Goal: Task Accomplishment & Management: Use online tool/utility

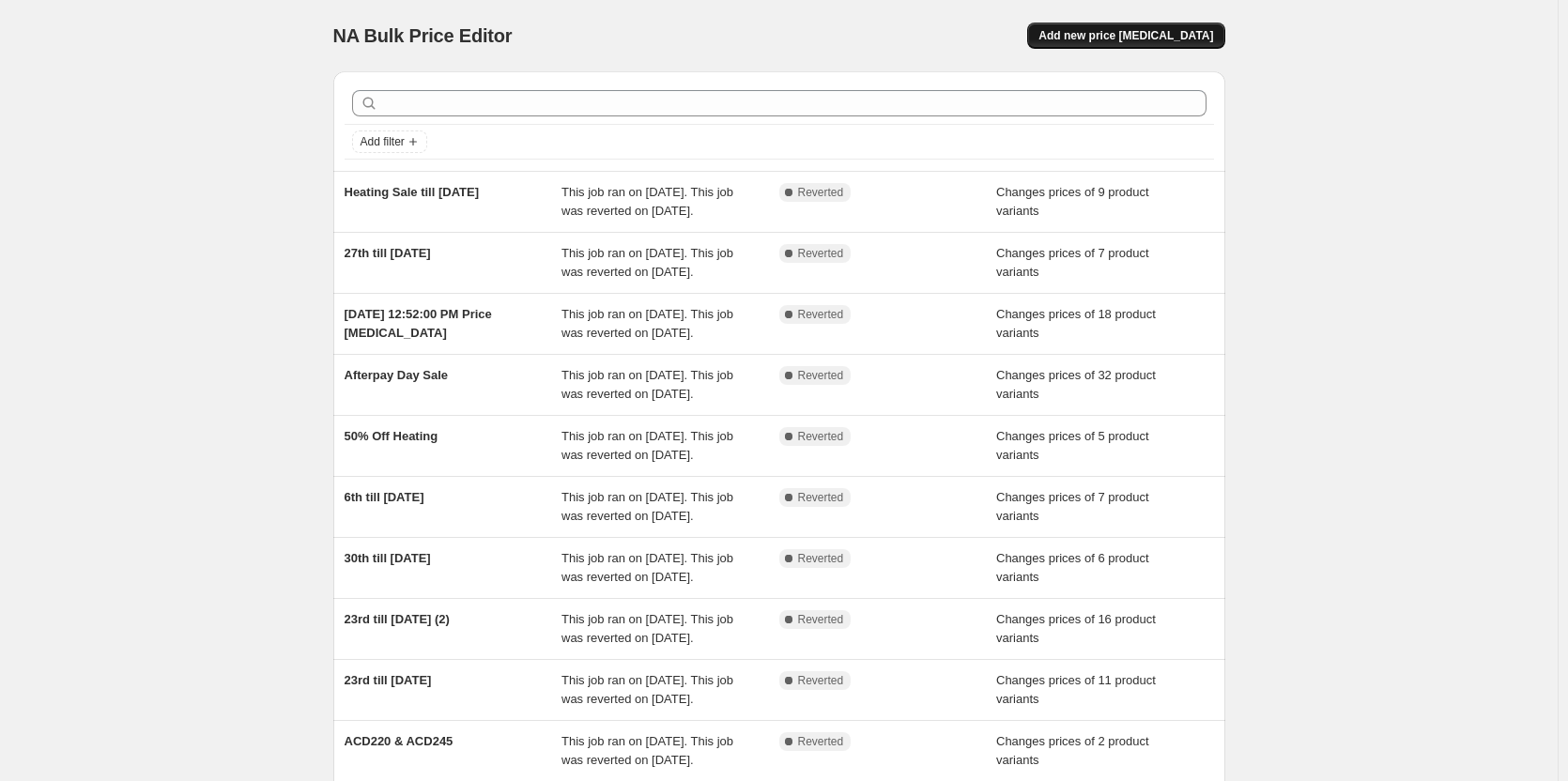
click at [1190, 28] on button "Add new price [MEDICAL_DATA]" at bounding box center [1125, 36] width 198 height 27
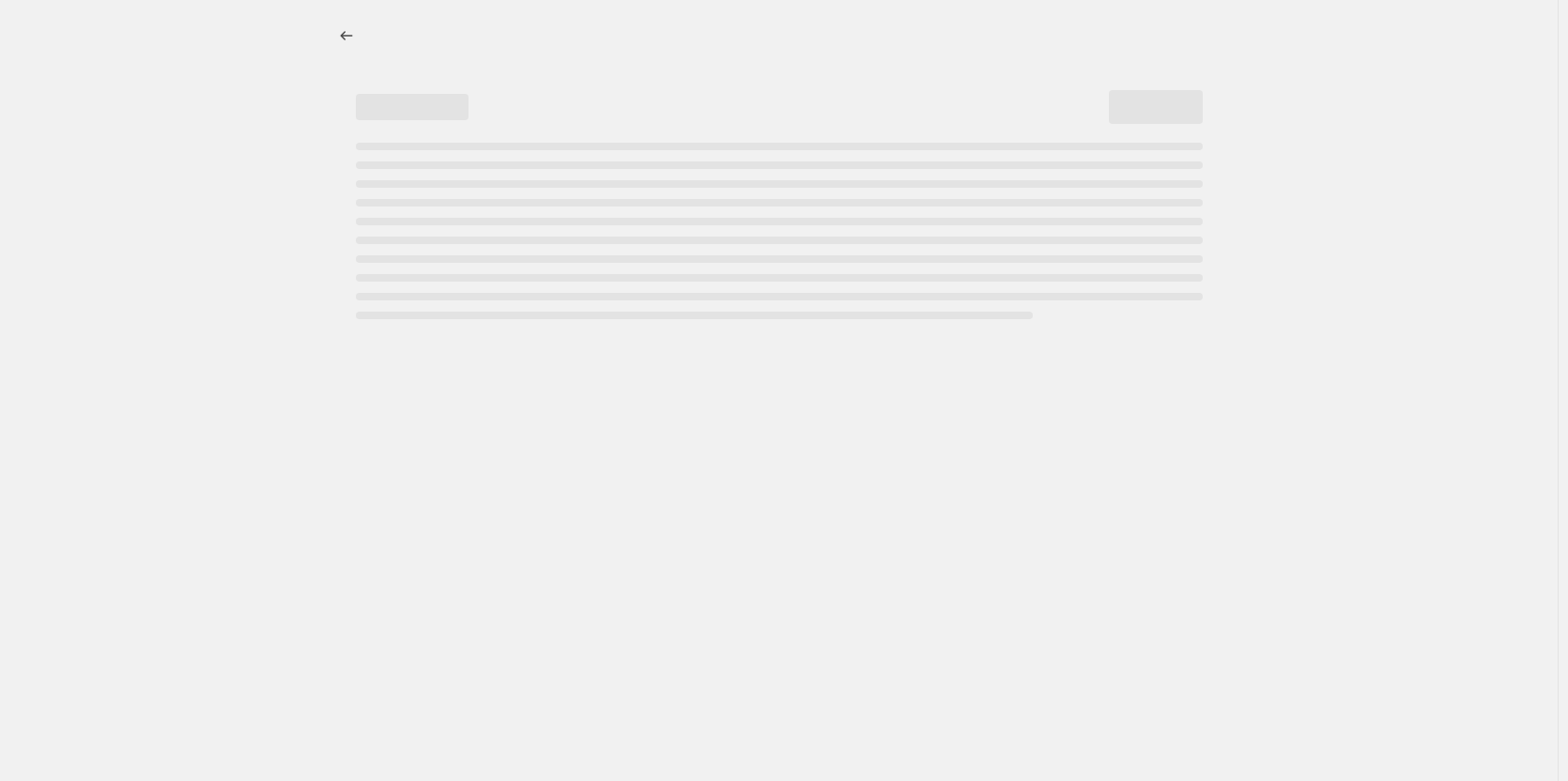
select select "percentage"
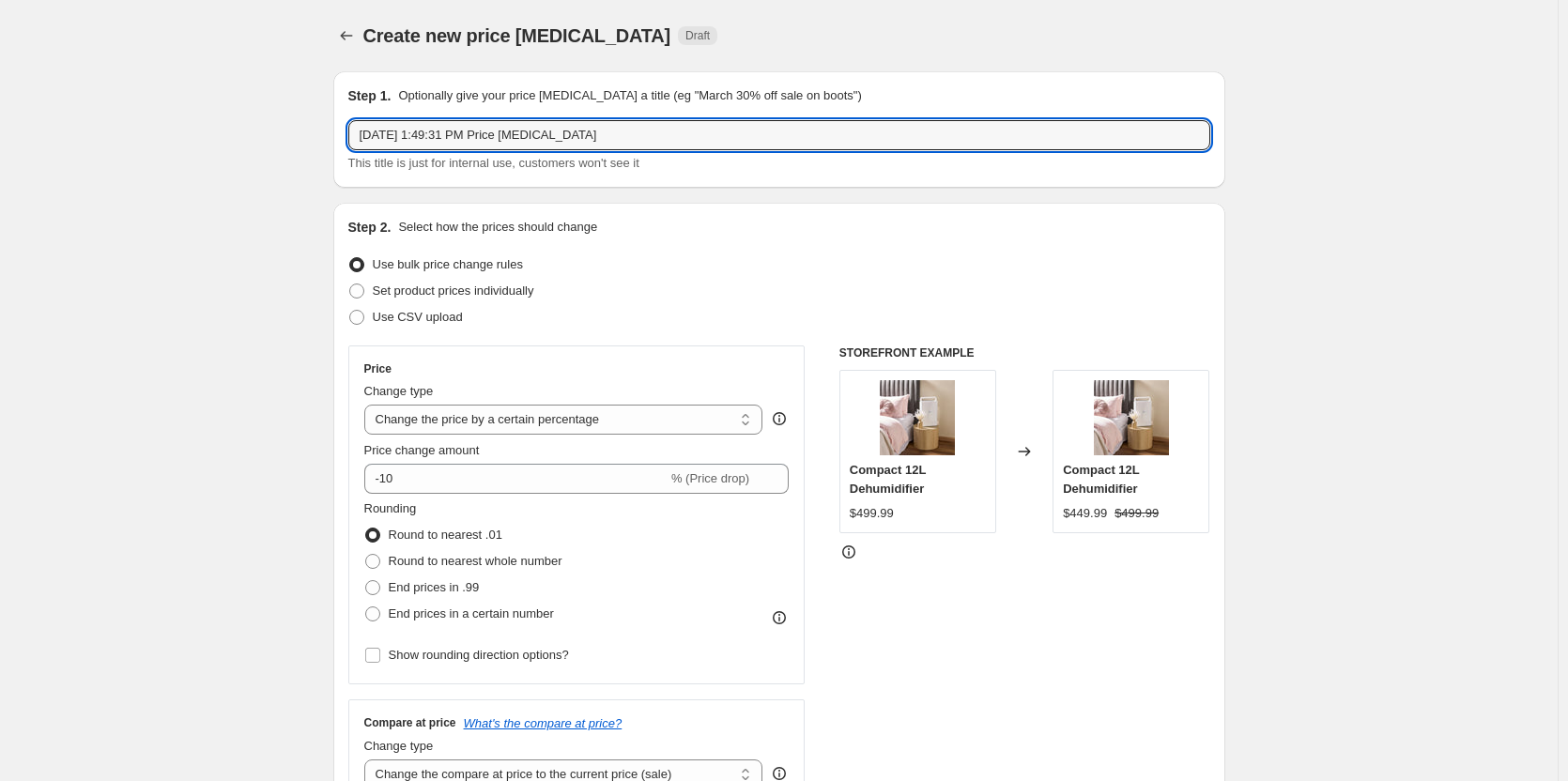
drag, startPoint x: 617, startPoint y: 137, endPoint x: 203, endPoint y: 137, distance: 414.0
type input "40% off [PERSON_NAME] 4th till [DATE]"
click at [365, 295] on span at bounding box center [357, 292] width 15 height 15
click at [350, 285] on input "Set product prices individually" at bounding box center [349, 284] width 1 height 1
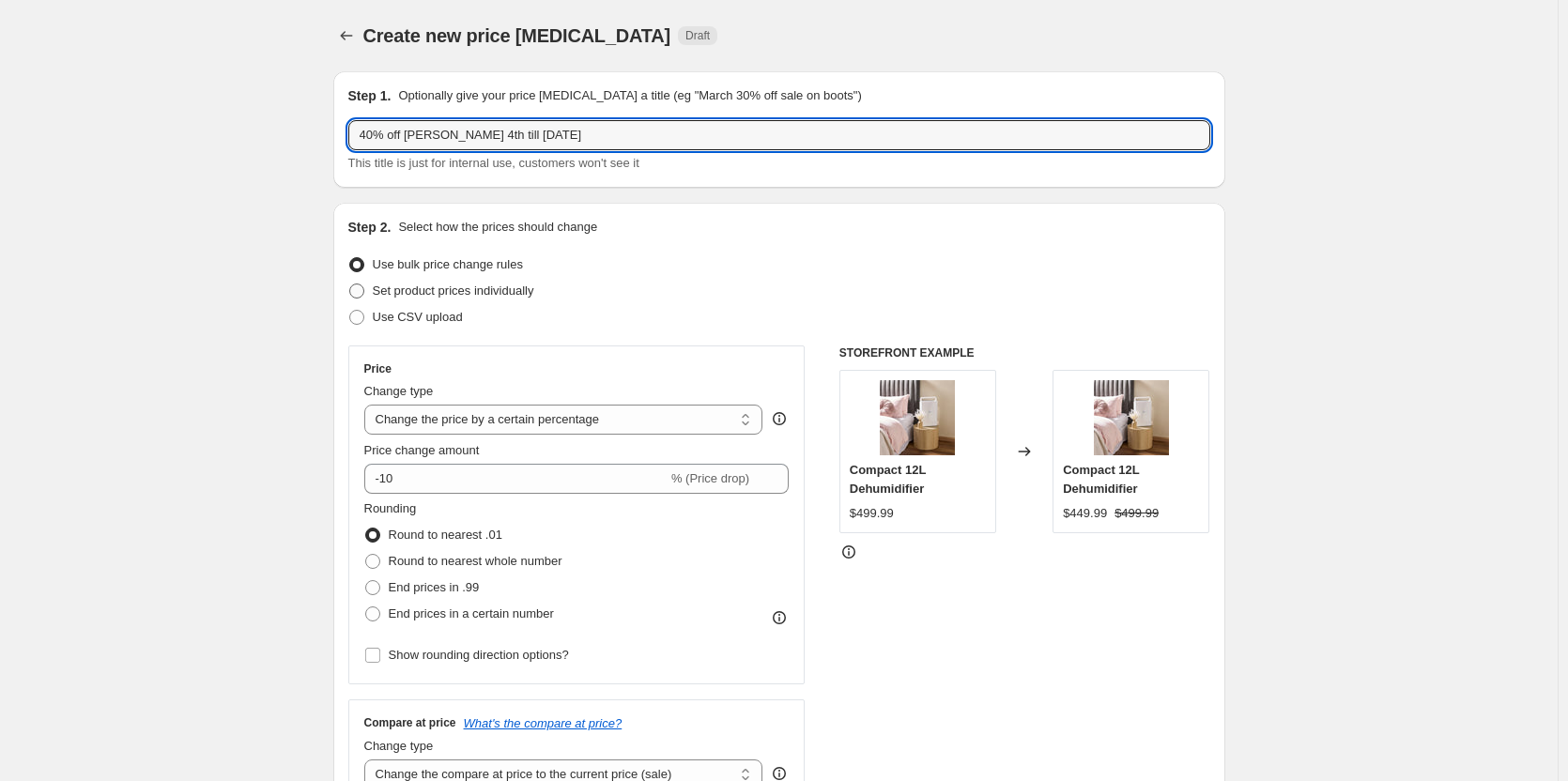
radio input "true"
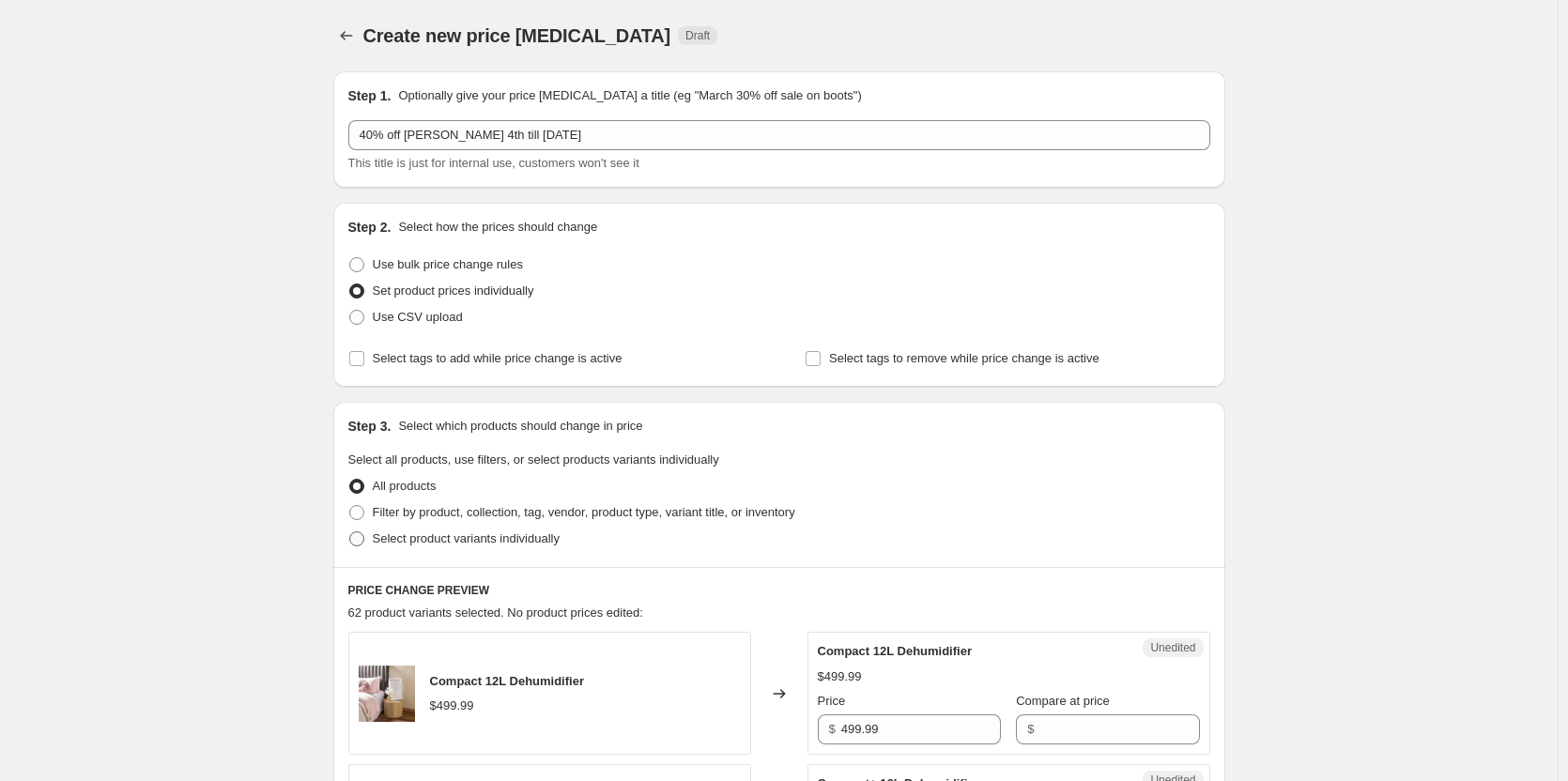
click at [365, 543] on span at bounding box center [357, 539] width 15 height 15
click at [350, 532] on input "Select product variants individually" at bounding box center [349, 531] width 1 height 1
radio input "true"
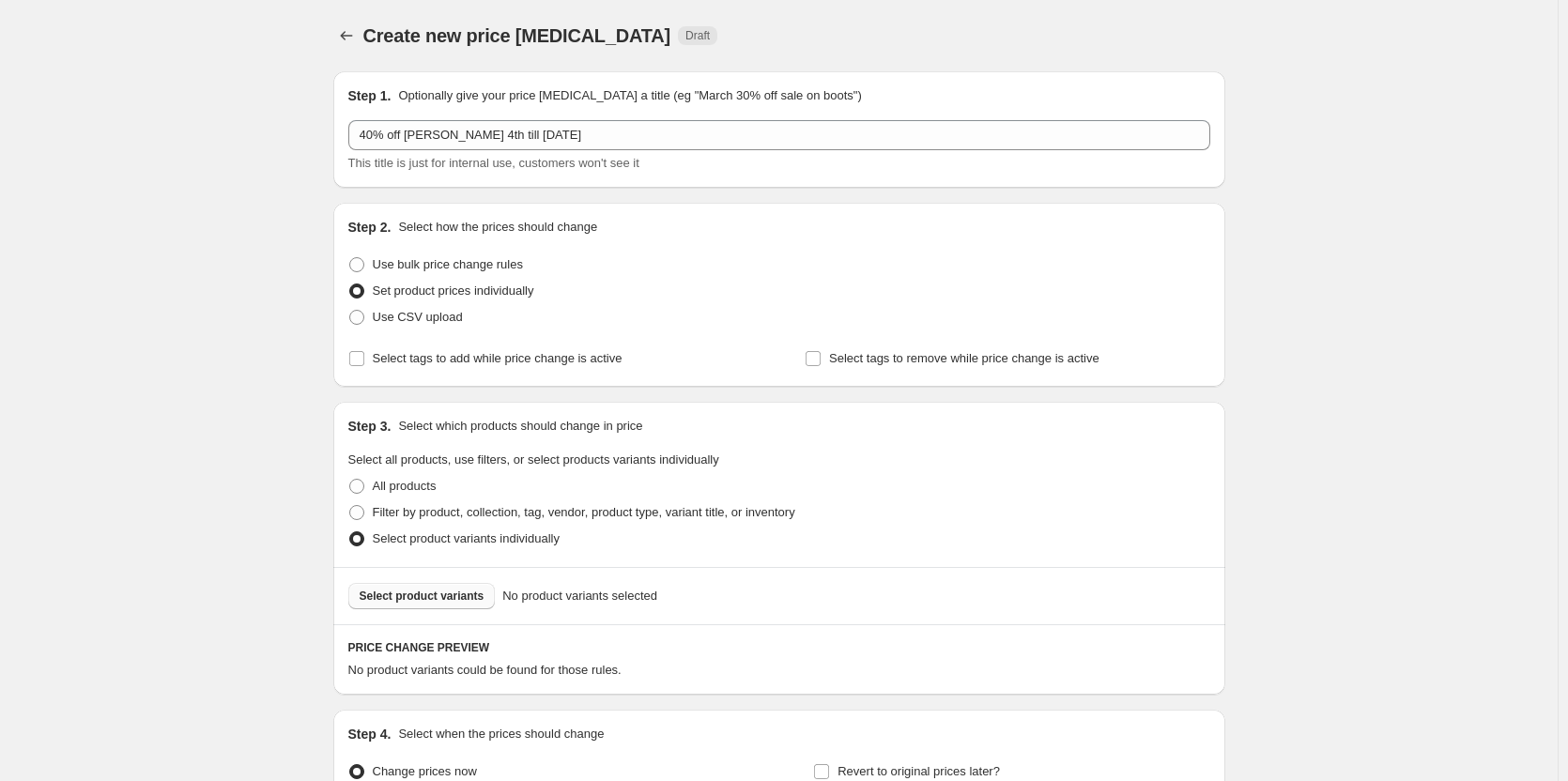
click at [437, 598] on span "Select product variants" at bounding box center [422, 597] width 124 height 15
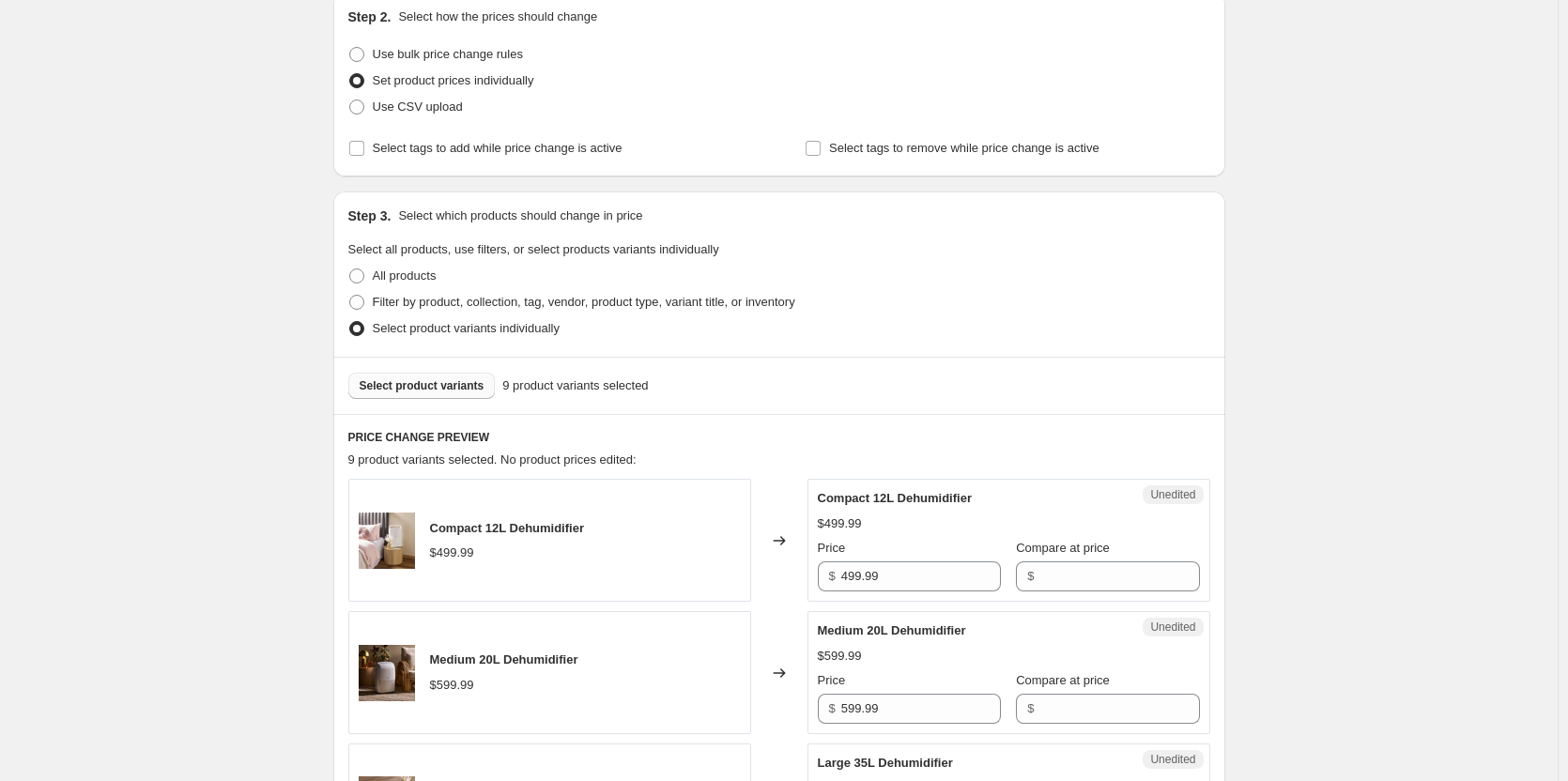
scroll to position [375, 0]
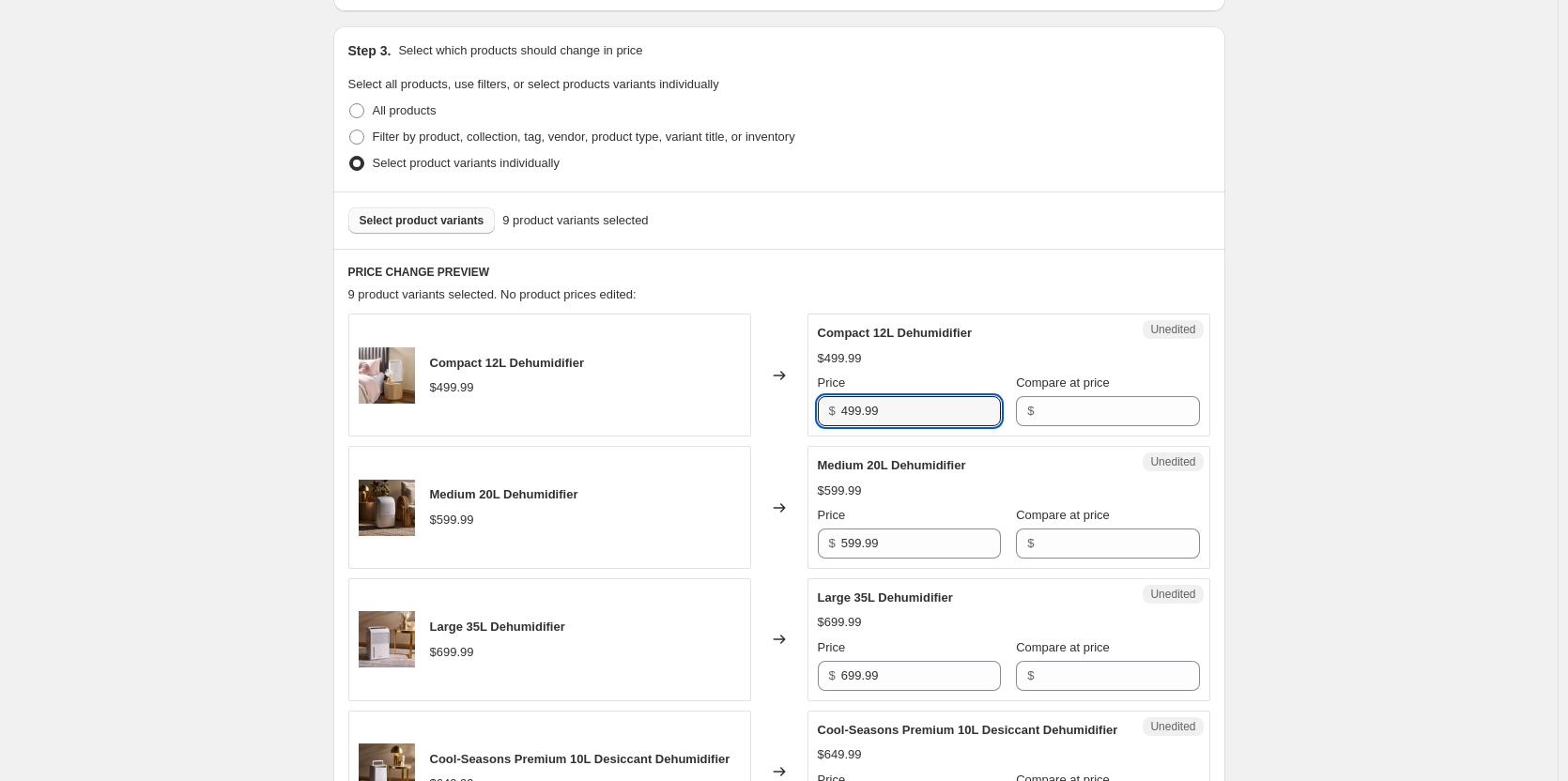
drag, startPoint x: 945, startPoint y: 413, endPoint x: 736, endPoint y: 415, distance: 209.0
click at [736, 415] on div "Compact 12L Dehumidifier $499.99 Changed to Unedited Compact 12L Dehumidifier $…" at bounding box center [779, 374] width 861 height 123
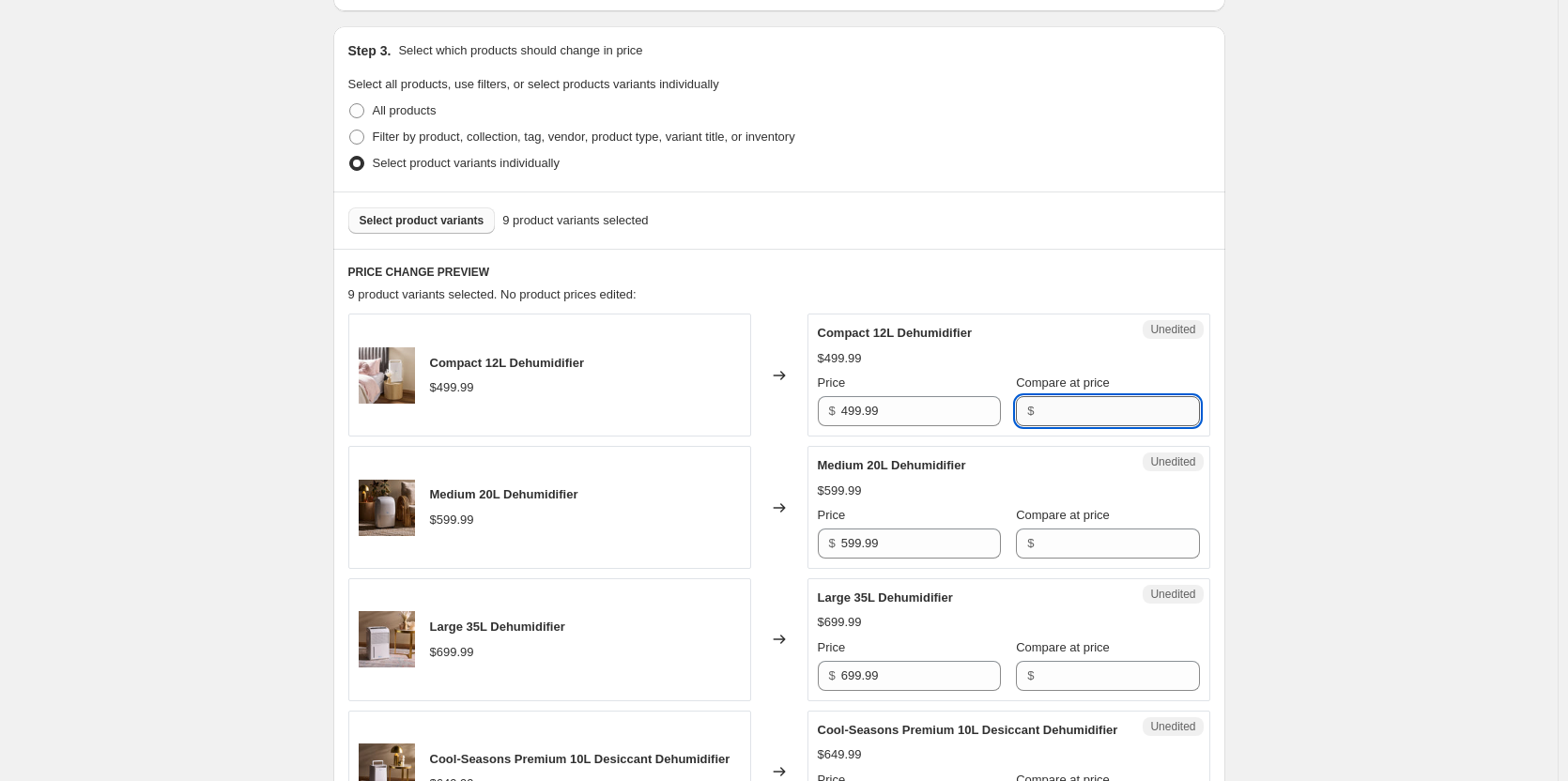
click at [1056, 405] on input "Compare at price" at bounding box center [1119, 411] width 160 height 30
paste input "499.99"
type input "499.99"
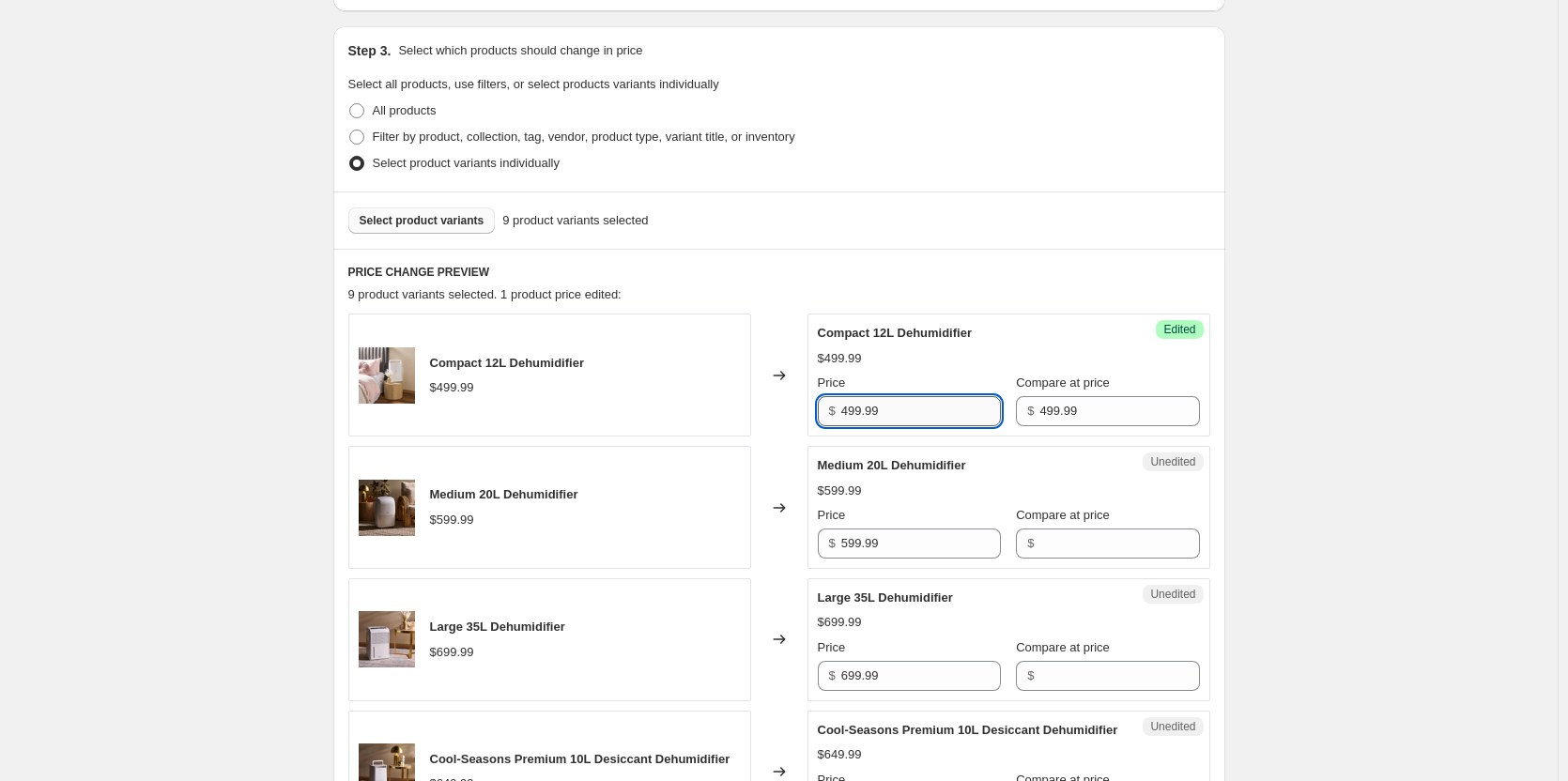
click at [853, 410] on input "499.99" at bounding box center [921, 411] width 160 height 30
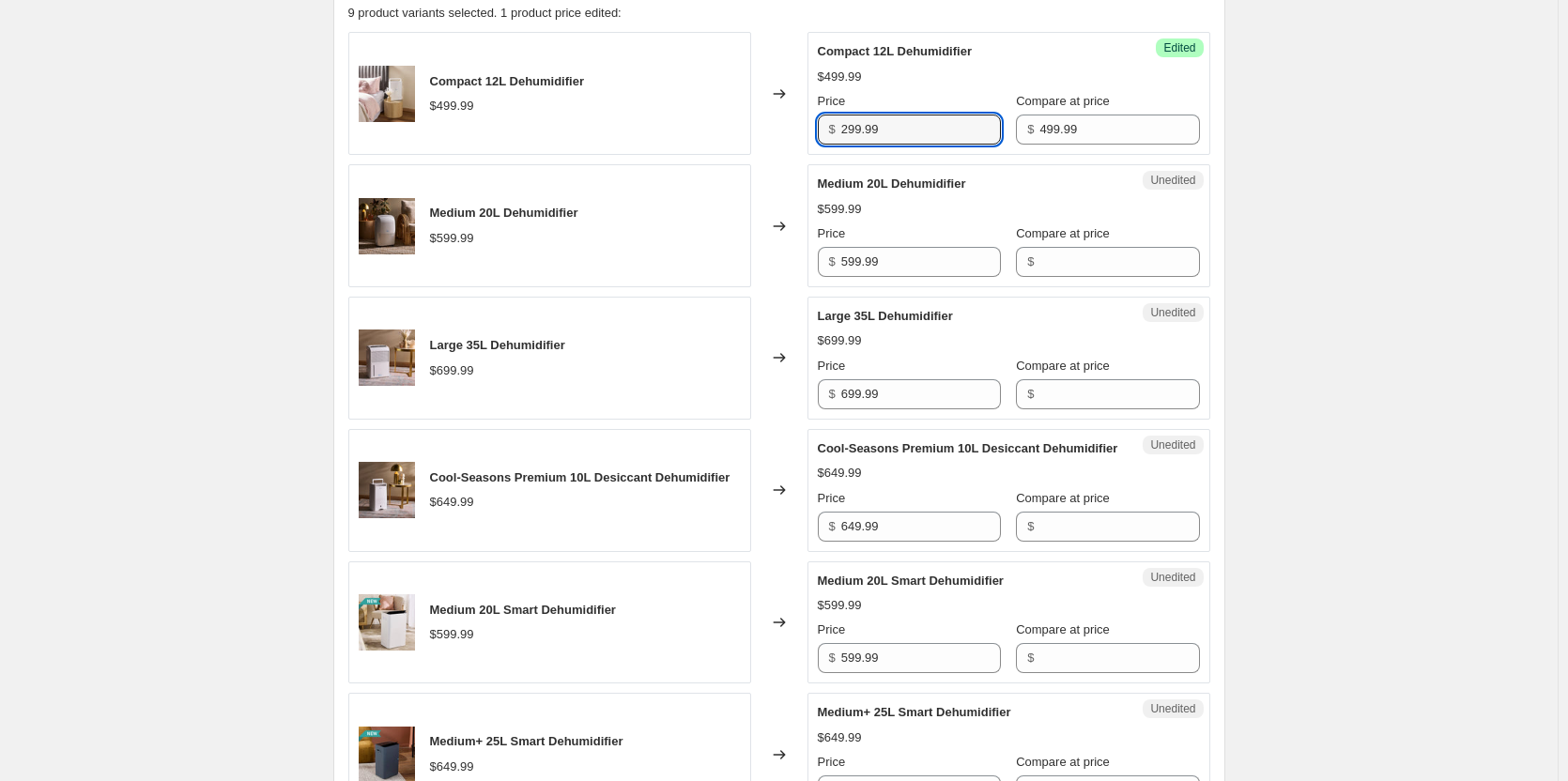
scroll to position [563, 0]
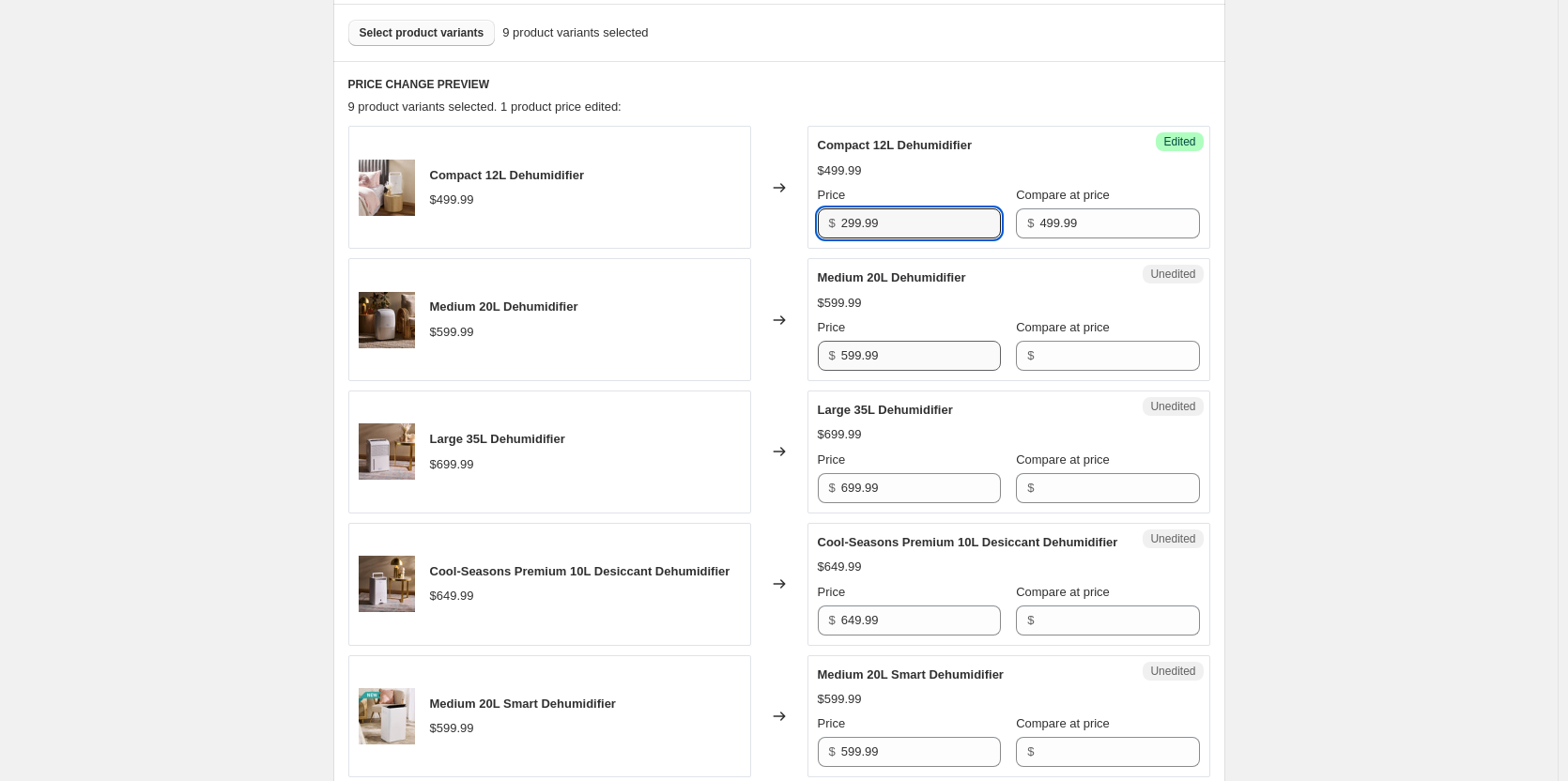
type input "299.99"
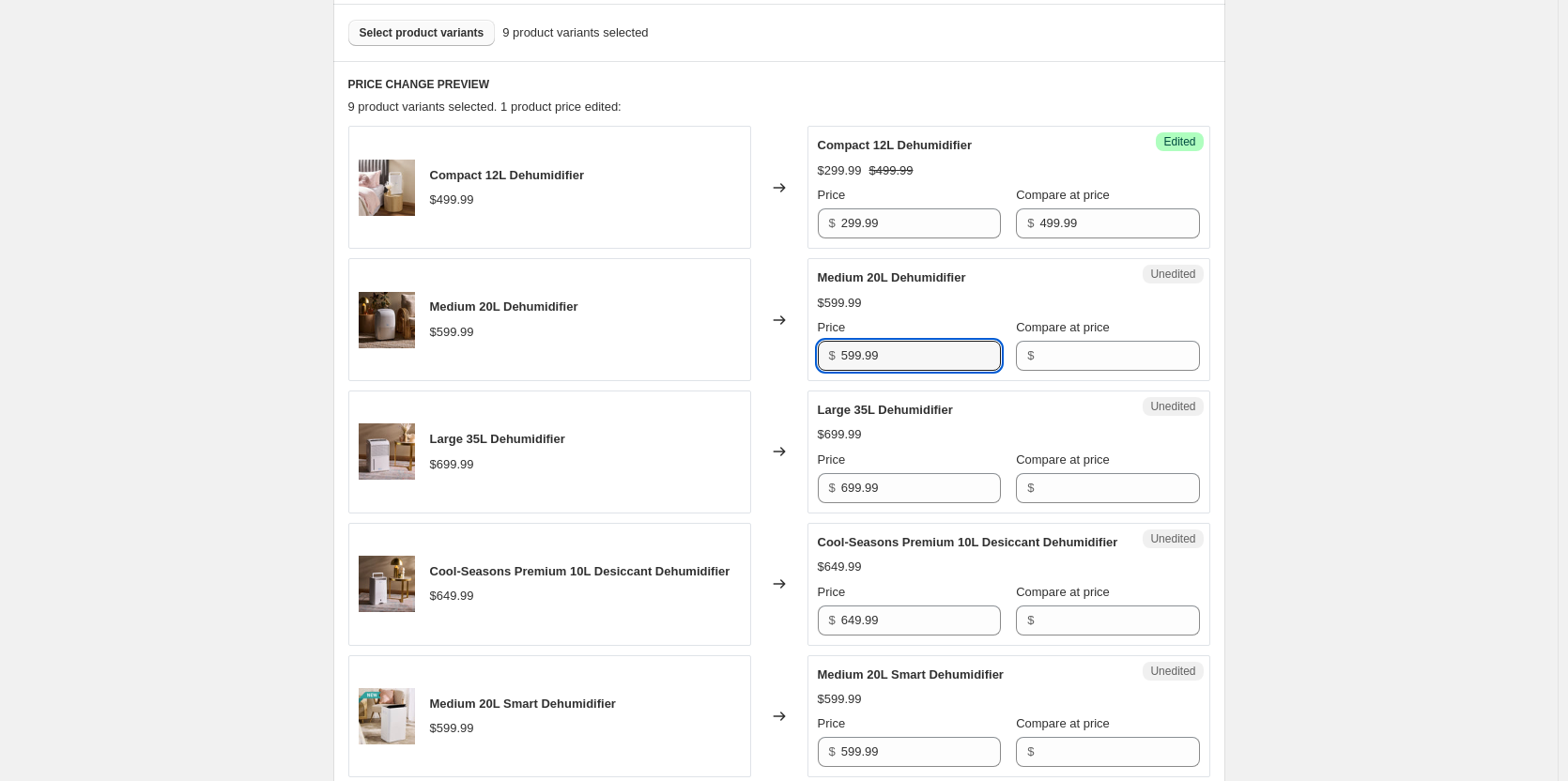
drag, startPoint x: 923, startPoint y: 360, endPoint x: 759, endPoint y: 351, distance: 164.2
click at [759, 351] on div "Medium 20L Dehumidifier $599.99 Changed to Unedited Medium 20L Dehumidifier $59…" at bounding box center [779, 319] width 861 height 123
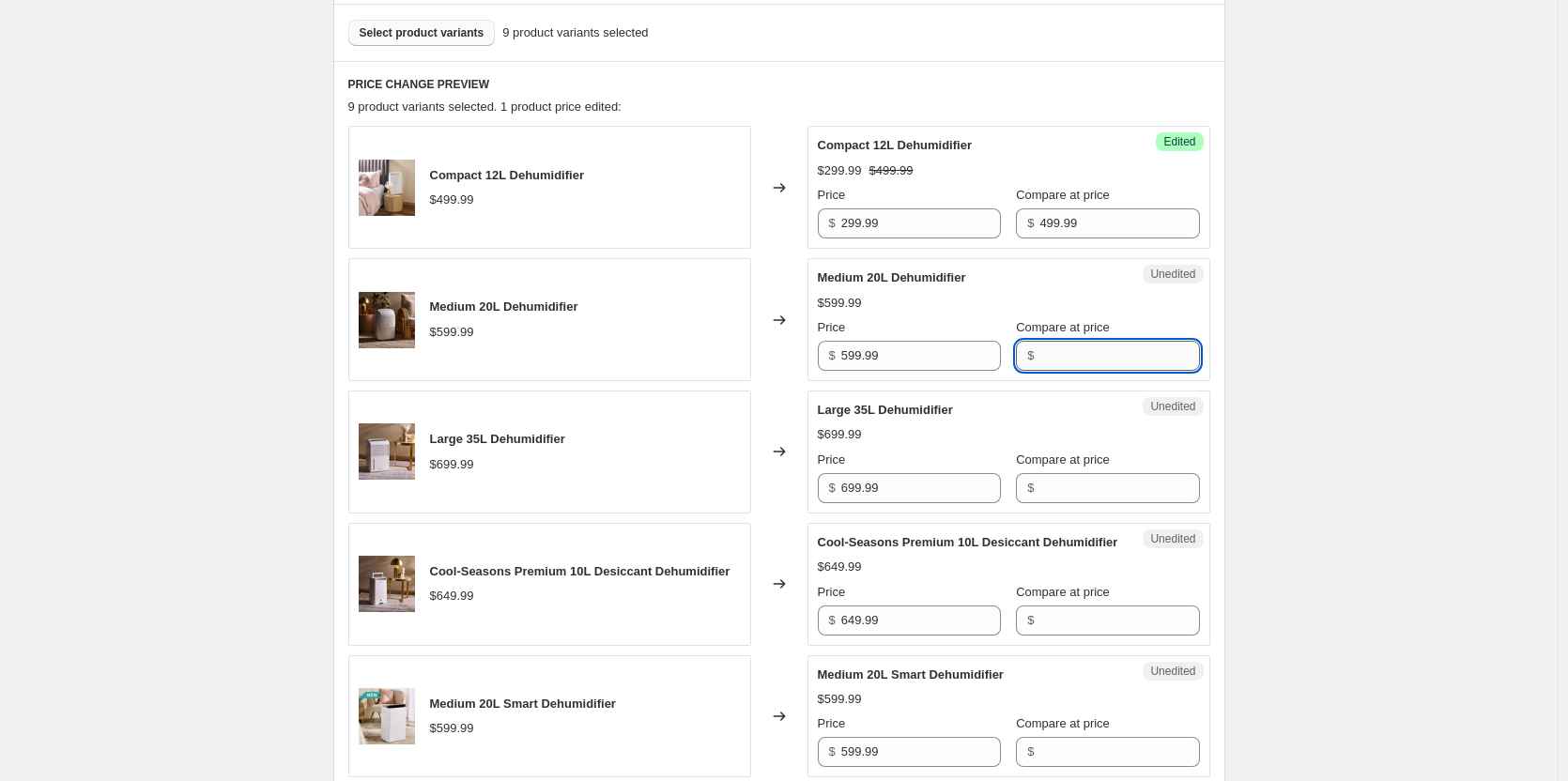
click at [1039, 355] on input "Compare at price" at bounding box center [1119, 356] width 160 height 30
paste input "599.99"
type input "599.99"
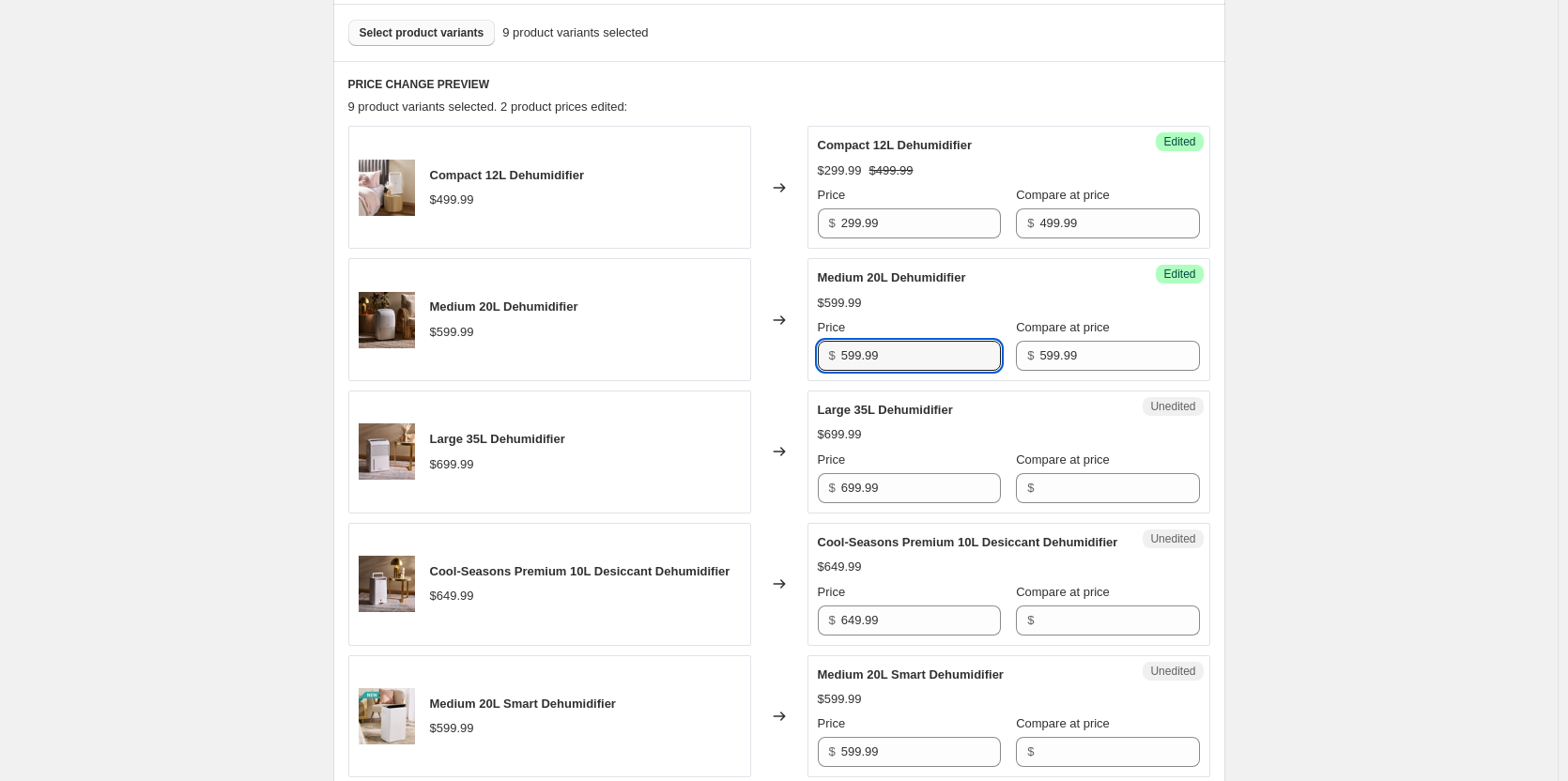
drag, startPoint x: 890, startPoint y: 352, endPoint x: 660, endPoint y: 349, distance: 230.0
click at [660, 349] on div "Medium 20L Dehumidifier $599.99 Changed to Success Edited Medium 20L Dehumidifi…" at bounding box center [779, 319] width 861 height 123
type input "359.99"
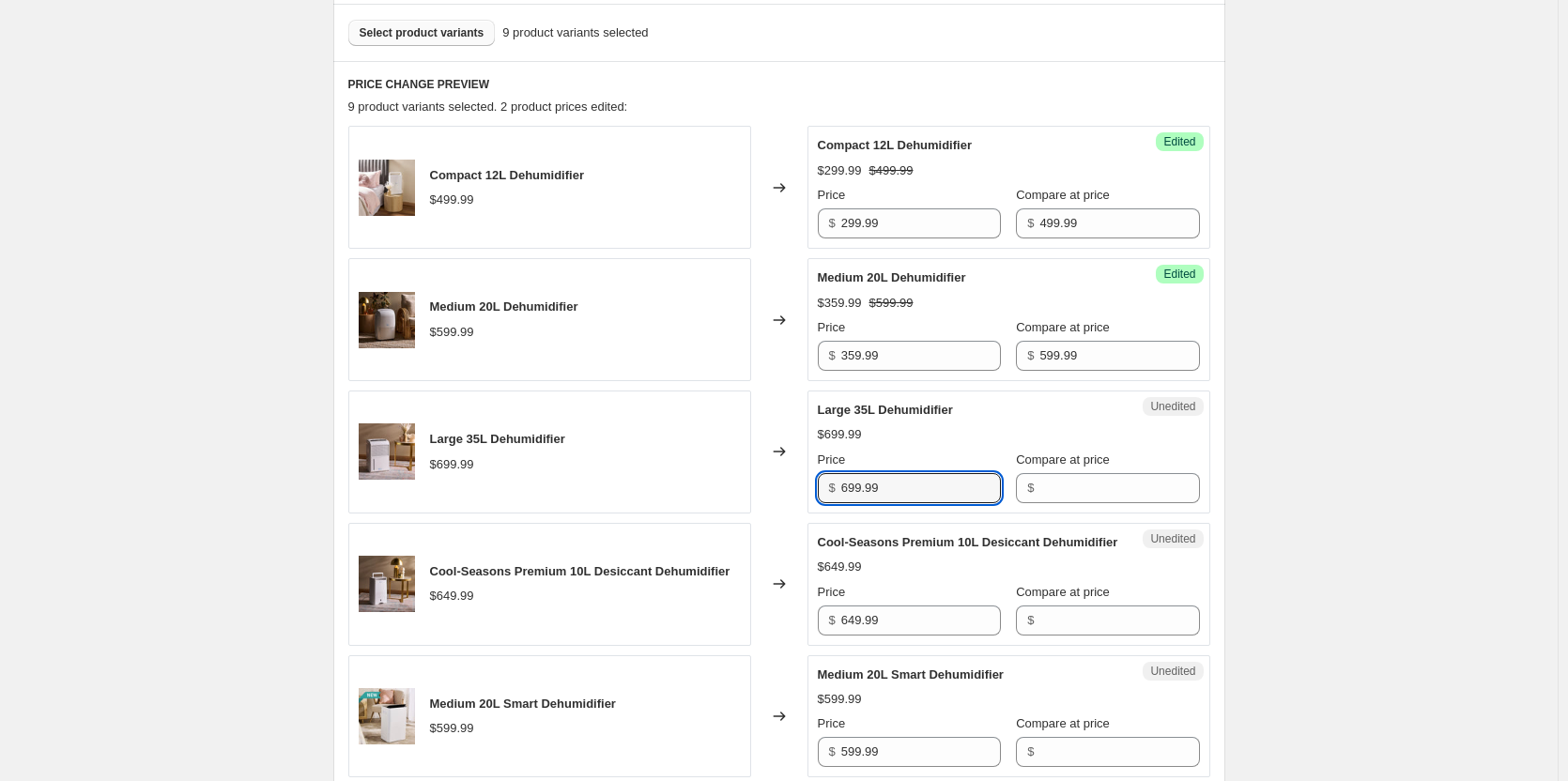
drag, startPoint x: 940, startPoint y: 477, endPoint x: 747, endPoint y: 477, distance: 193.0
click at [747, 477] on div "Large 35L Dehumidifier $699.99 Changed to Unedited Large 35L Dehumidifier $699.…" at bounding box center [779, 451] width 861 height 123
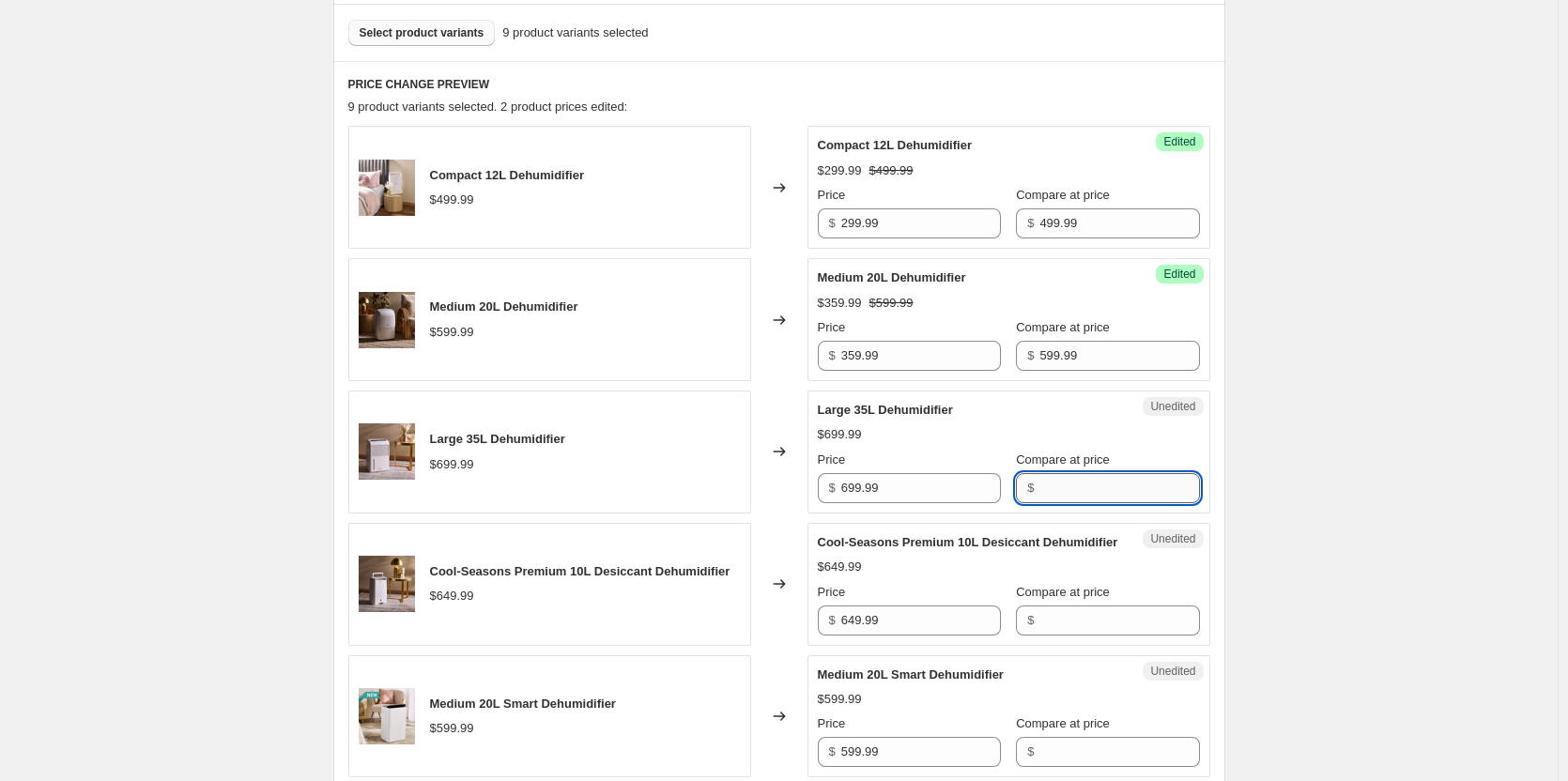
click at [1100, 487] on input "Compare at price" at bounding box center [1119, 488] width 160 height 30
paste input "699.99"
type input "699.99"
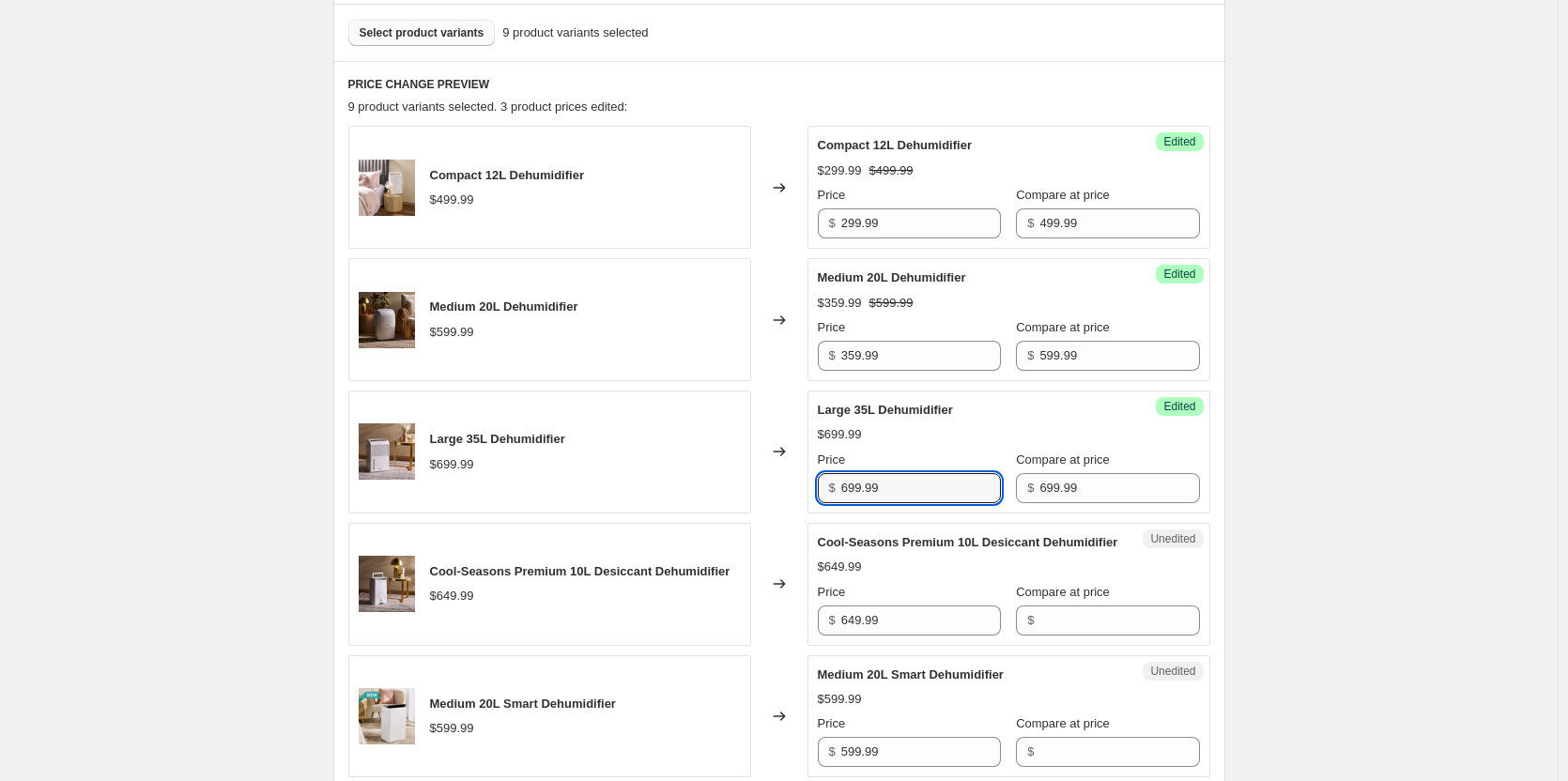
drag, startPoint x: 815, startPoint y: 477, endPoint x: 756, endPoint y: 477, distance: 59.0
click at [756, 477] on div "Large 35L Dehumidifier $699.99 Changed to Success Edited Large 35L Dehumidifier…" at bounding box center [779, 451] width 861 height 123
type input "419.99"
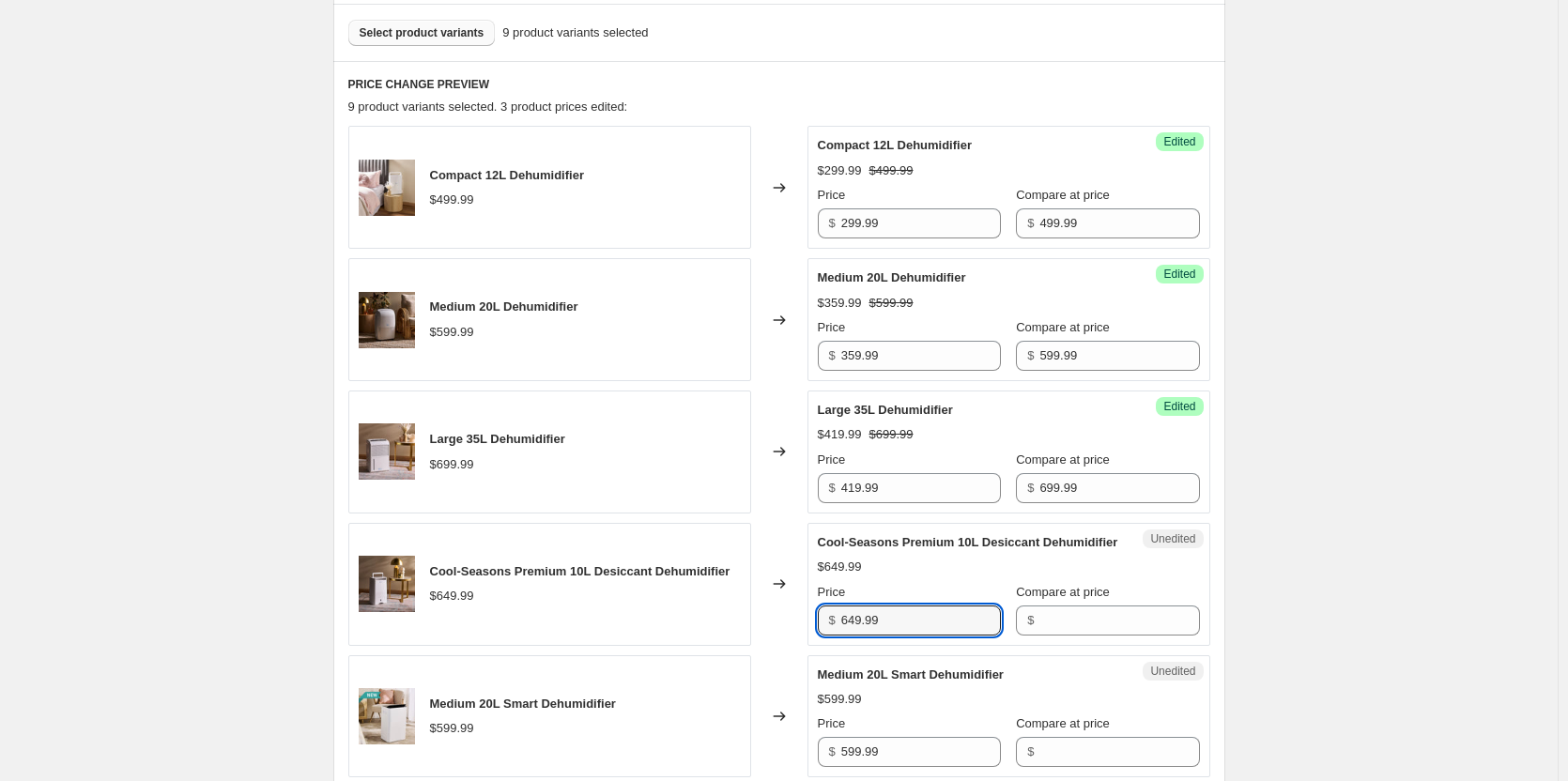
drag, startPoint x: 936, startPoint y: 646, endPoint x: 800, endPoint y: 638, distance: 136.2
click at [800, 638] on div "Cool-Seasons Premium 10L Desiccant Dehumidifier $649.99 Changed to Unedited Coo…" at bounding box center [779, 584] width 861 height 123
click at [1067, 636] on input "Compare at price" at bounding box center [1119, 621] width 160 height 30
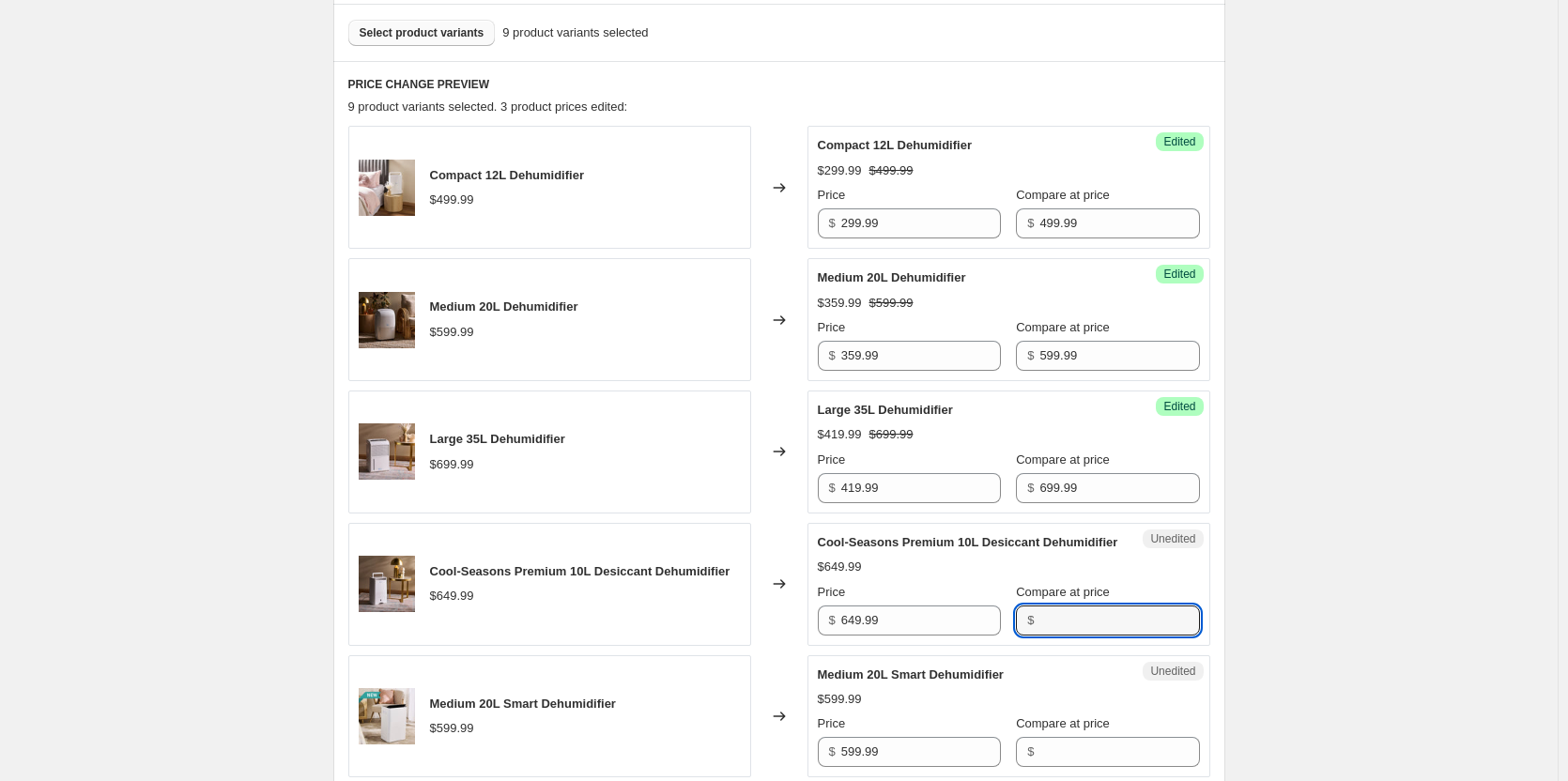
paste input "649.99"
type input "649.99"
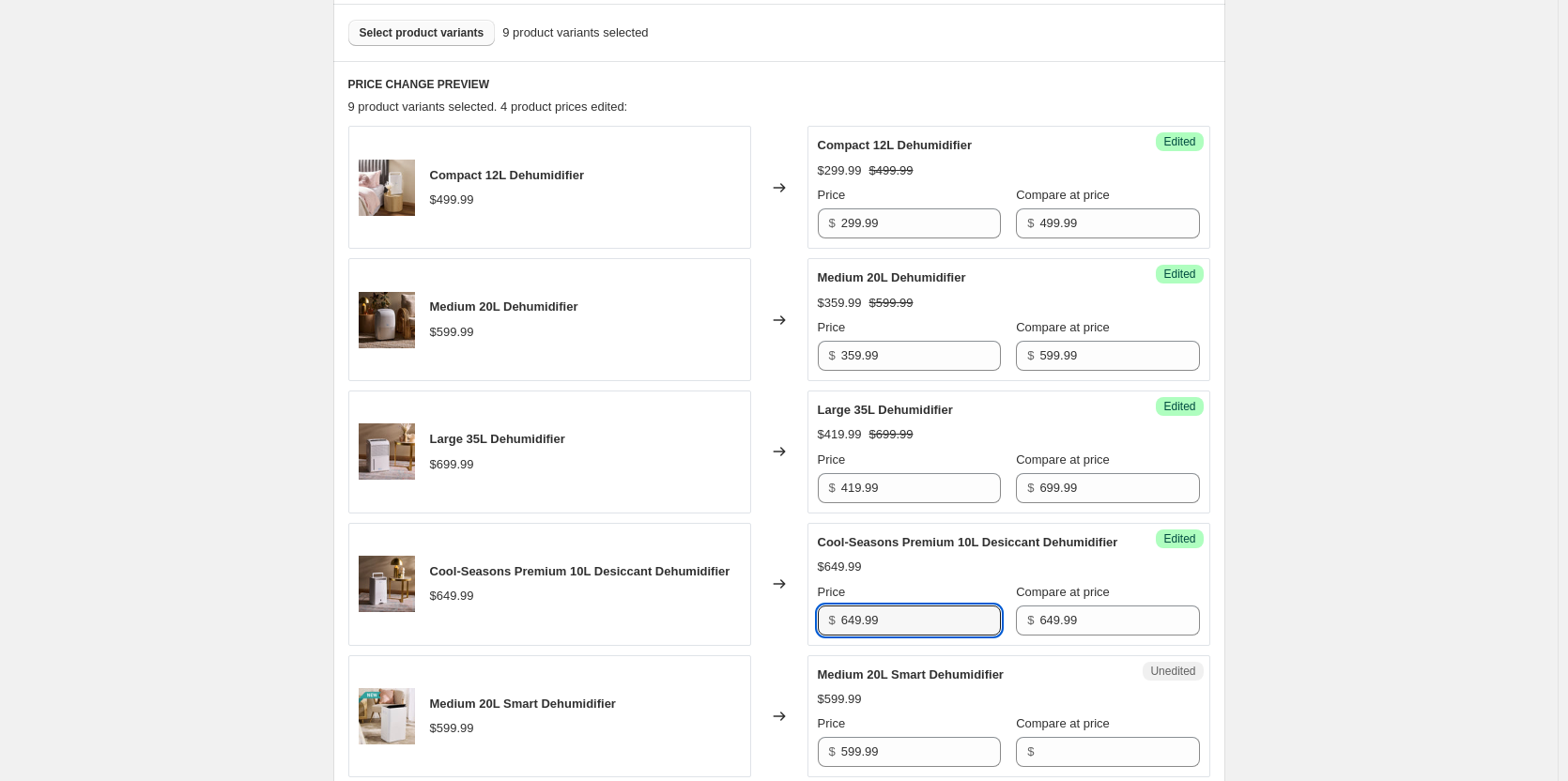
drag, startPoint x: 927, startPoint y: 641, endPoint x: 776, endPoint y: 635, distance: 151.1
click at [776, 635] on div "Cool-Seasons Premium 10L Desiccant Dehumidifier $649.99 Changed to Success Edit…" at bounding box center [779, 584] width 861 height 123
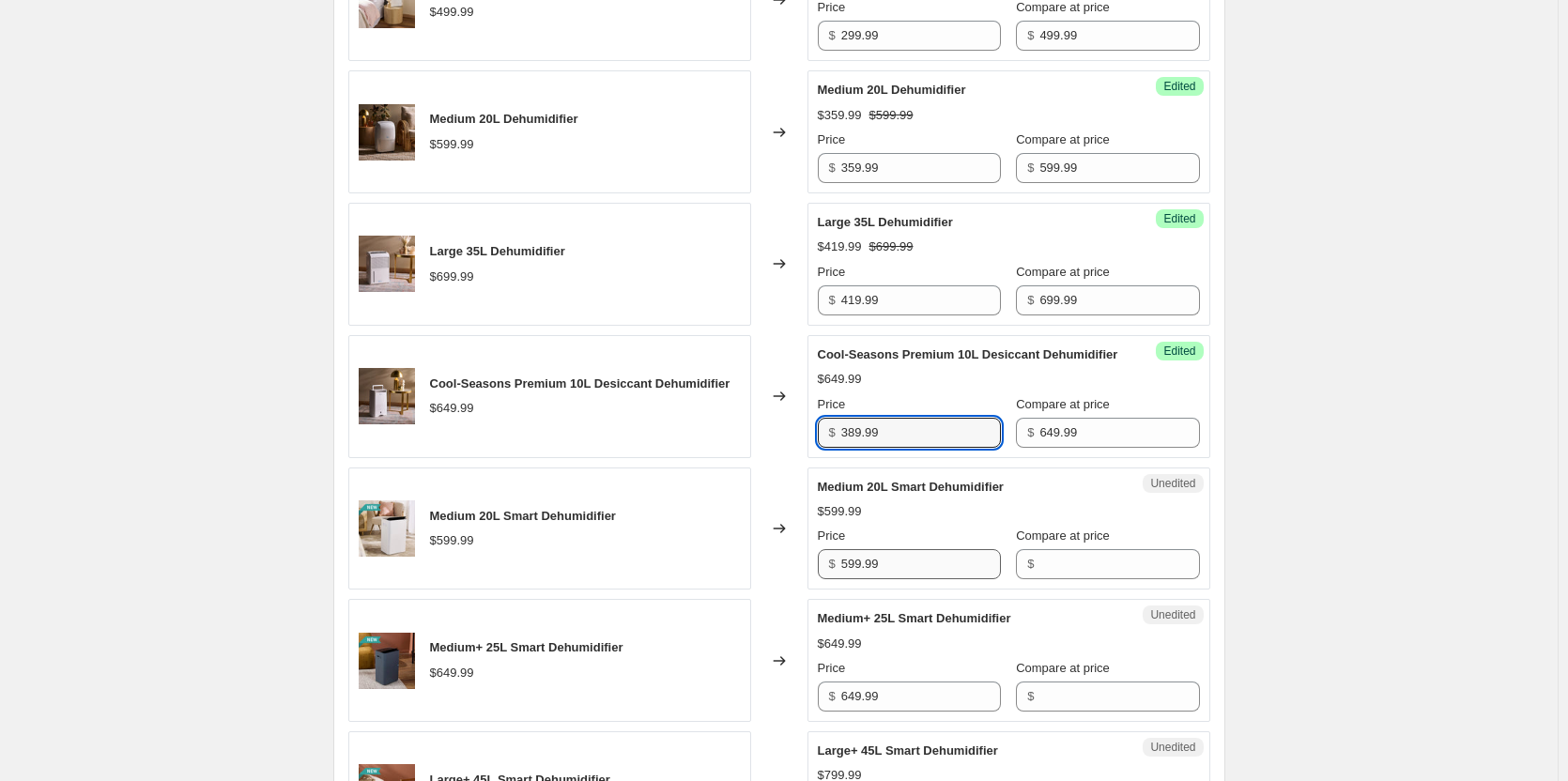
type input "389.99"
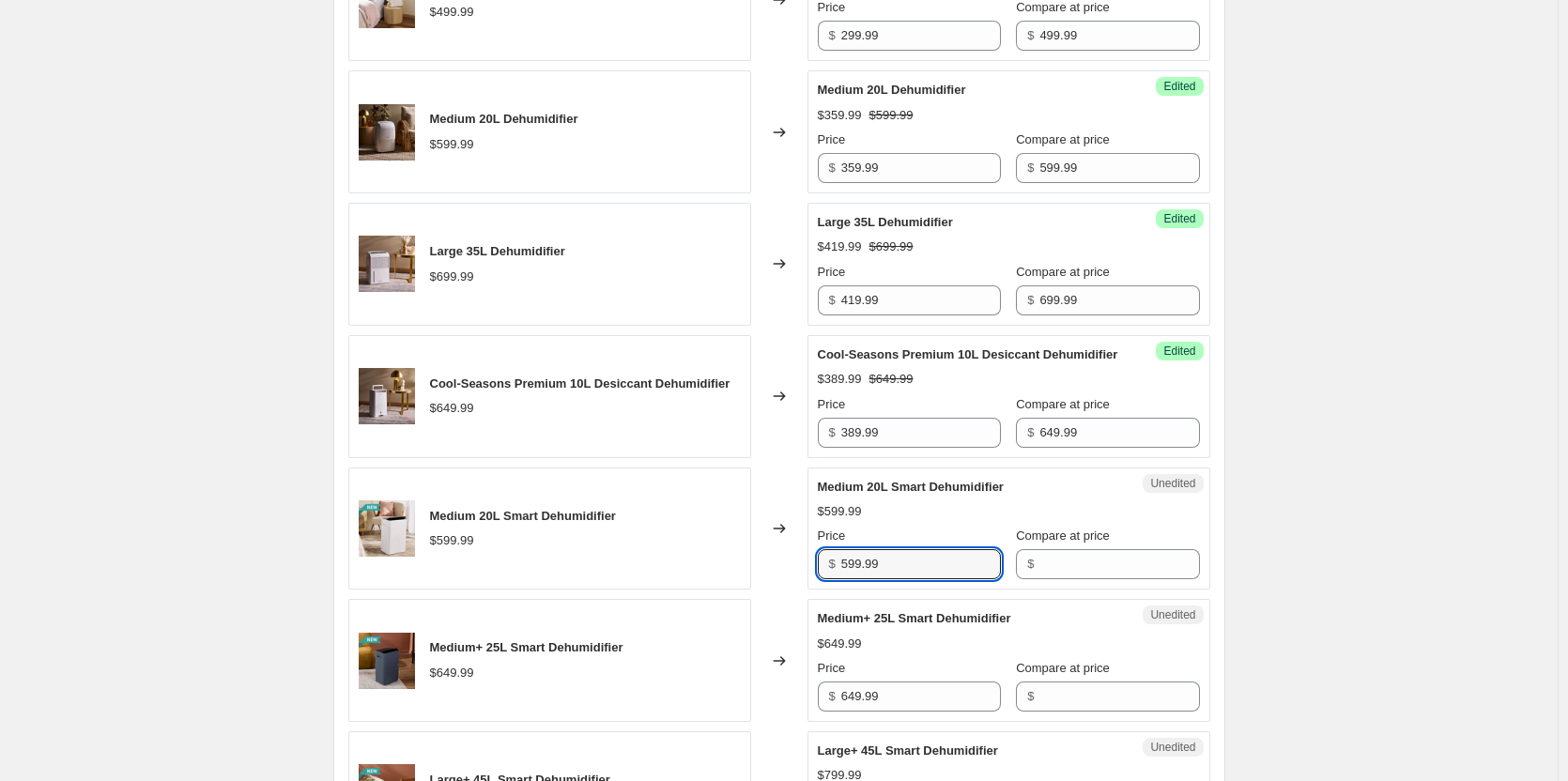
drag, startPoint x: 929, startPoint y: 592, endPoint x: 798, endPoint y: 589, distance: 131.0
click at [798, 589] on div "Medium 20L Smart Dehumidifier $599.99 Changed to Unedited Medium 20L Smart Dehu…" at bounding box center [779, 528] width 861 height 123
click at [1090, 580] on input "Compare at price" at bounding box center [1119, 564] width 160 height 30
paste input "599.99"
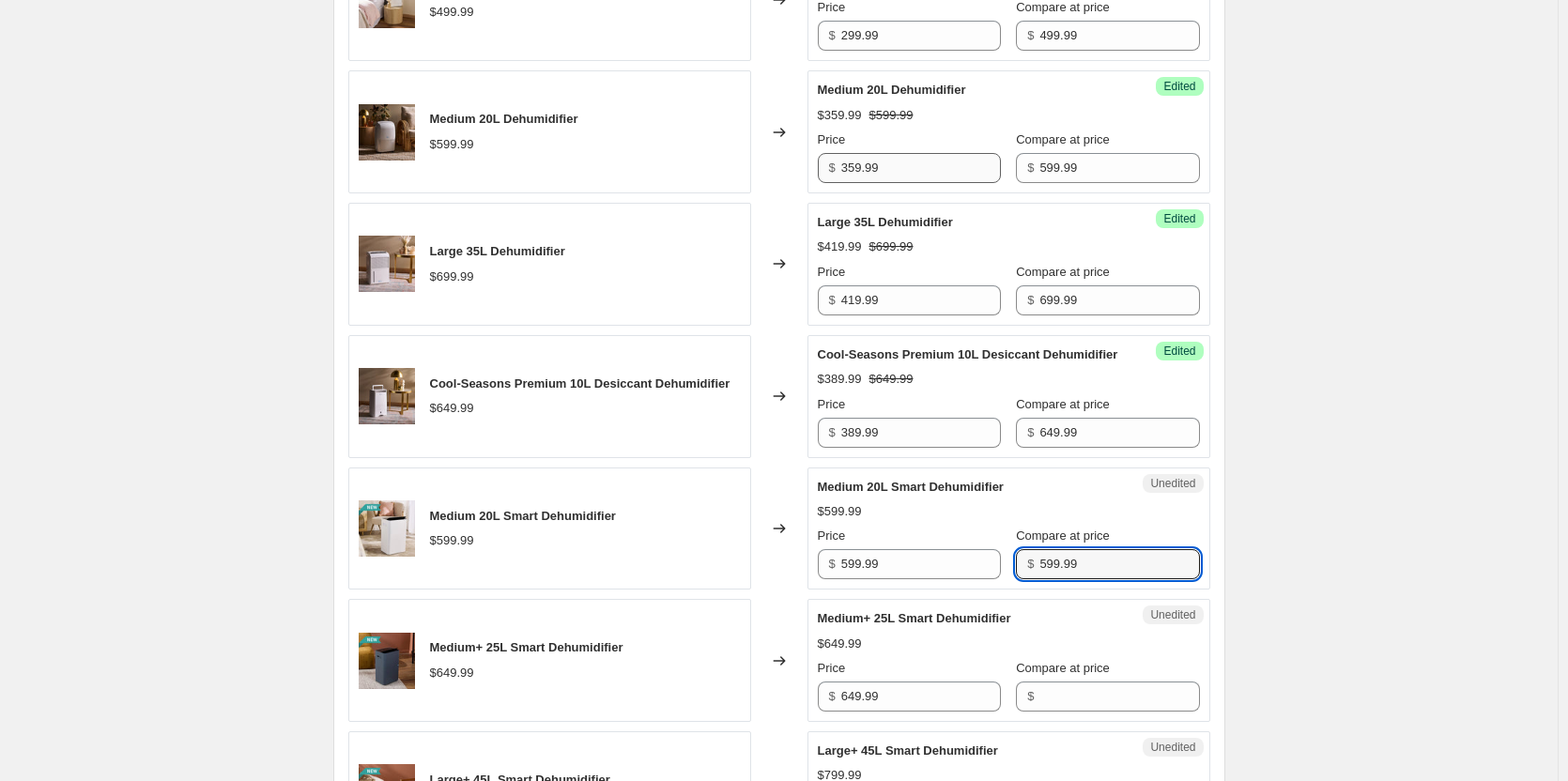
type input "599.99"
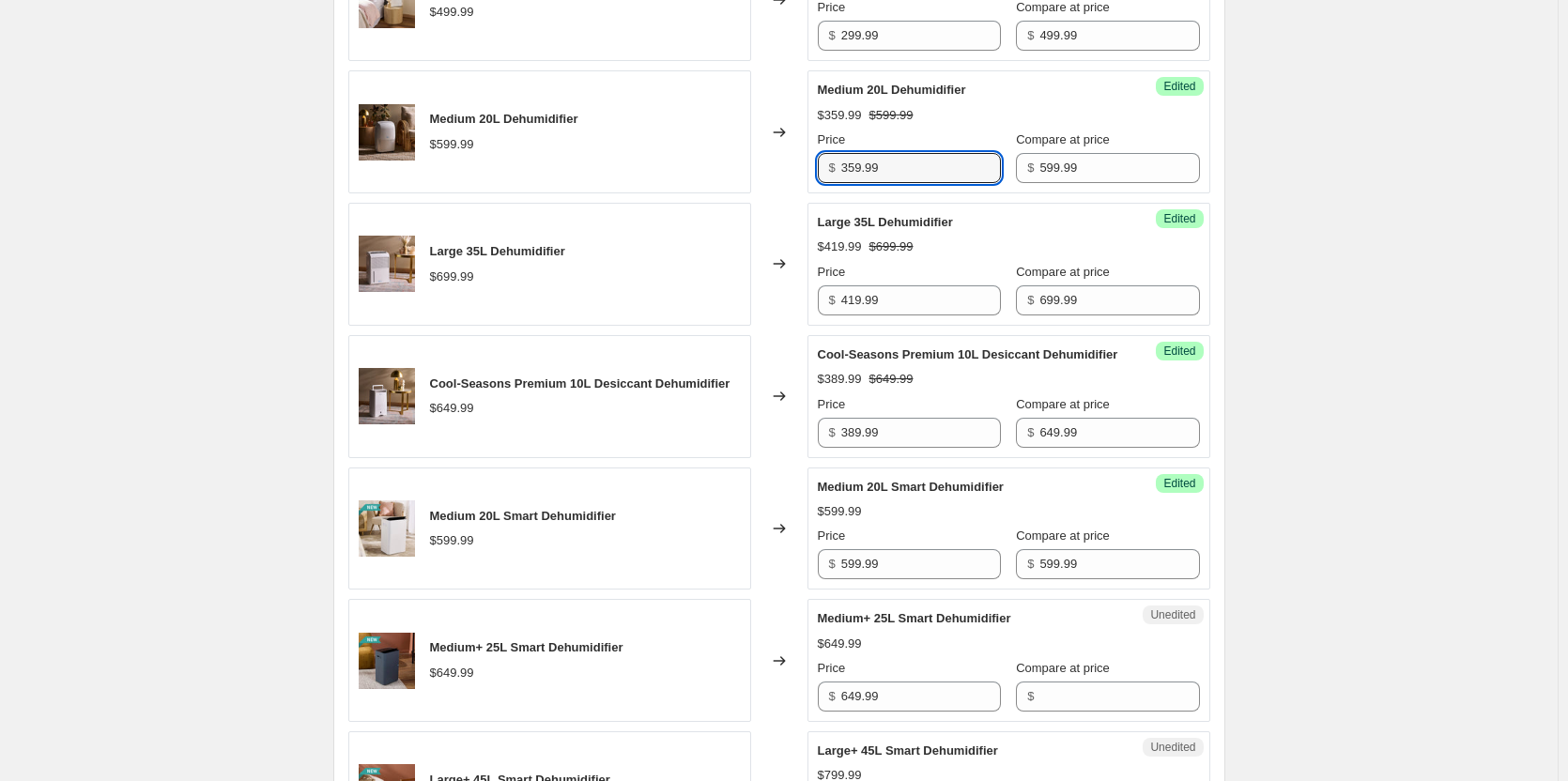
drag, startPoint x: 921, startPoint y: 165, endPoint x: 748, endPoint y: 169, distance: 173.0
click at [748, 169] on div "Medium 20L Dehumidifier $599.99 Changed to Success Edited Medium 20L Dehumidifi…" at bounding box center [779, 131] width 861 height 123
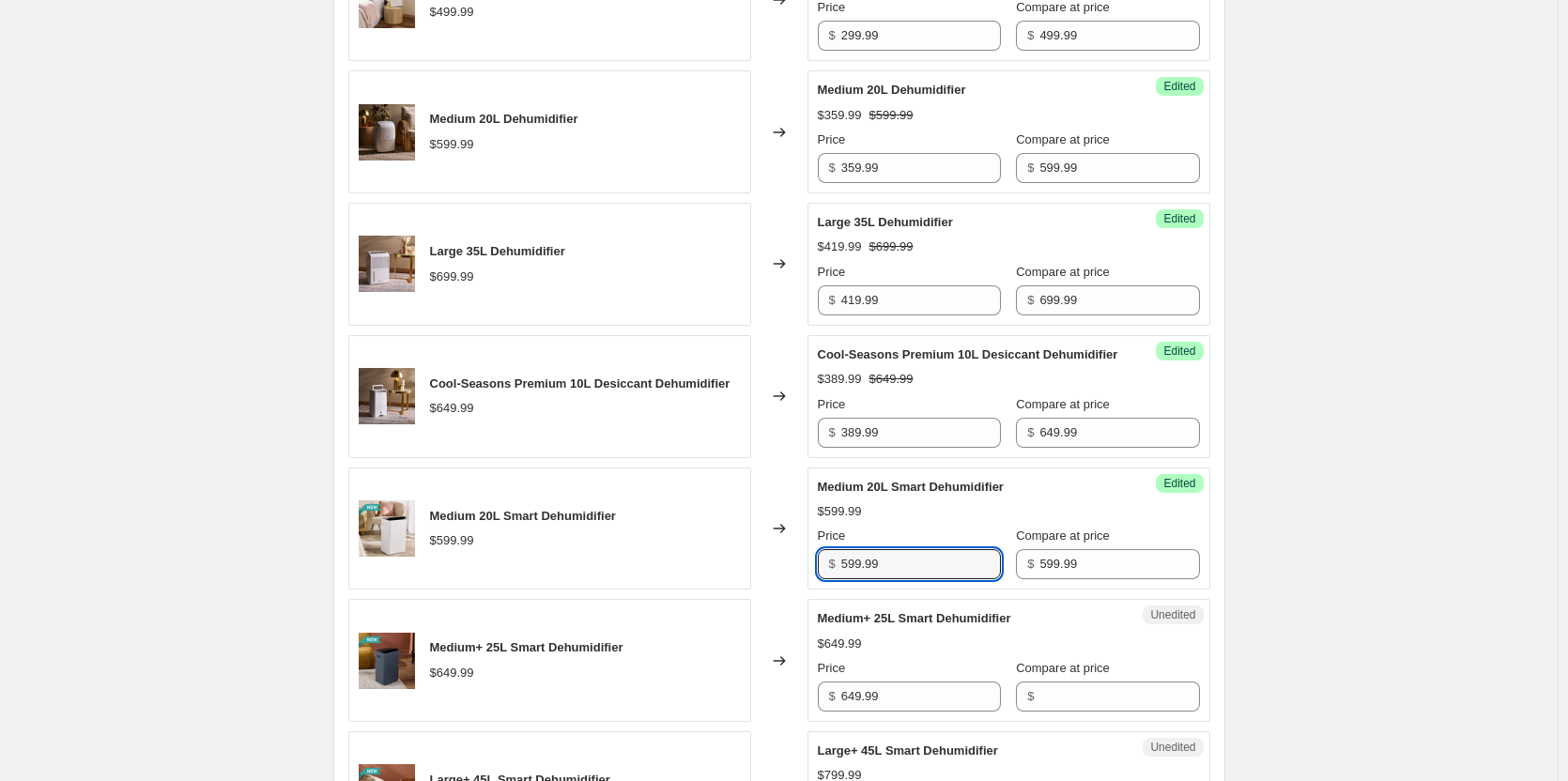
drag, startPoint x: 906, startPoint y: 586, endPoint x: 753, endPoint y: 582, distance: 153.1
click at [753, 582] on div "Medium 20L Smart Dehumidifier $599.99 Changed to Success Edited Medium 20L Smar…" at bounding box center [779, 528] width 861 height 123
click at [751, 582] on div "Medium 20L Smart Dehumidifier $599.99" at bounding box center [550, 528] width 403 height 123
drag, startPoint x: 954, startPoint y: 579, endPoint x: 776, endPoint y: 567, distance: 178.4
click at [776, 567] on div "Medium 20L Smart Dehumidifier $599.99 Changed to Success Edited Medium 20L Smar…" at bounding box center [779, 528] width 861 height 123
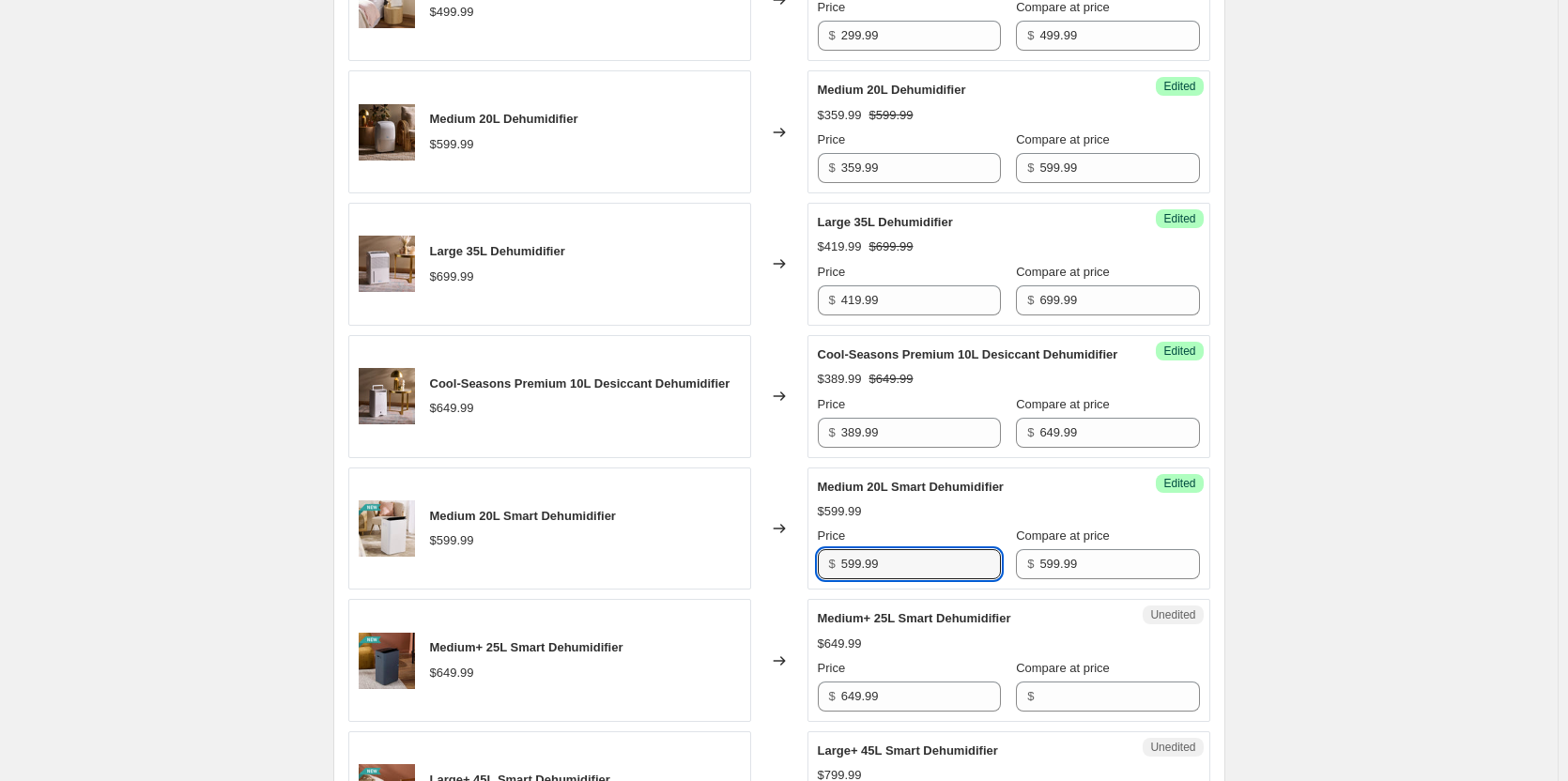
paste input "35"
type input "359.99"
drag, startPoint x: 927, startPoint y: 712, endPoint x: 822, endPoint y: 718, distance: 105.2
click at [899, 712] on input "649.99" at bounding box center [921, 697] width 160 height 30
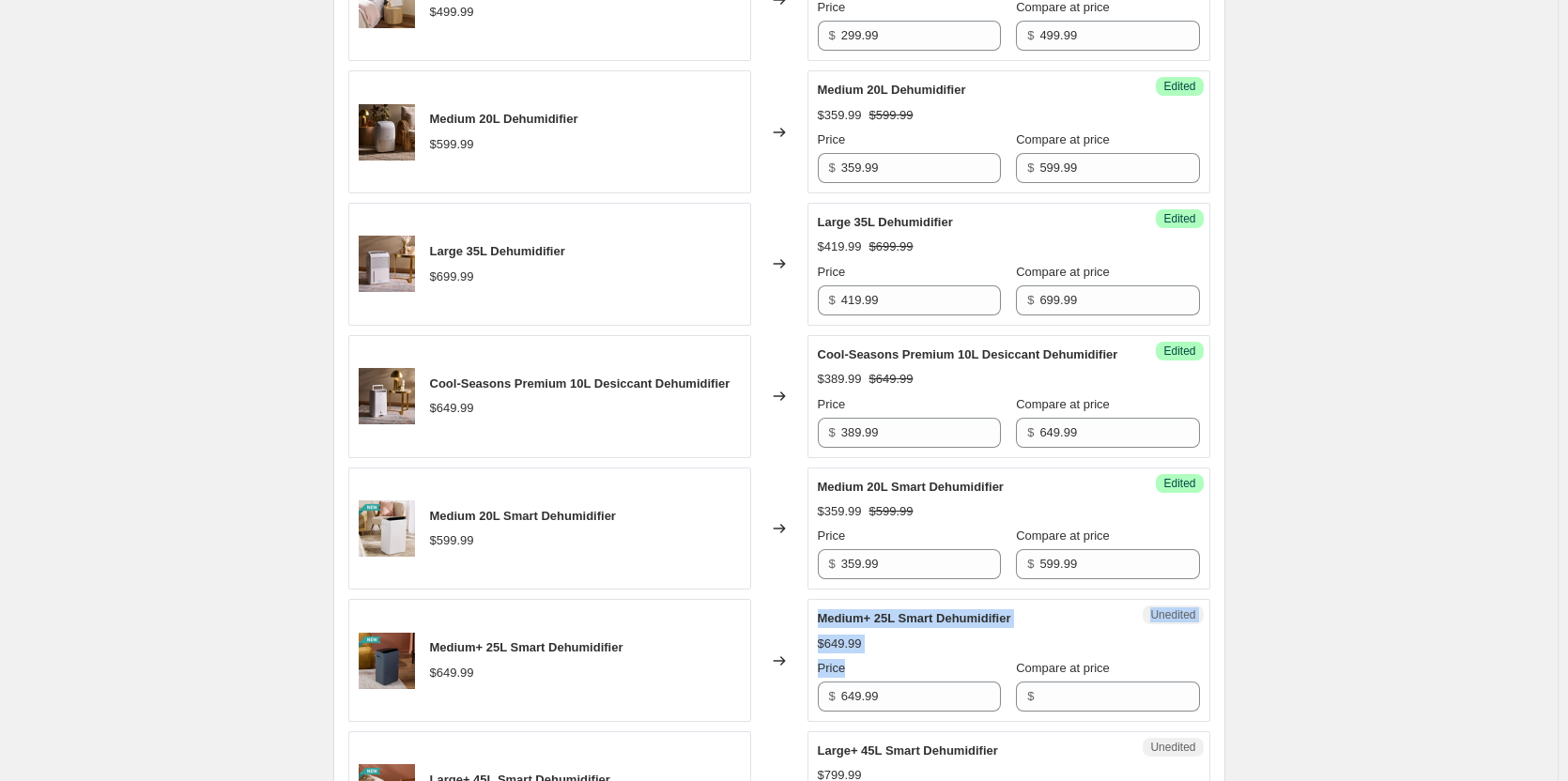
drag, startPoint x: 822, startPoint y: 718, endPoint x: 768, endPoint y: 717, distance: 54.0
click at [768, 717] on div "Medium+ 25L Smart Dehumidifier $649.99 Changed to Unedited Medium+ 25L Smart De…" at bounding box center [779, 660] width 861 height 123
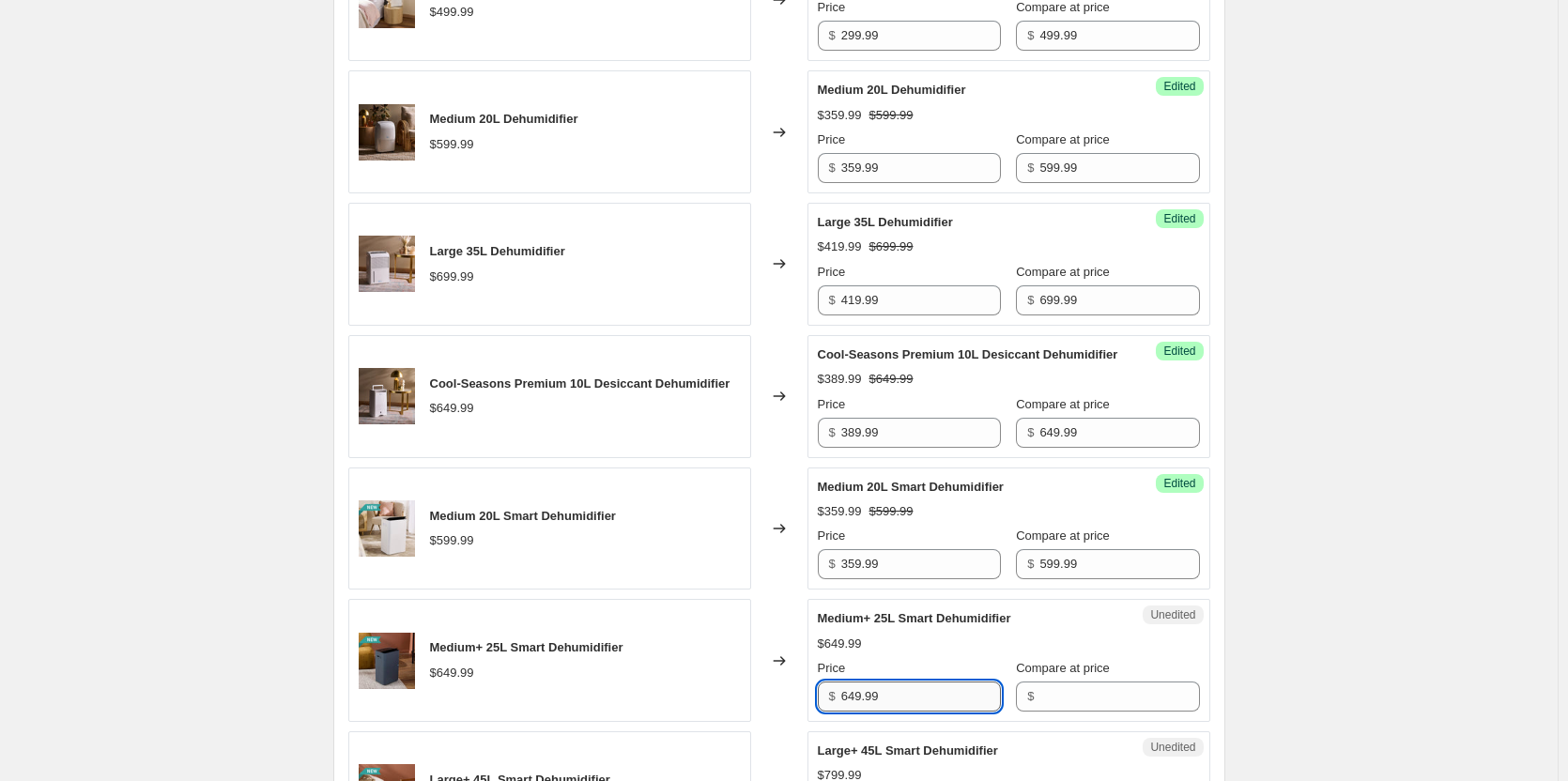
click at [903, 712] on input "649.99" at bounding box center [921, 697] width 160 height 30
drag, startPoint x: 913, startPoint y: 721, endPoint x: 794, endPoint y: 721, distance: 119.0
click at [794, 721] on div "Medium+ 25L Smart Dehumidifier $649.99 Changed to Unedited Medium+ 25L Smart De…" at bounding box center [779, 660] width 861 height 123
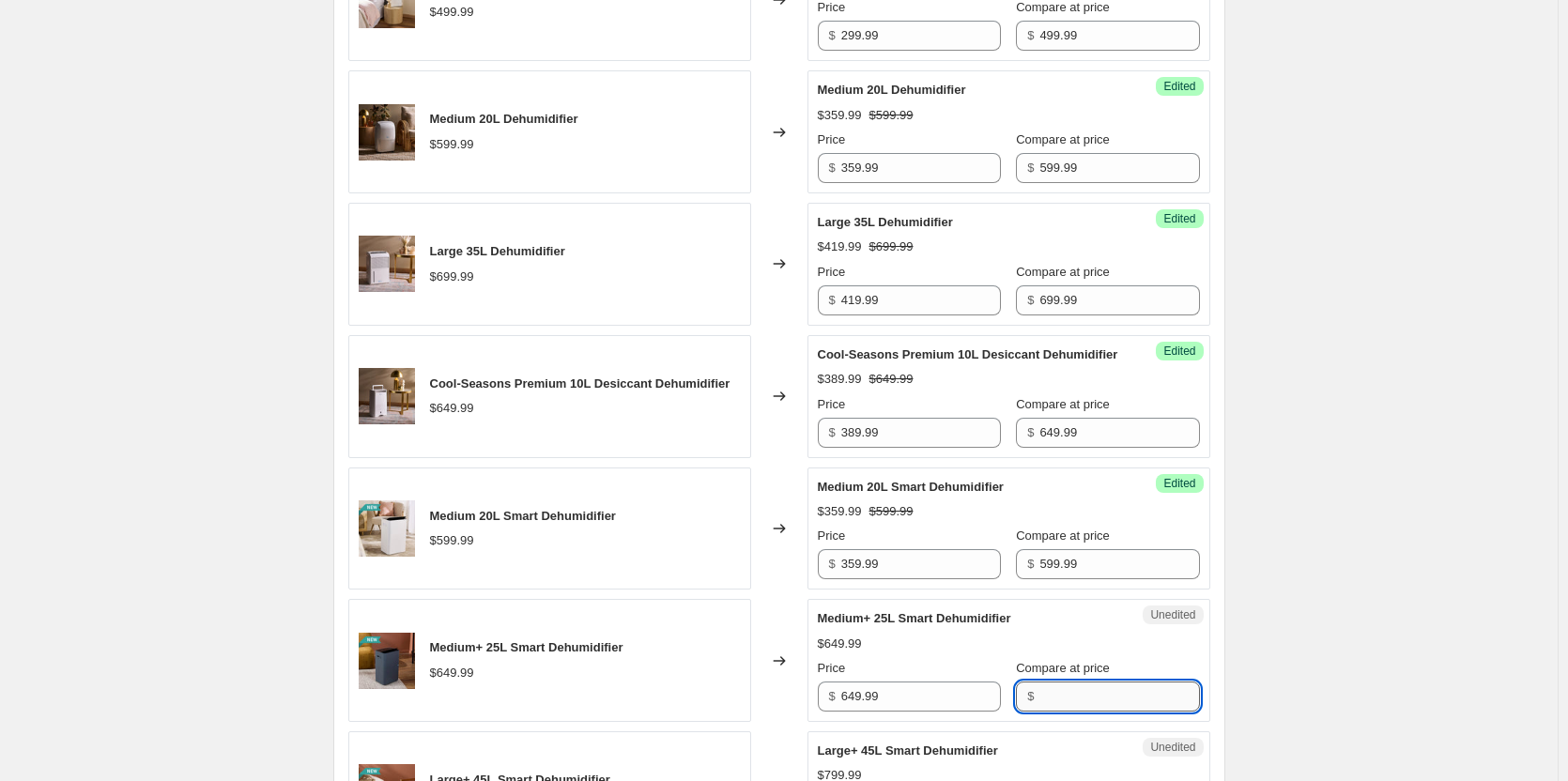
click at [1059, 712] on input "Compare at price" at bounding box center [1119, 697] width 160 height 30
paste input "649.99"
type input "649.99"
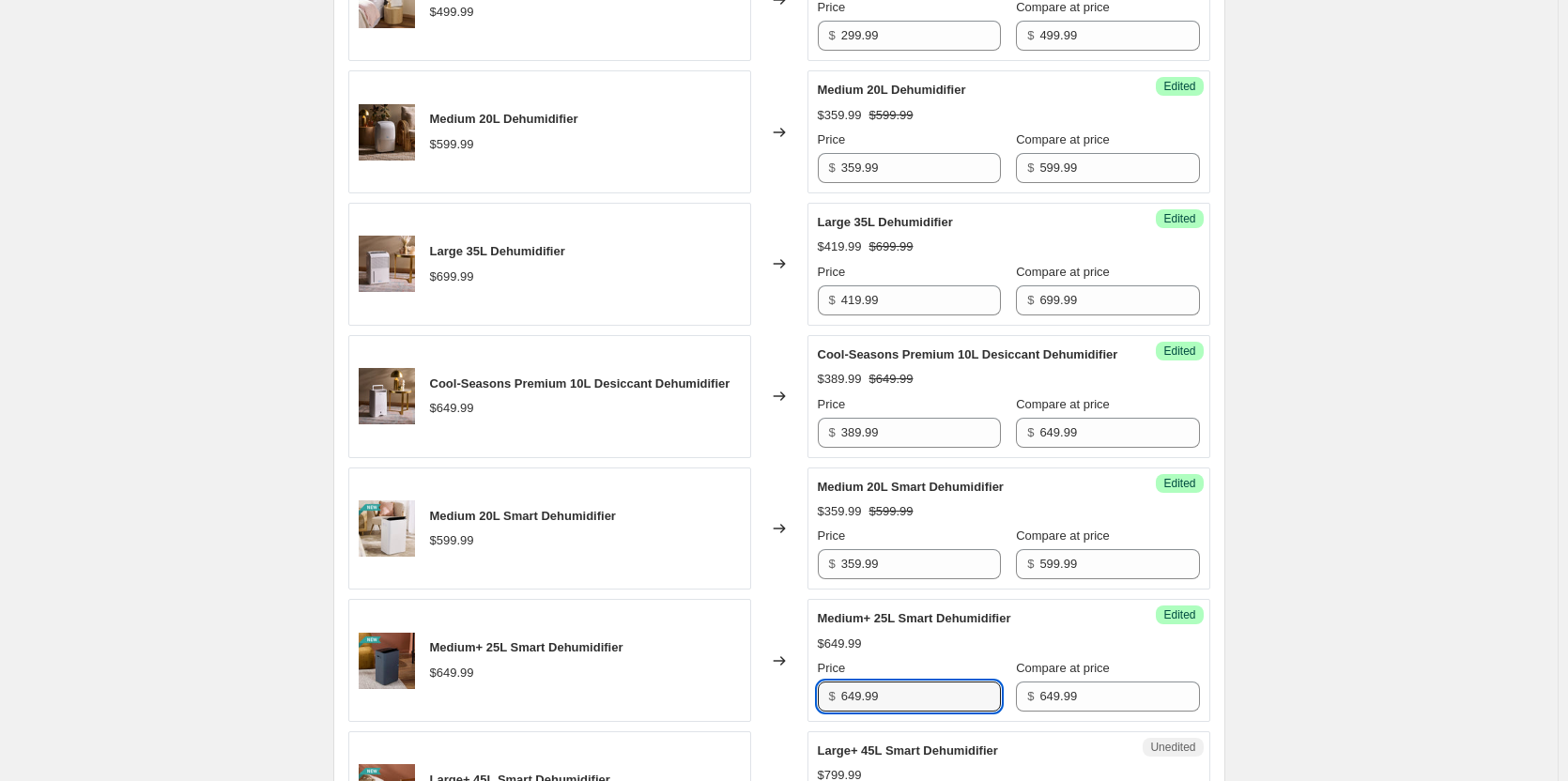
drag, startPoint x: 920, startPoint y: 714, endPoint x: 738, endPoint y: 714, distance: 182.0
click at [739, 715] on div "Medium+ 25L Smart Dehumidifier $649.99 Changed to Success Edited Medium+ 25L Sm…" at bounding box center [779, 660] width 861 height 123
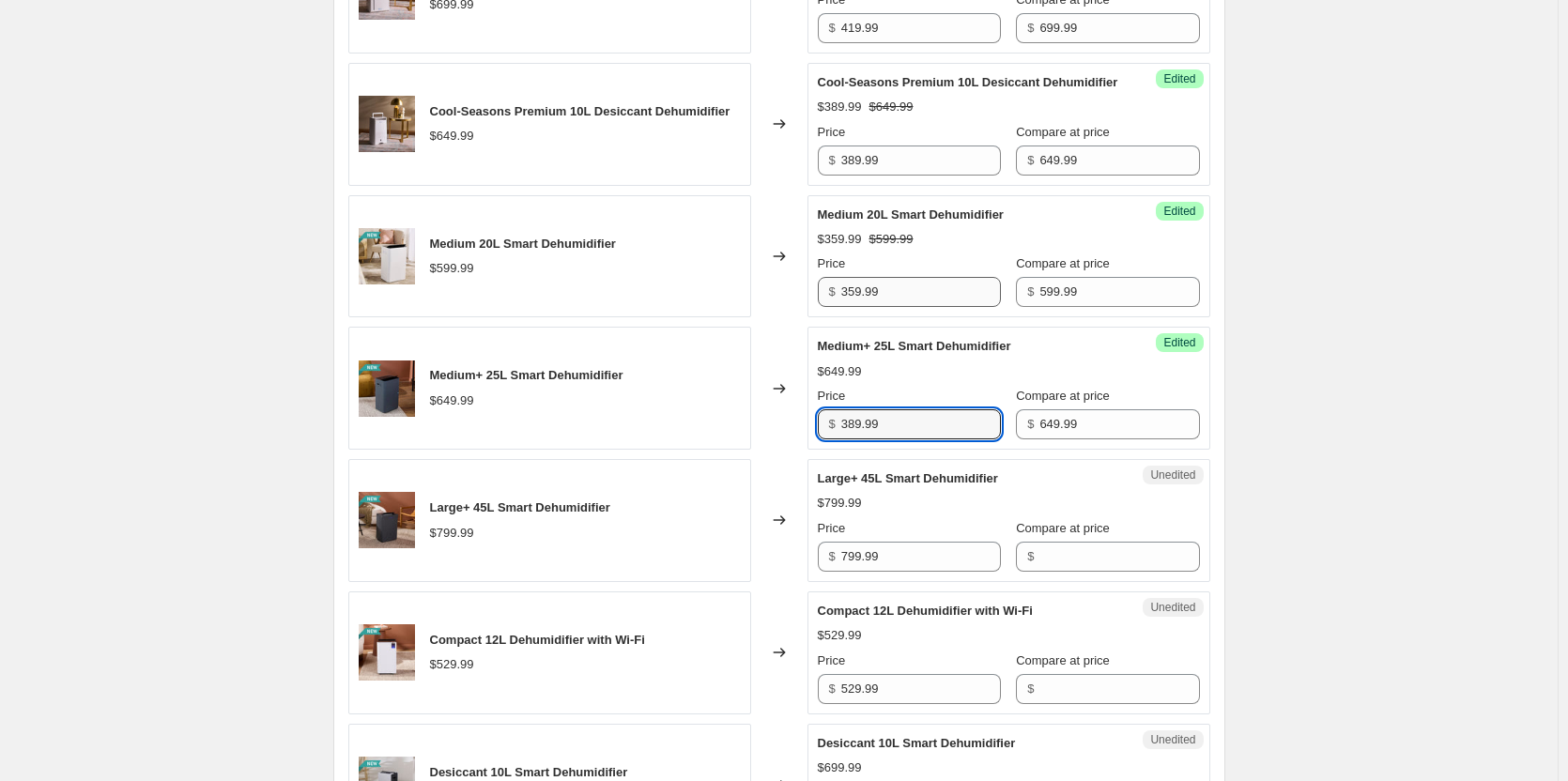
scroll to position [1033, 0]
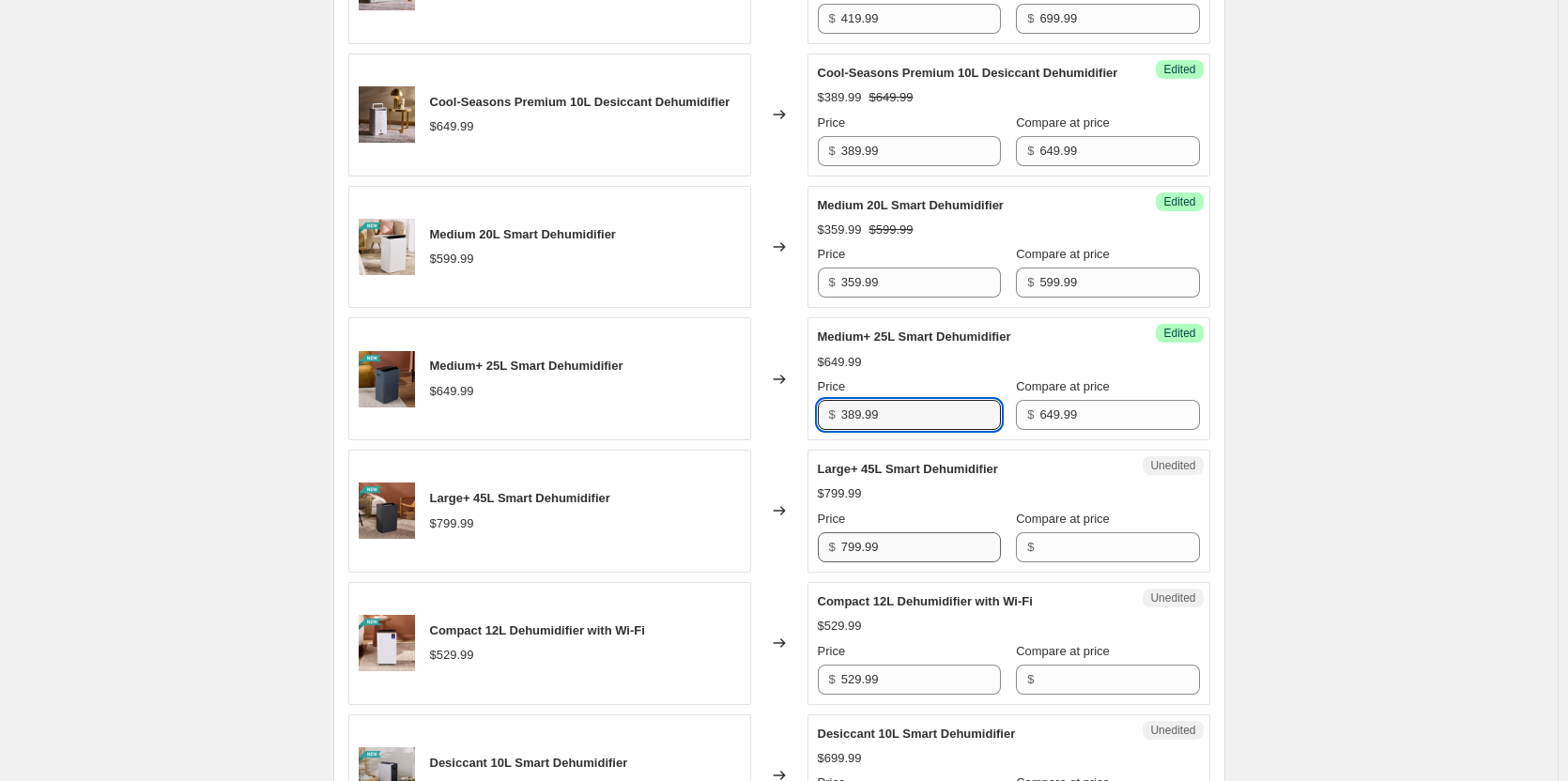
type input "389.99"
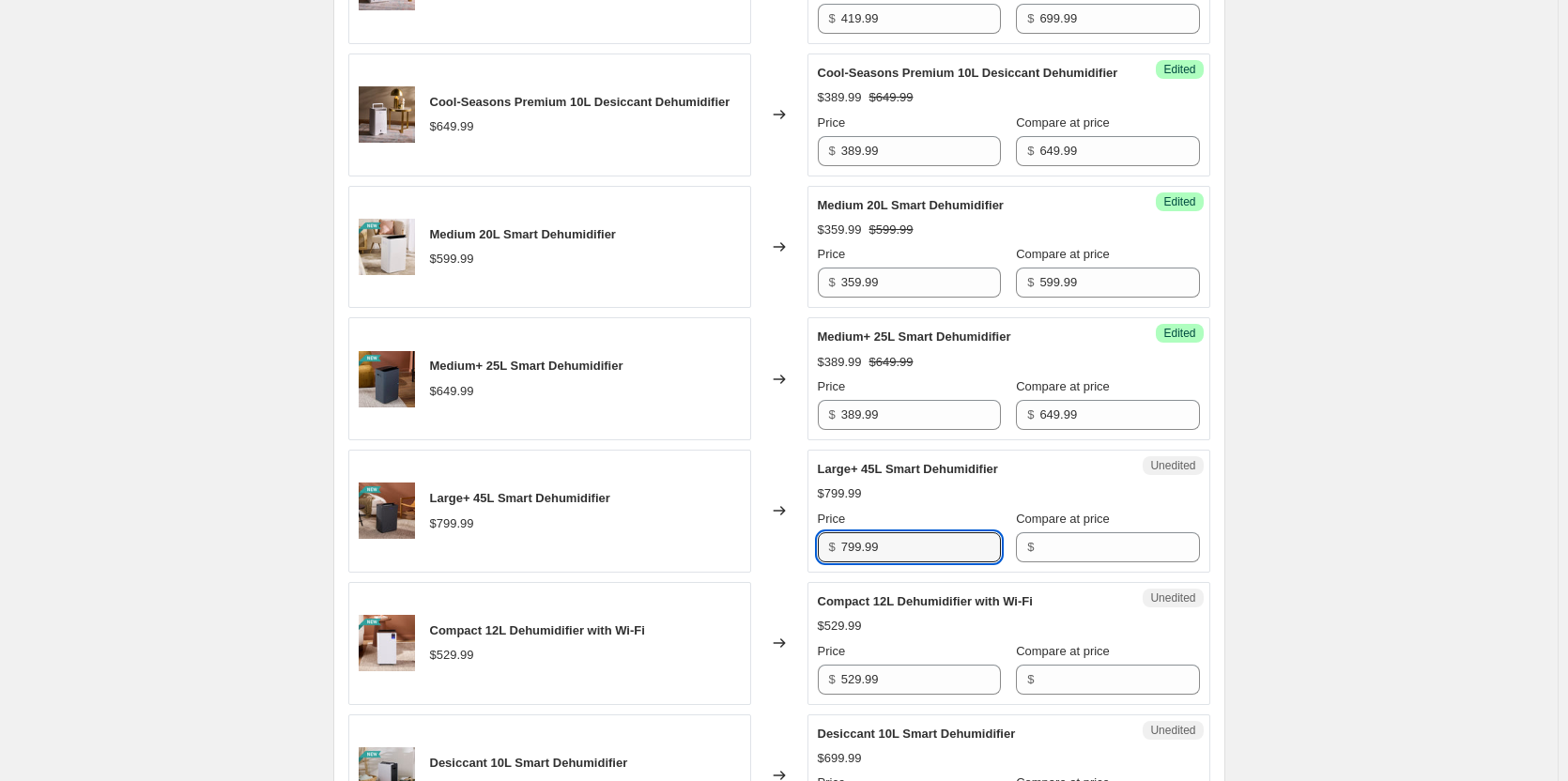
drag, startPoint x: 949, startPoint y: 571, endPoint x: 821, endPoint y: 570, distance: 128.0
click at [821, 570] on div "Unedited Large+ 45L Smart Dehumidifier $799.99 Price $ 799.99 Compare at price $" at bounding box center [1009, 510] width 403 height 123
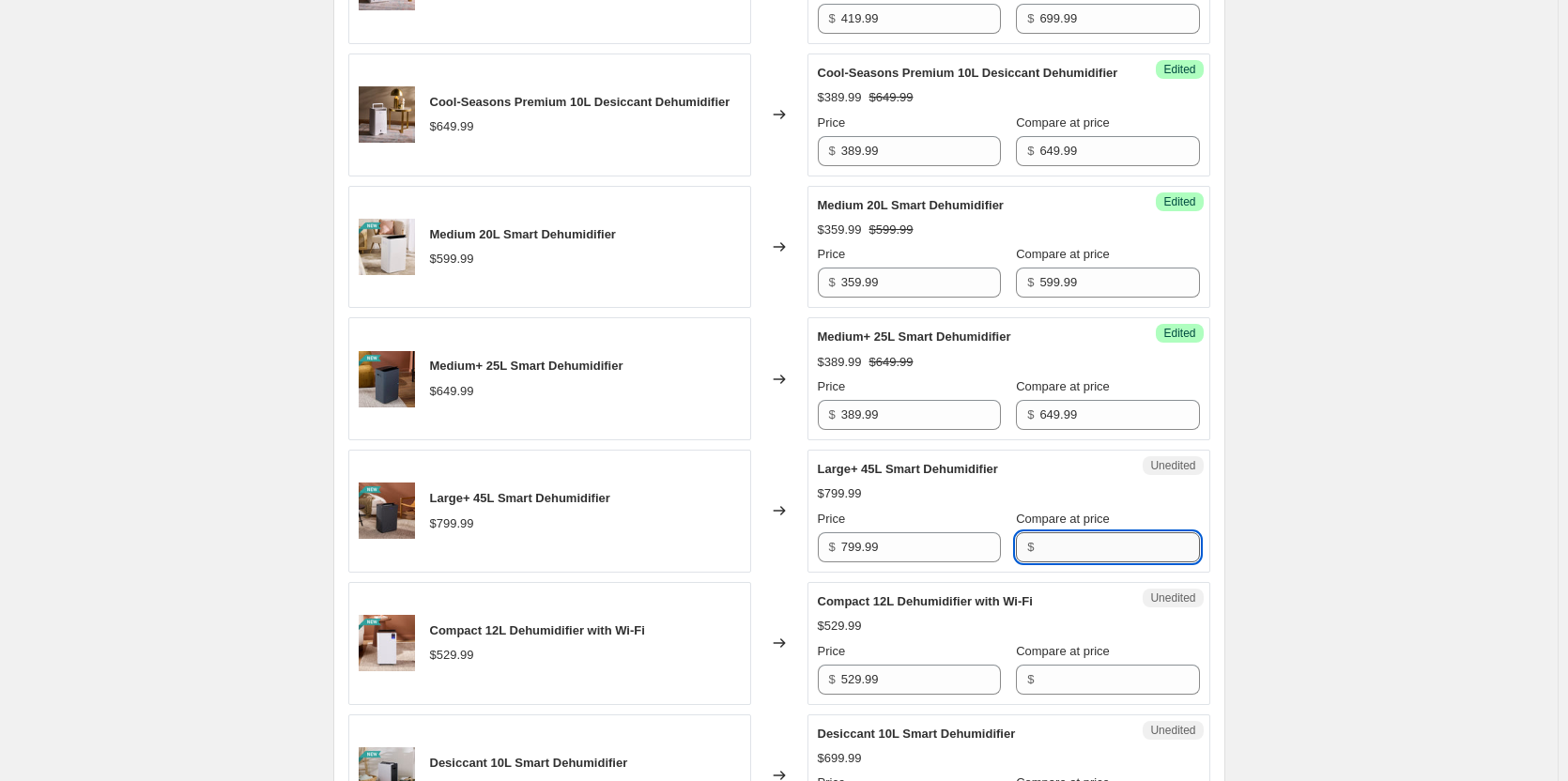
click at [1092, 562] on input "Compare at price" at bounding box center [1119, 547] width 160 height 30
paste input "799.99"
type input "799.99"
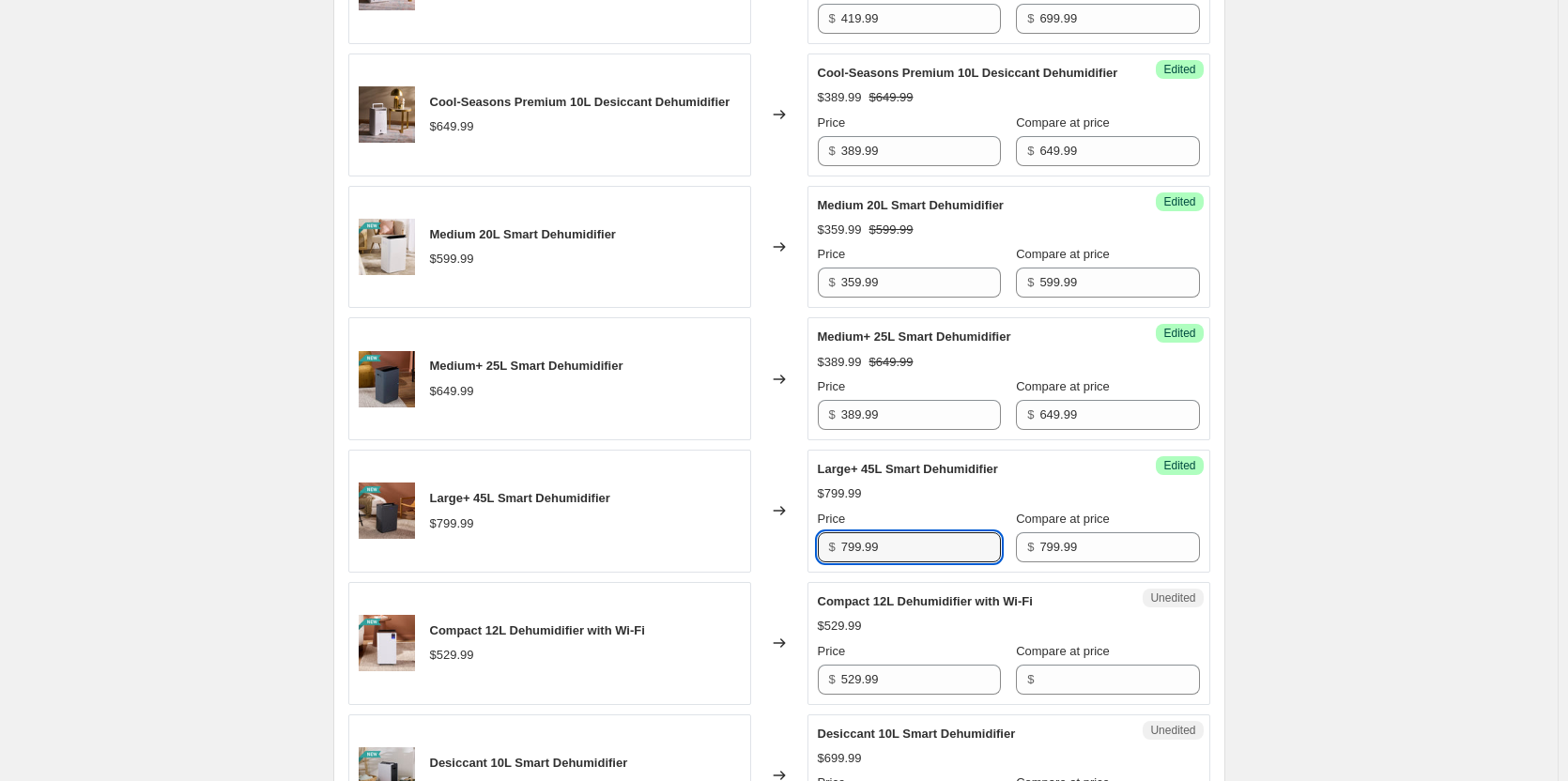
drag, startPoint x: 931, startPoint y: 560, endPoint x: 717, endPoint y: 562, distance: 214.0
click at [717, 562] on div "Large+ 45L Smart Dehumidifier $799.99 Changed to Success Edited Large+ 45L Smar…" at bounding box center [779, 510] width 861 height 123
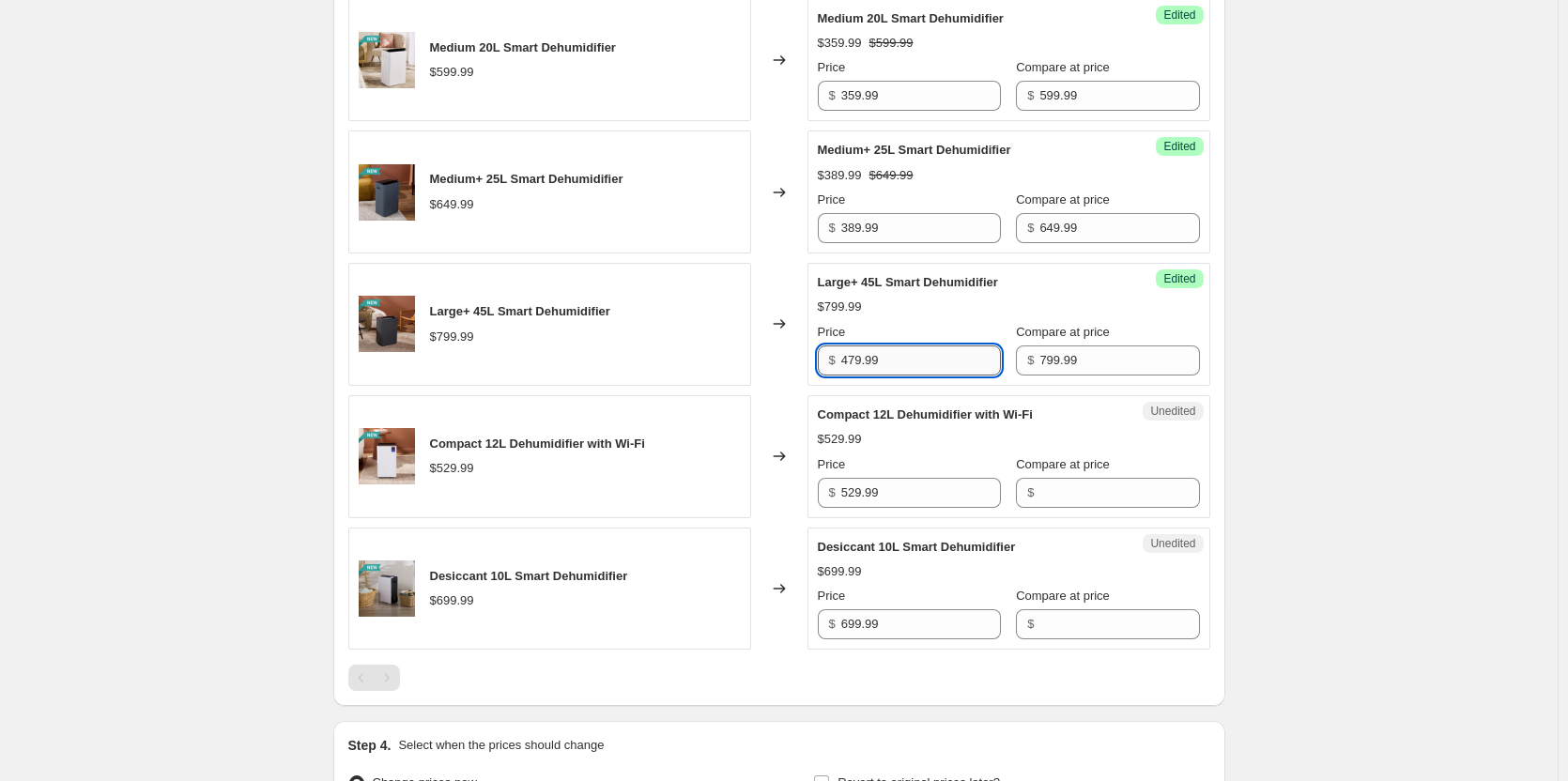
scroll to position [1221, 0]
type input "479.99"
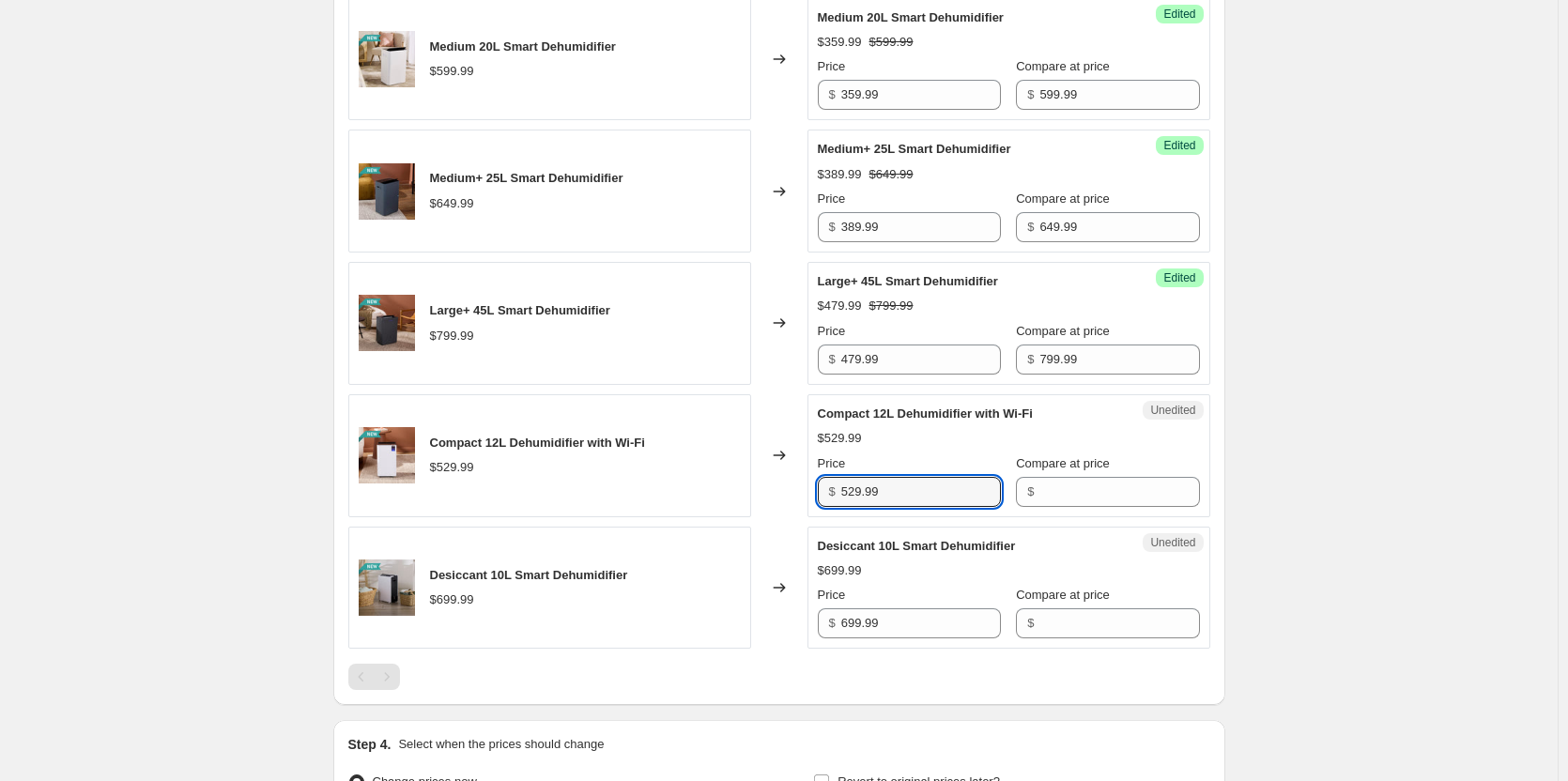
drag, startPoint x: 953, startPoint y: 519, endPoint x: 813, endPoint y: 521, distance: 140.0
click at [813, 518] on div "Unedited Compact 12L Dehumidifier with Wi-Fi $529.99 Price $ 529.99 Compare at …" at bounding box center [1009, 455] width 403 height 123
click at [1085, 507] on input "Compare at price" at bounding box center [1119, 492] width 160 height 30
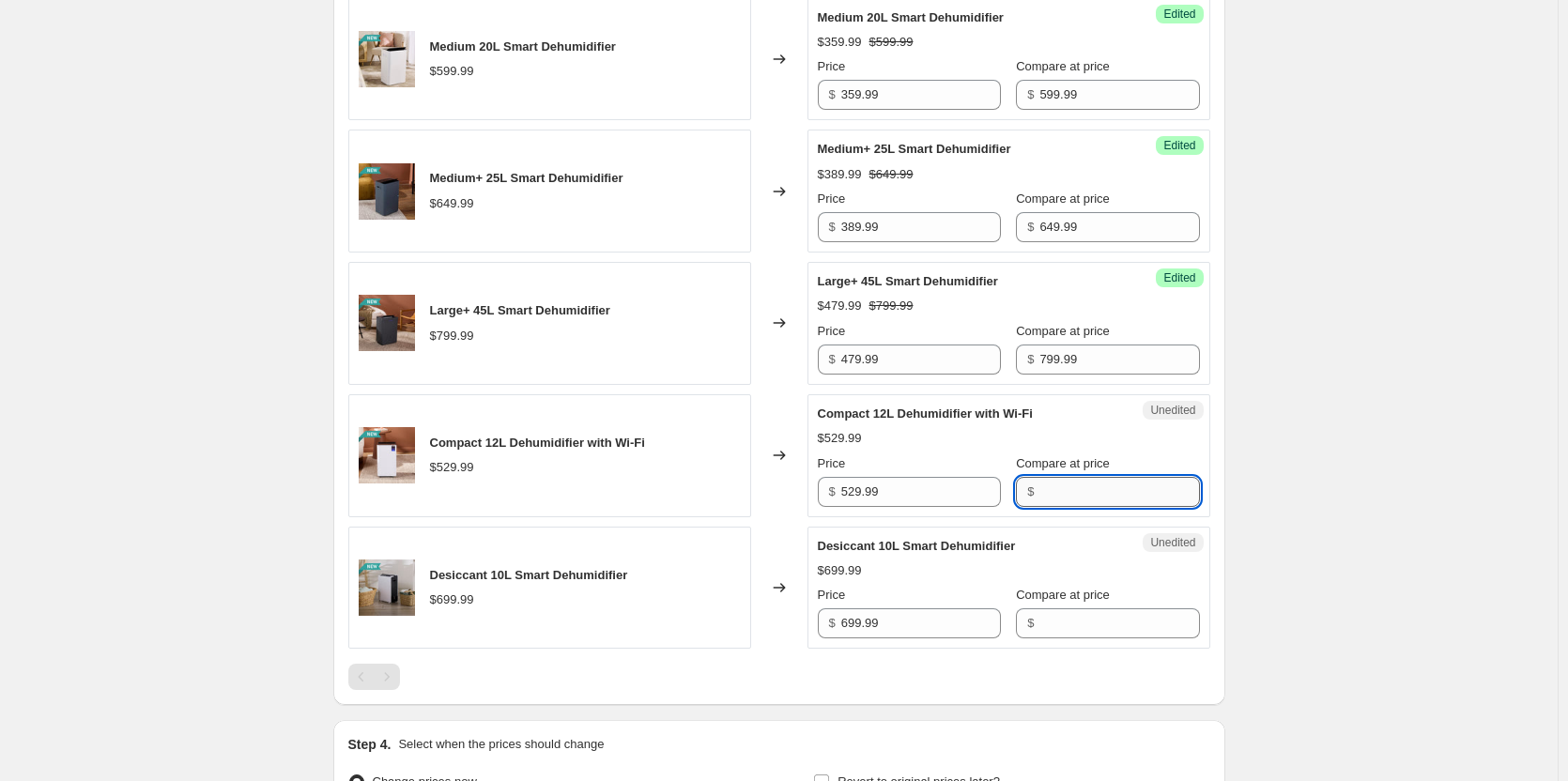
paste input "529.99"
type input "529.99"
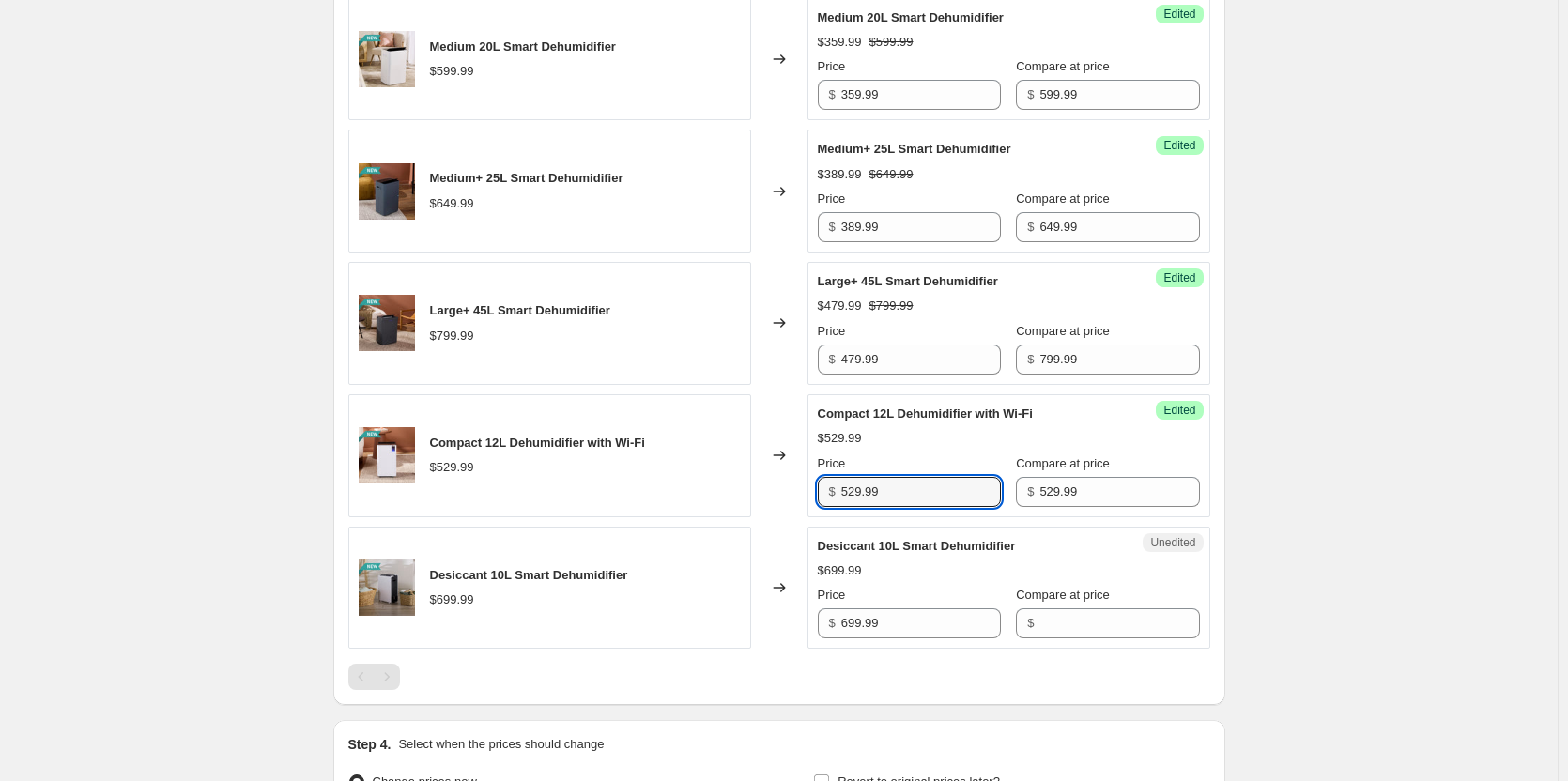
drag, startPoint x: 904, startPoint y: 508, endPoint x: 797, endPoint y: 491, distance: 108.3
click at [797, 491] on div "Compact 12L Dehumidifier with Wi-Fi $529.99 Changed to Success Edited Compact 1…" at bounding box center [779, 455] width 861 height 123
type input "317.99"
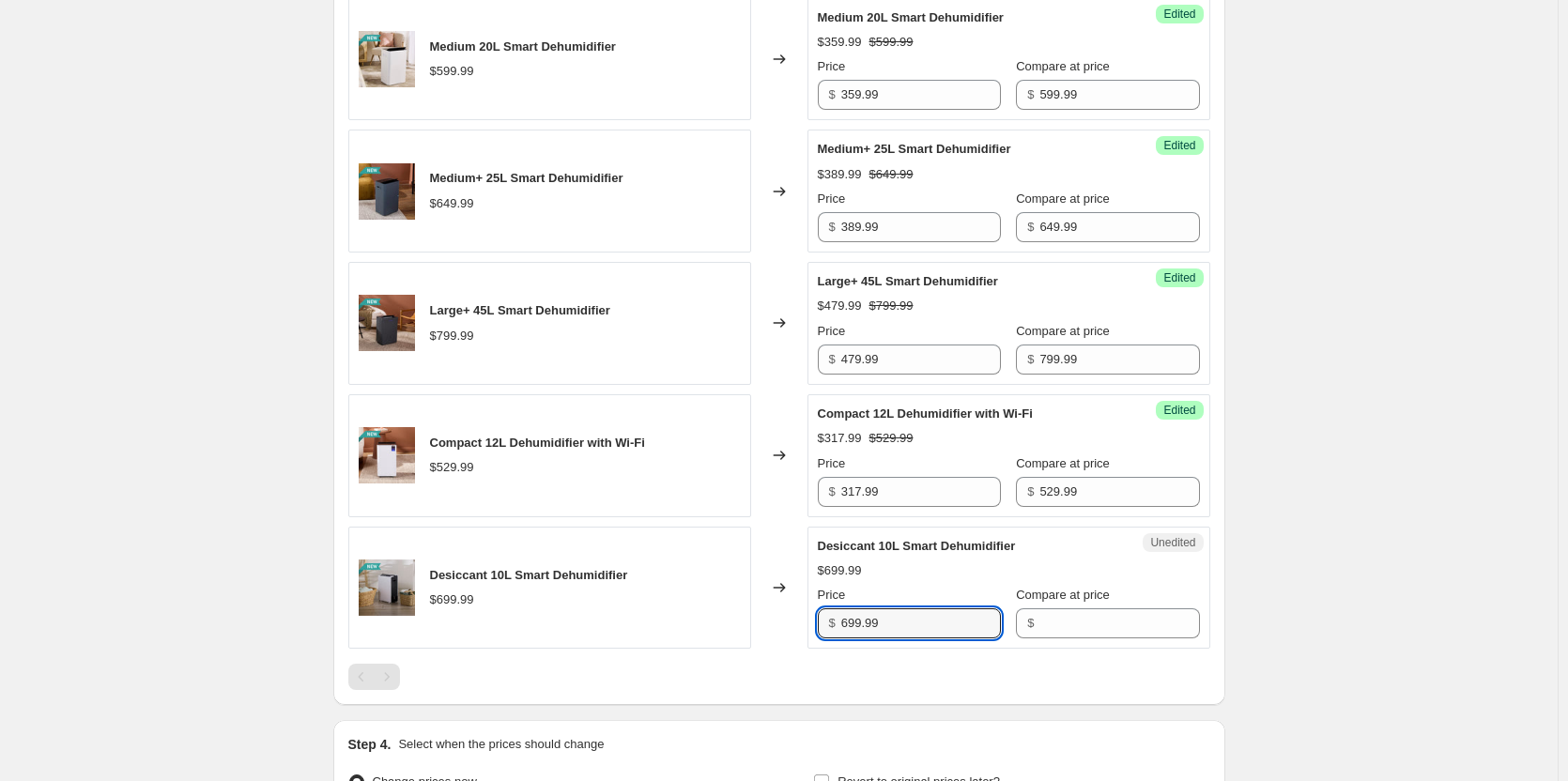
drag, startPoint x: 935, startPoint y: 638, endPoint x: 803, endPoint y: 624, distance: 132.7
click at [803, 624] on div "Desiccant 10L Smart Dehumidifier $699.99 Changed to Unedited Desiccant 10L Smar…" at bounding box center [779, 588] width 861 height 123
click at [1041, 638] on input "Compare at price" at bounding box center [1119, 624] width 160 height 30
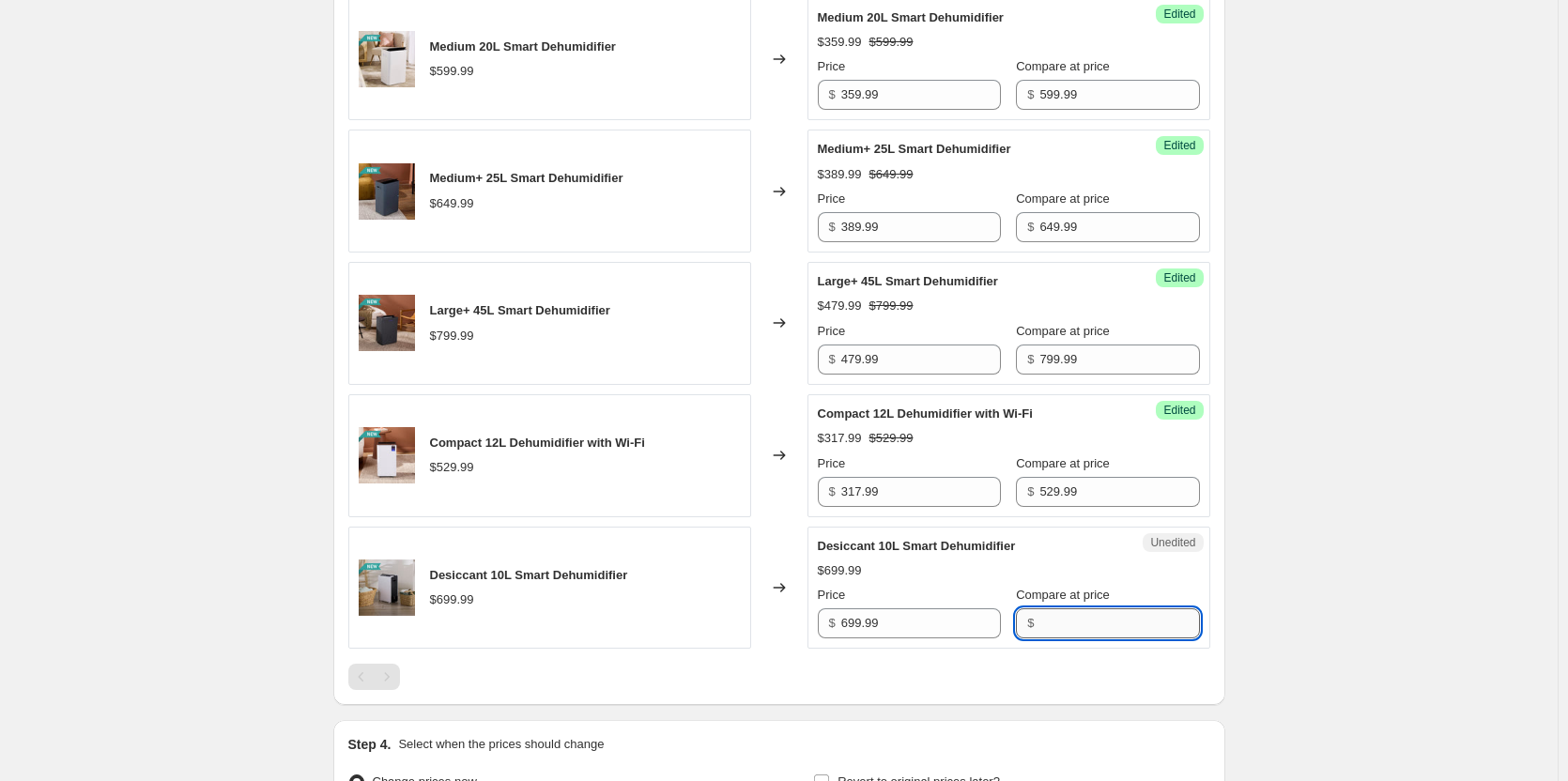
paste input "699.99"
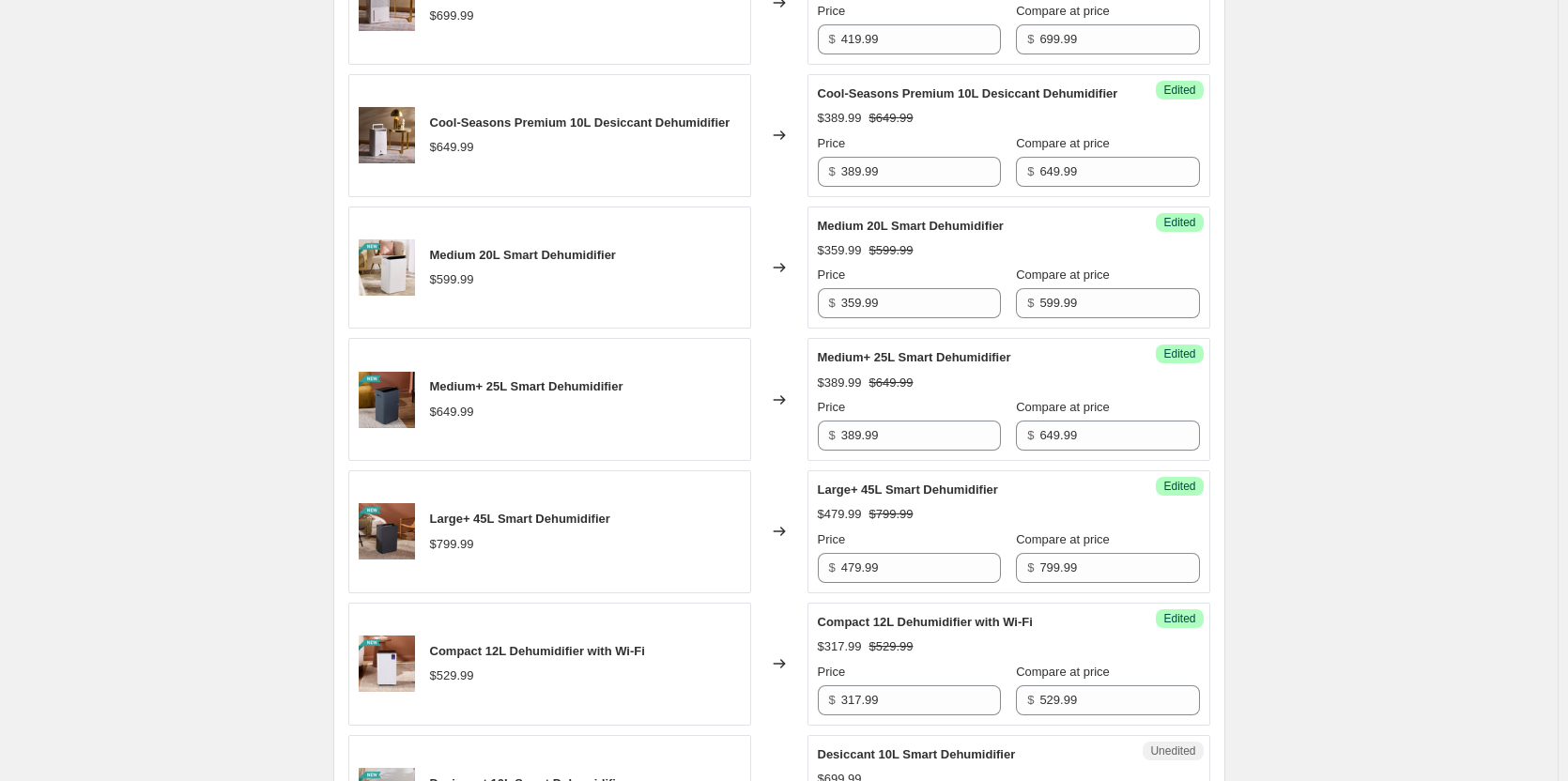
scroll to position [939, 0]
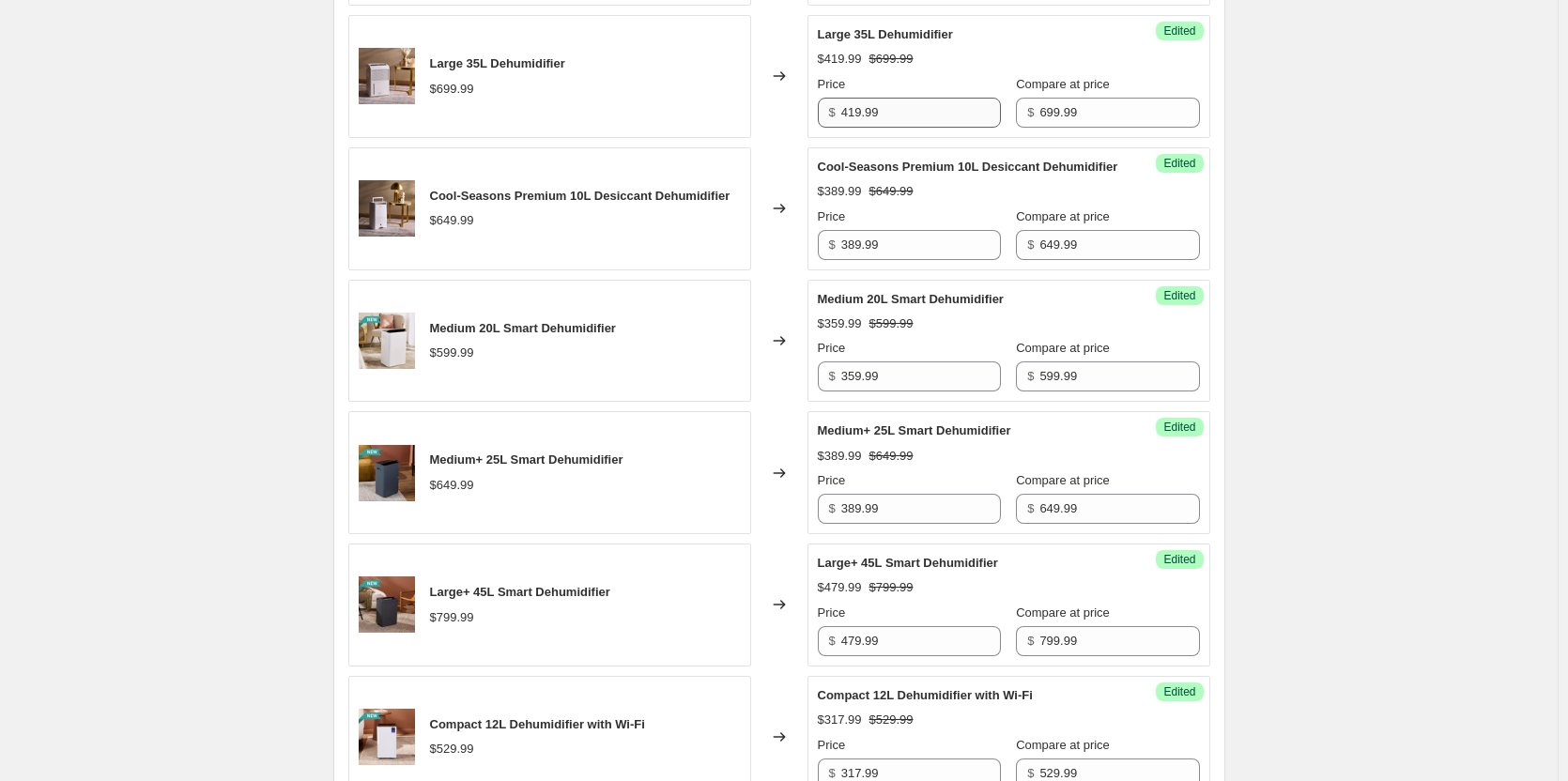
type input "699.99"
drag, startPoint x: 908, startPoint y: 105, endPoint x: 809, endPoint y: 85, distance: 101.0
click at [810, 85] on div "Large 35L Dehumidifier $699.99 Changed to Success Edited Large 35L Dehumidifier…" at bounding box center [779, 76] width 861 height 123
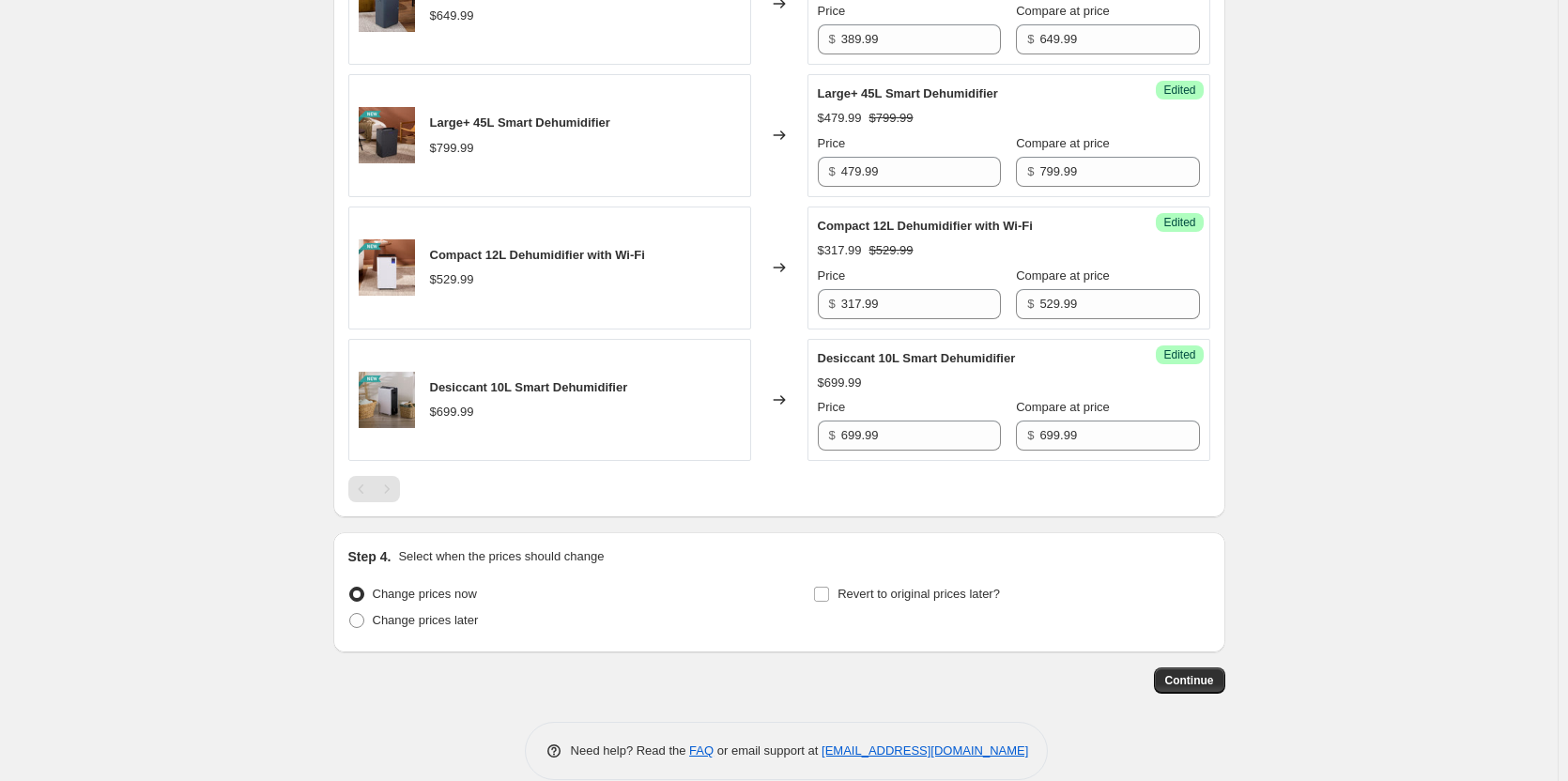
scroll to position [1455, 0]
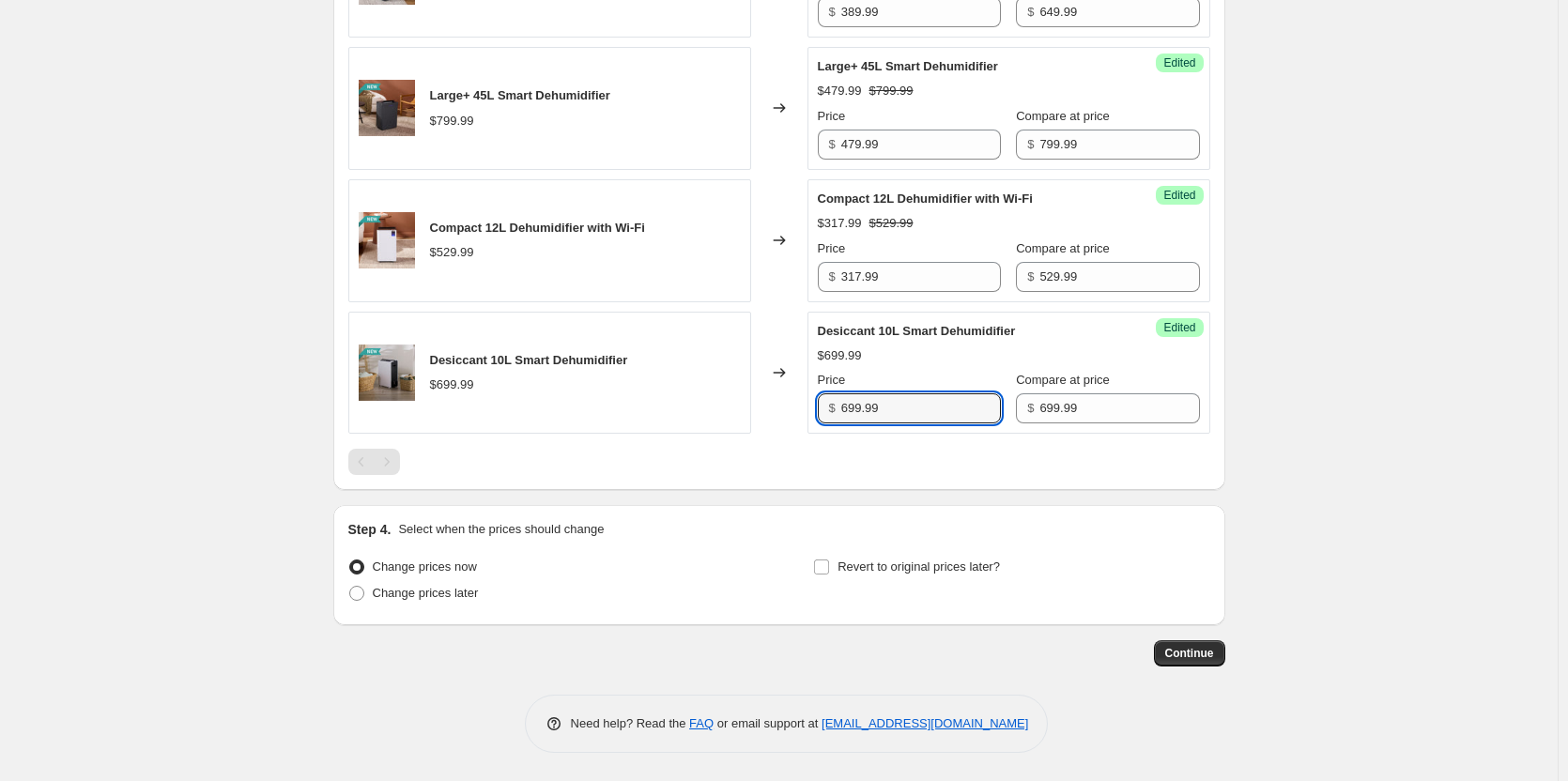
drag, startPoint x: 945, startPoint y: 403, endPoint x: 701, endPoint y: 400, distance: 244.0
click at [701, 400] on div "Desiccant 10L Smart Dehumidifier $699.99 Changed to Success Edited Desiccant 10…" at bounding box center [779, 372] width 861 height 123
paste input "41"
type input "419.99"
click at [357, 591] on span at bounding box center [357, 594] width 15 height 15
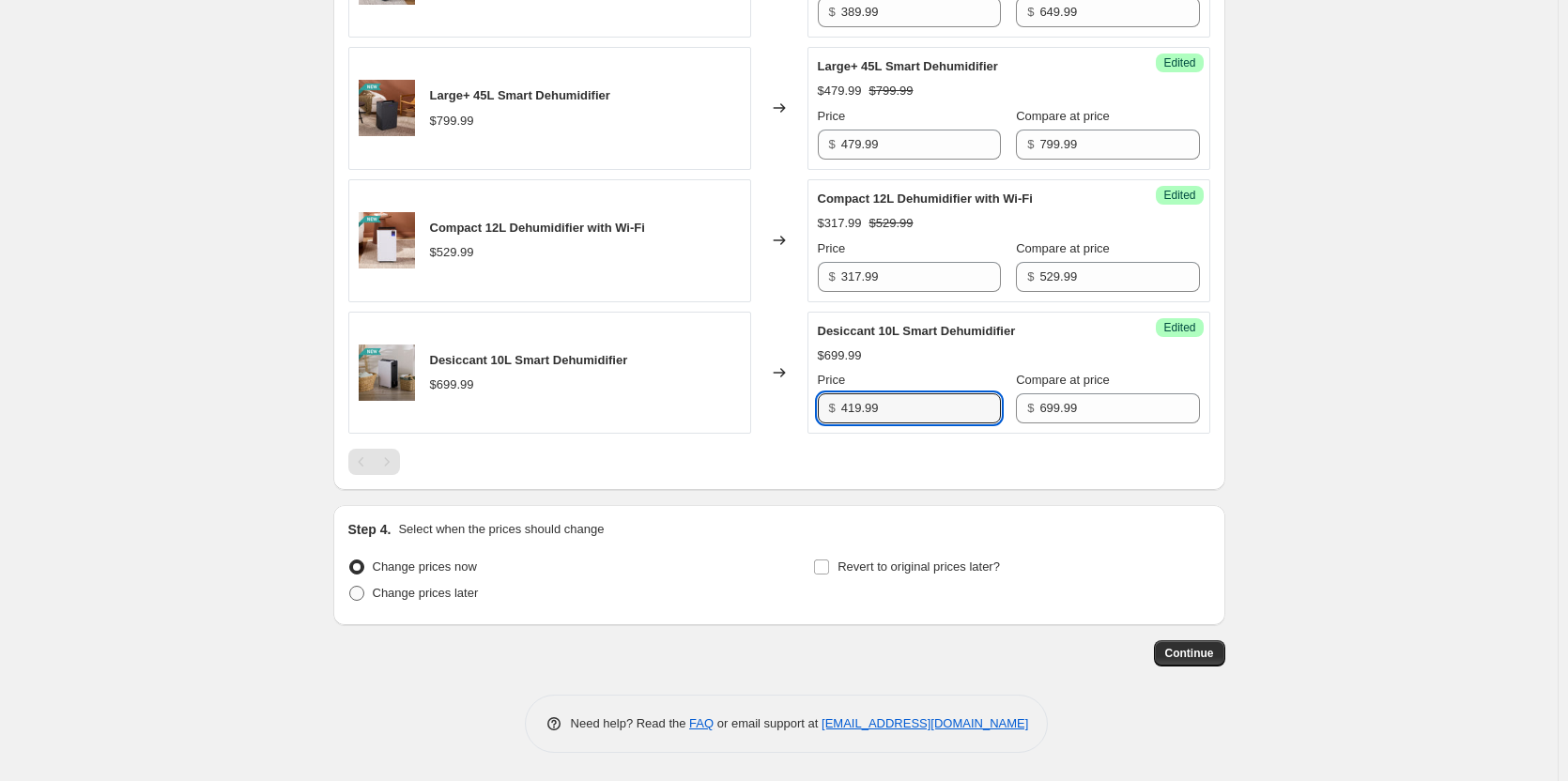
click at [350, 587] on input "Change prices later" at bounding box center [349, 586] width 1 height 1
radio input "true"
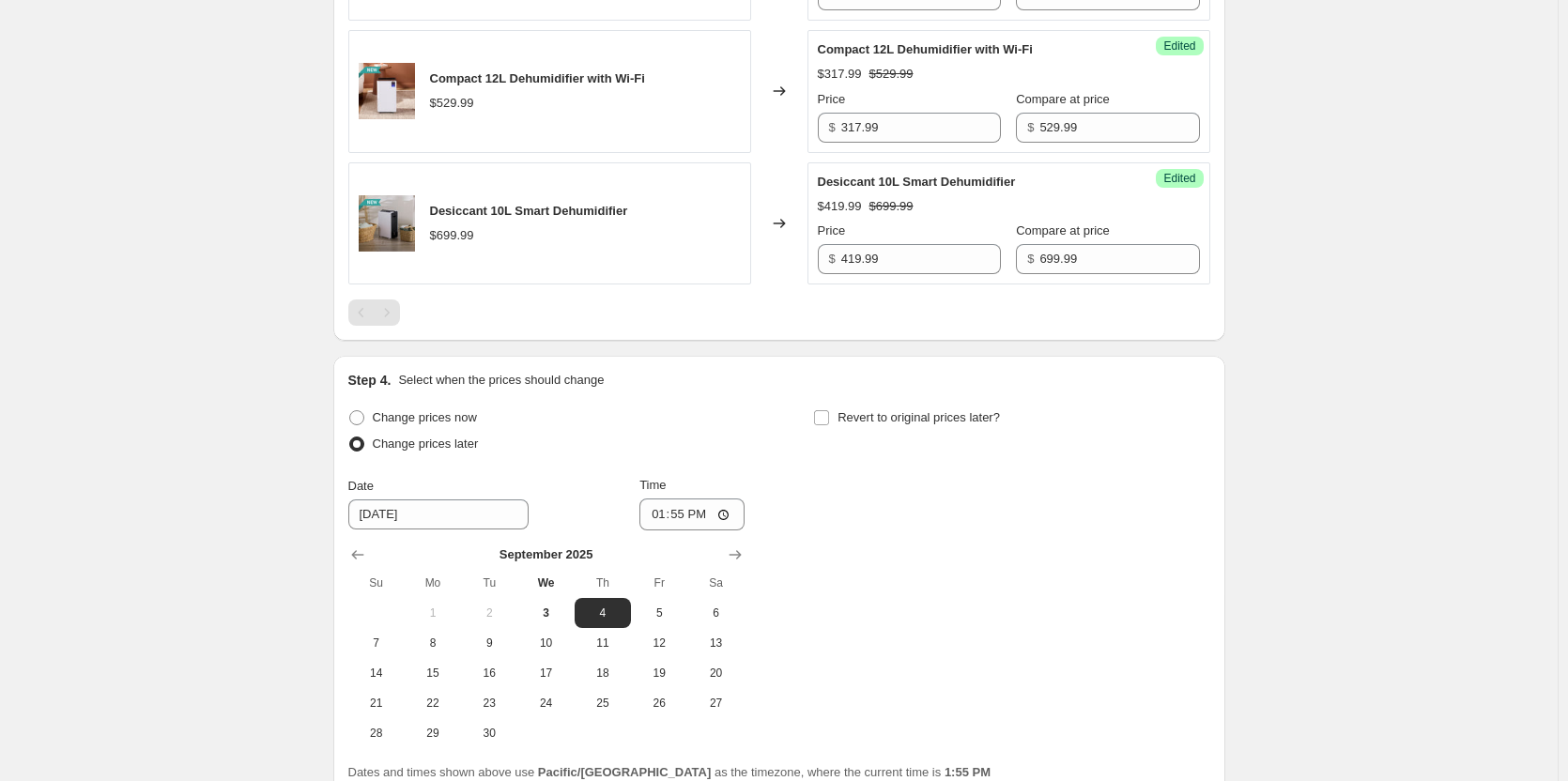
scroll to position [1643, 0]
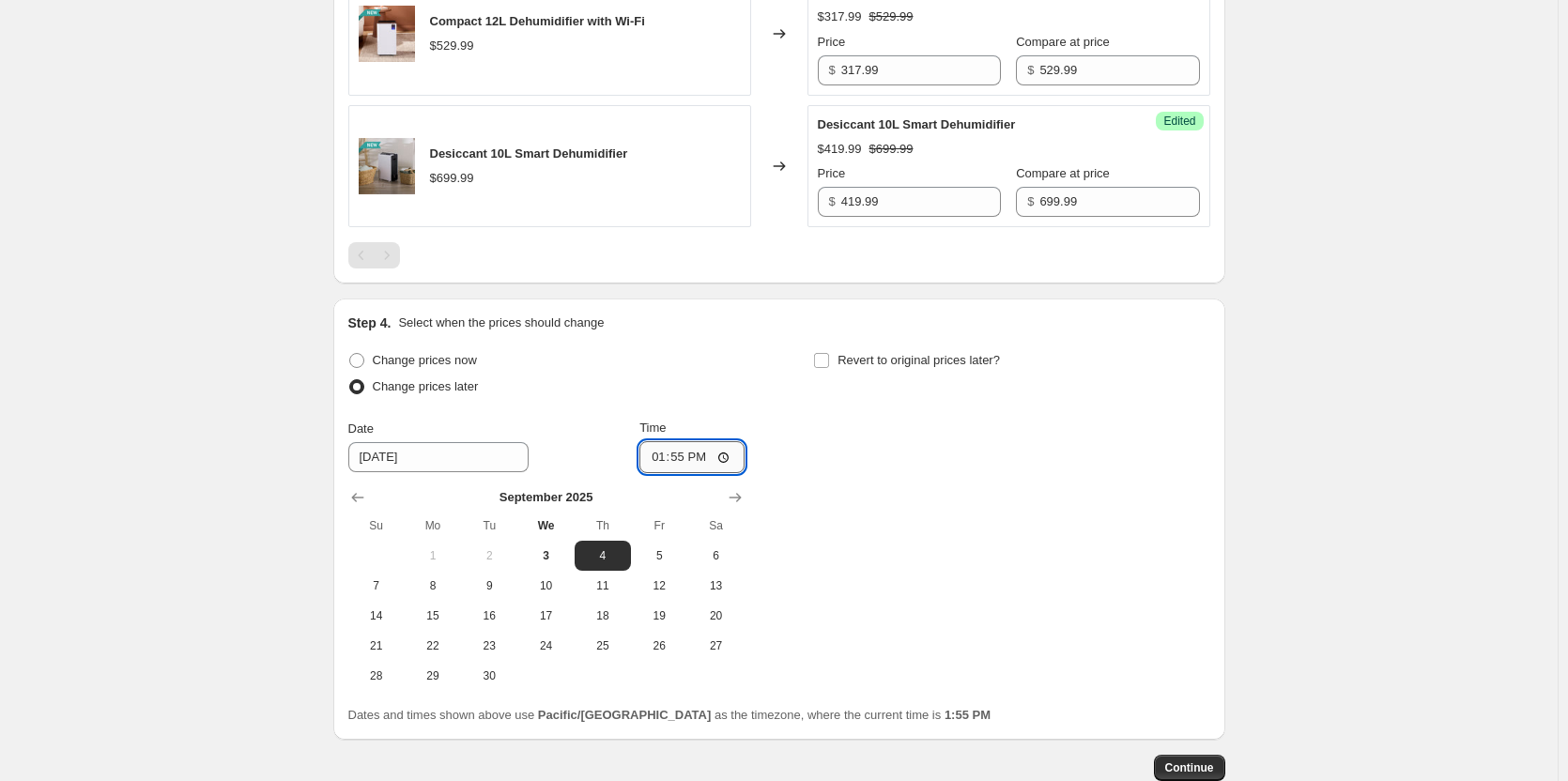
click at [728, 473] on input "13:55" at bounding box center [691, 458] width 105 height 32
type input "00:05"
click at [858, 552] on div "Change prices now Change prices later Date [DATE] Time 00:[DATE] Mo Tu We Th Fr…" at bounding box center [779, 520] width 861 height 344
click at [829, 368] on input "Revert to original prices later?" at bounding box center [822, 361] width 15 height 15
checkbox input "true"
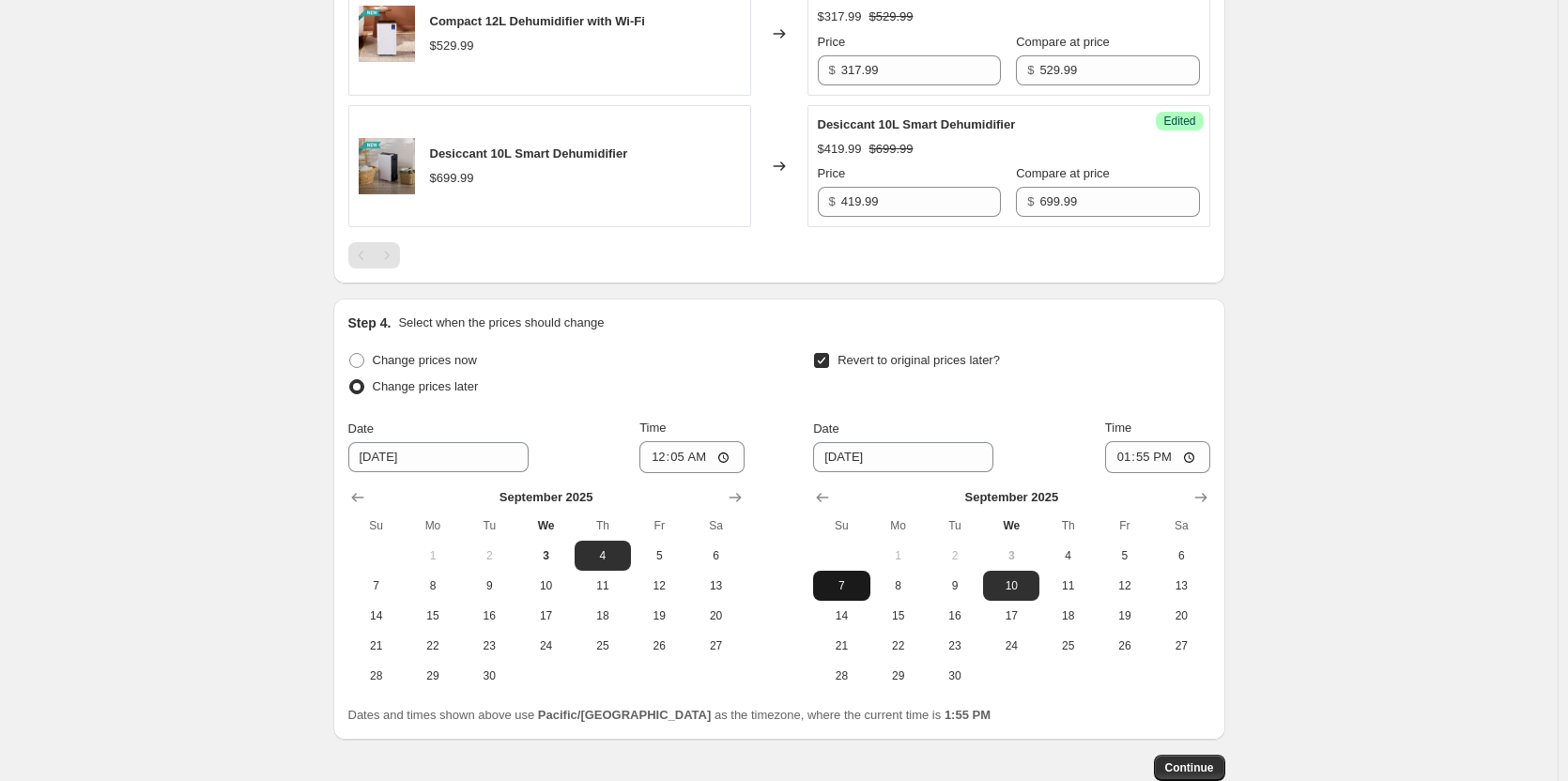
click at [861, 594] on span "7" at bounding box center [841, 586] width 41 height 15
type input "[DATE]"
click at [1193, 473] on input "13:55" at bounding box center [1157, 458] width 105 height 32
type input "23:59"
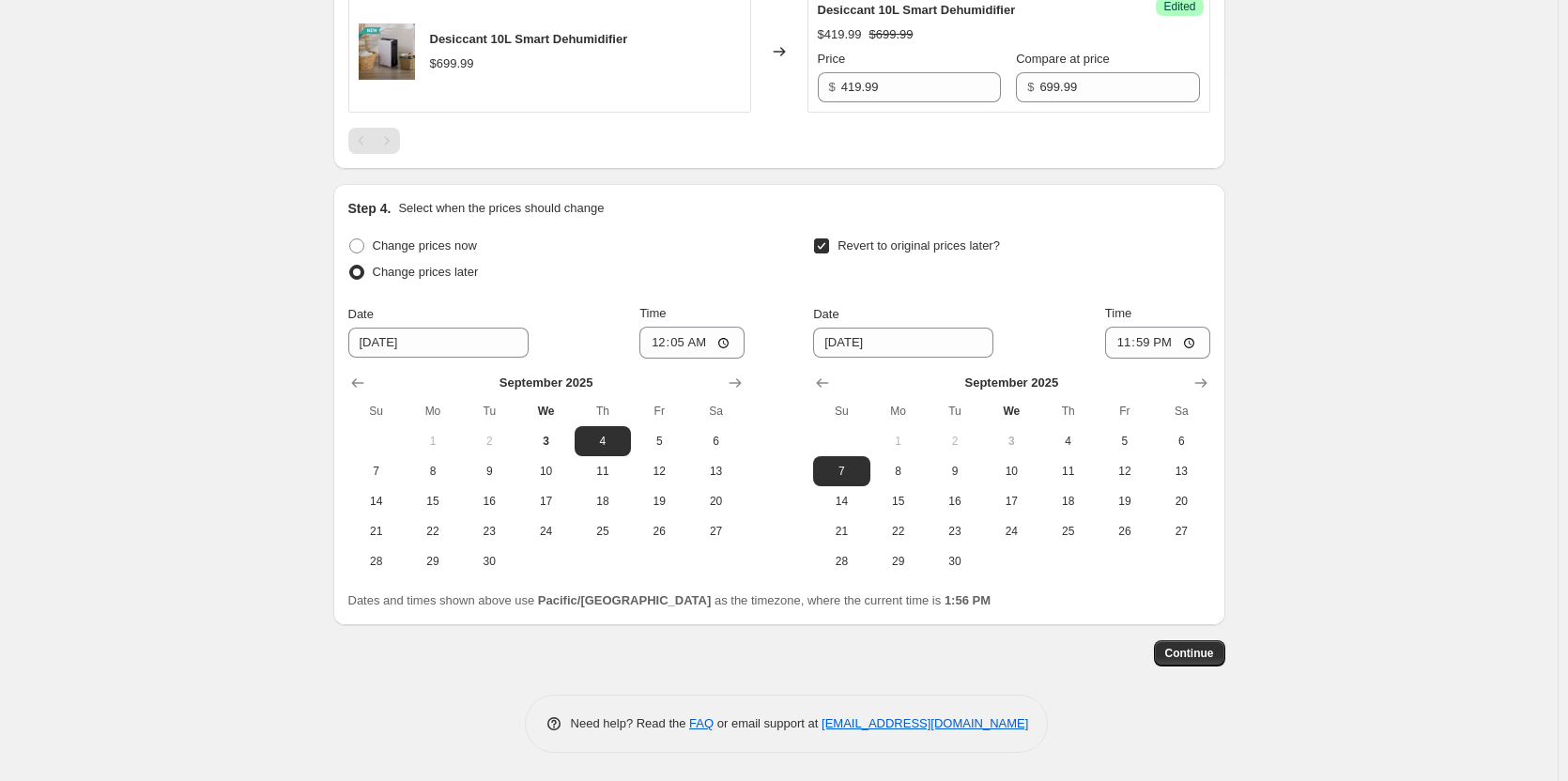
scroll to position [1776, 0]
click at [1187, 648] on span "Continue" at bounding box center [1189, 654] width 48 height 15
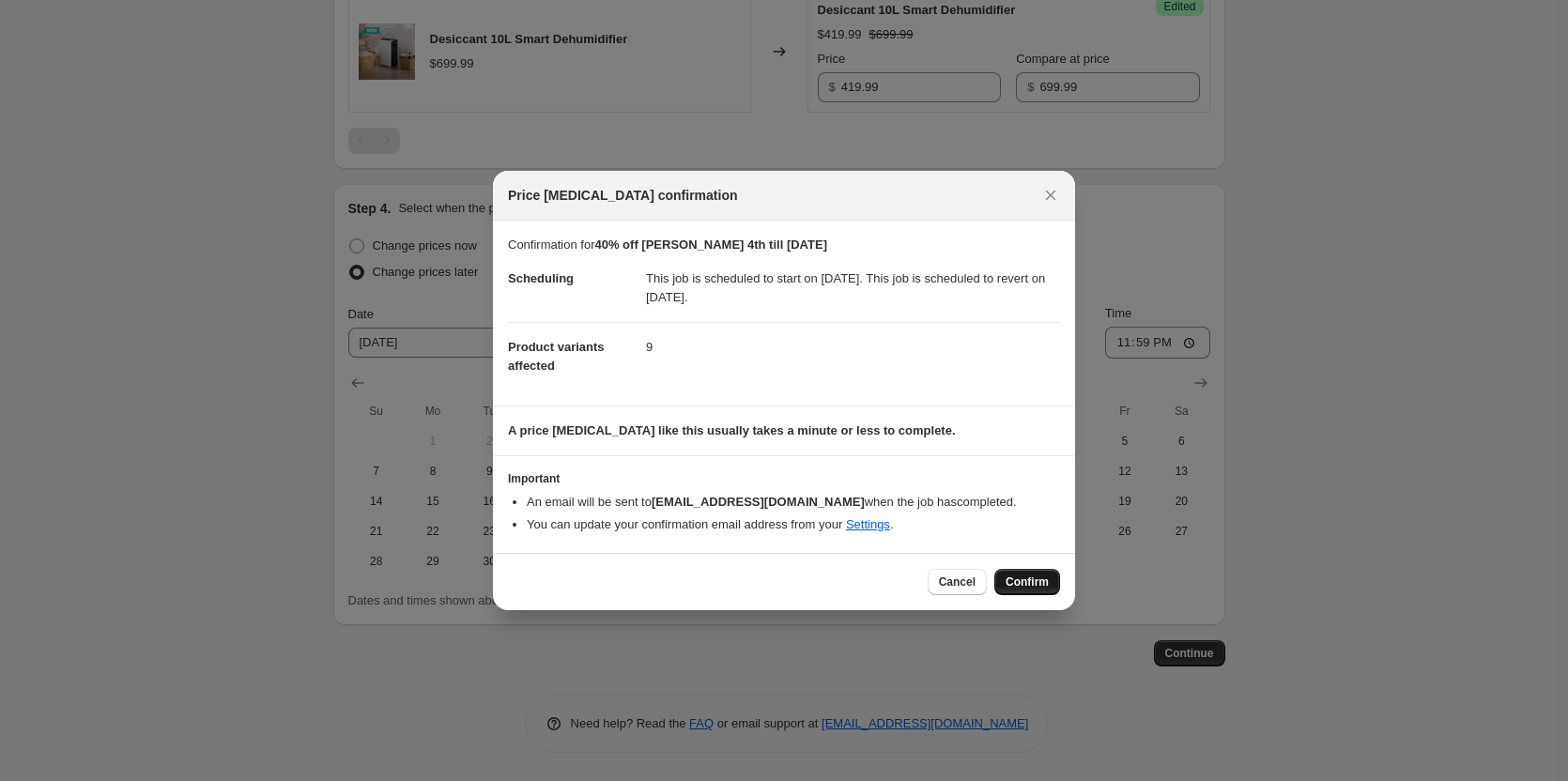
click at [1027, 587] on span "Confirm" at bounding box center [1027, 582] width 43 height 15
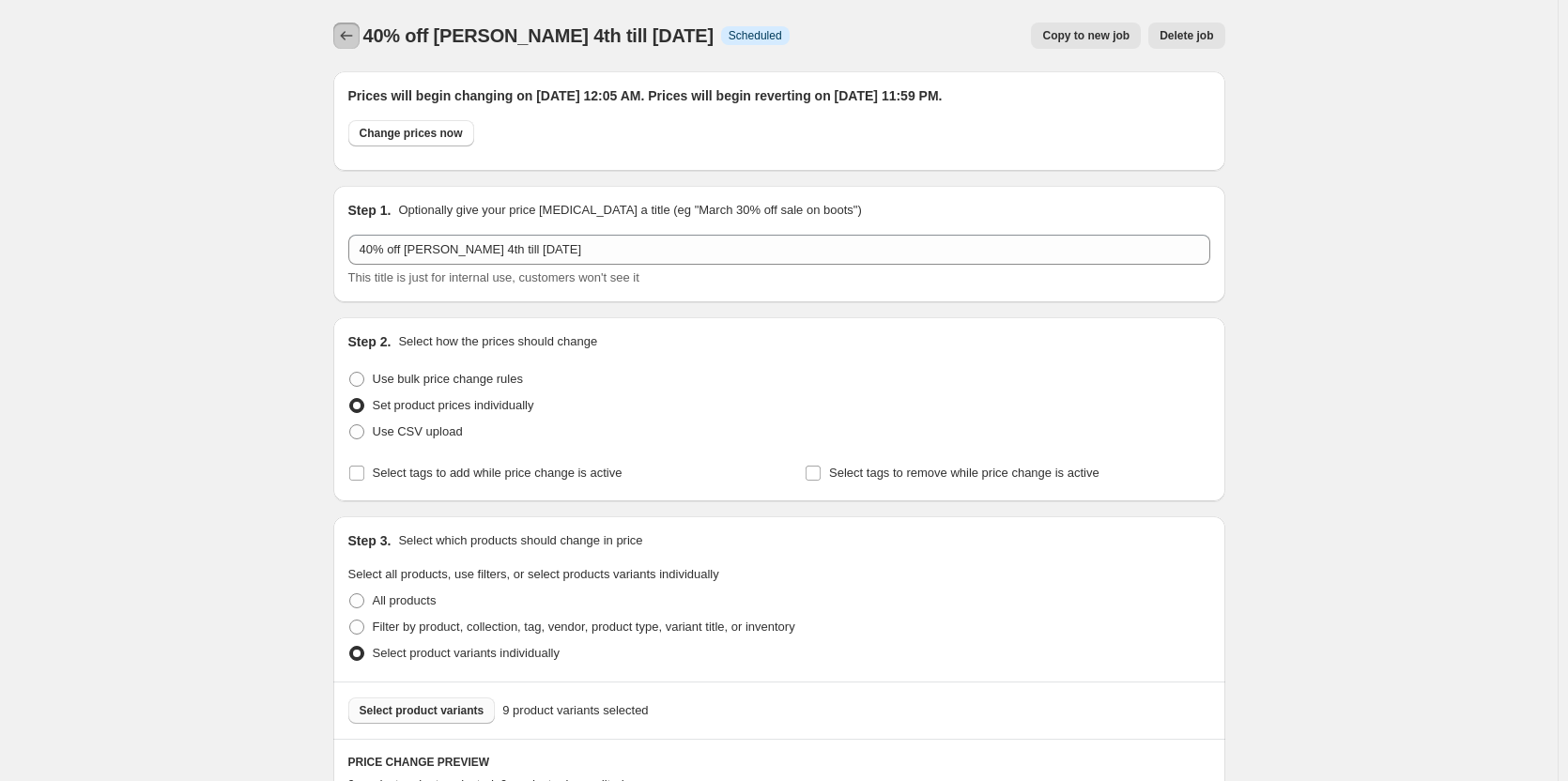
click at [345, 37] on icon "Price change jobs" at bounding box center [347, 36] width 19 height 19
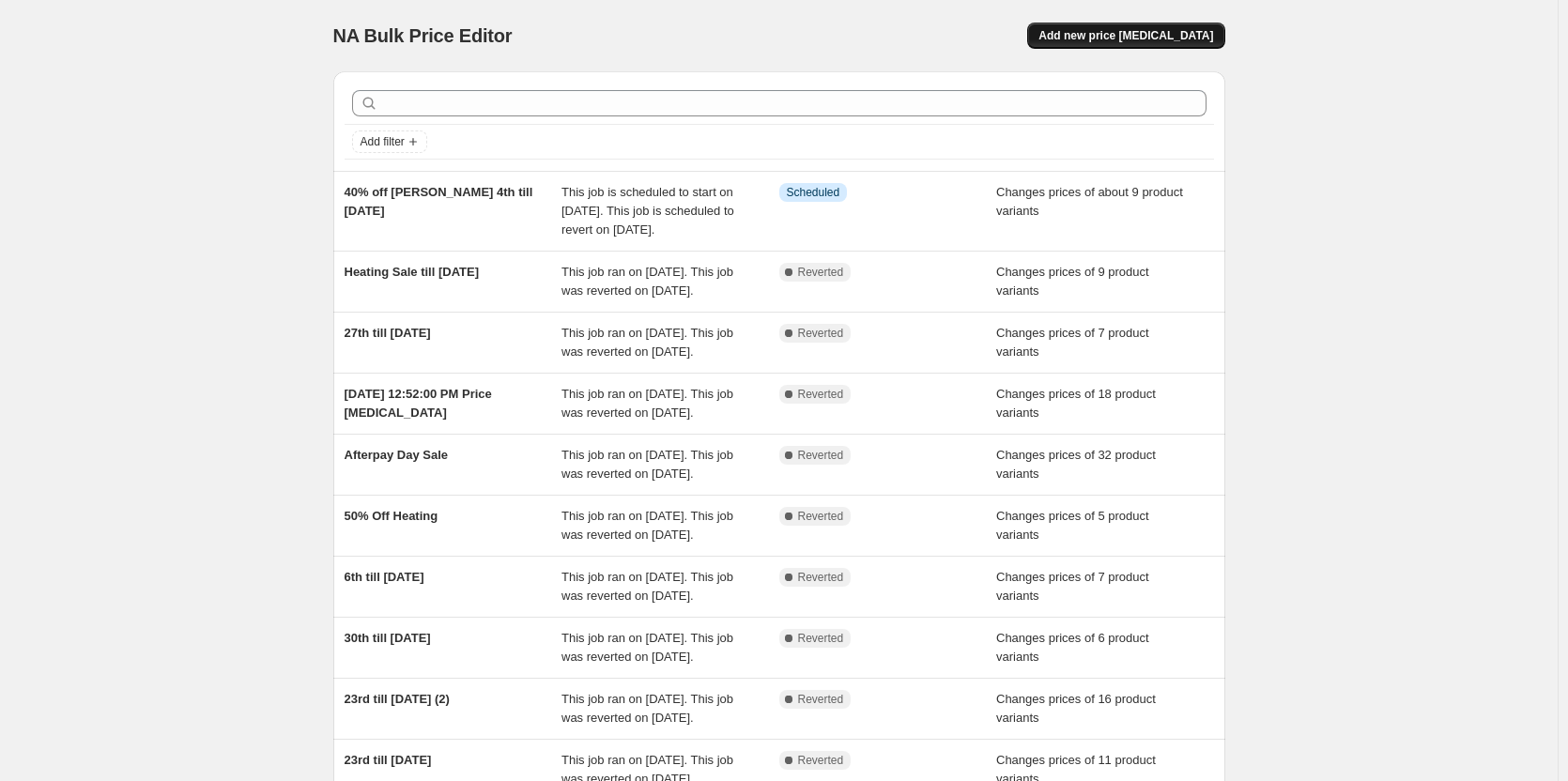
click at [1141, 42] on span "Add new price [MEDICAL_DATA]" at bounding box center [1125, 36] width 175 height 15
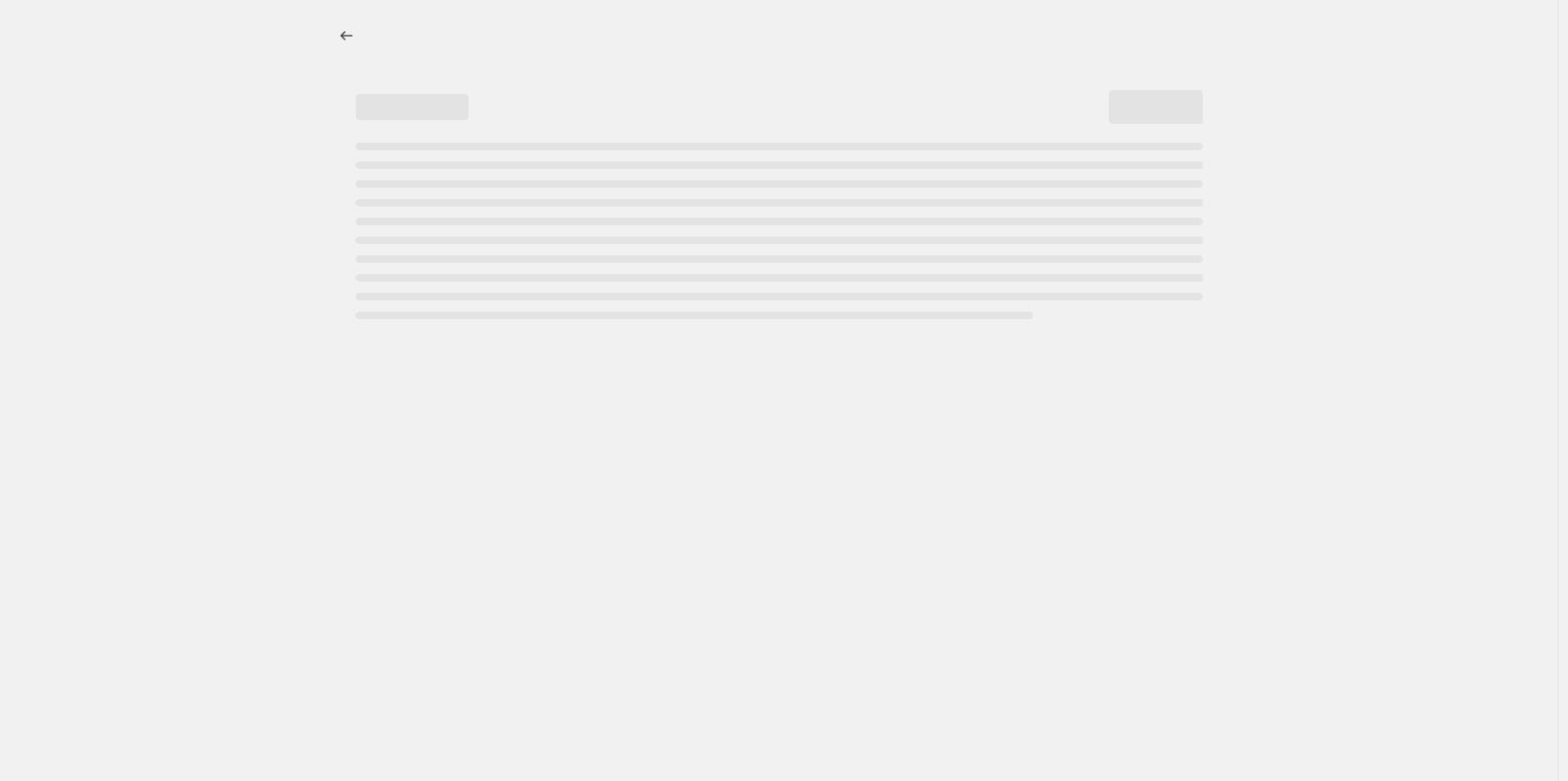
select select "percentage"
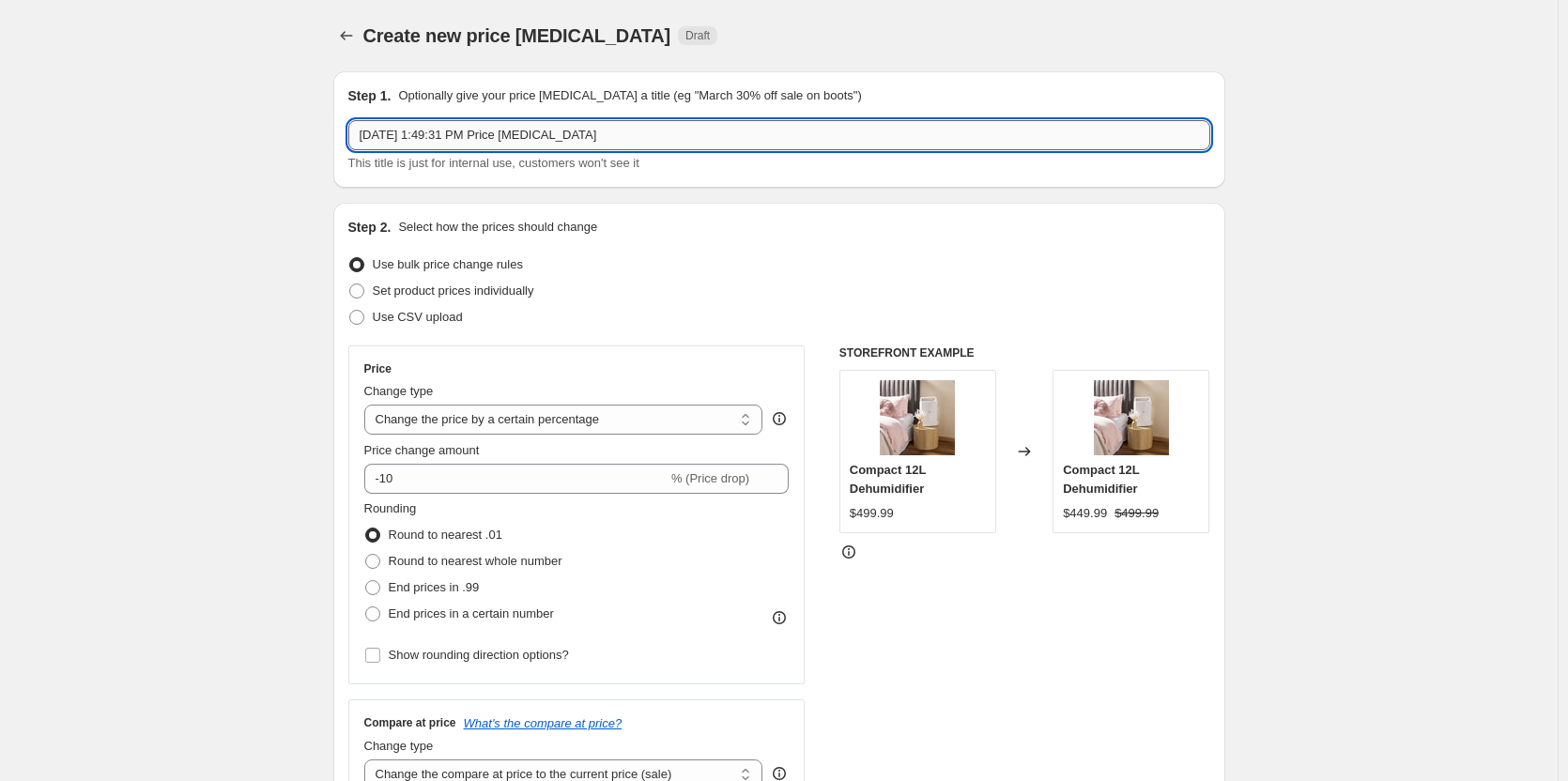
drag, startPoint x: 658, startPoint y: 142, endPoint x: 499, endPoint y: 132, distance: 159.3
click at [653, 140] on input "[DATE] 1:49:31 PM Price [MEDICAL_DATA]" at bounding box center [779, 136] width 861 height 30
drag, startPoint x: 499, startPoint y: 132, endPoint x: 236, endPoint y: 125, distance: 263.1
type input "30% off Air Purifiers 4th till [DATE]"
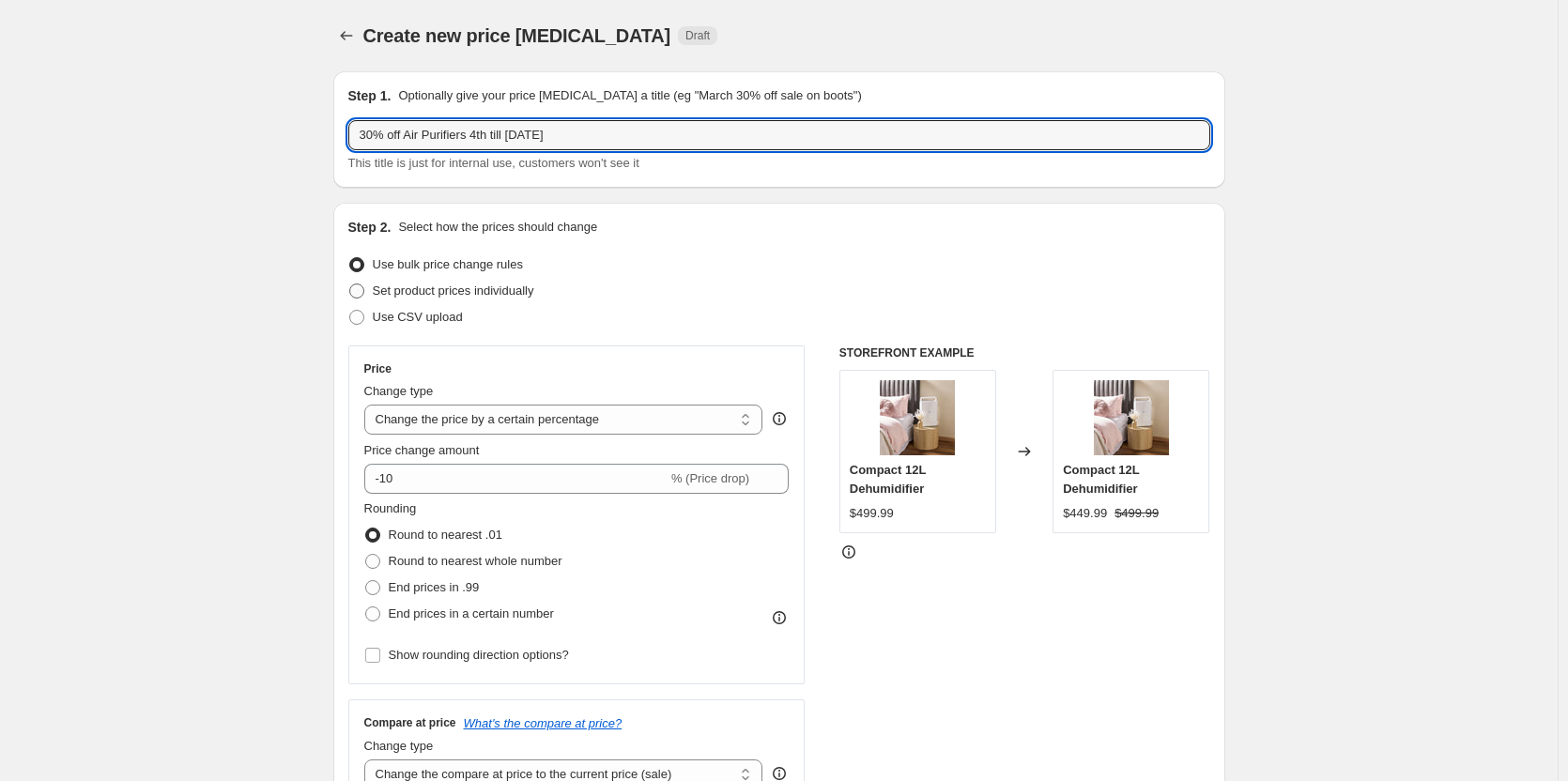
click at [359, 295] on span at bounding box center [357, 292] width 15 height 15
click at [350, 285] on input "Set product prices individually" at bounding box center [349, 284] width 1 height 1
radio input "true"
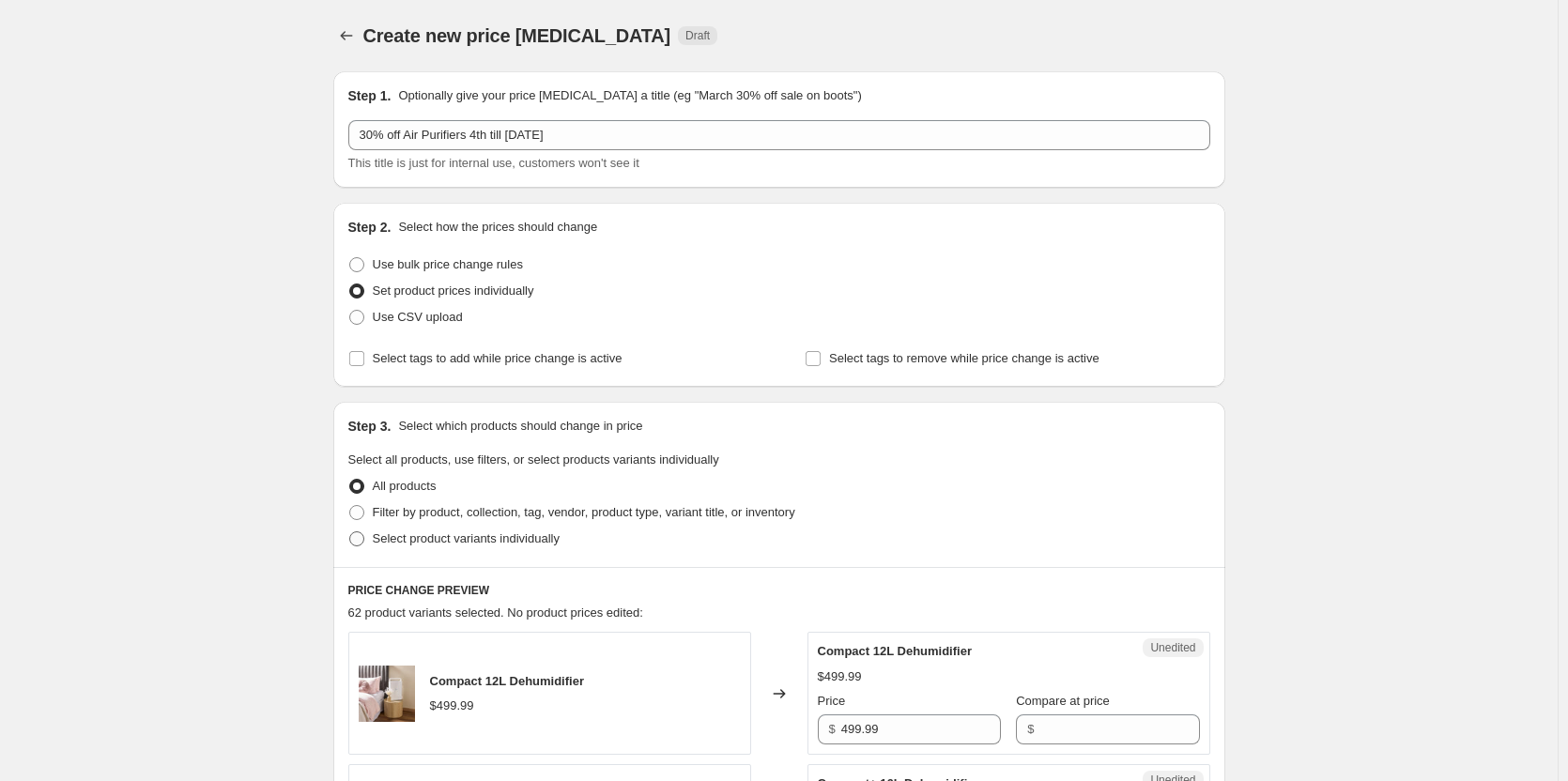
click at [362, 538] on span at bounding box center [357, 539] width 15 height 15
click at [350, 532] on input "Select product variants individually" at bounding box center [349, 531] width 1 height 1
radio input "true"
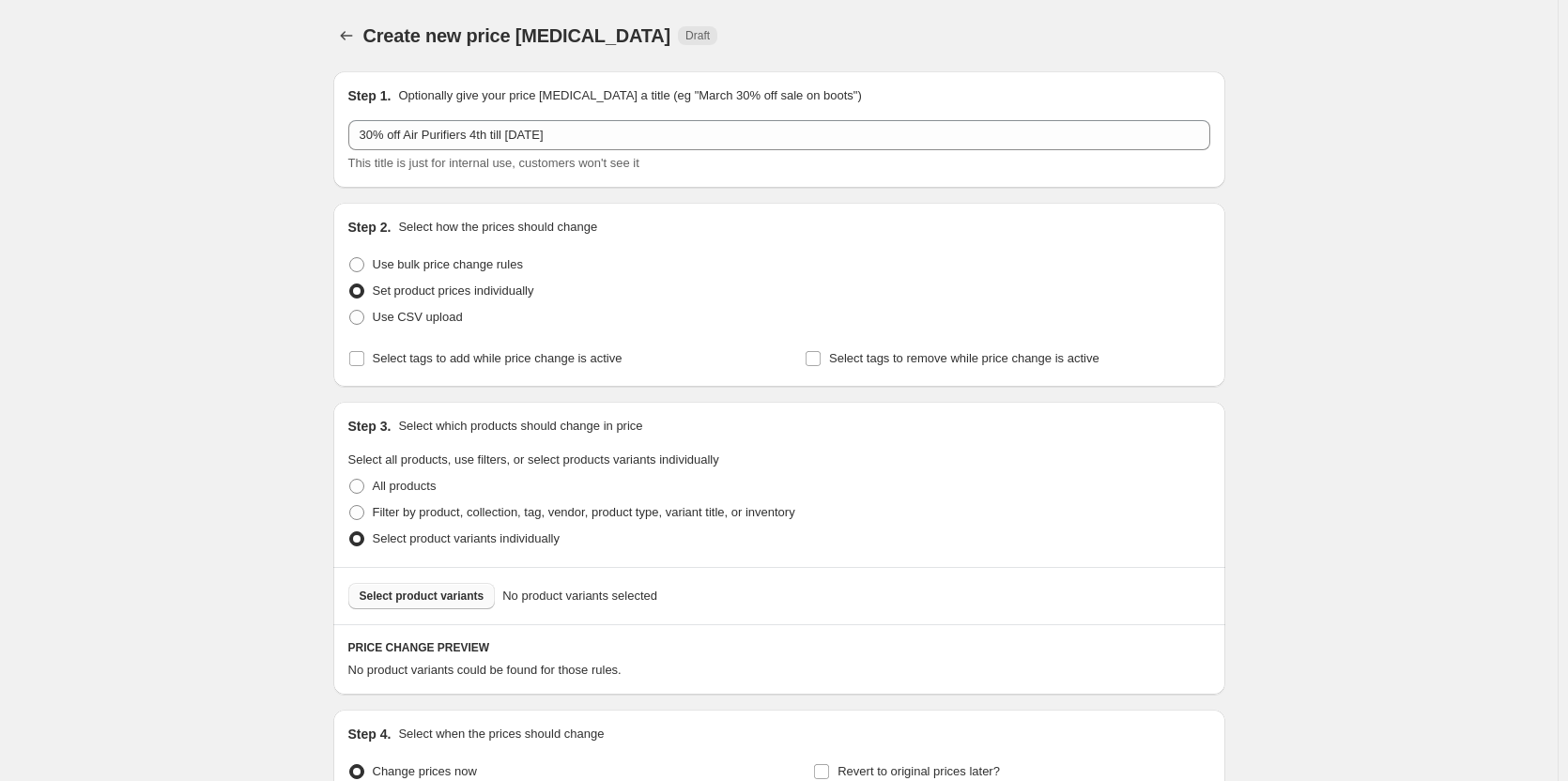
click at [456, 597] on span "Select product variants" at bounding box center [422, 597] width 124 height 15
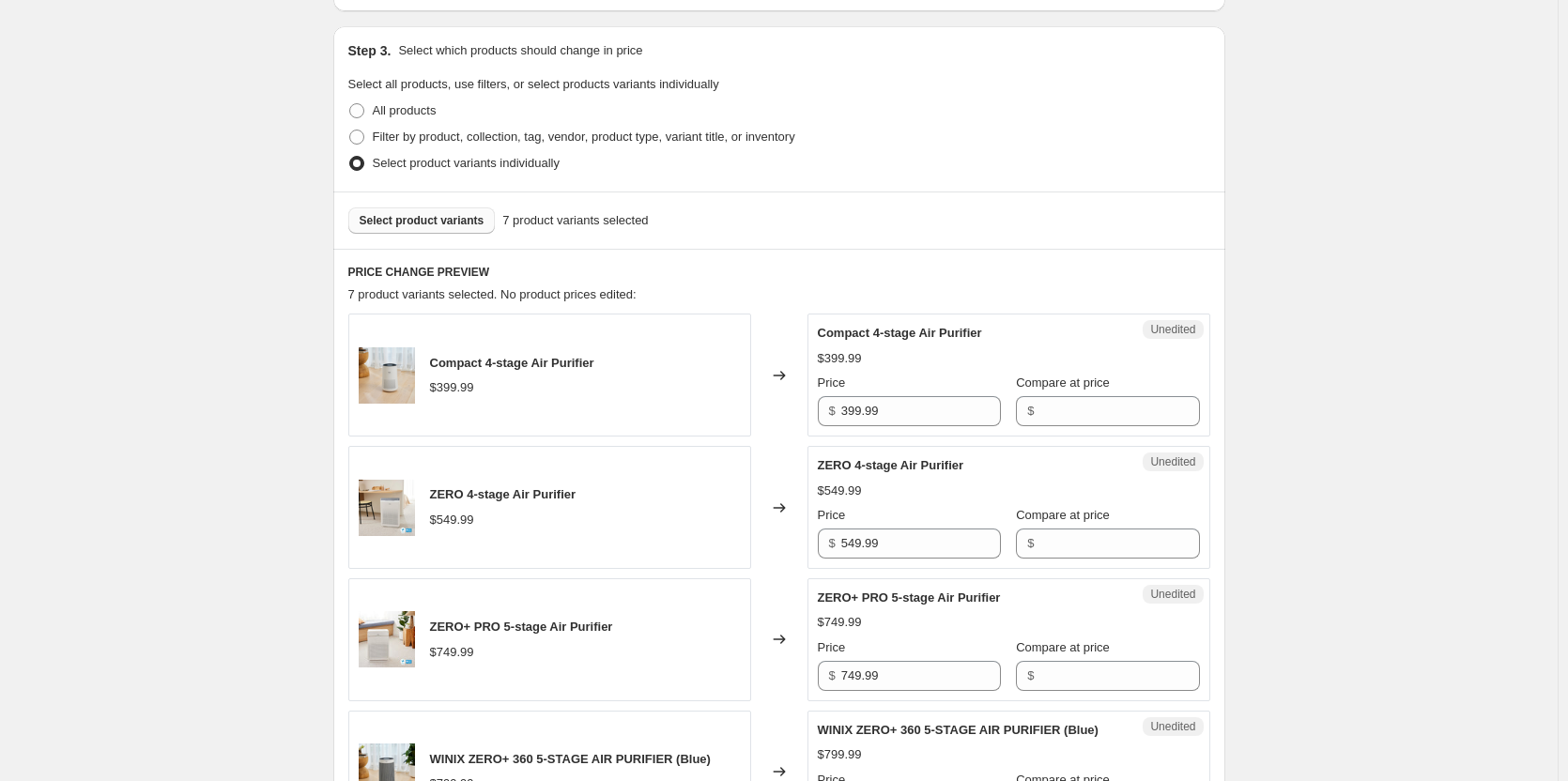
scroll to position [469, 0]
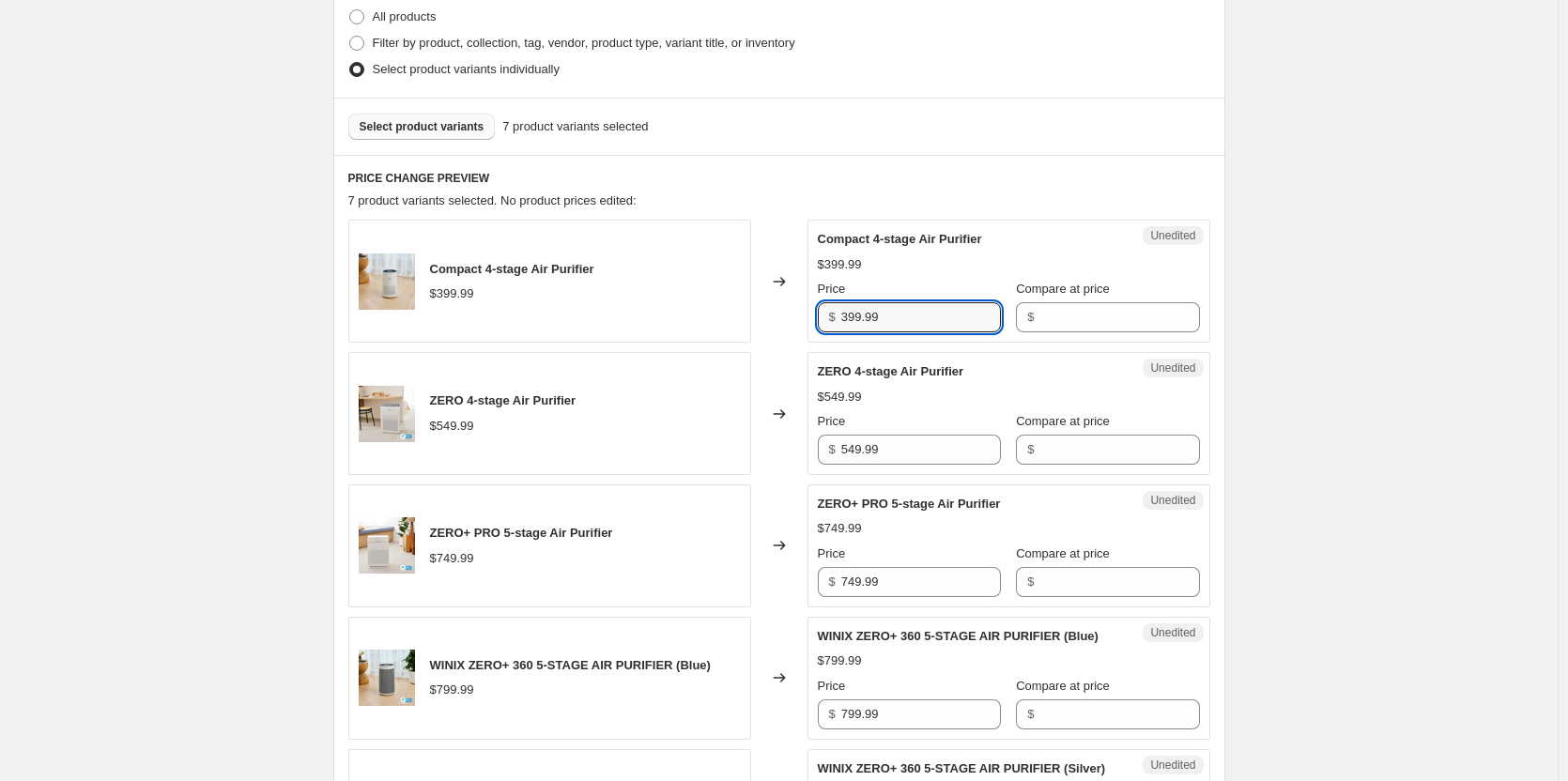
drag, startPoint x: 927, startPoint y: 319, endPoint x: 772, endPoint y: 321, distance: 155.0
click at [772, 321] on div "Compact 4-stage Air Purifier $399.99 Changed to Unedited Compact 4-stage Air Pu…" at bounding box center [779, 280] width 861 height 123
click at [1057, 314] on input "Compare at price" at bounding box center [1119, 317] width 160 height 30
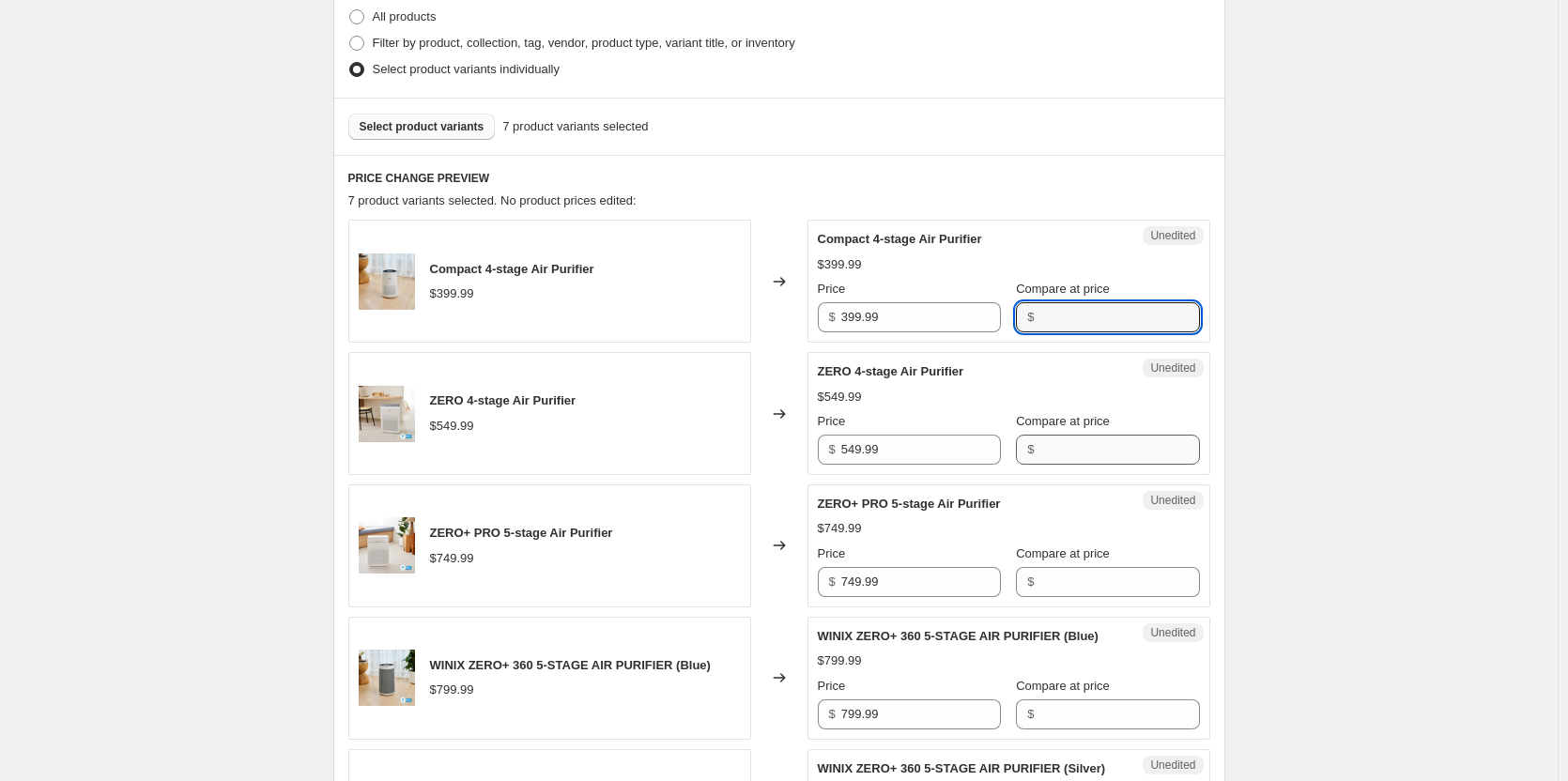
paste input "399.99"
type input "399.99"
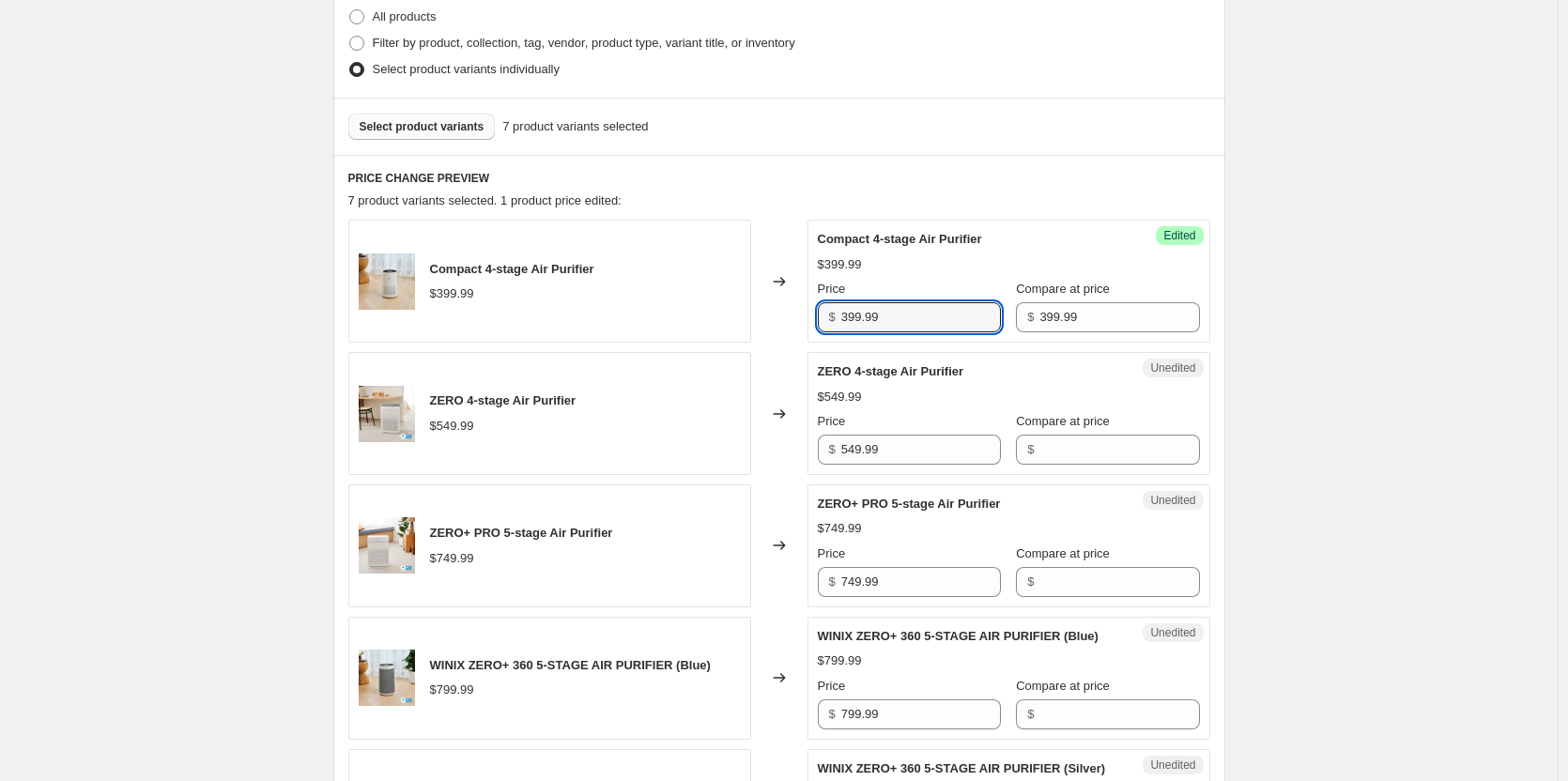
drag, startPoint x: 919, startPoint y: 325, endPoint x: 720, endPoint y: 312, distance: 199.4
click at [720, 312] on div "Compact 4-stage Air Purifier $399.99 Changed to Success Edited Compact 4-stage …" at bounding box center [779, 280] width 861 height 123
type input "279.99"
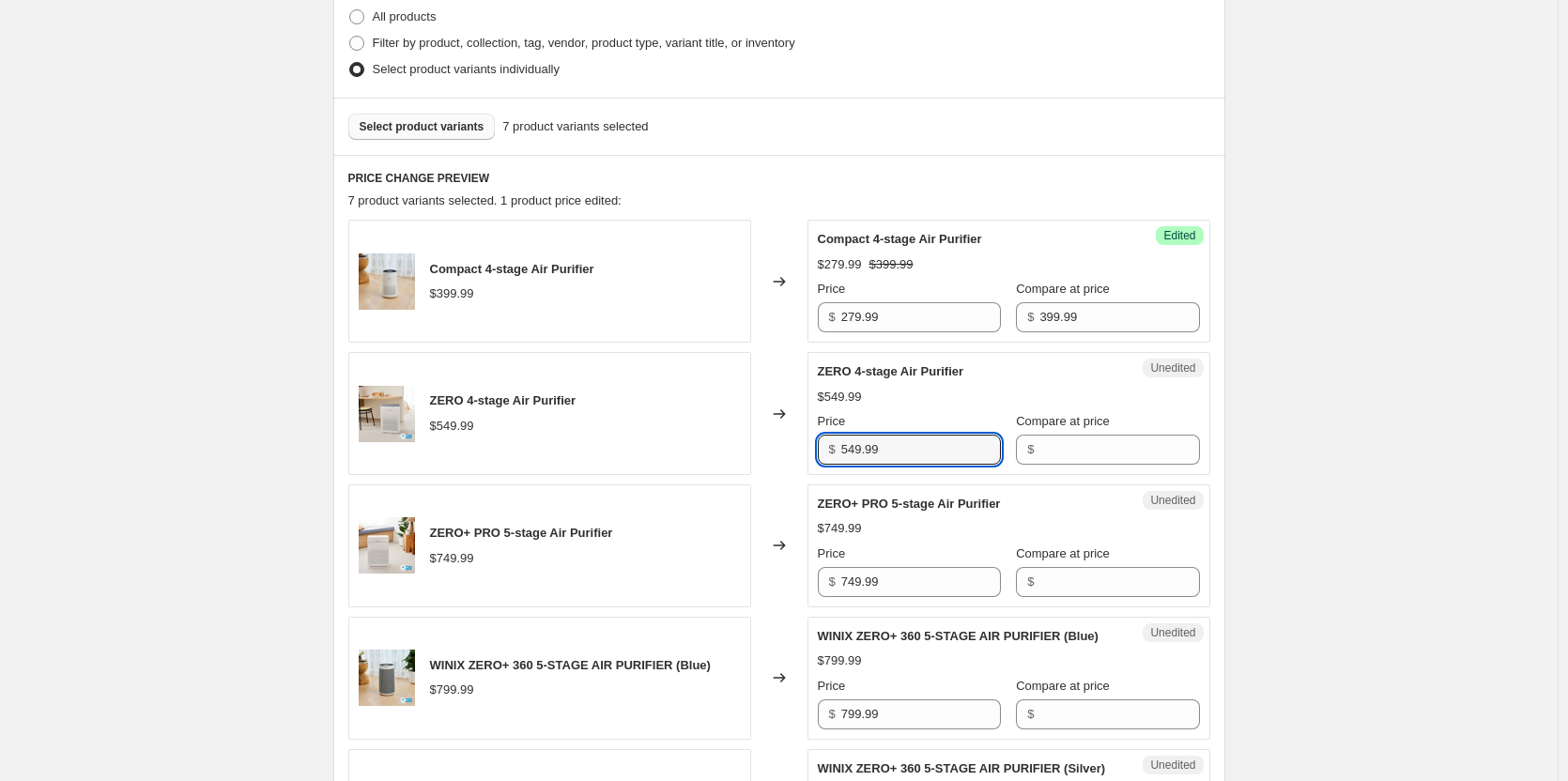
drag, startPoint x: 961, startPoint y: 448, endPoint x: 668, endPoint y: 435, distance: 293.3
click at [668, 435] on div "ZERO 4-stage Air Purifier $549.99 Changed to Unedited ZERO 4-stage Air Purifier…" at bounding box center [779, 413] width 861 height 123
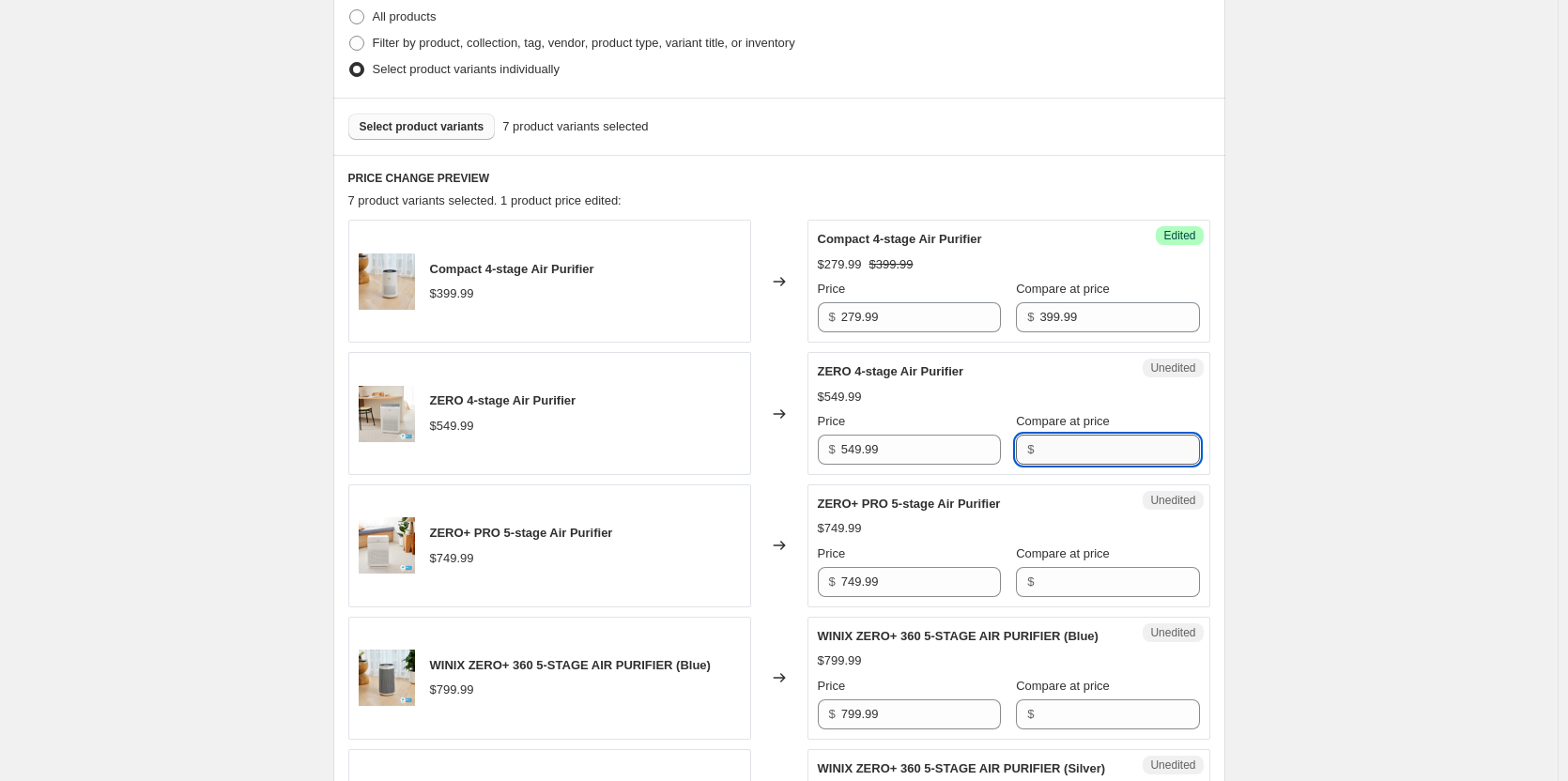
click at [1106, 448] on input "Compare at price" at bounding box center [1119, 450] width 160 height 30
paste input "549.99"
type input "549.99"
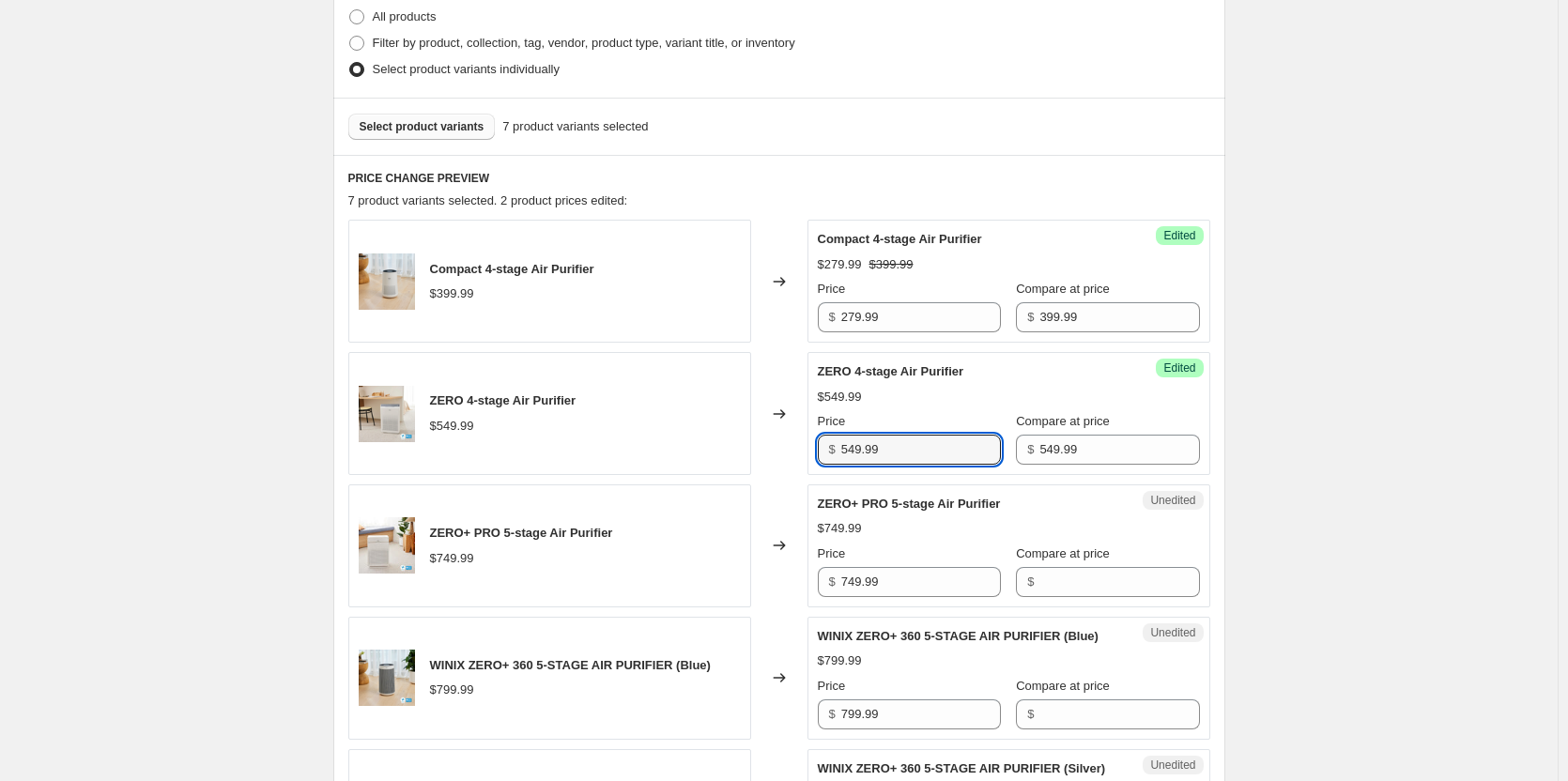
drag, startPoint x: 925, startPoint y: 454, endPoint x: 794, endPoint y: 447, distance: 131.2
click at [794, 447] on div "ZERO 4-stage Air Purifier $549.99 Changed to Success Edited ZERO 4-stage Air Pu…" at bounding box center [779, 413] width 861 height 123
type input "384.99"
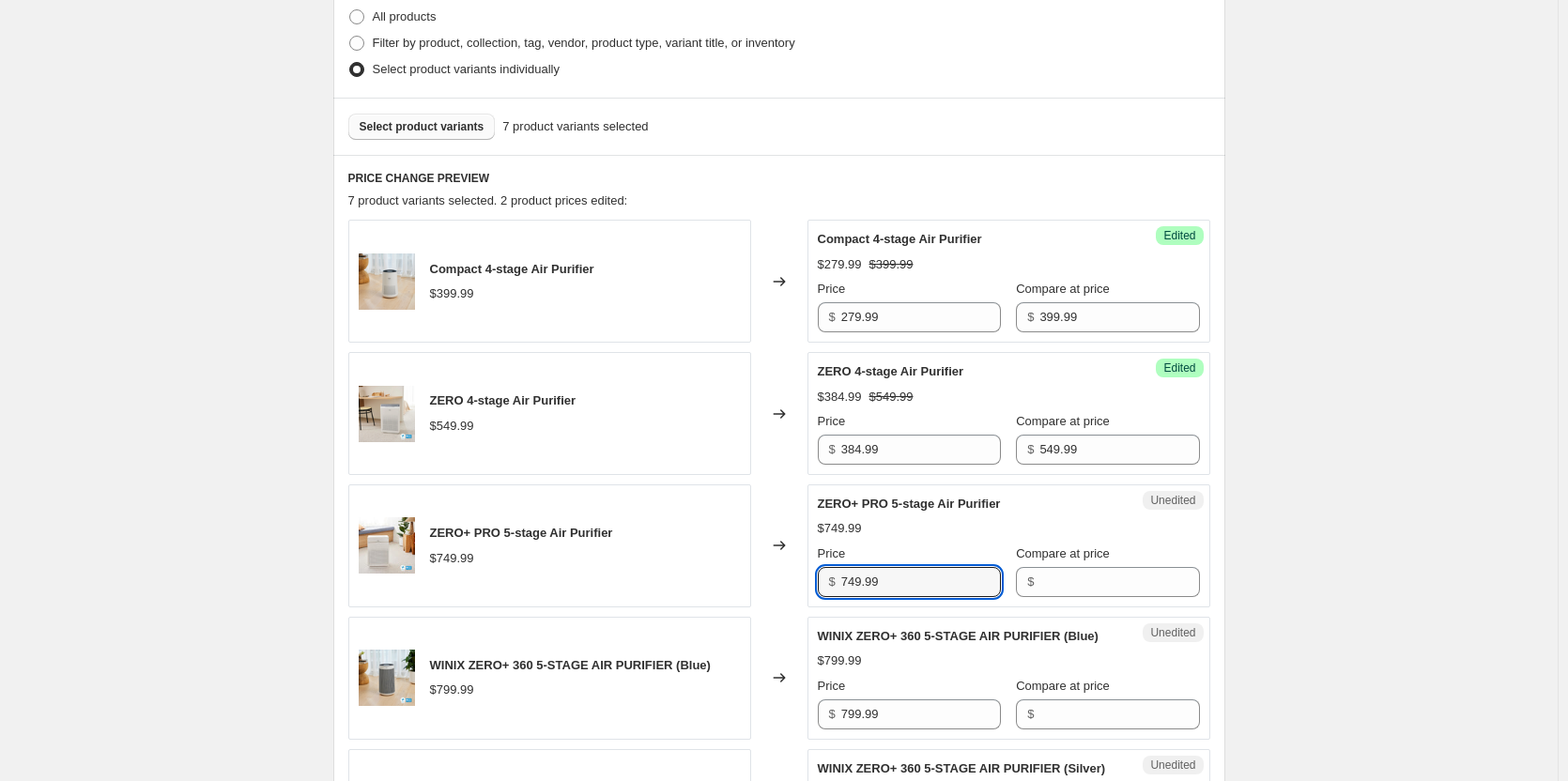
drag, startPoint x: 951, startPoint y: 577, endPoint x: 760, endPoint y: 569, distance: 191.2
click at [760, 569] on div "ZERO+ PRO 5-stage Air Purifier $749.99 Changed to Unedited ZERO+ PRO 5-stage Ai…" at bounding box center [779, 545] width 861 height 123
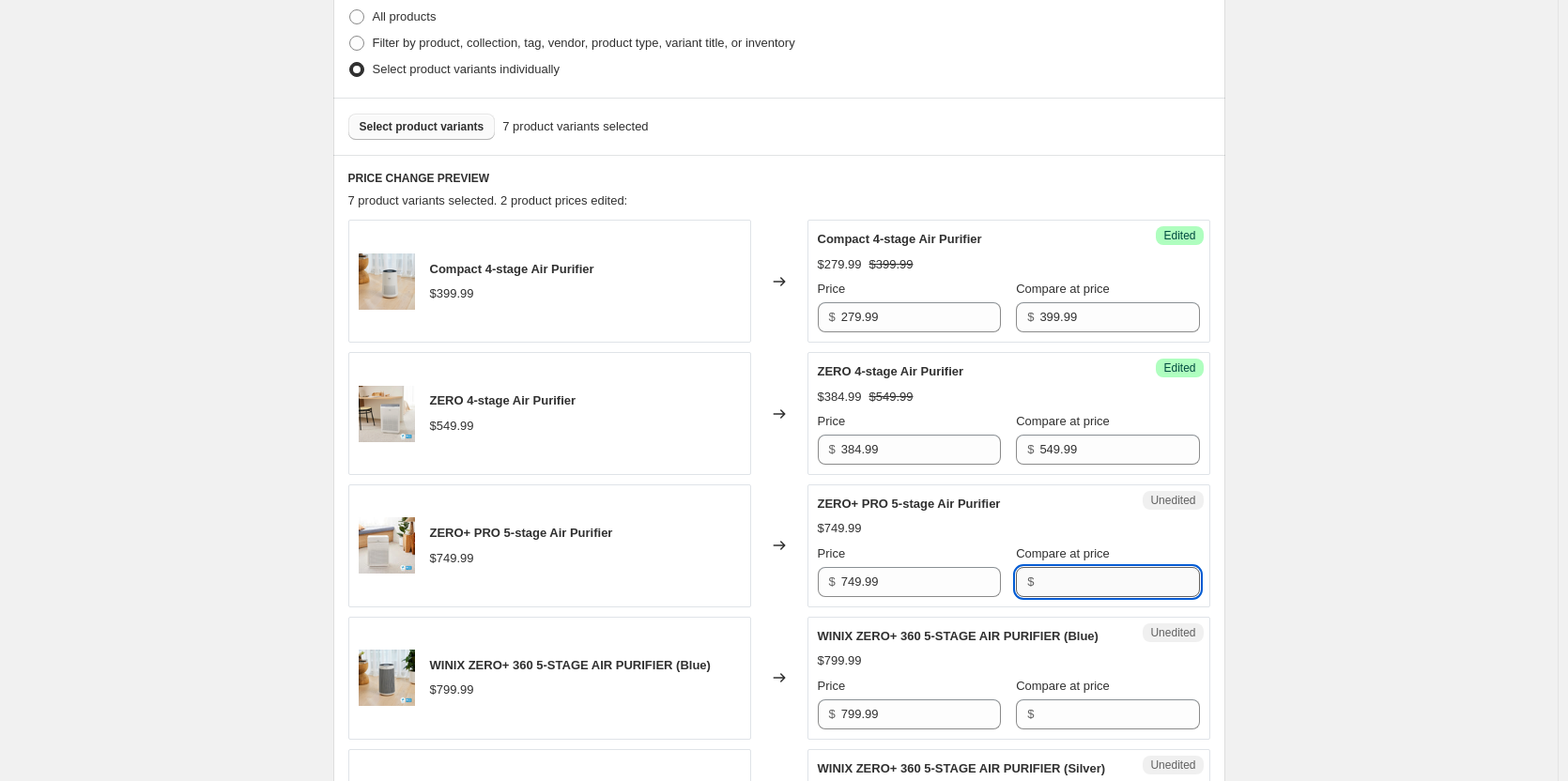
click at [1055, 586] on input "Compare at price" at bounding box center [1119, 582] width 160 height 30
paste input "749.99"
type input "749.99"
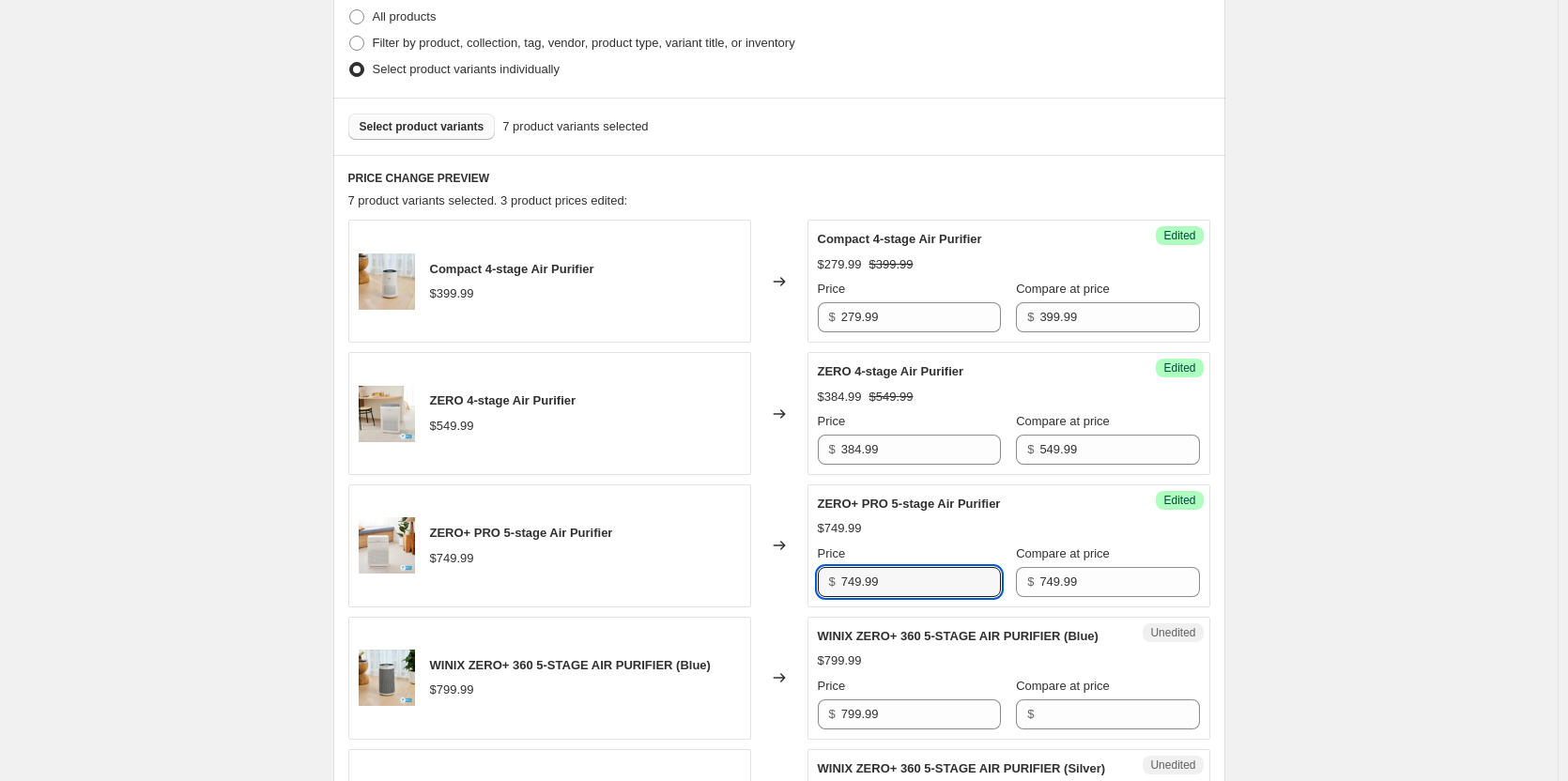
drag, startPoint x: 940, startPoint y: 591, endPoint x: 747, endPoint y: 569, distance: 194.2
click at [747, 569] on div "ZERO+ PRO 5-stage Air Purifier $749.99 Changed to Success Edited ZERO+ PRO 5-st…" at bounding box center [779, 545] width 861 height 123
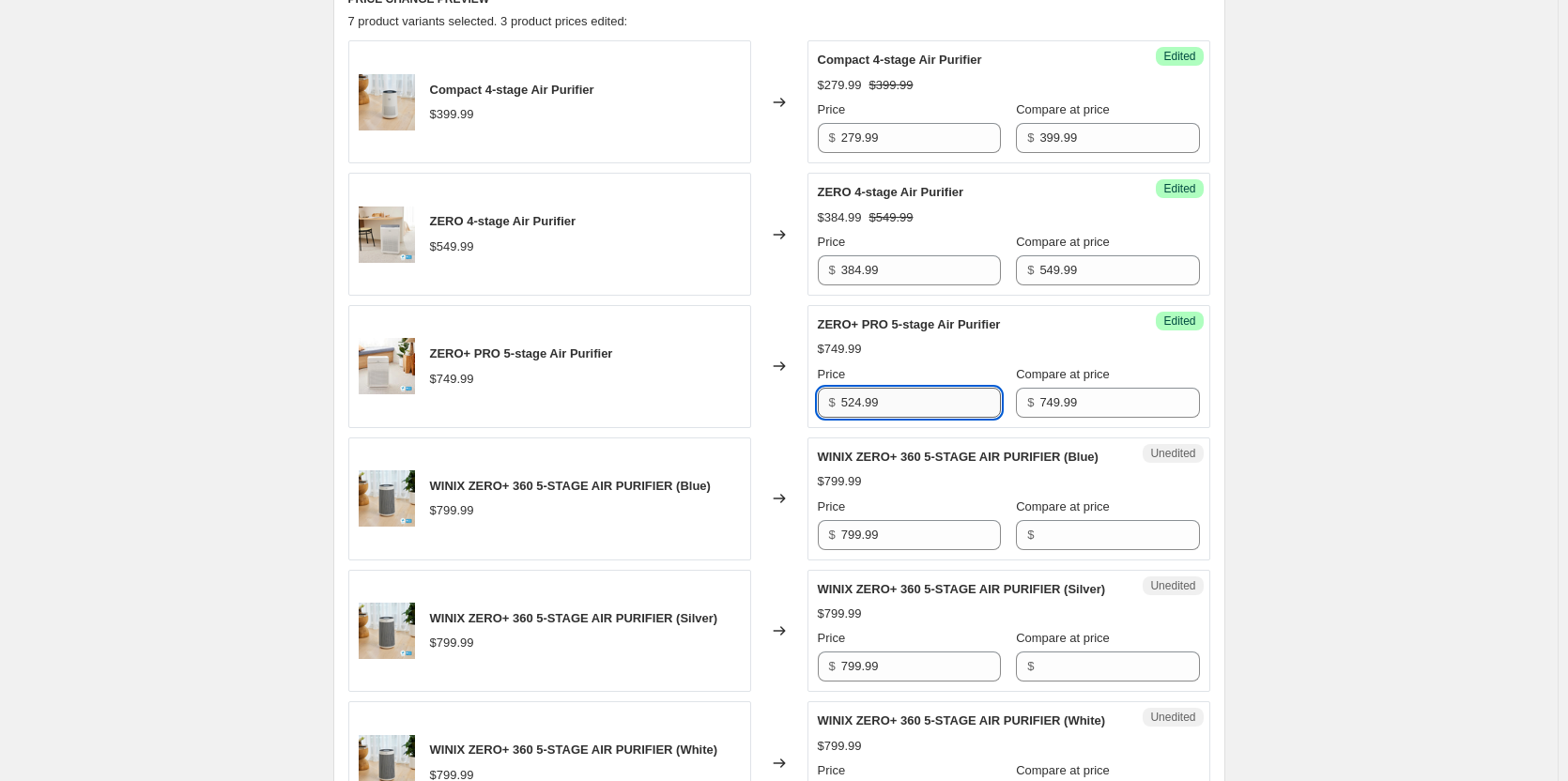
scroll to position [657, 0]
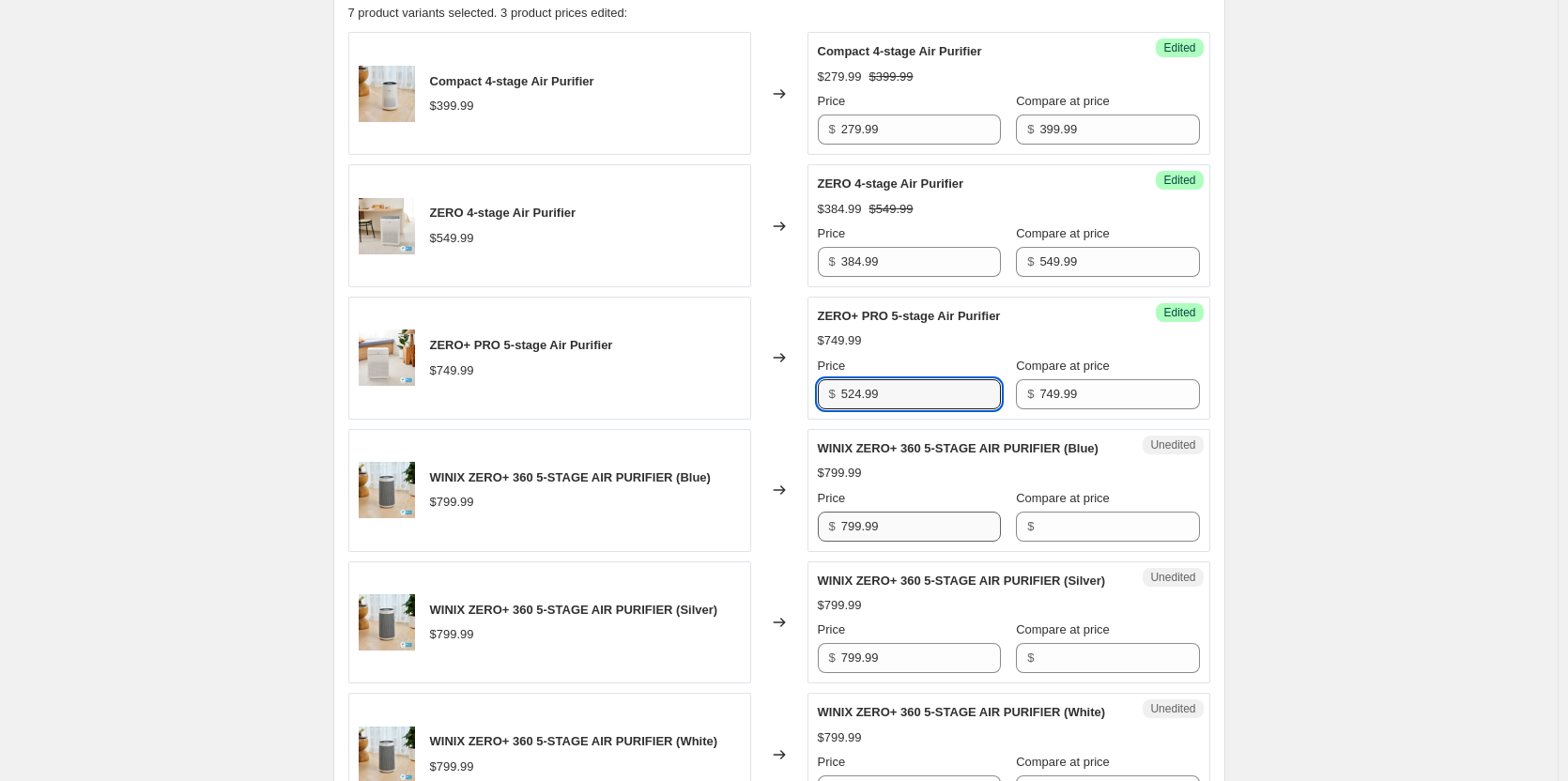
type input "524.99"
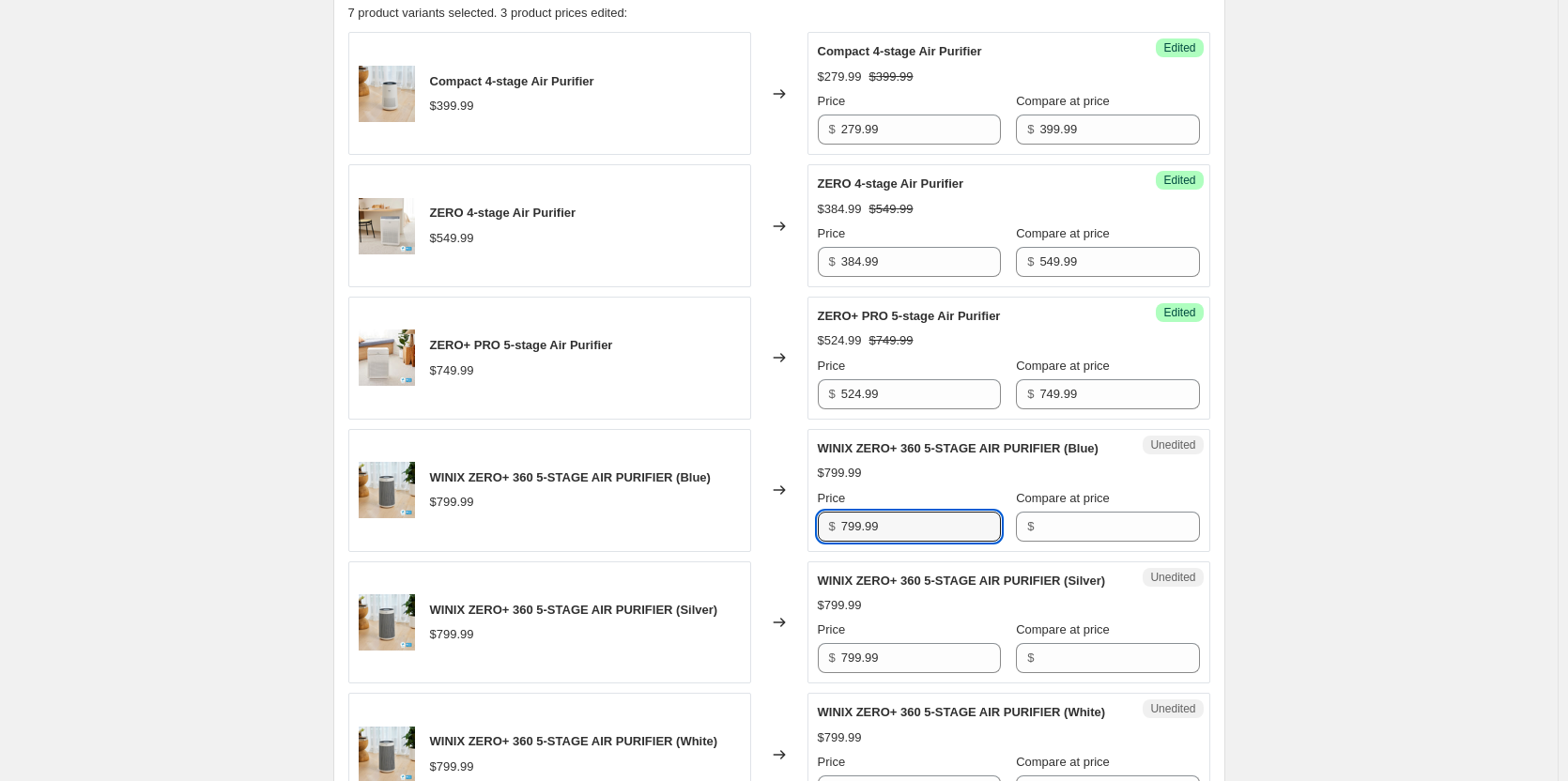
drag, startPoint x: 944, startPoint y: 549, endPoint x: 789, endPoint y: 550, distance: 155.0
click at [789, 550] on div "WINIX ZERO+ 360 5-STAGE AIR PURIFIER (Blue) $799.99 Changed to Unedited WINIX Z…" at bounding box center [779, 490] width 861 height 123
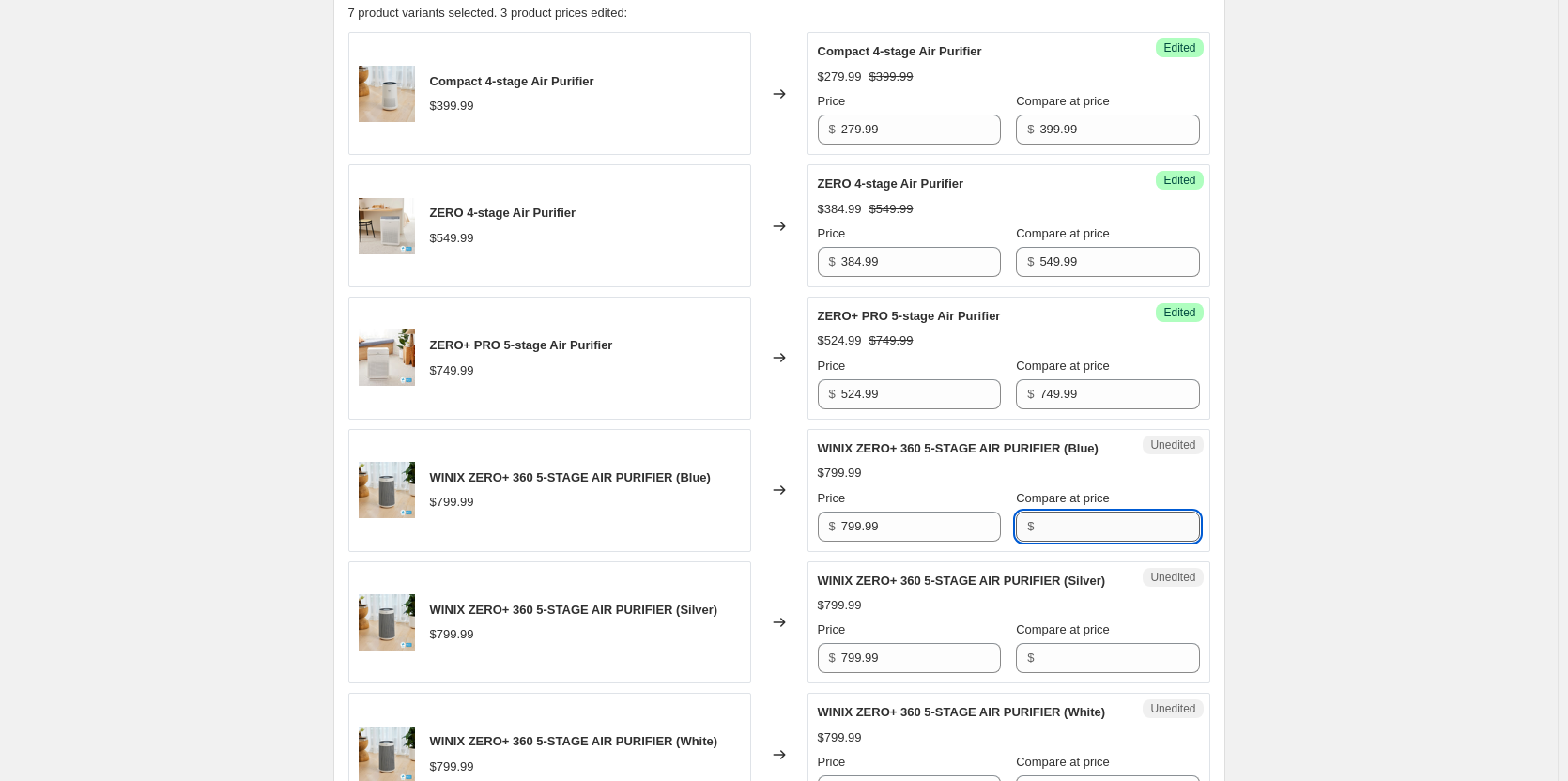
click at [1042, 542] on input "Compare at price" at bounding box center [1119, 527] width 160 height 30
paste input "799.99"
type input "799.99"
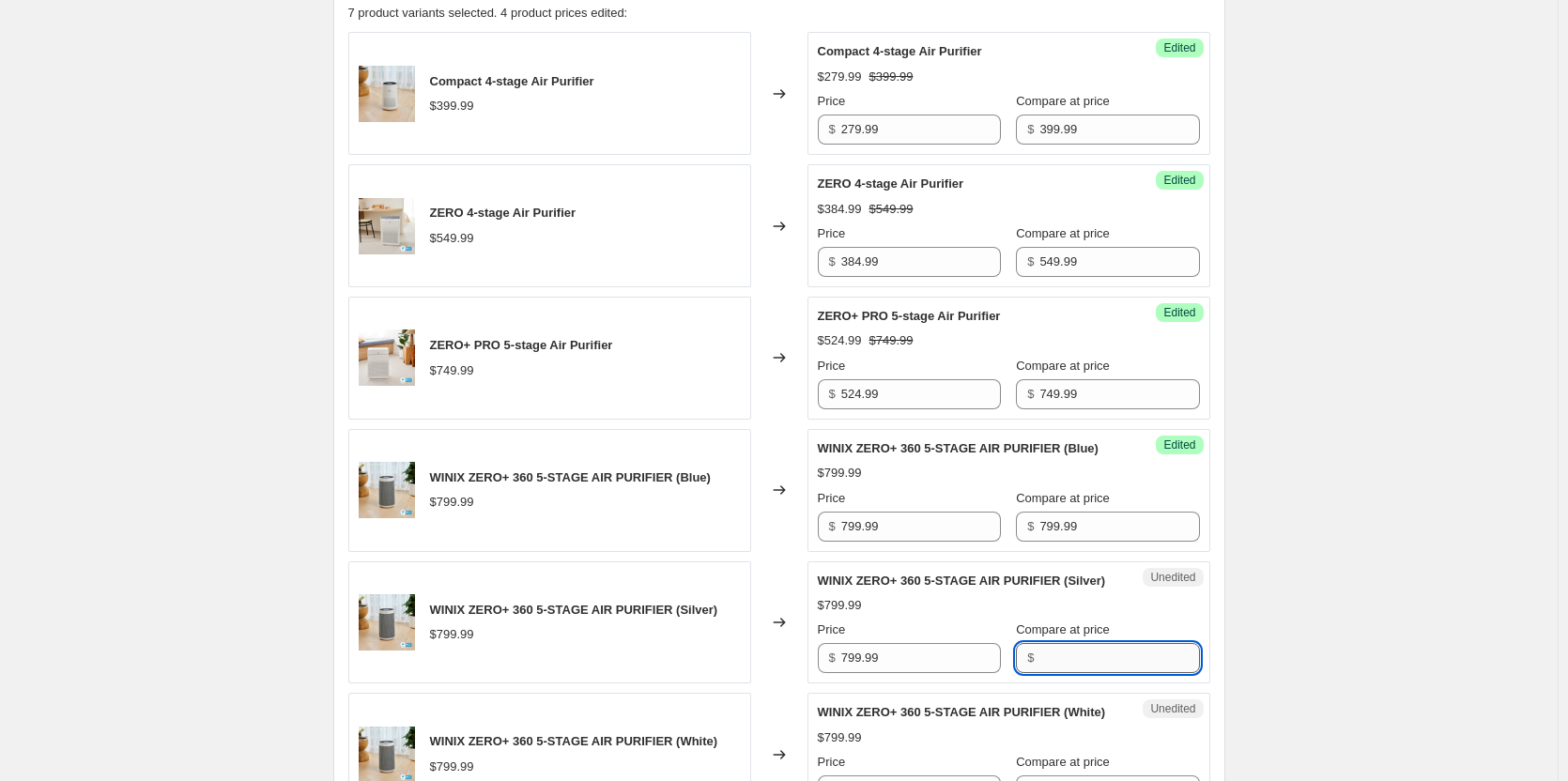
click at [1065, 674] on input "Compare at price" at bounding box center [1119, 658] width 160 height 30
paste input "799.99"
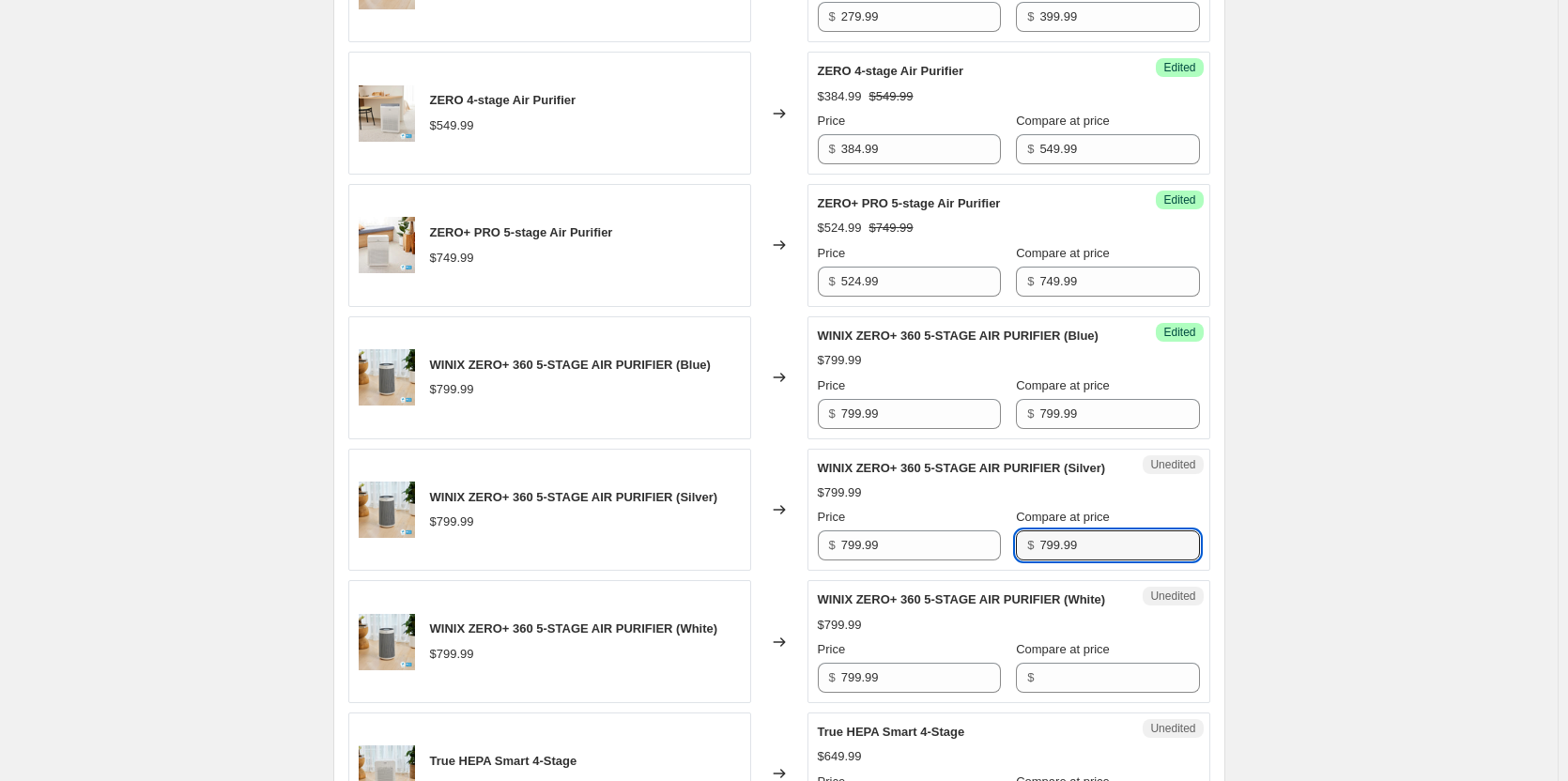
scroll to position [939, 0]
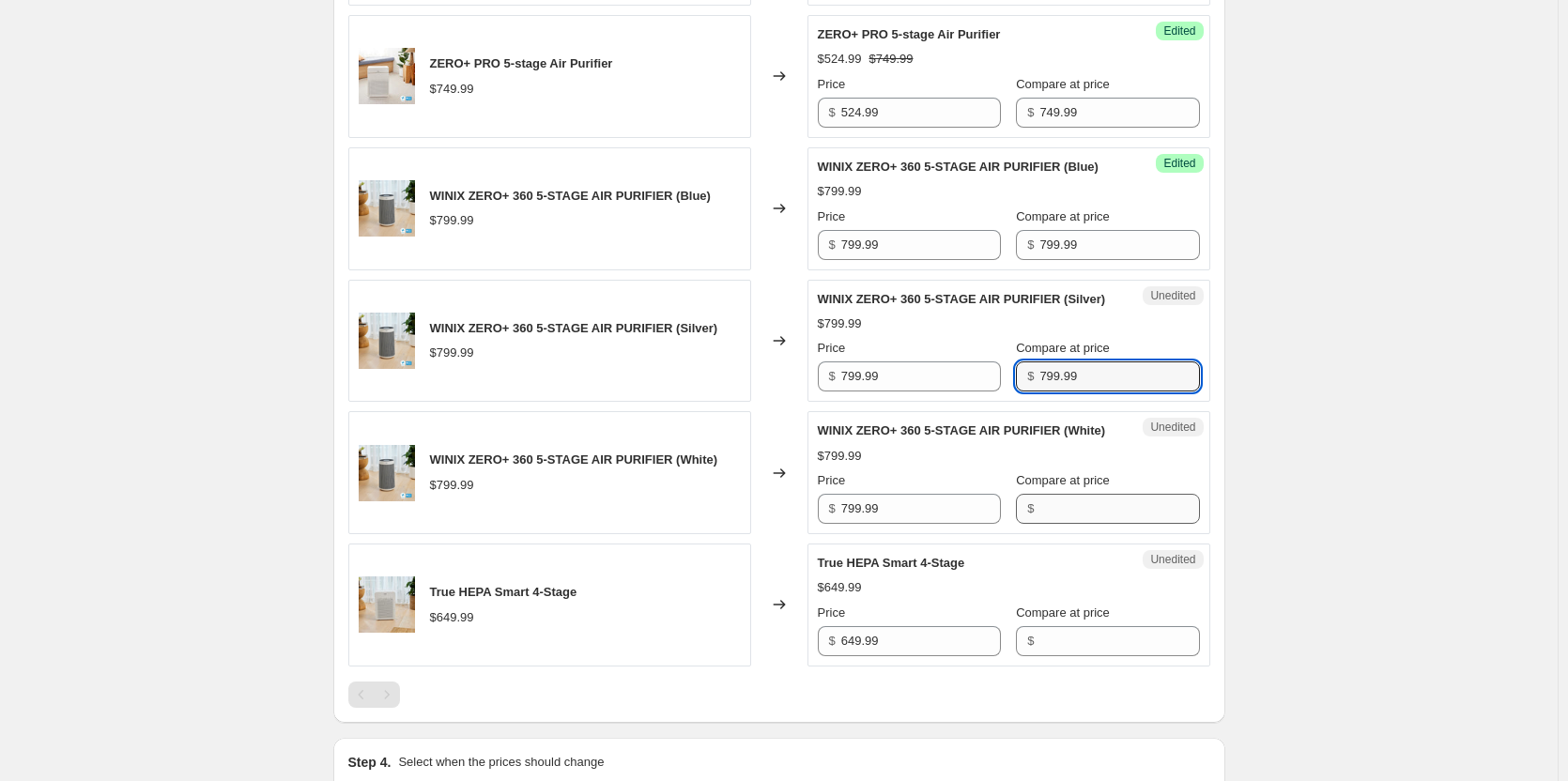
type input "799.99"
click at [1039, 524] on input "Compare at price" at bounding box center [1119, 509] width 160 height 30
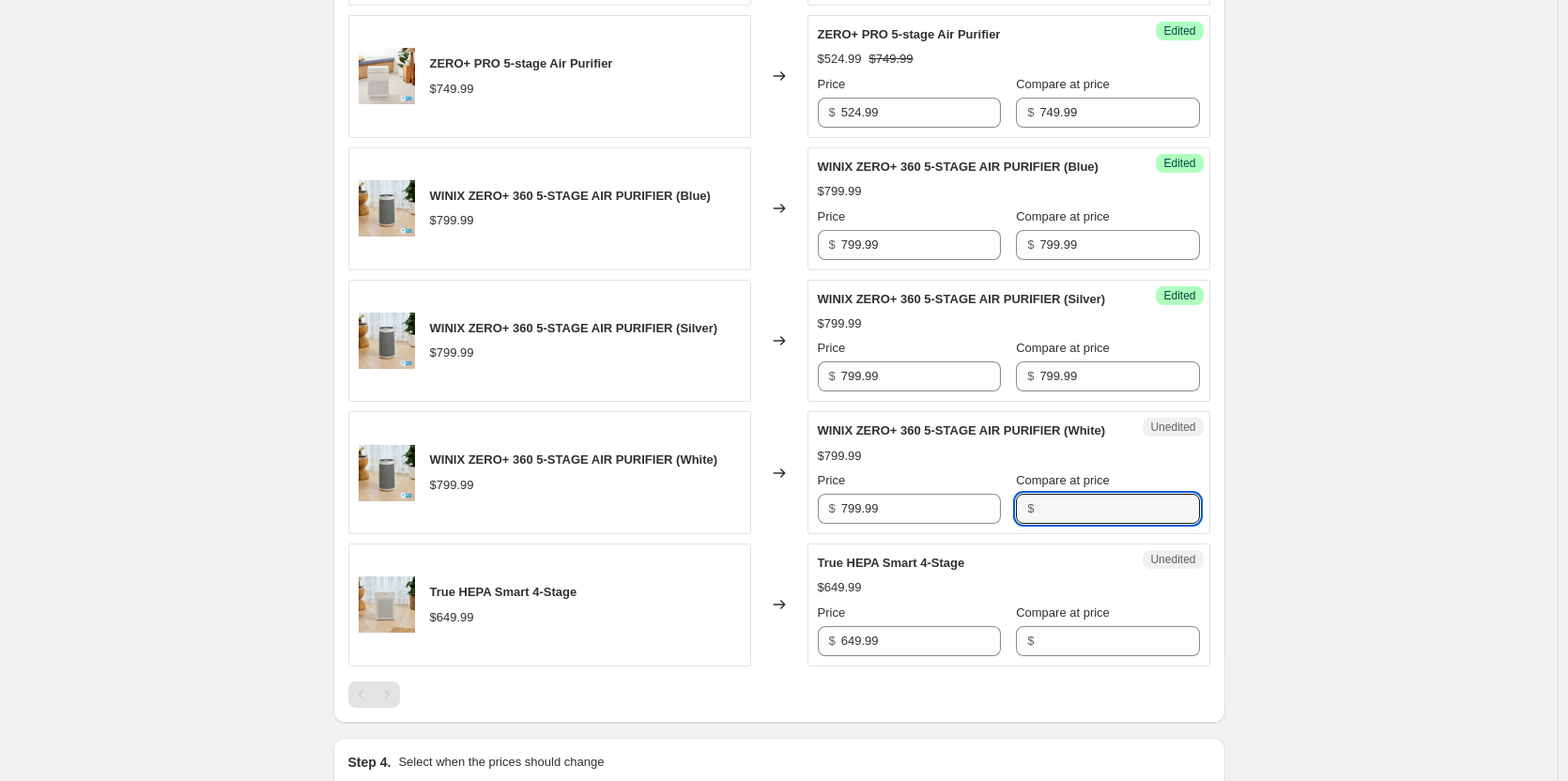
paste input "799.99"
type input "799.99"
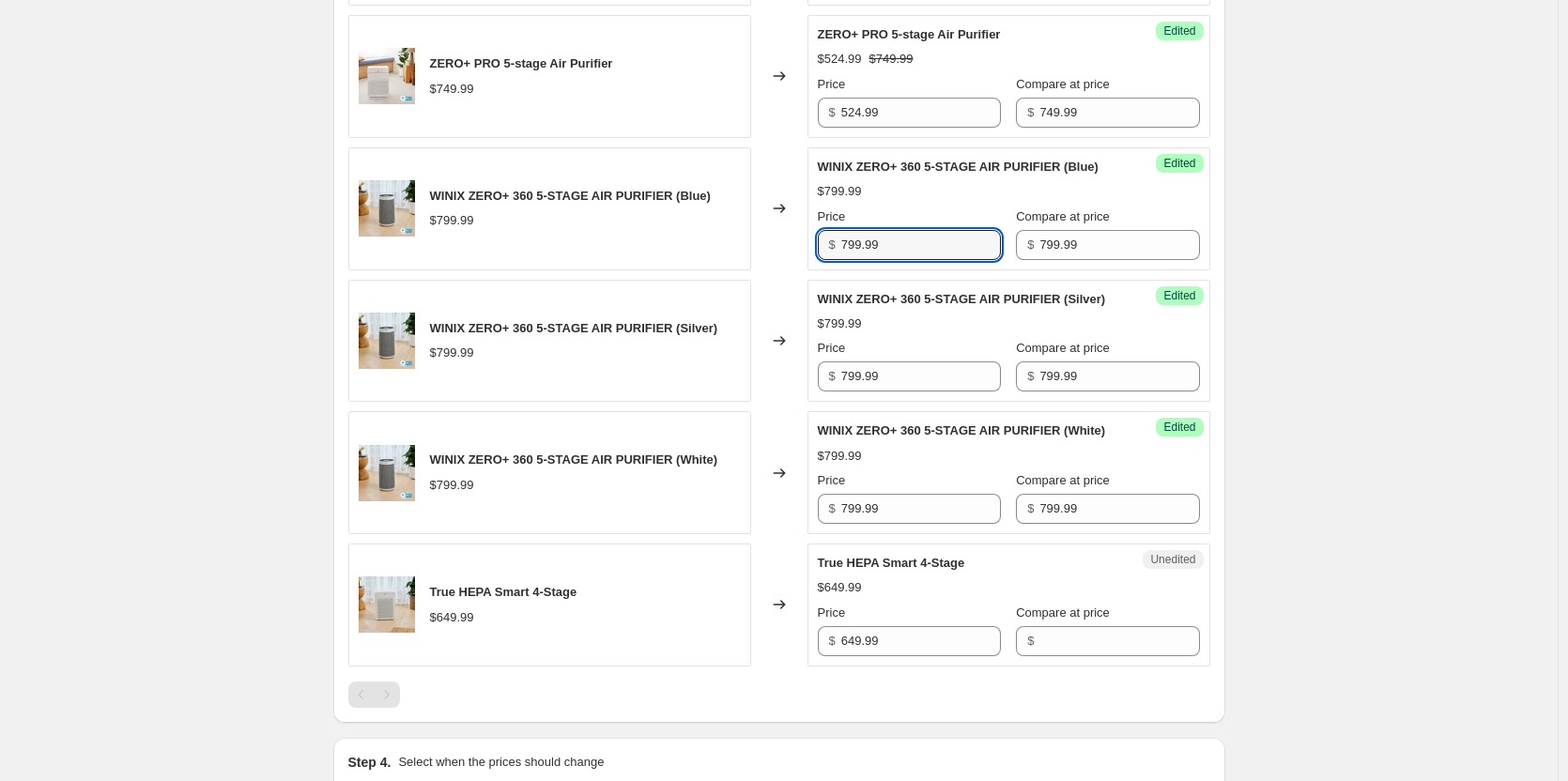
drag, startPoint x: 916, startPoint y: 267, endPoint x: 727, endPoint y: 266, distance: 189.0
click at [727, 266] on div "WINIX ZERO+ 360 5-STAGE AIR PURIFIER (Blue) $799.99 Changed to Success Edited W…" at bounding box center [779, 208] width 861 height 123
drag, startPoint x: 920, startPoint y: 271, endPoint x: 790, endPoint y: 260, distance: 130.5
click at [790, 260] on div "WINIX ZERO+ 360 5-STAGE AIR PURIFIER (Blue) $799.99 Changed to Success Edited W…" at bounding box center [779, 208] width 861 height 123
type input "559.99"
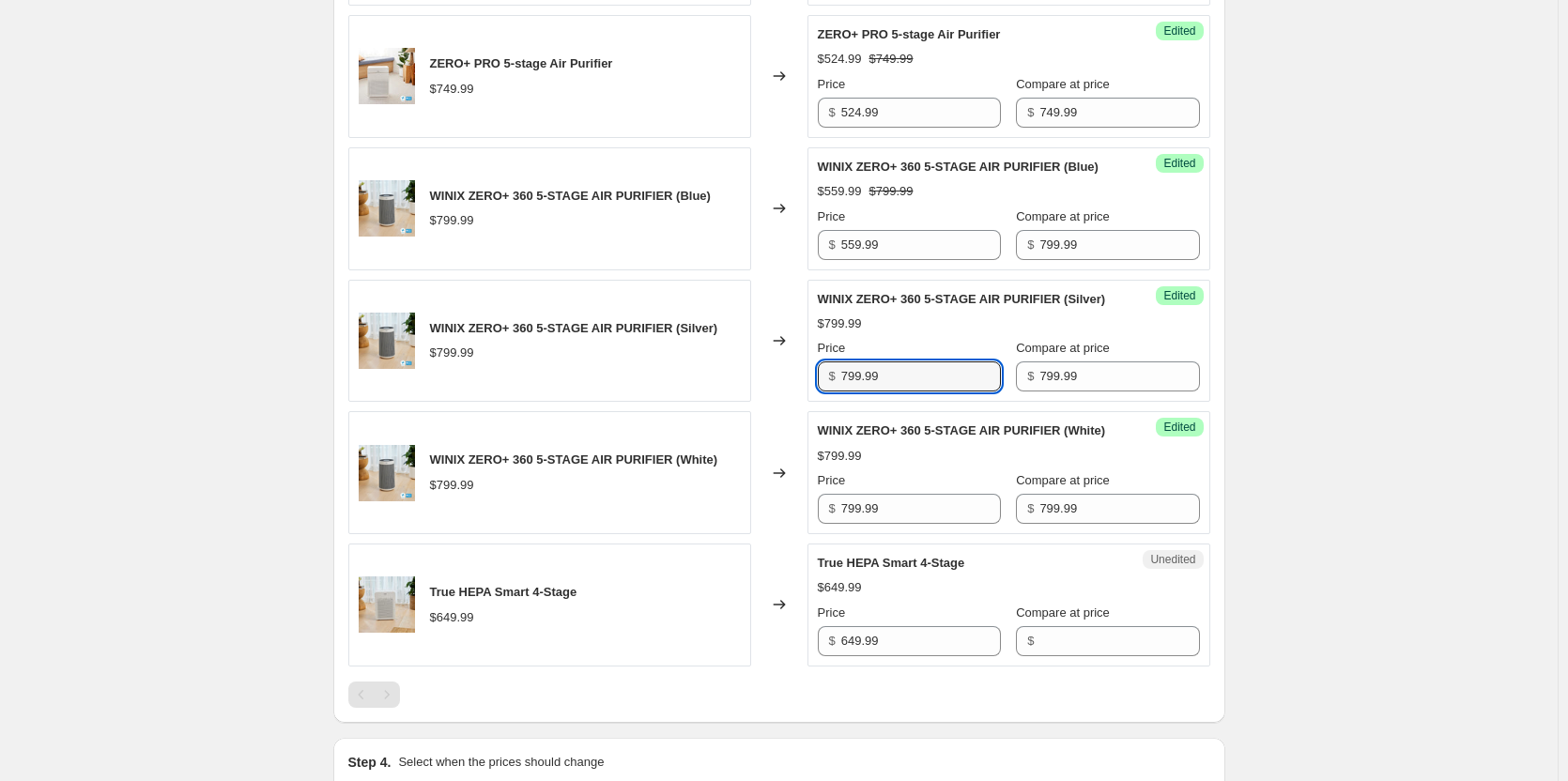
drag, startPoint x: 947, startPoint y: 419, endPoint x: 806, endPoint y: 408, distance: 141.4
click at [806, 403] on div "WINIX ZERO+ 360 5-STAGE AIR PURIFIER (Silver) $799.99 Changed to Success Edited…" at bounding box center [779, 341] width 861 height 123
paste input "55"
type input "559.99"
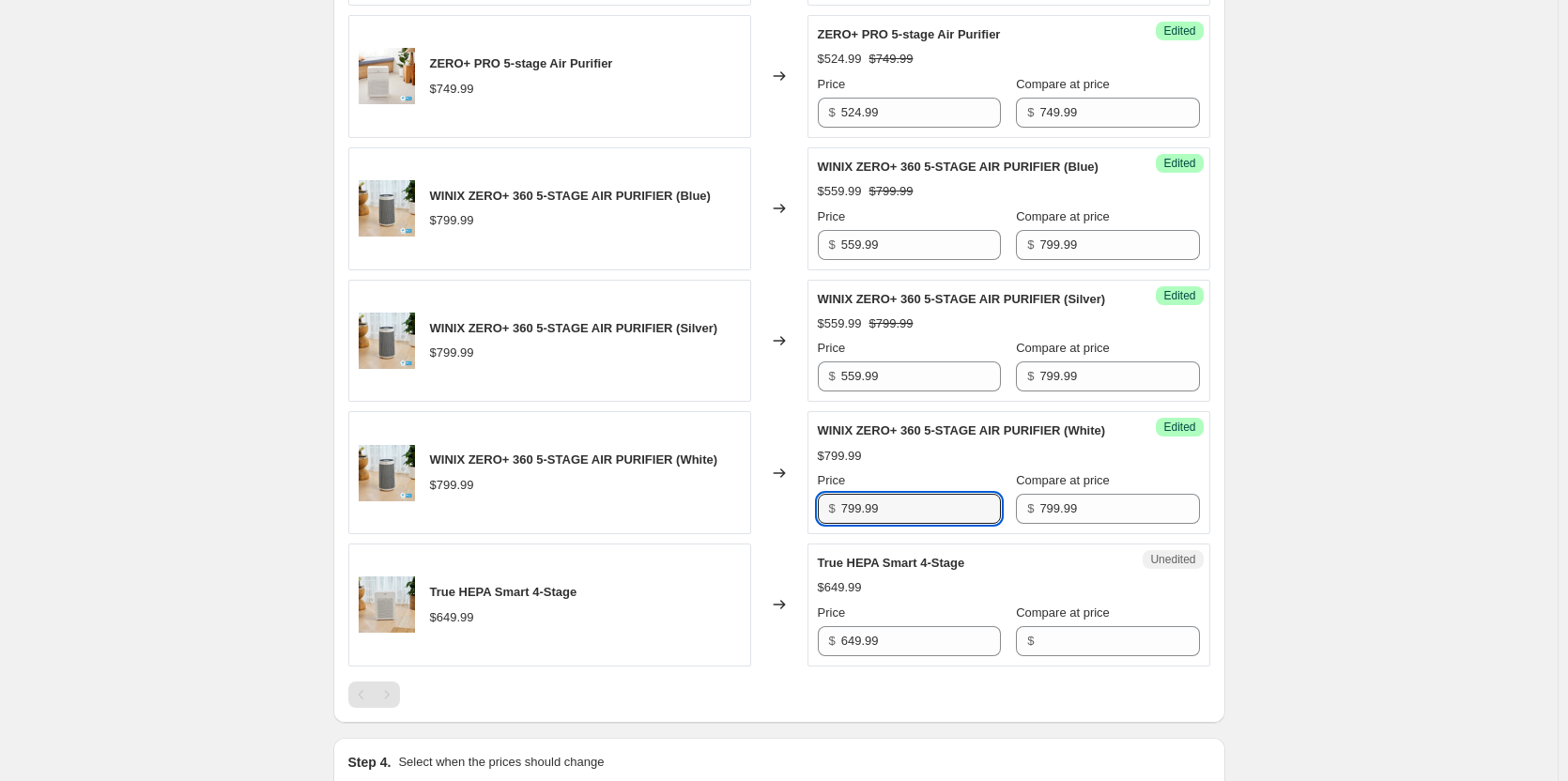
drag, startPoint x: 897, startPoint y: 566, endPoint x: 764, endPoint y: 559, distance: 133.2
click at [764, 534] on div "WINIX ZERO+ 360 5-STAGE AIR PURIFIER (White) $799.99 Changed to Success Edited …" at bounding box center [779, 472] width 861 height 123
paste input "55"
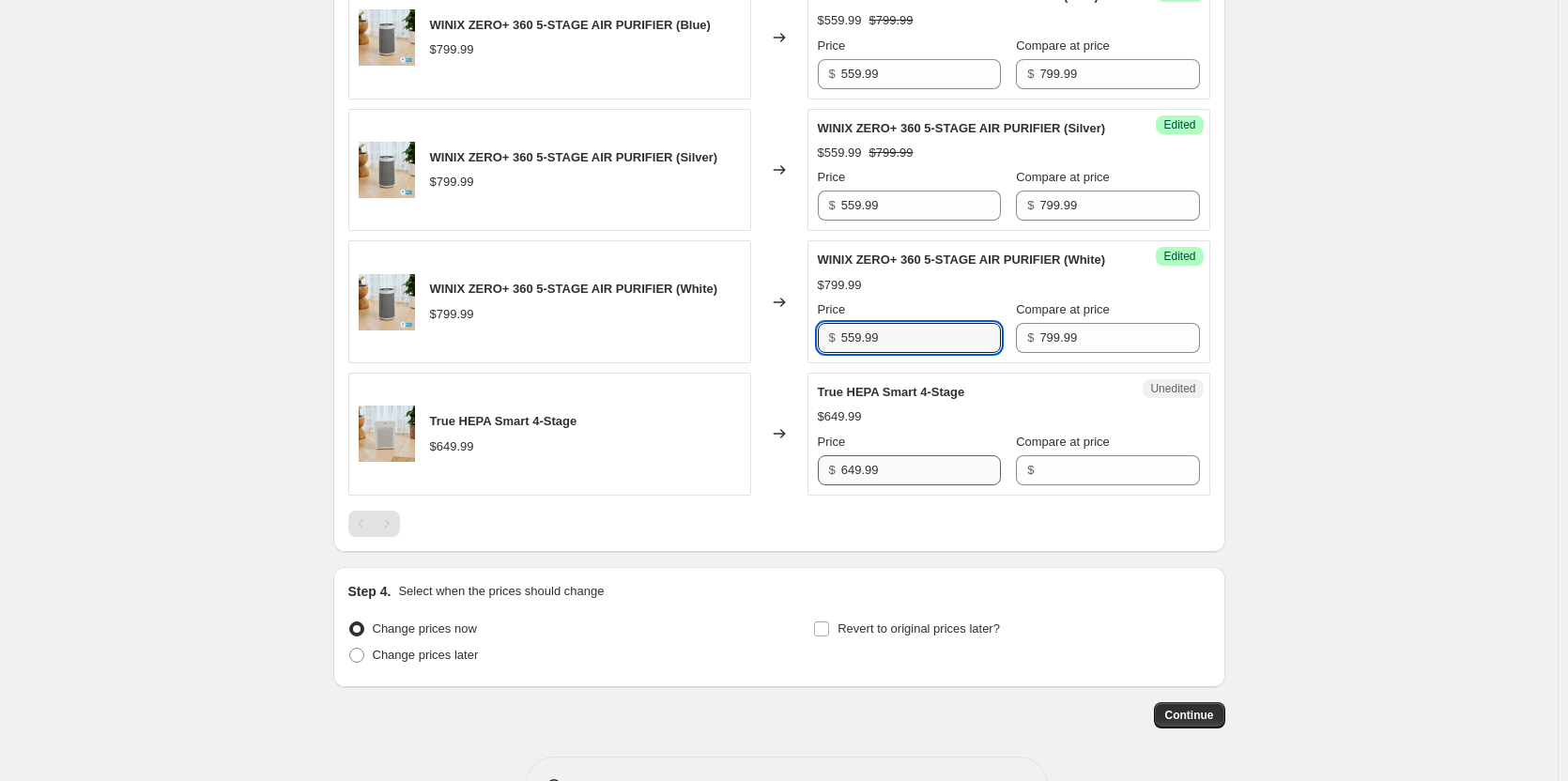
scroll to position [1127, 0]
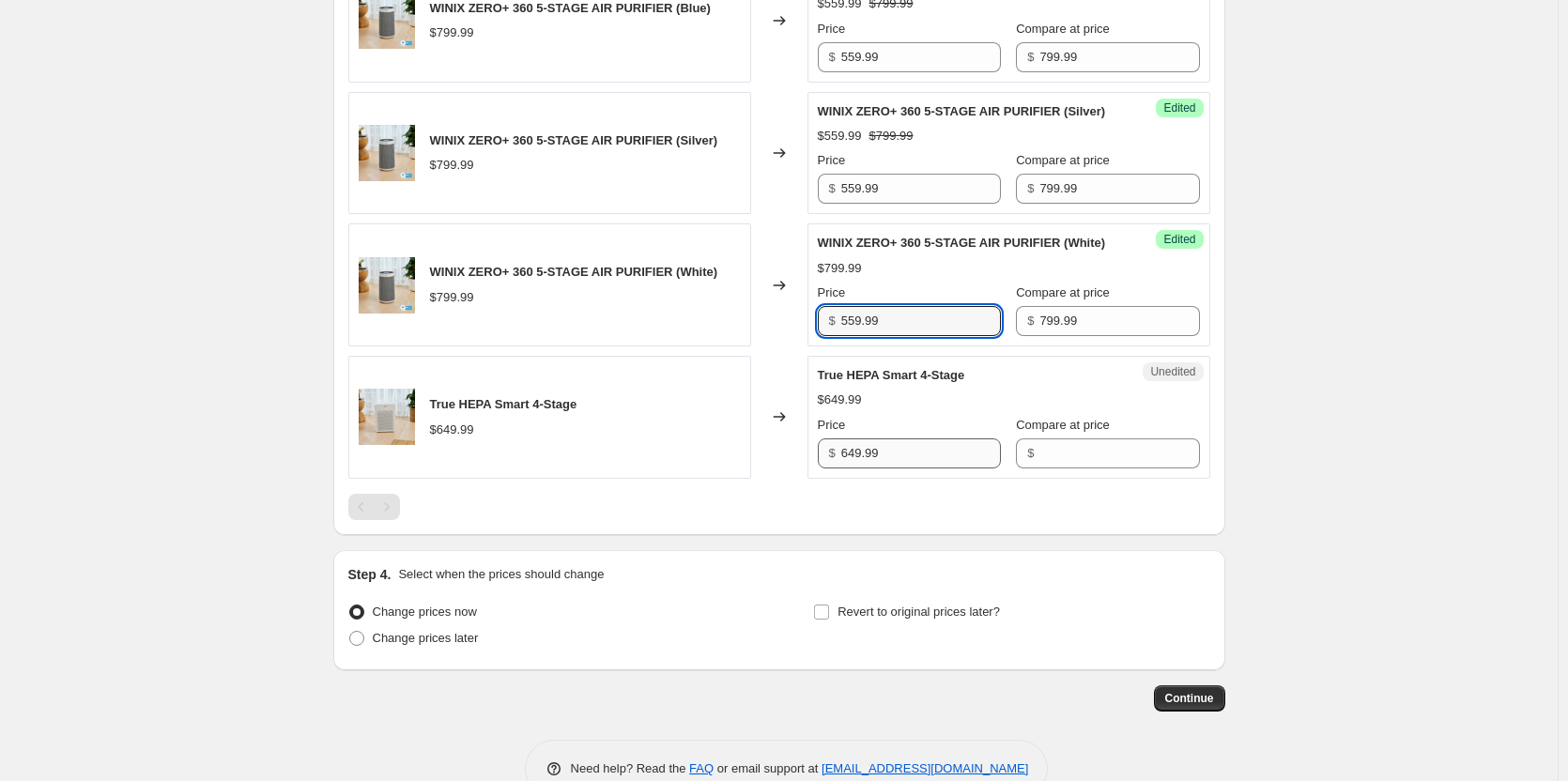
type input "559.99"
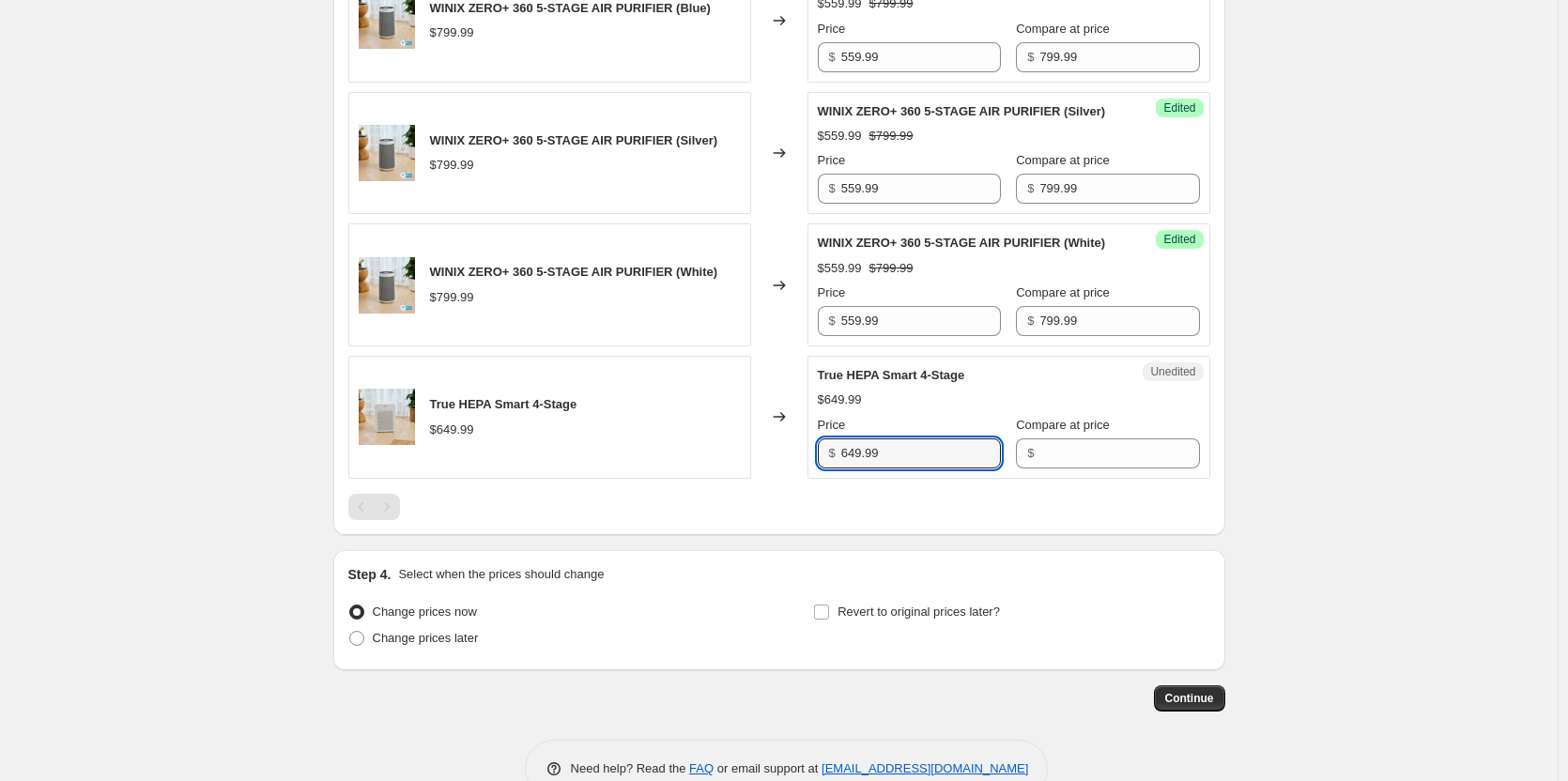
drag, startPoint x: 915, startPoint y: 518, endPoint x: 748, endPoint y: 523, distance: 167.1
click at [748, 479] on div "True HEPA Smart 4-Stage $649.99 Changed to Unedited True HEPA Smart 4-Stage $64…" at bounding box center [779, 417] width 861 height 123
click at [1060, 468] on input "Compare at price" at bounding box center [1119, 454] width 160 height 30
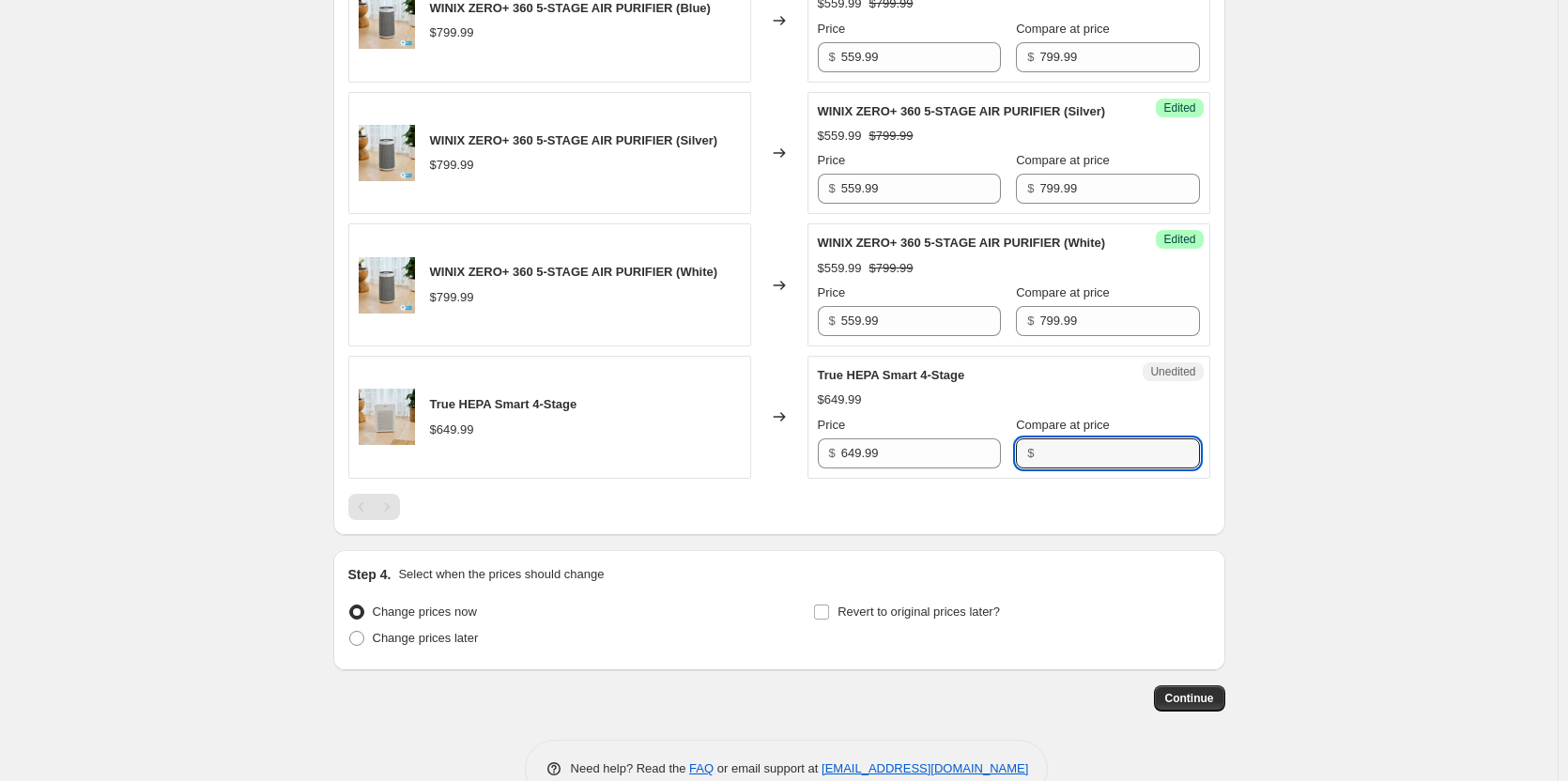
paste input "649.99"
type input "649.99"
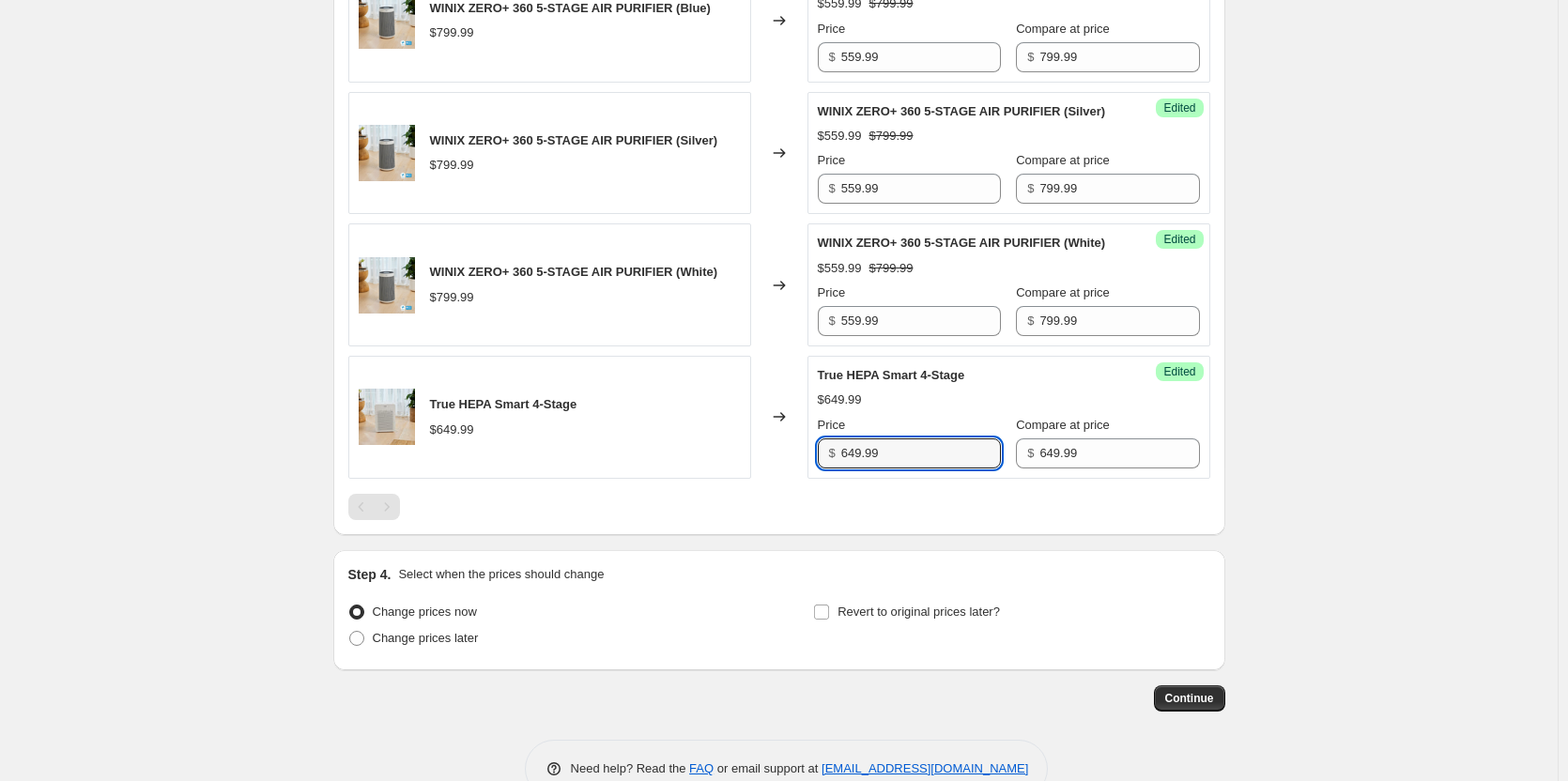
drag, startPoint x: 770, startPoint y: 513, endPoint x: 740, endPoint y: 519, distance: 30.6
click at [741, 479] on div "True HEPA Smart 4-Stage $649.99 Changed to Success Edited True HEPA Smart 4-Sta…" at bounding box center [779, 417] width 861 height 123
type input "454.99"
click at [359, 646] on span at bounding box center [357, 638] width 15 height 15
click at [350, 632] on input "Change prices later" at bounding box center [349, 631] width 1 height 1
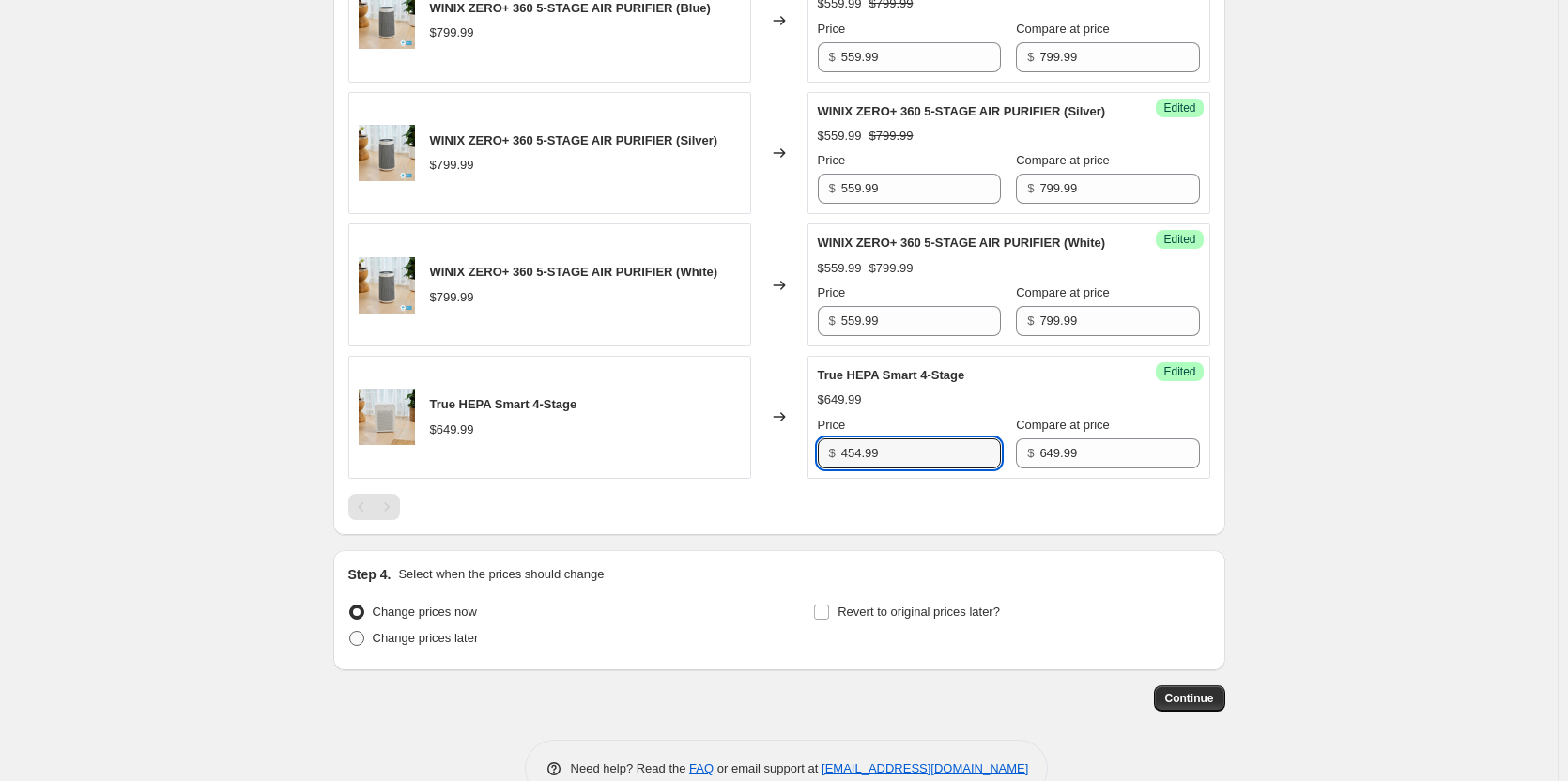
radio input "true"
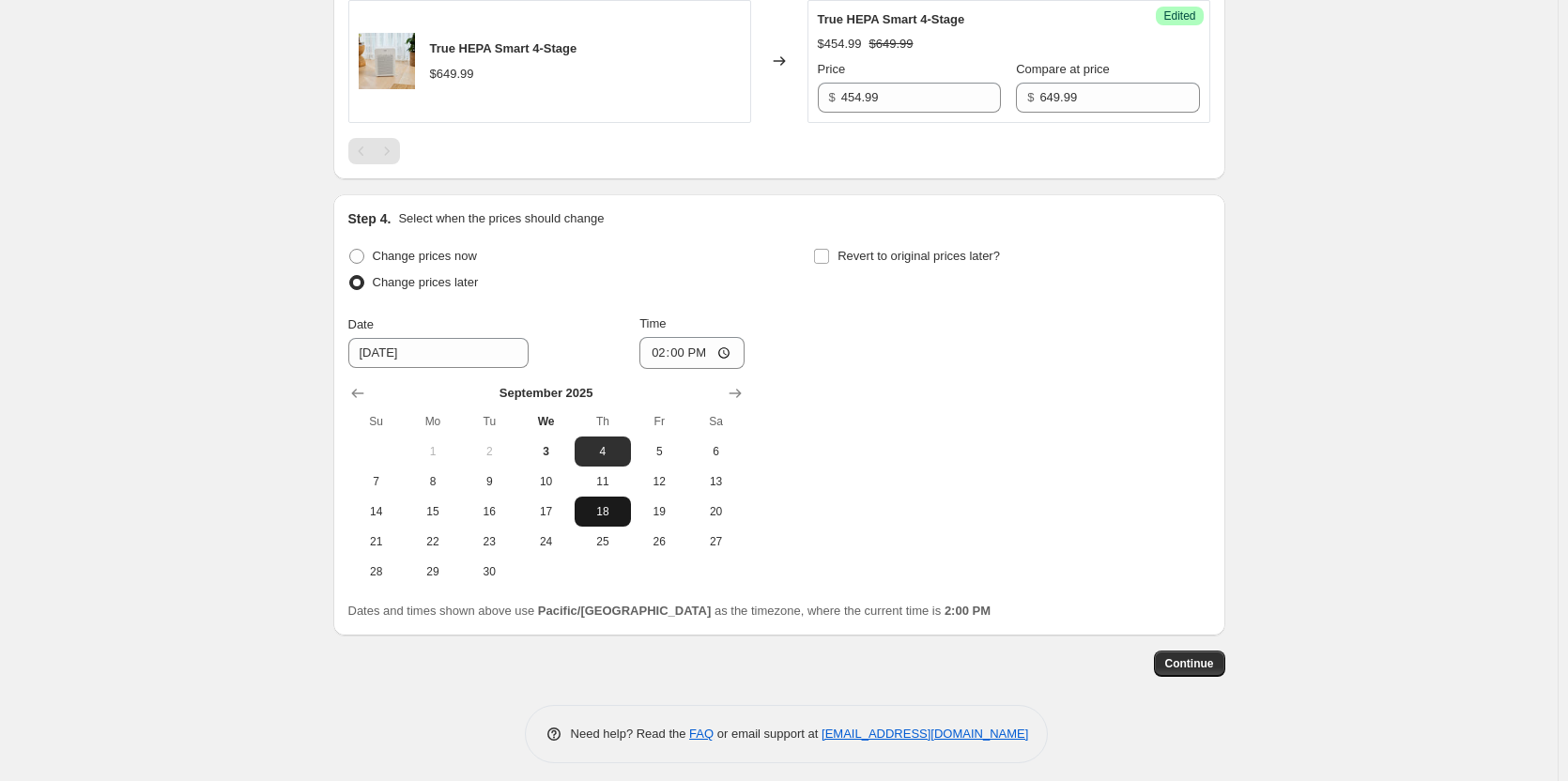
scroll to position [1503, 0]
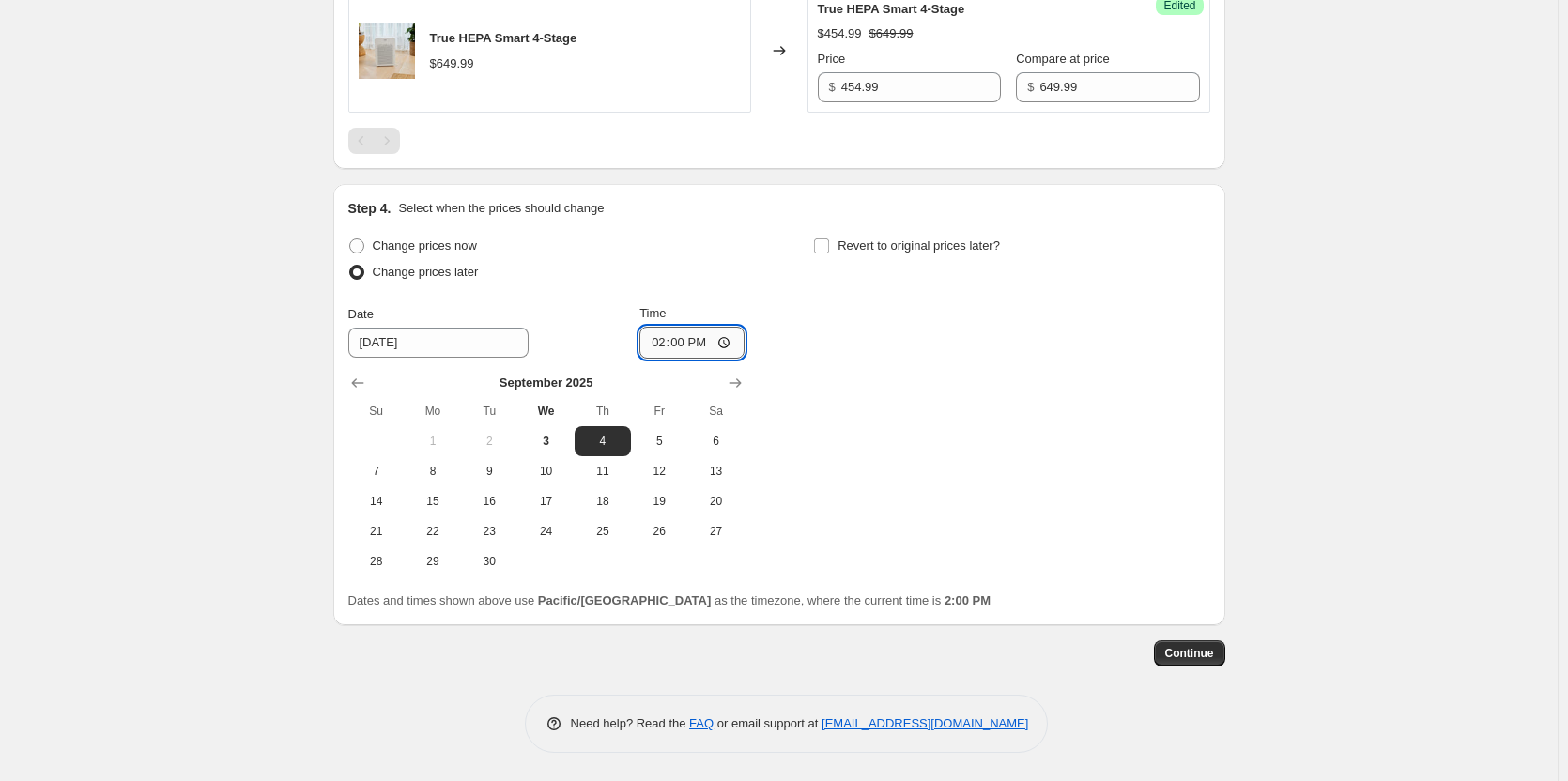
click at [727, 359] on input "14:00" at bounding box center [691, 343] width 105 height 32
type input "00:05"
click at [904, 456] on div "Change prices now Change prices later Date [DATE] Time 00:[DATE] Mo Tu We Th Fr…" at bounding box center [779, 405] width 861 height 344
click at [829, 254] on input "Revert to original prices later?" at bounding box center [822, 246] width 15 height 15
checkbox input "true"
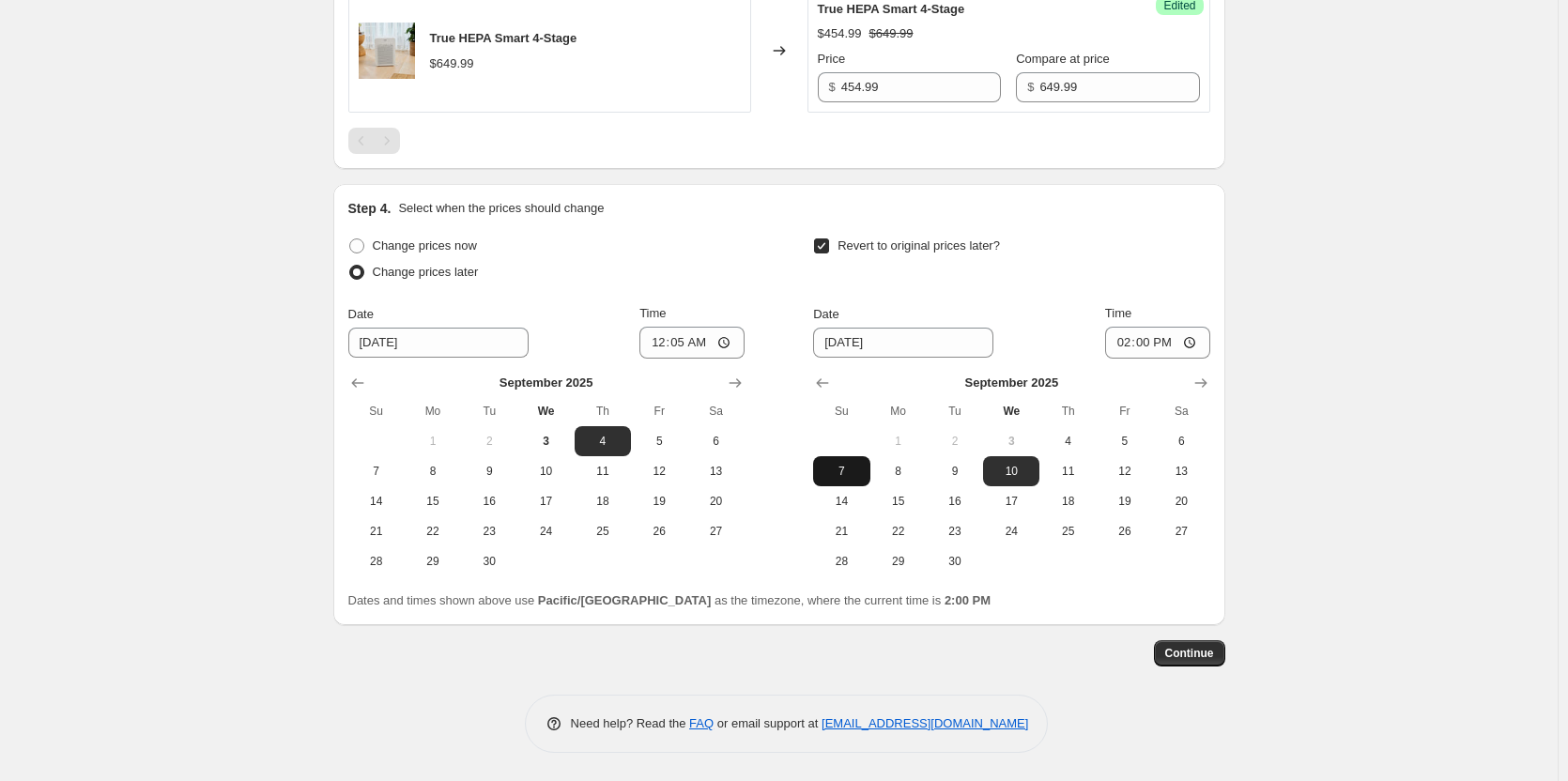
click at [856, 479] on span "7" at bounding box center [841, 471] width 41 height 15
type input "[DATE]"
click at [1195, 359] on input "14:00" at bounding box center [1157, 343] width 105 height 32
click at [1149, 359] on input "23:58" at bounding box center [1157, 343] width 105 height 32
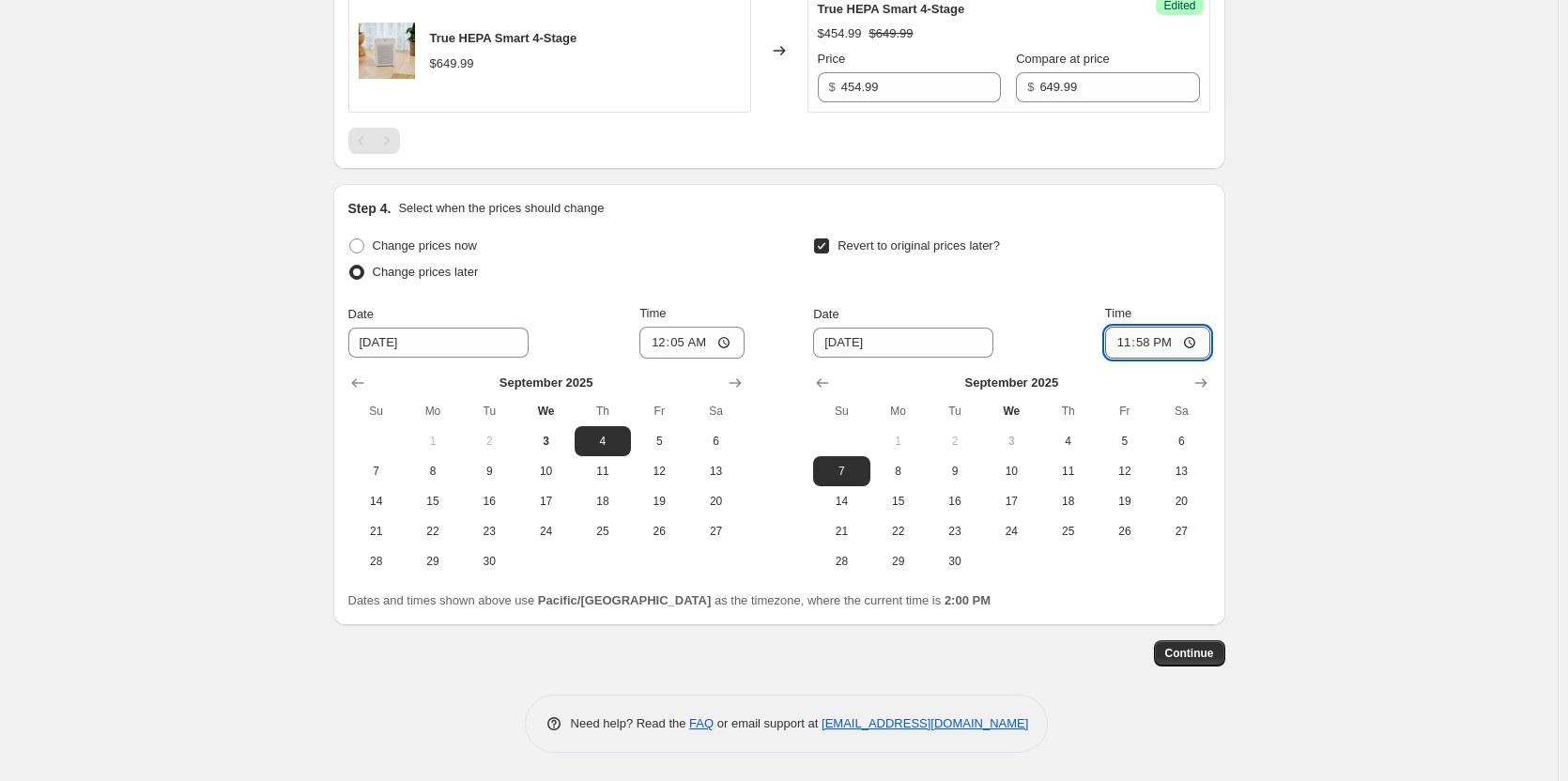
click at [1190, 359] on input "23:58" at bounding box center [1157, 343] width 105 height 32
type input "23:59"
click at [1192, 661] on span "Continue" at bounding box center [1189, 654] width 48 height 15
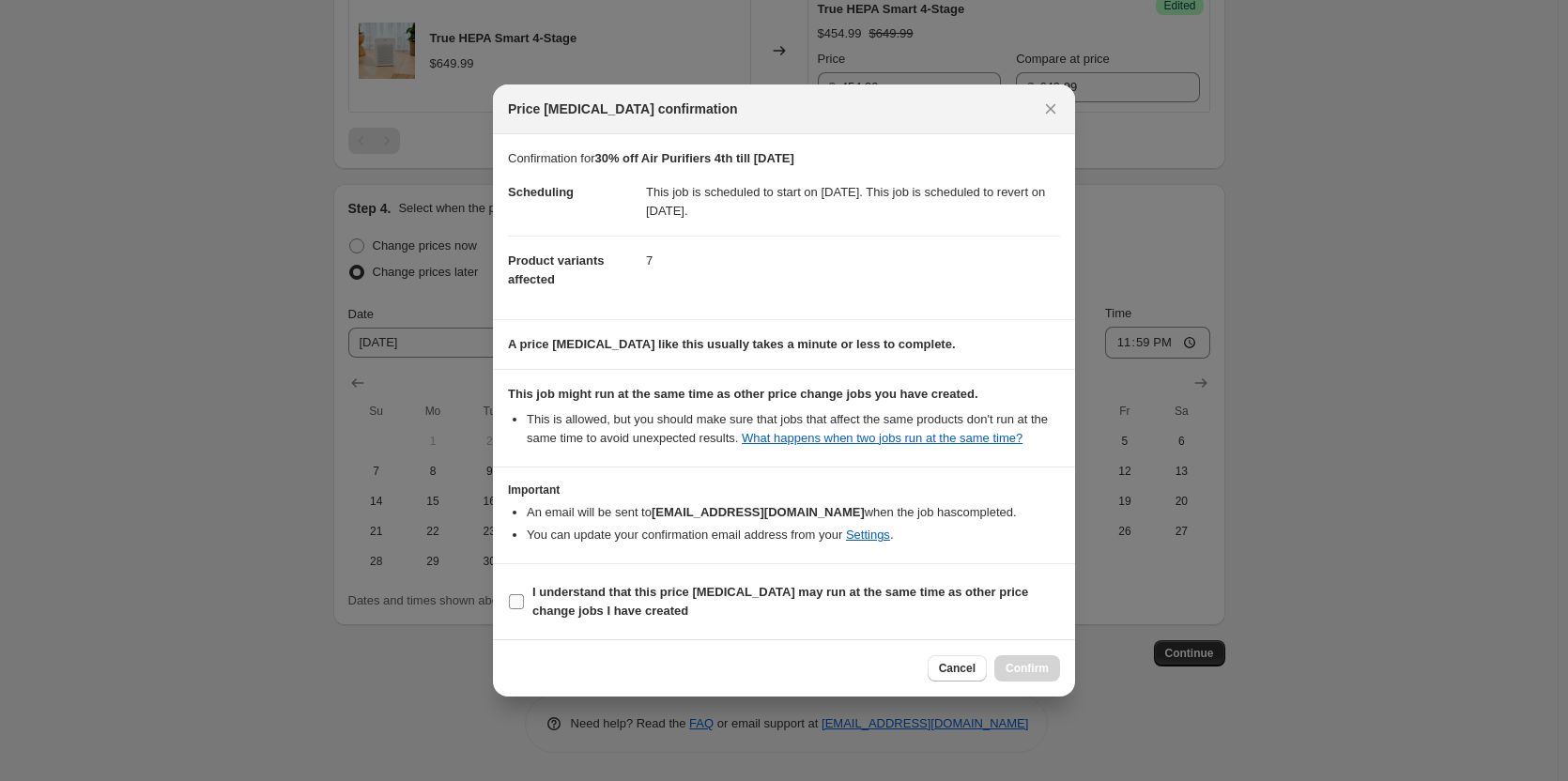
click at [513, 597] on input "I understand that this price [MEDICAL_DATA] may run at the same time as other p…" at bounding box center [517, 602] width 15 height 15
checkbox input "true"
click at [1038, 661] on span "Confirm" at bounding box center [1027, 669] width 43 height 15
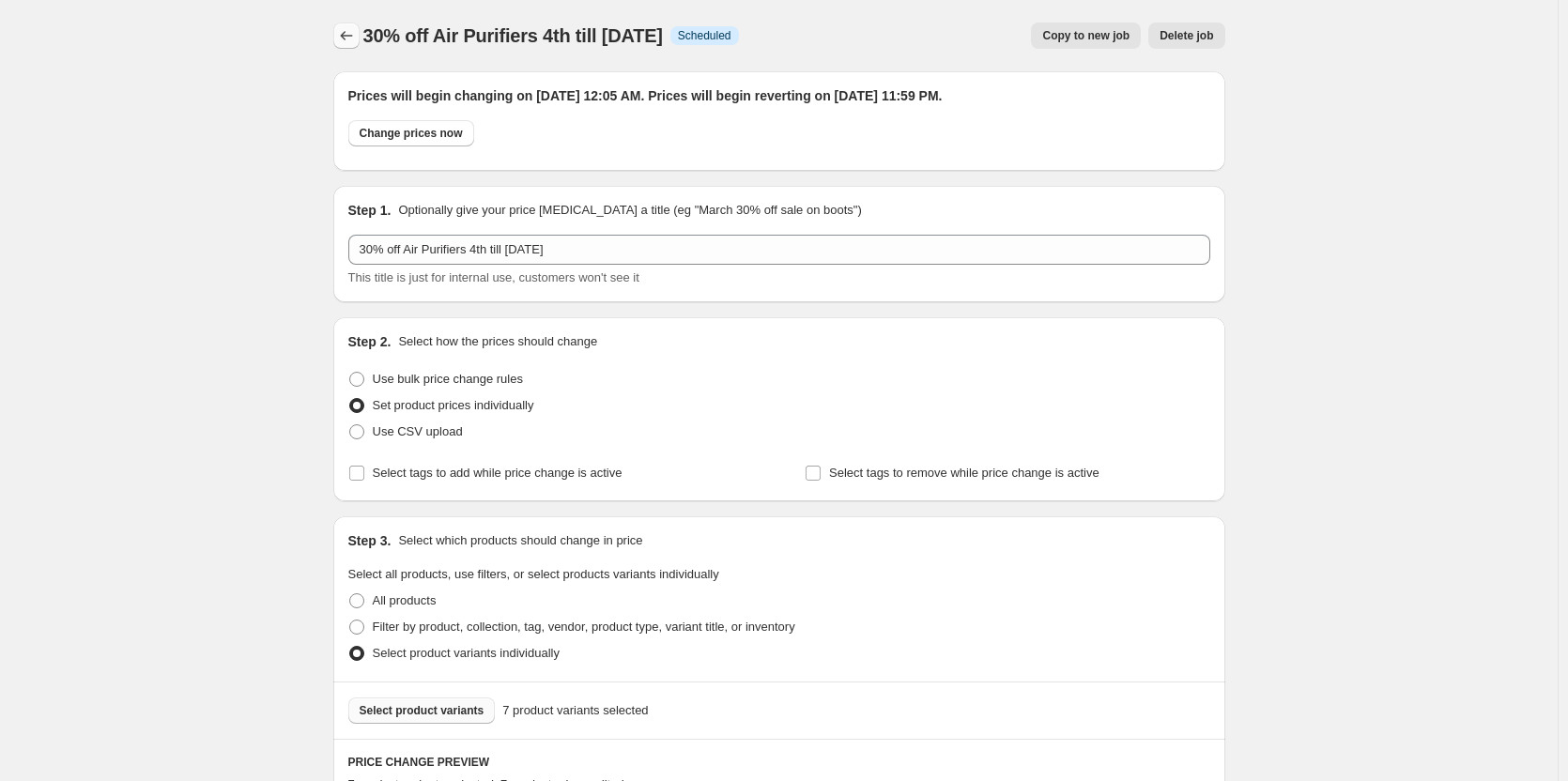
click at [350, 37] on icon "Price change jobs" at bounding box center [347, 36] width 19 height 19
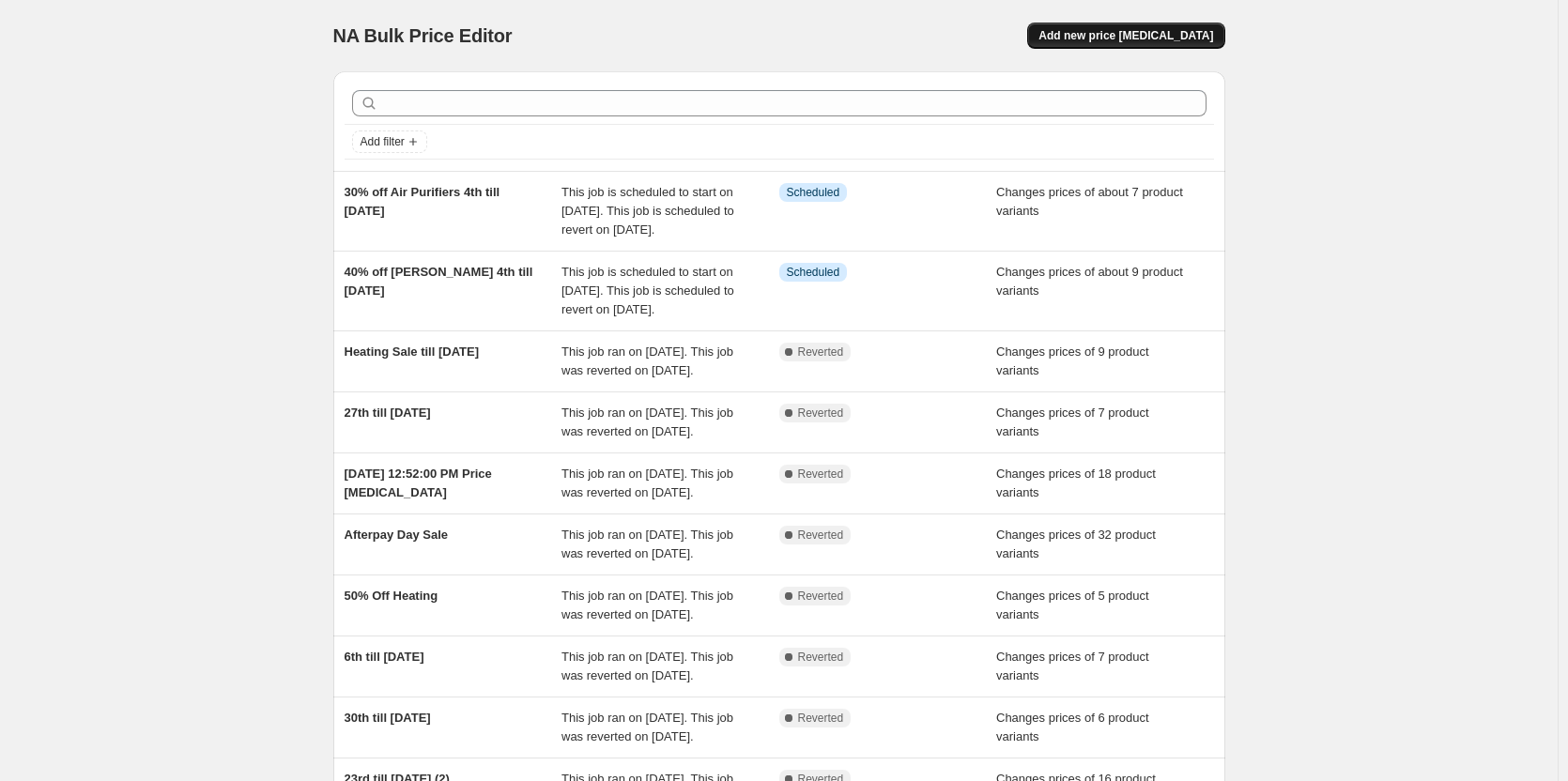
click at [1140, 42] on button "Add new price [MEDICAL_DATA]" at bounding box center [1125, 36] width 198 height 27
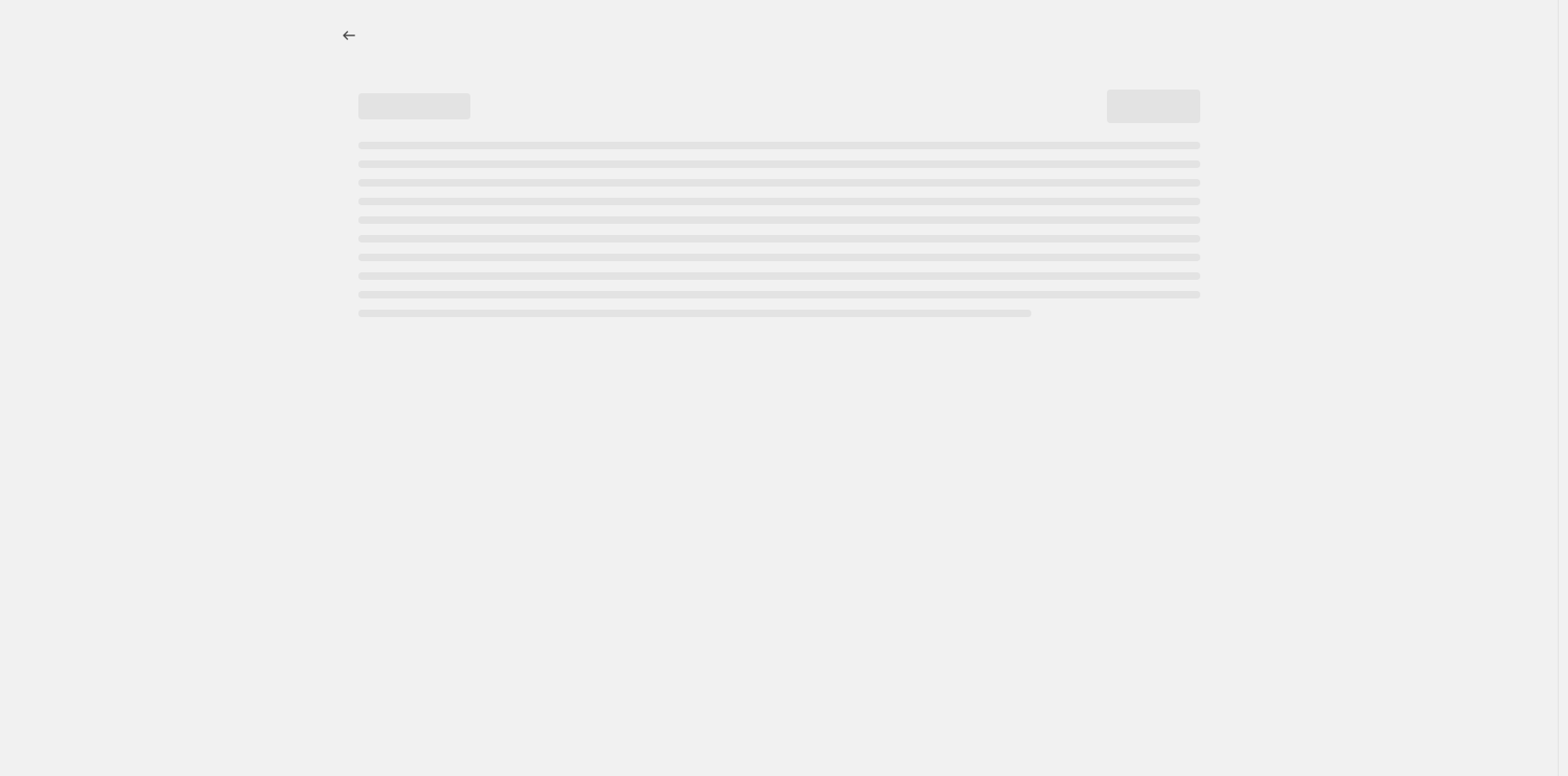
select select "percentage"
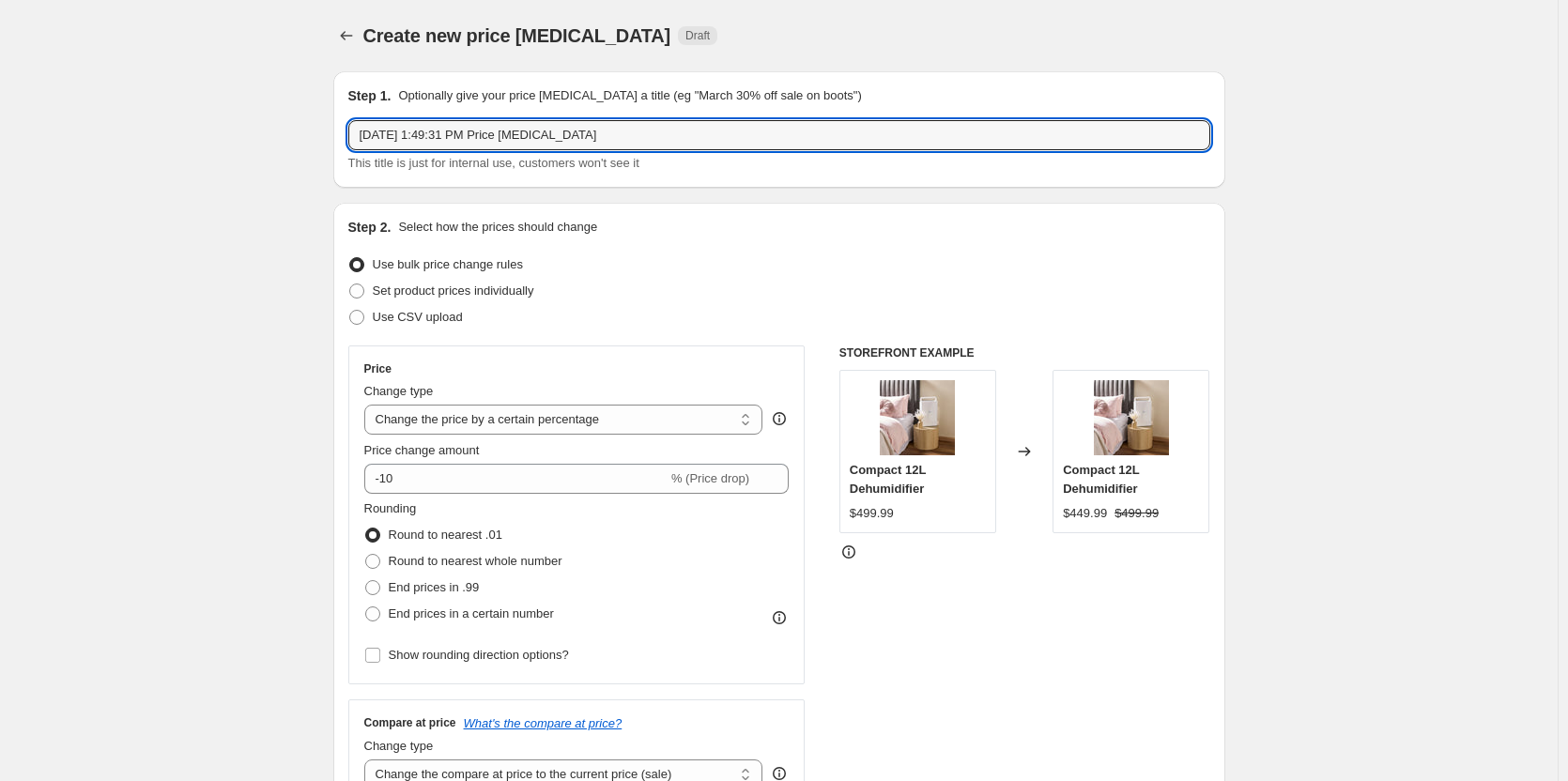
drag, startPoint x: 642, startPoint y: 134, endPoint x: 312, endPoint y: 124, distance: 330.2
type input "40% off PAC 4th till [DATE]"
click at [358, 291] on span at bounding box center [357, 292] width 15 height 15
click at [350, 285] on input "Set product prices individually" at bounding box center [349, 284] width 1 height 1
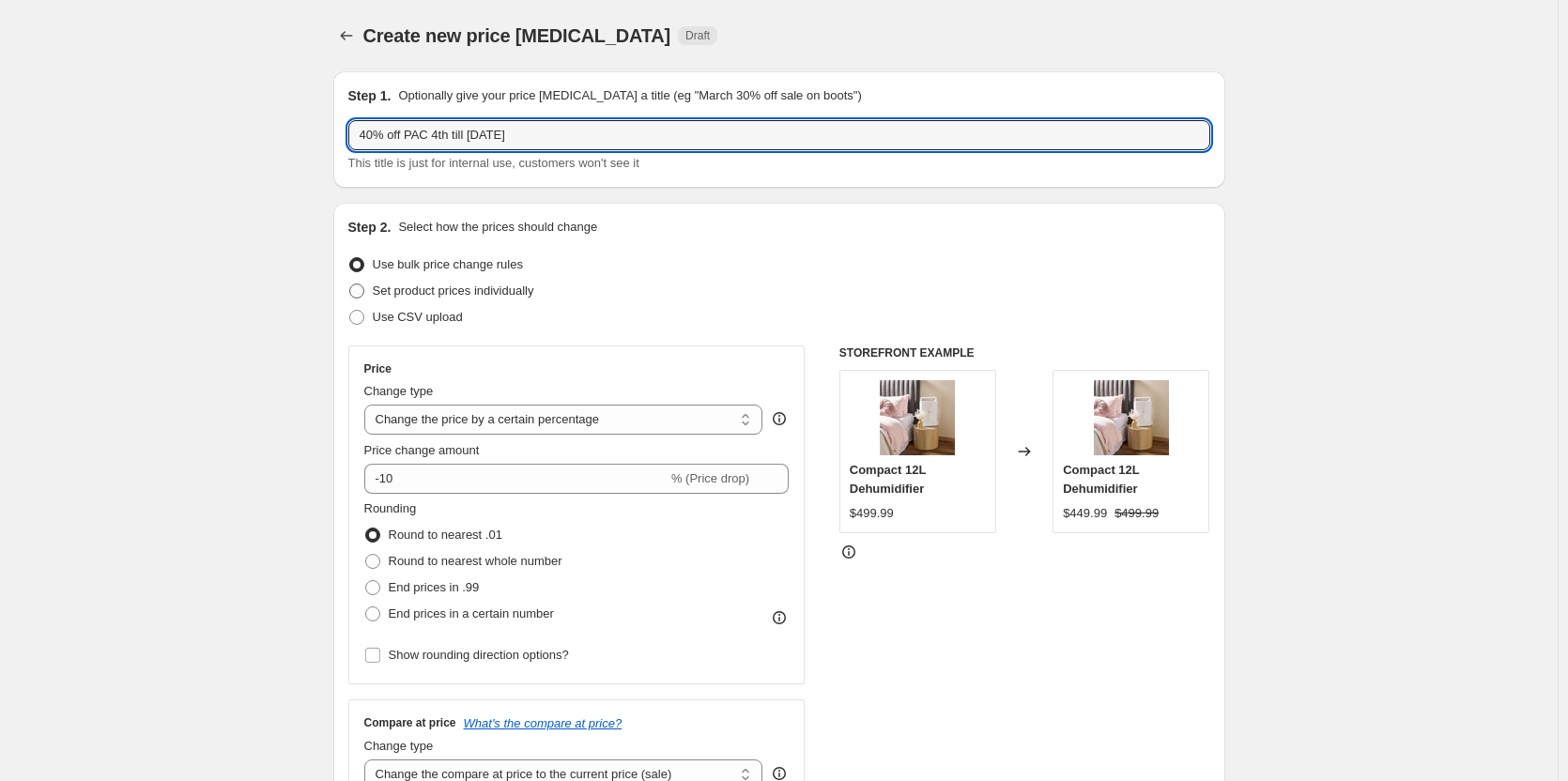
radio input "true"
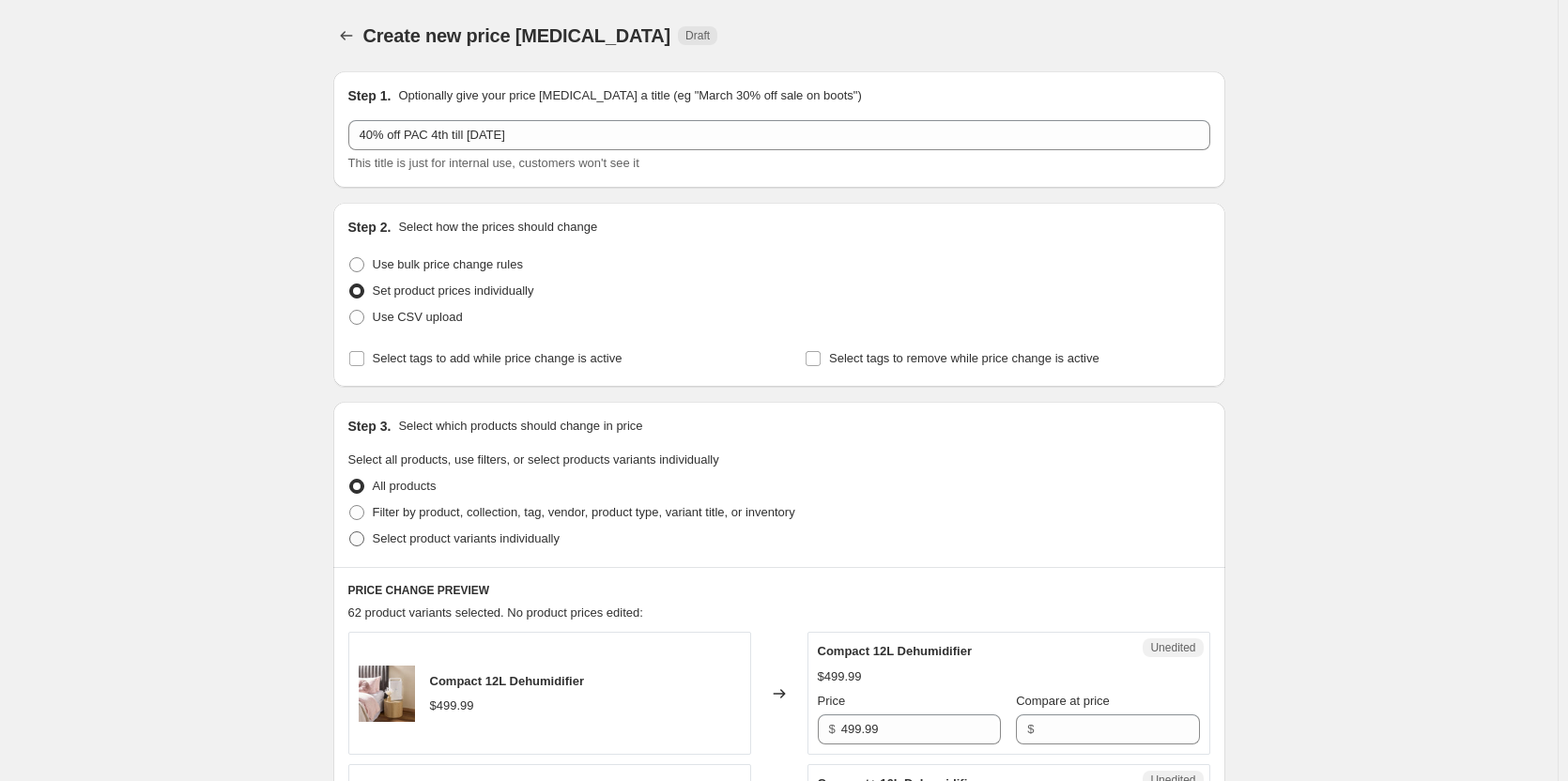
click at [360, 540] on span at bounding box center [357, 539] width 15 height 15
click at [350, 532] on input "Select product variants individually" at bounding box center [349, 531] width 1 height 1
radio input "true"
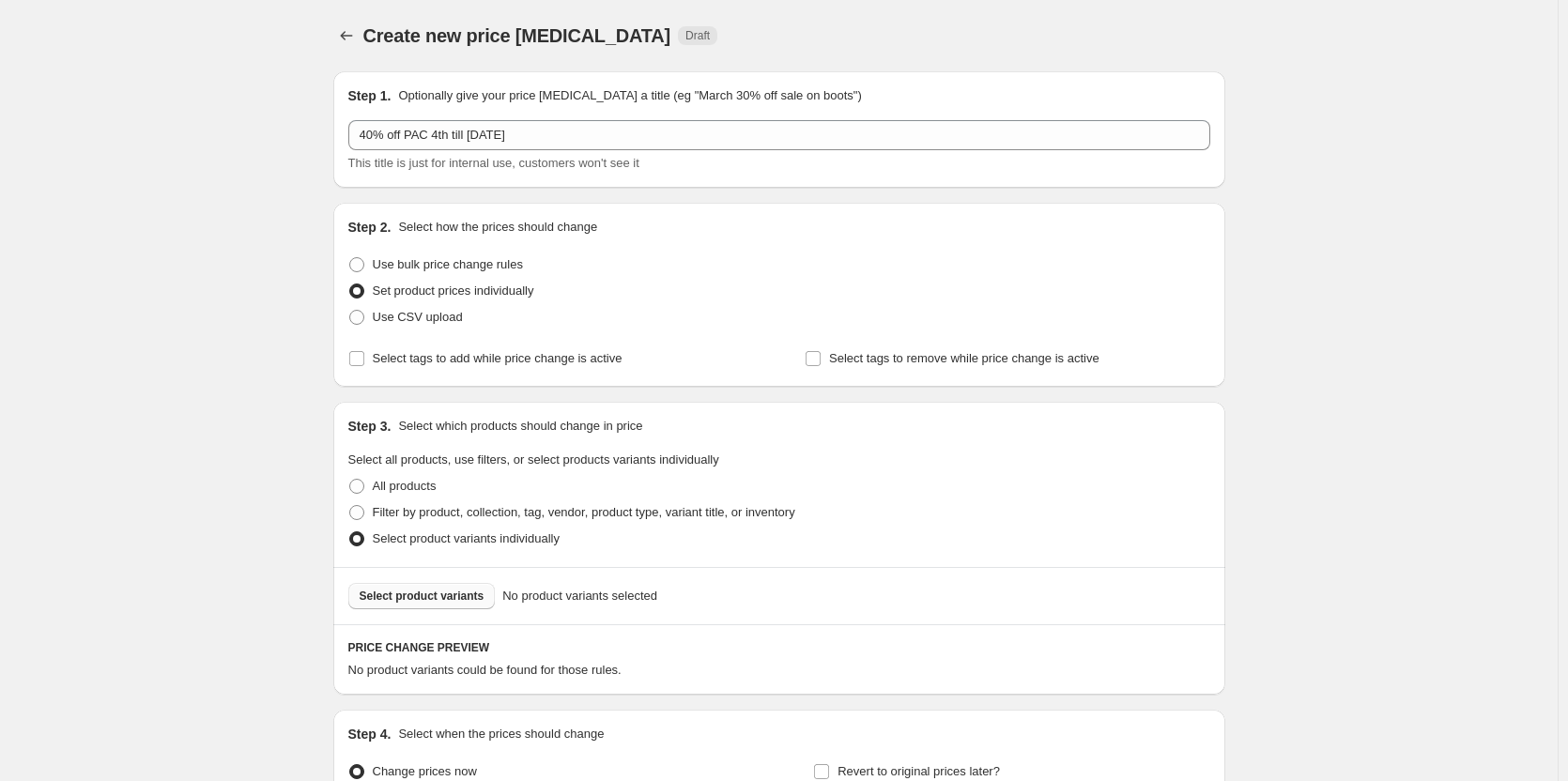
click at [468, 598] on span "Select product variants" at bounding box center [422, 597] width 124 height 15
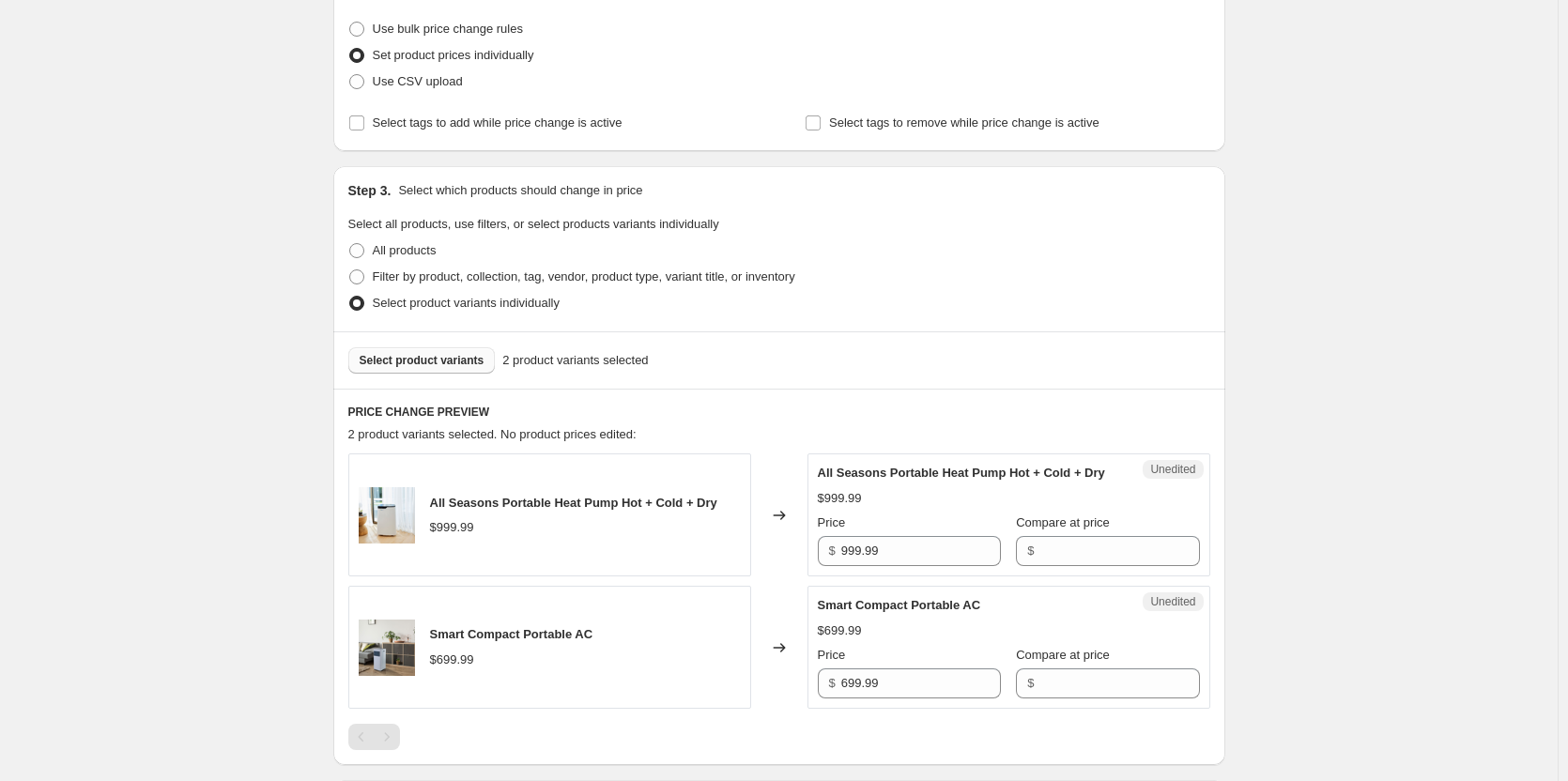
scroll to position [375, 0]
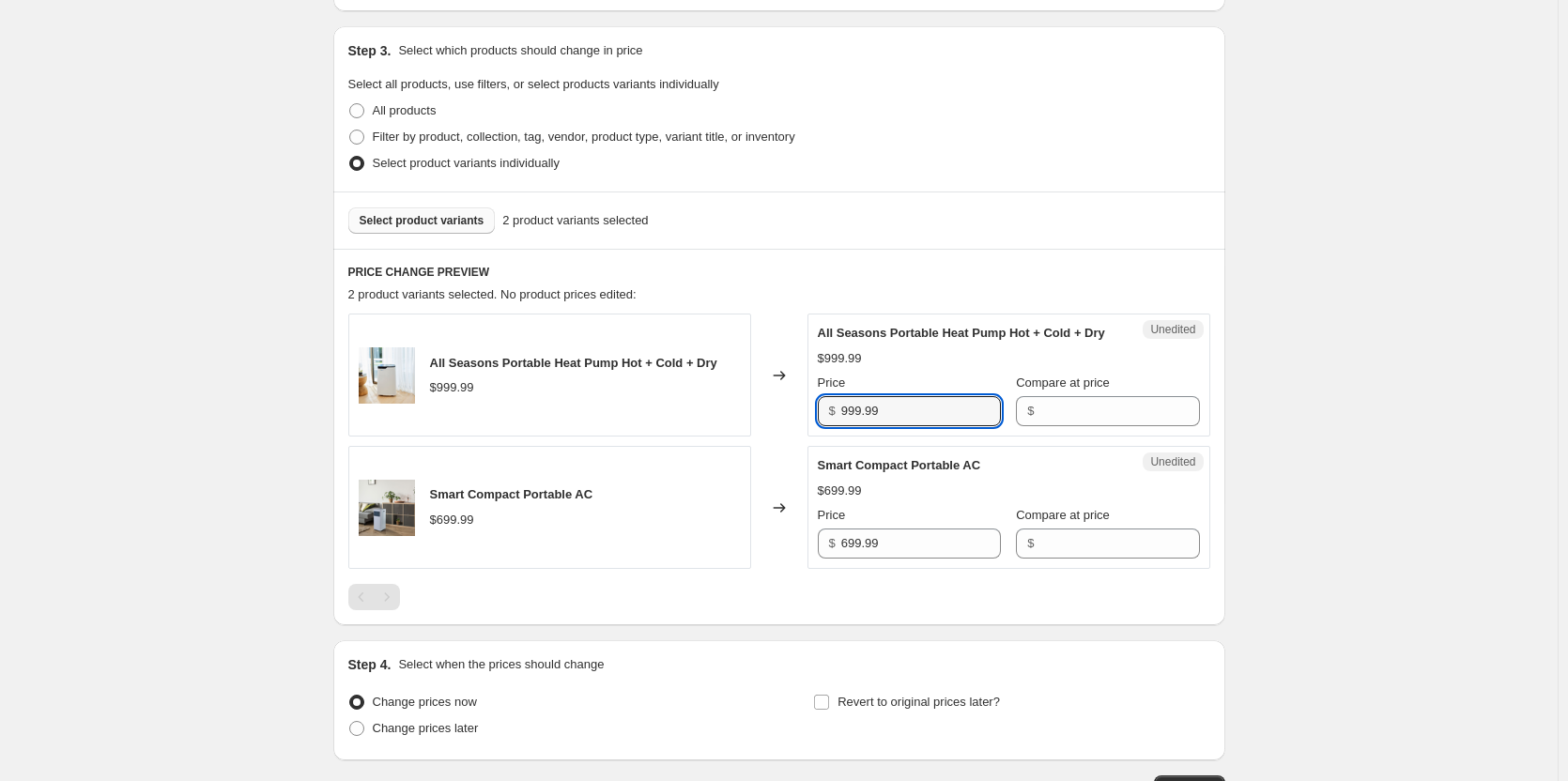
drag, startPoint x: 940, startPoint y: 434, endPoint x: 765, endPoint y: 421, distance: 175.5
click at [765, 421] on div "All Seasons Portable Heat Pump Hot + Cold + Dry $999.99 Changed to Unedited All…" at bounding box center [779, 374] width 861 height 123
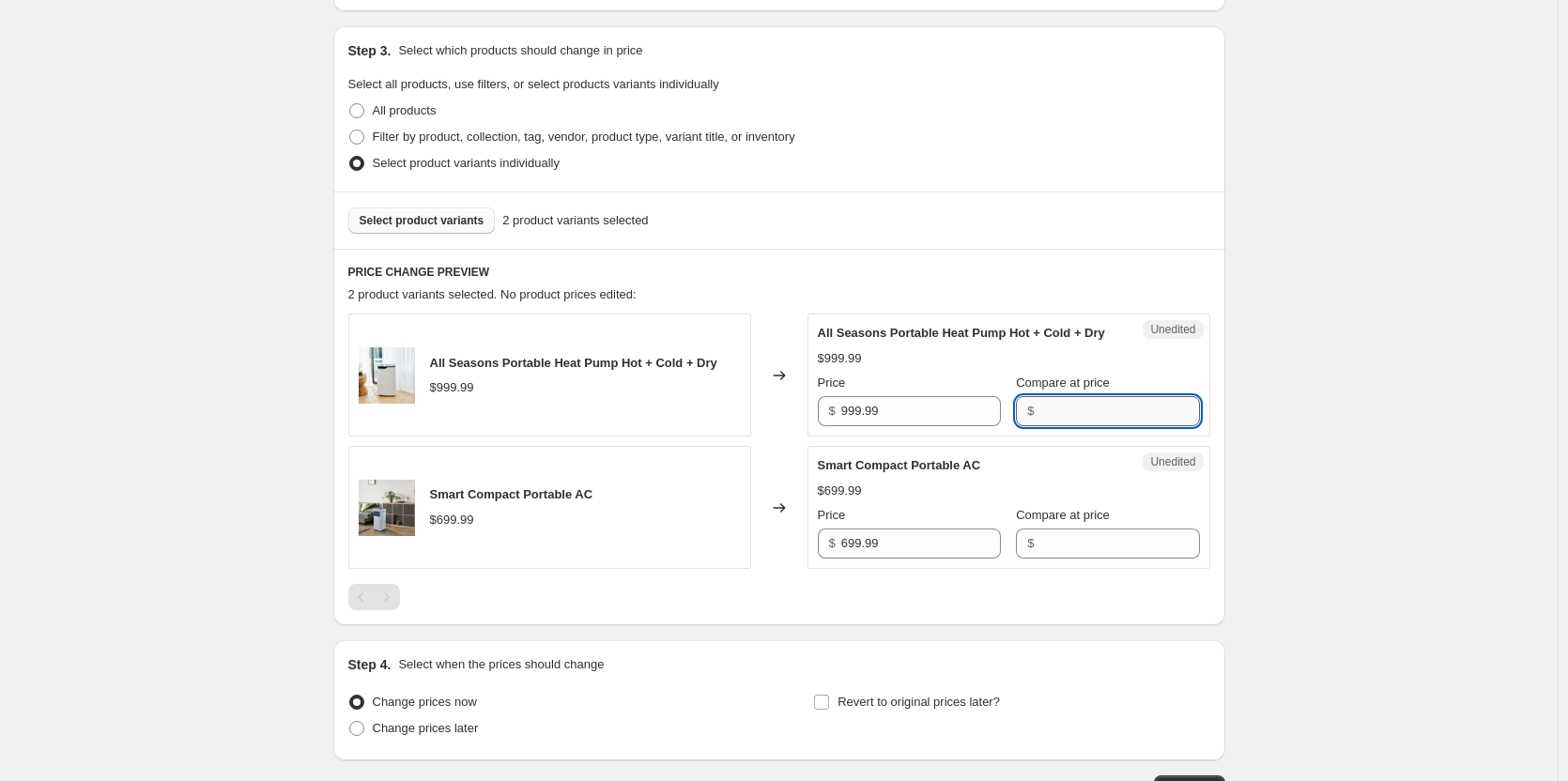
click at [1056, 427] on input "Compare at price" at bounding box center [1119, 411] width 160 height 30
paste input "999.99"
type input "999.99"
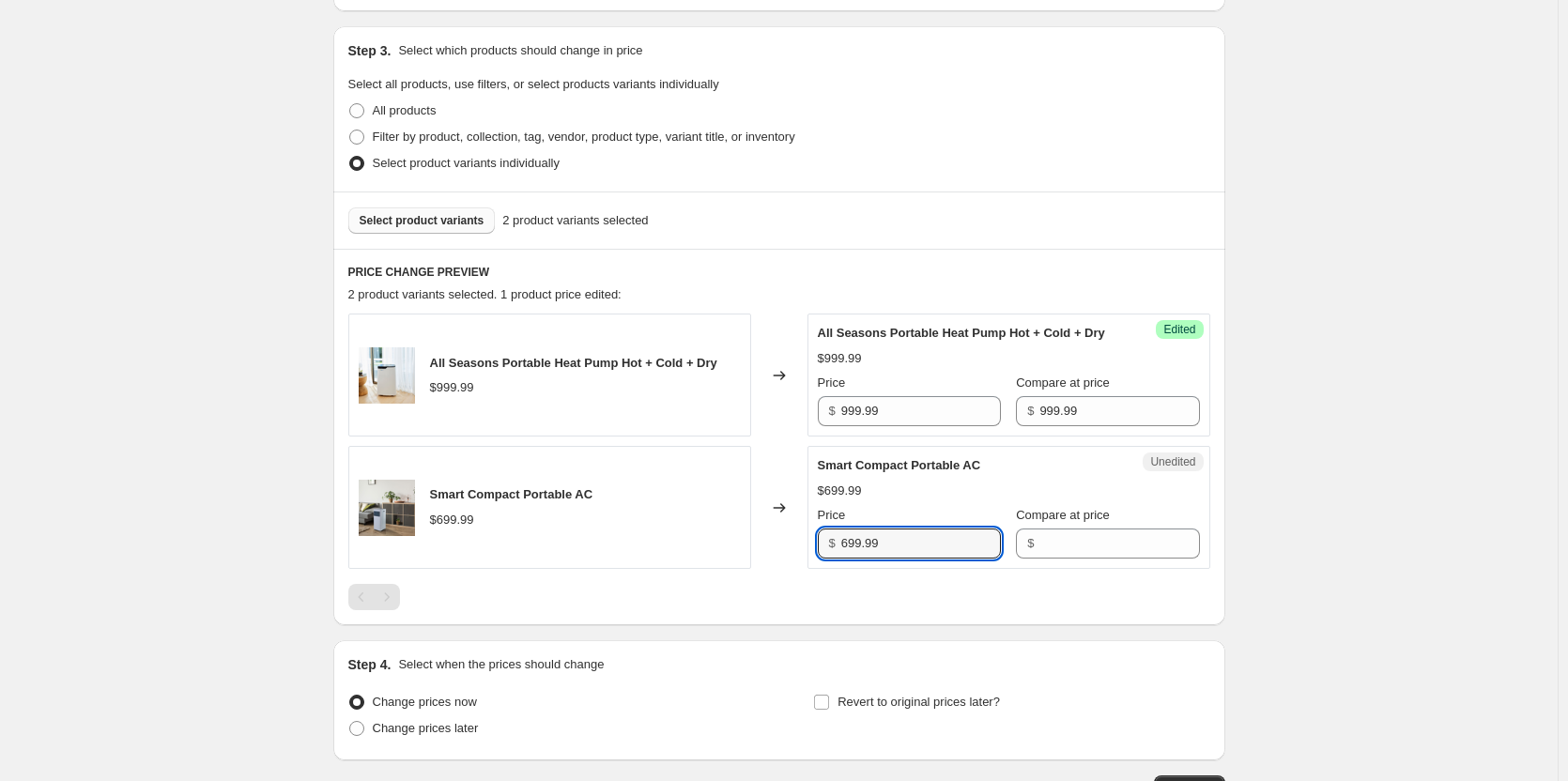
drag, startPoint x: 904, startPoint y: 562, endPoint x: 769, endPoint y: 560, distance: 135.0
click at [769, 560] on div "Smart Compact Portable AC $699.99 Changed to Unedited Smart Compact Portable AC…" at bounding box center [779, 507] width 861 height 123
click at [1073, 559] on input "Compare at price" at bounding box center [1119, 544] width 160 height 30
paste input "699.99"
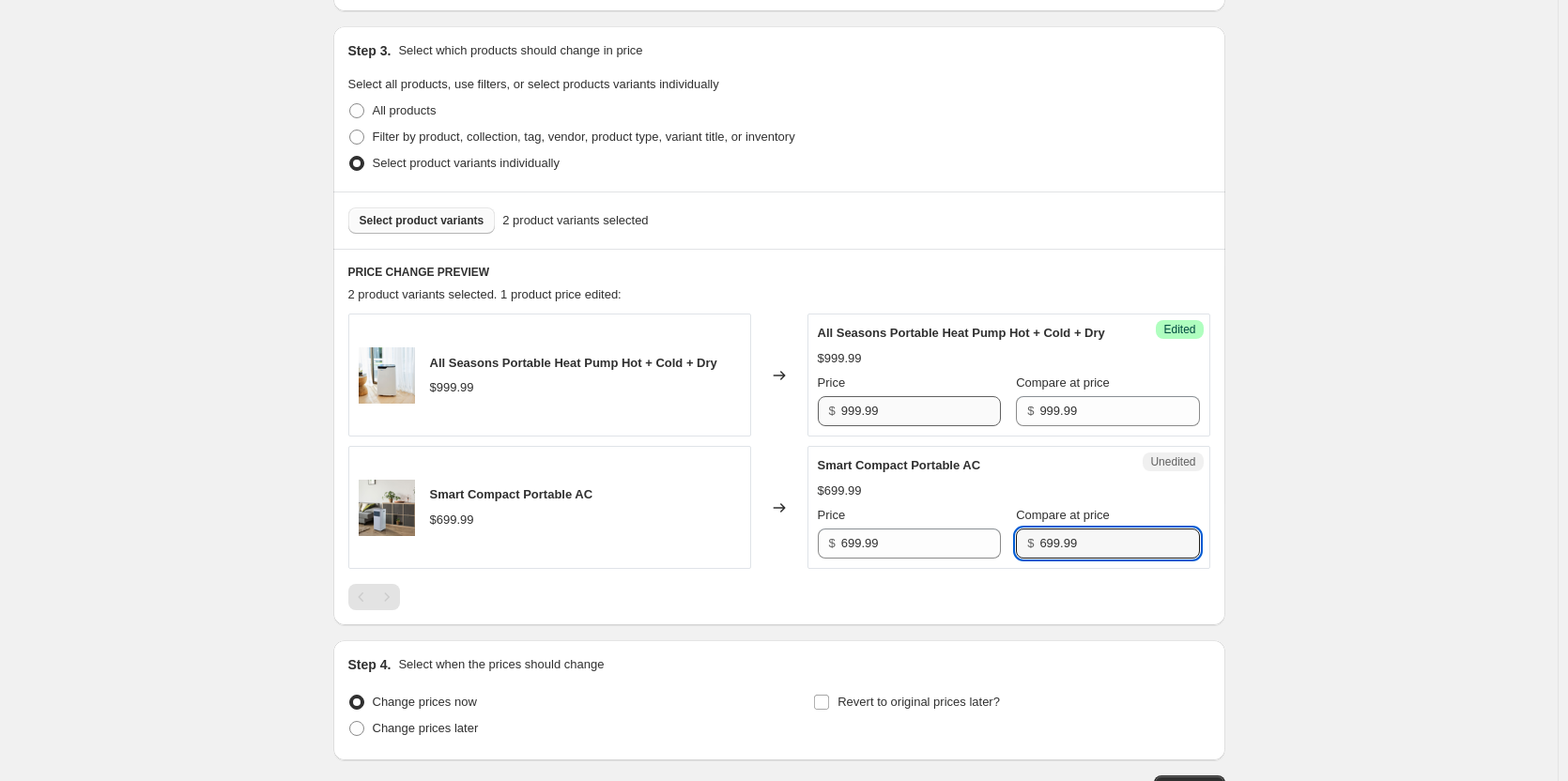
type input "699.99"
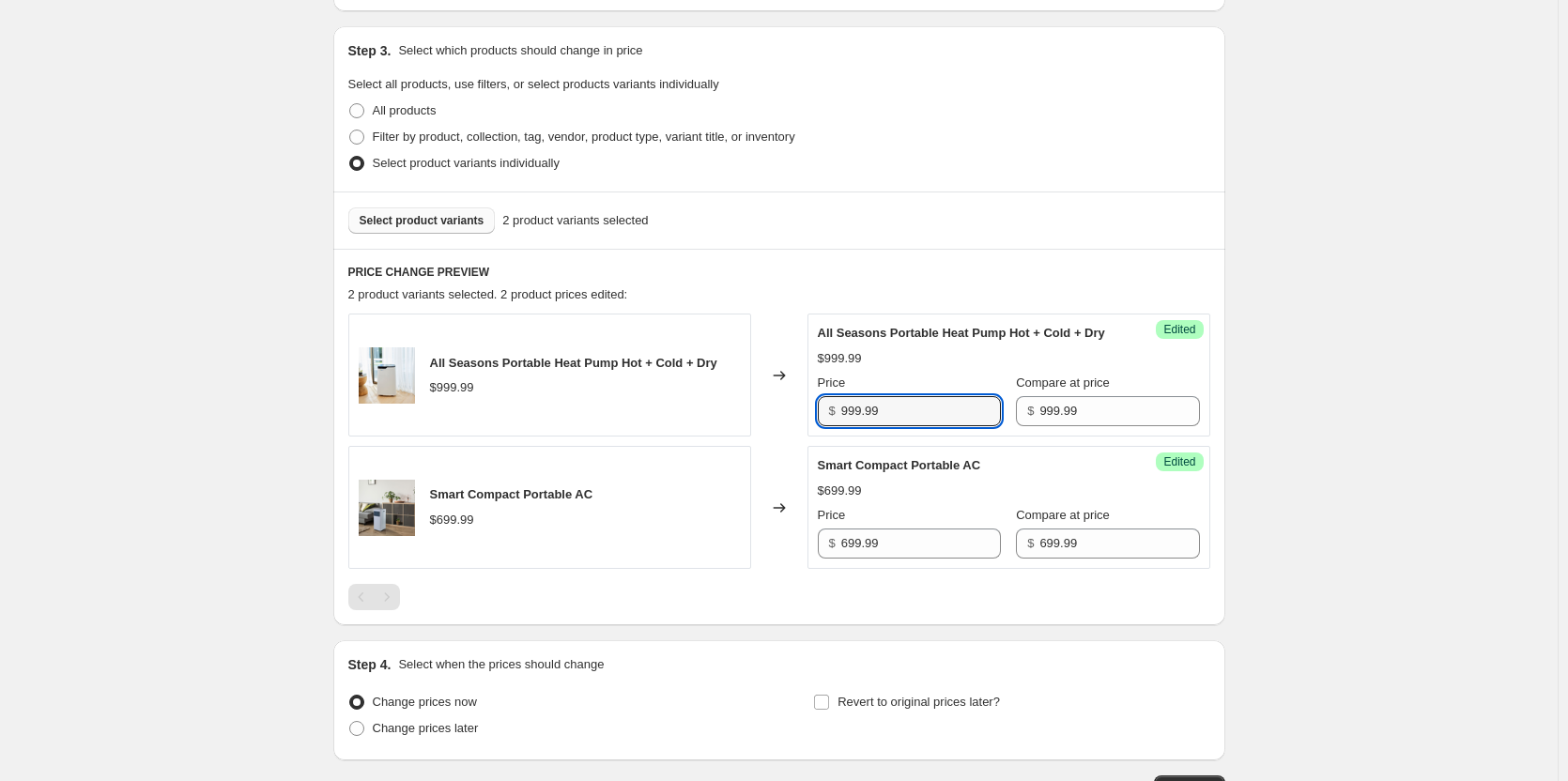
drag, startPoint x: 919, startPoint y: 432, endPoint x: 760, endPoint y: 431, distance: 159.0
click at [760, 431] on div "All Seasons Portable Heat Pump Hot + Cold + Dry $999.99 Changed to Success Edit…" at bounding box center [779, 374] width 861 height 123
click at [897, 427] on input "999.99" at bounding box center [921, 411] width 160 height 30
click at [854, 427] on input "999.99" at bounding box center [921, 411] width 160 height 30
type input "599.99"
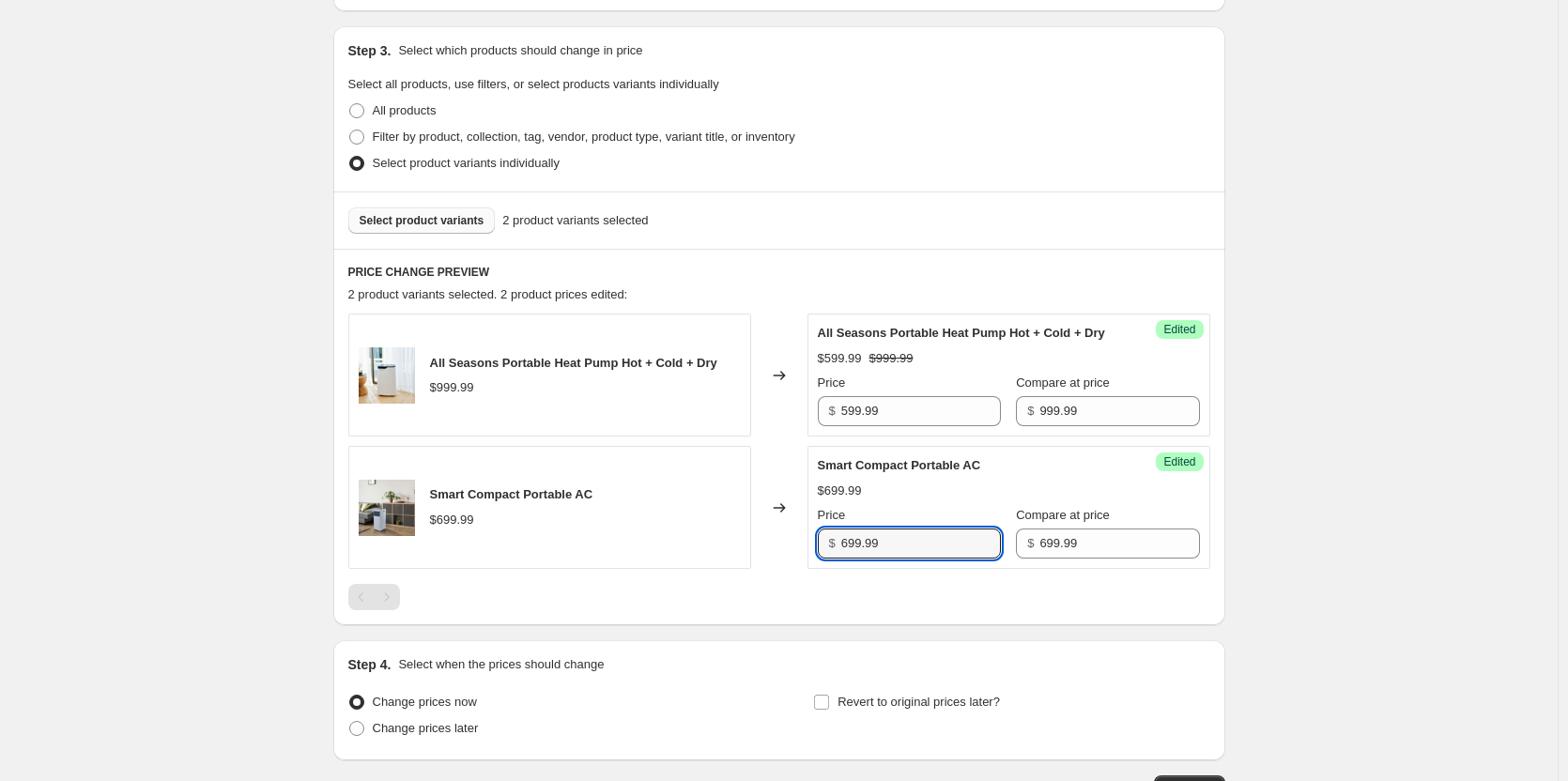
drag, startPoint x: 928, startPoint y: 571, endPoint x: 727, endPoint y: 547, distance: 202.4
click at [727, 547] on div "Smart Compact Portable AC $699.99 Changed to Success Edited Smart Compact Porta…" at bounding box center [779, 507] width 861 height 123
click at [899, 559] on input "699.99" at bounding box center [921, 544] width 160 height 30
drag, startPoint x: 916, startPoint y: 564, endPoint x: 780, endPoint y: 552, distance: 136.5
click at [780, 552] on div "Smart Compact Portable AC $699.99 Changed to Success Edited Smart Compact Porta…" at bounding box center [779, 507] width 861 height 123
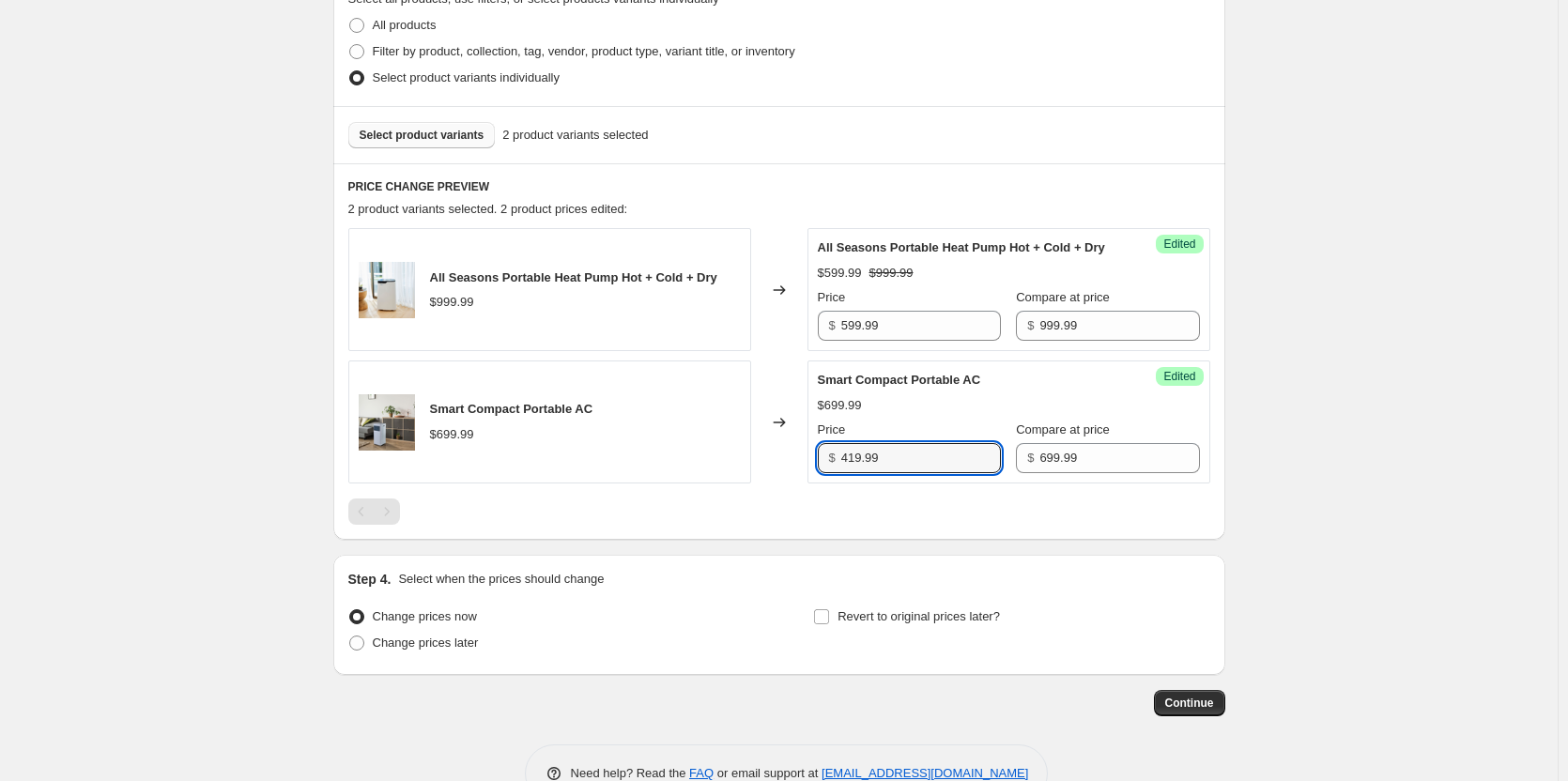
scroll to position [530, 0]
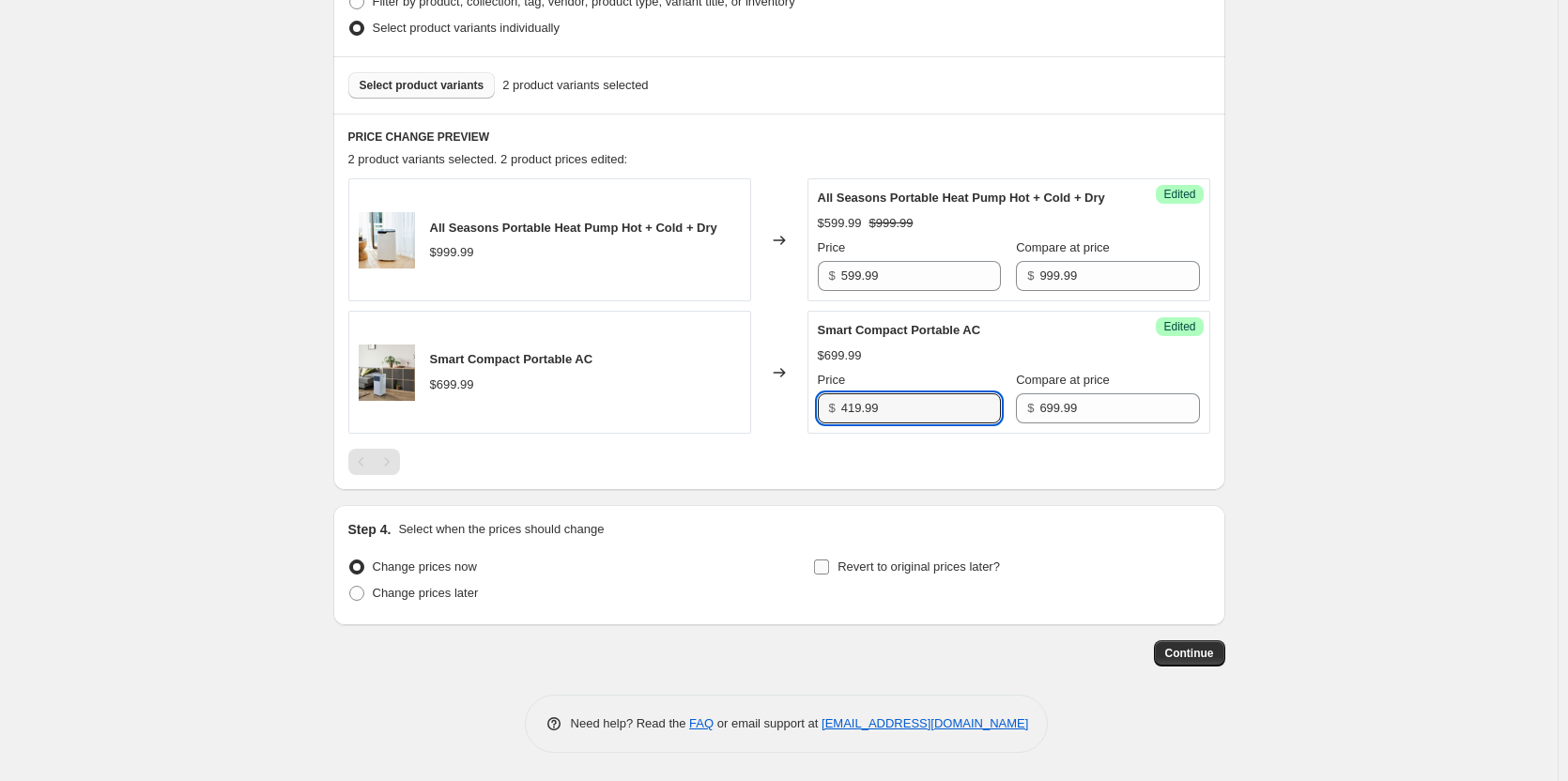
type input "419.99"
click at [824, 568] on input "Revert to original prices later?" at bounding box center [822, 567] width 15 height 15
checkbox input "true"
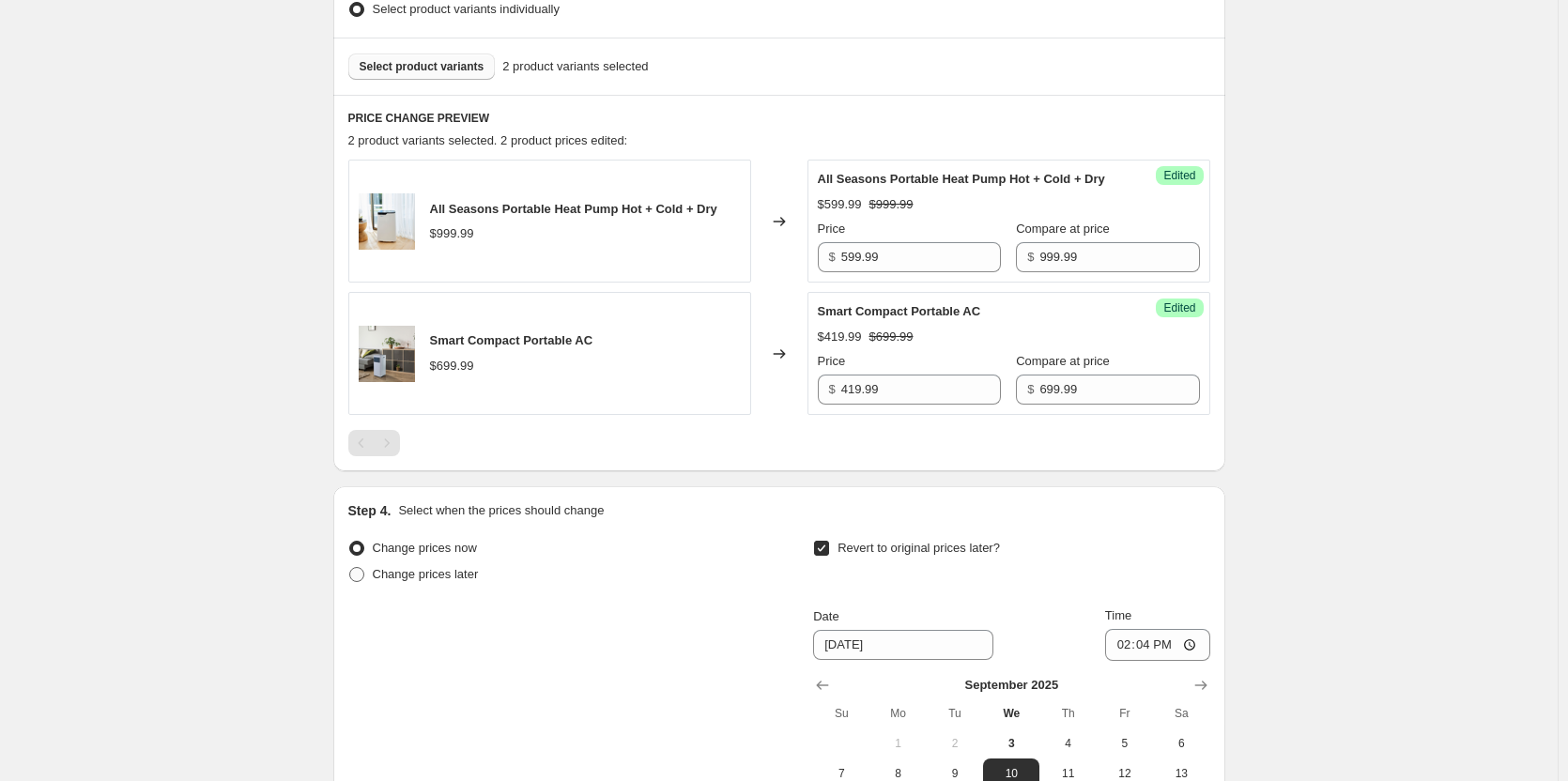
click at [358, 582] on span at bounding box center [357, 575] width 15 height 15
click at [350, 568] on input "Change prices later" at bounding box center [349, 567] width 1 height 1
radio input "true"
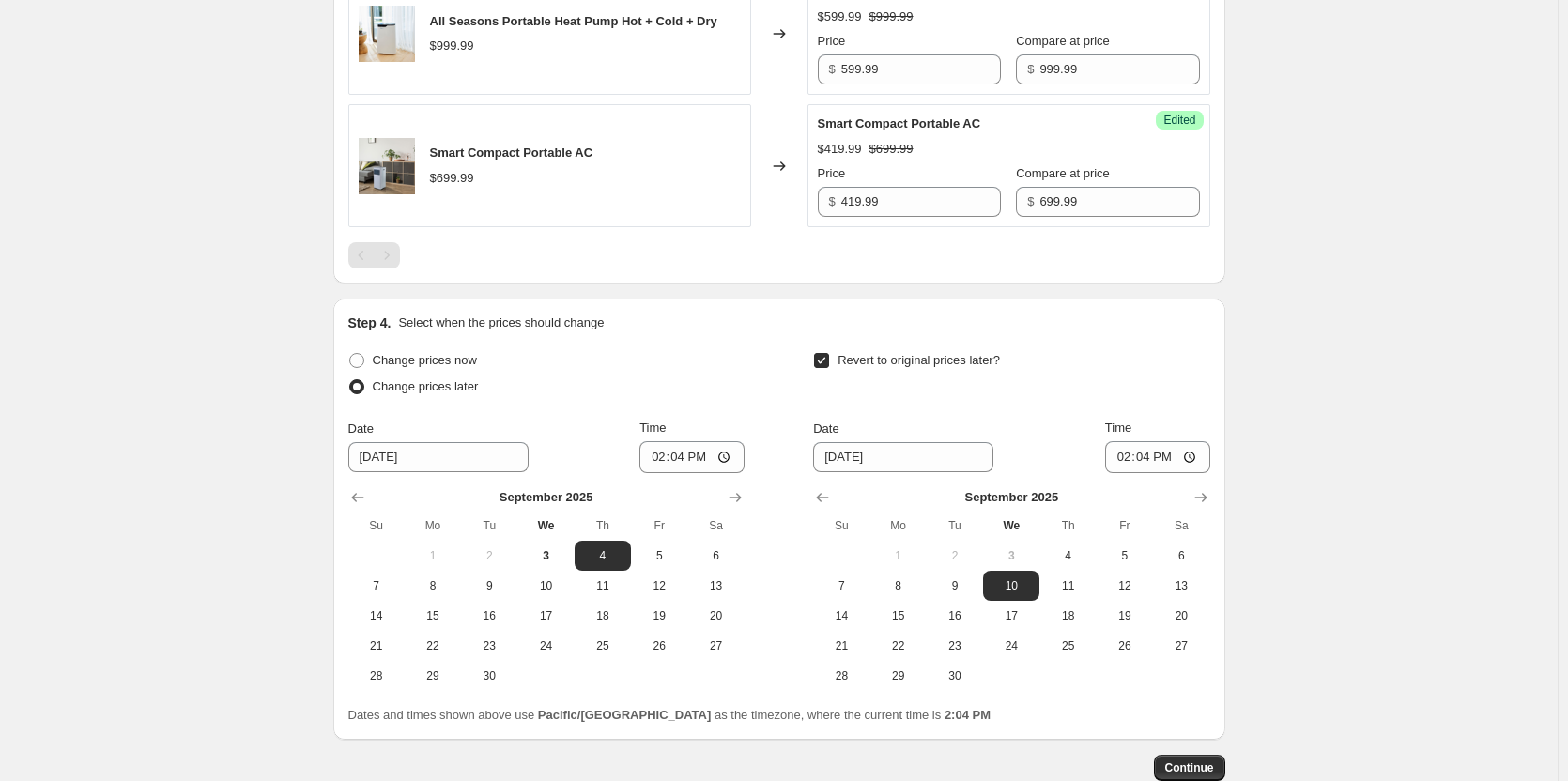
scroll to position [811, 0]
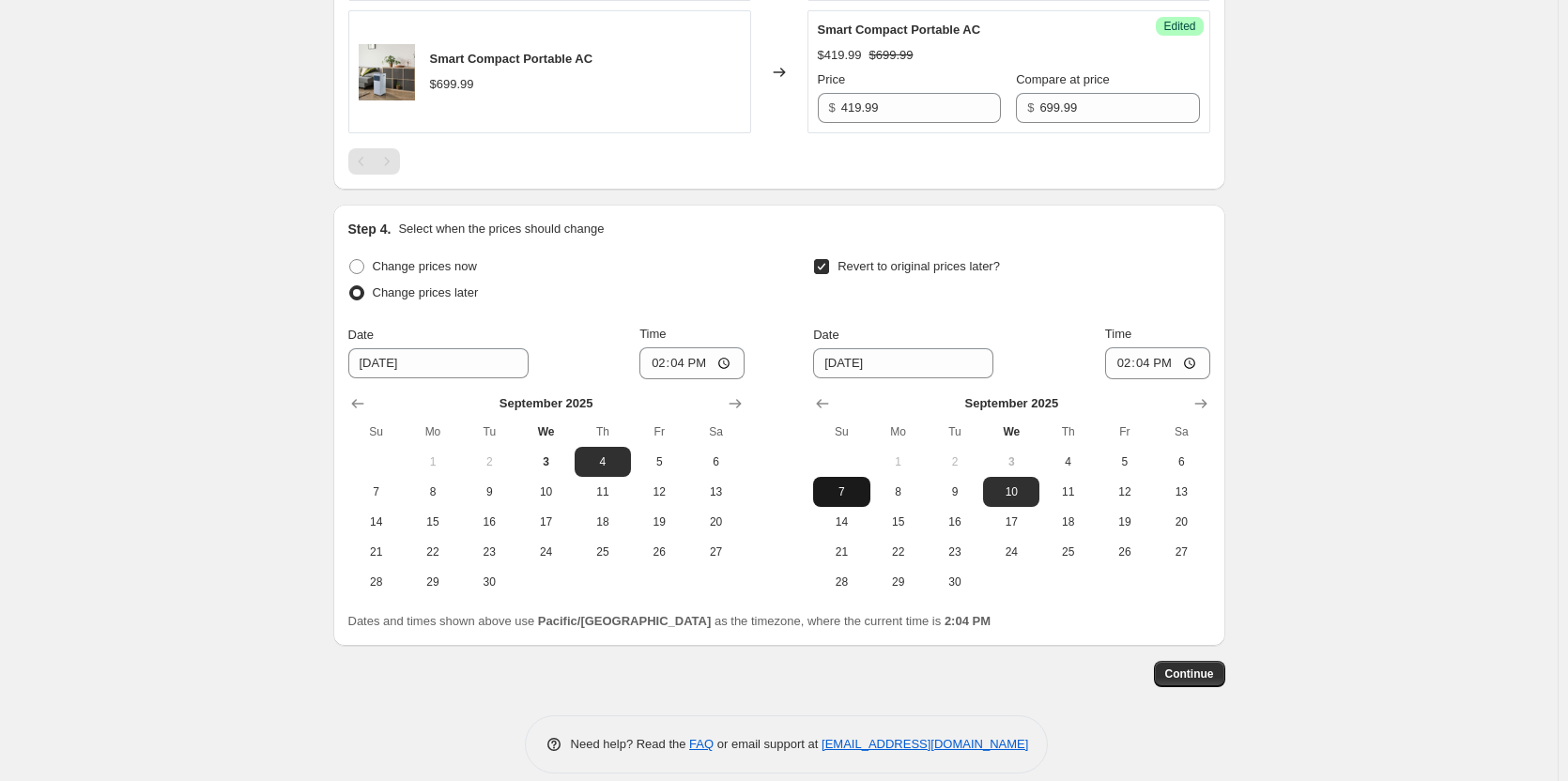
click at [861, 500] on span "7" at bounding box center [841, 492] width 41 height 15
type input "[DATE]"
click at [729, 379] on input "14:04" at bounding box center [691, 364] width 105 height 32
type input "00:05"
click at [1193, 379] on input "14:04" at bounding box center [1157, 364] width 105 height 32
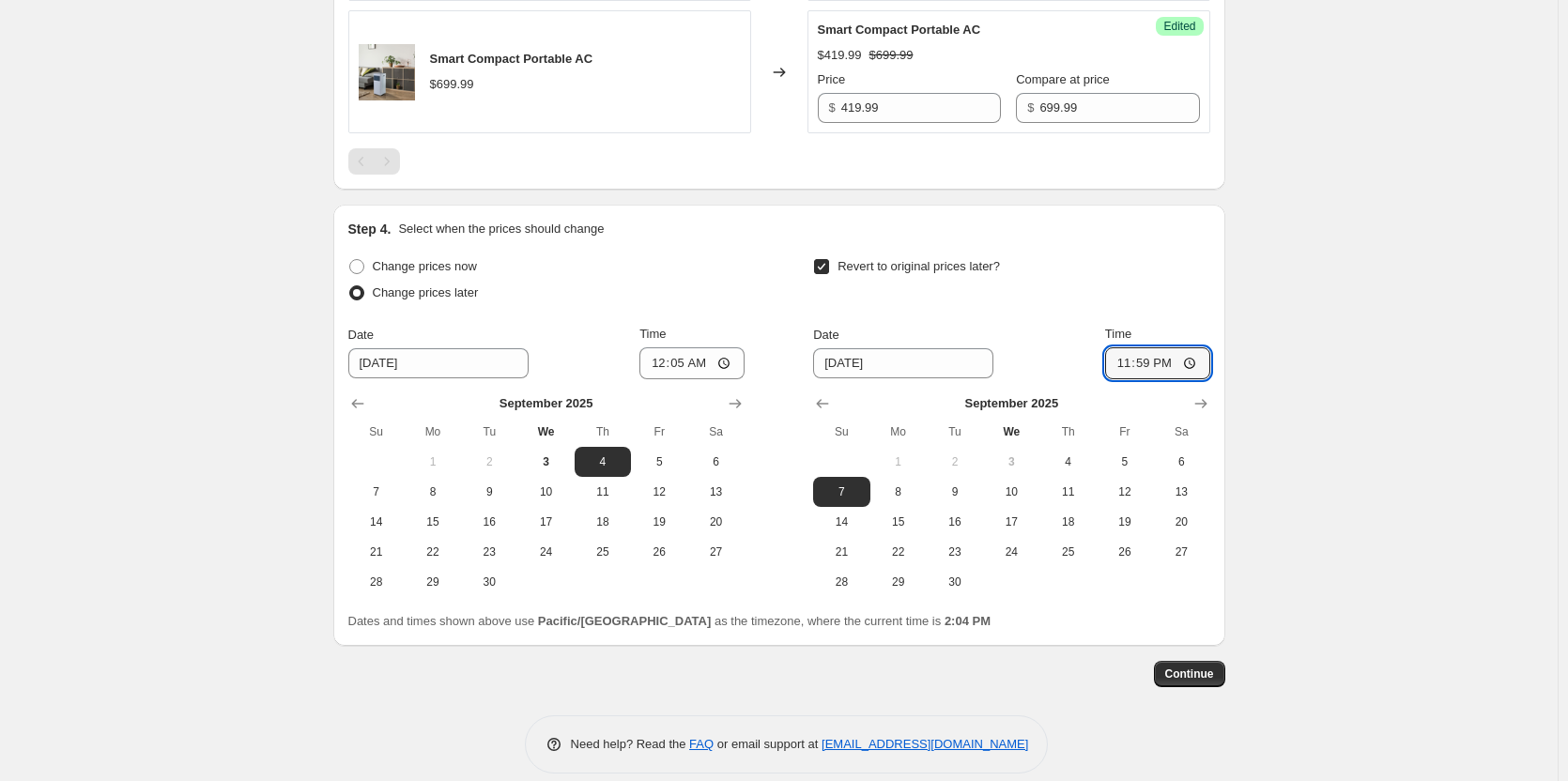
type input "23:59"
click at [1171, 688] on button "Continue" at bounding box center [1189, 675] width 71 height 27
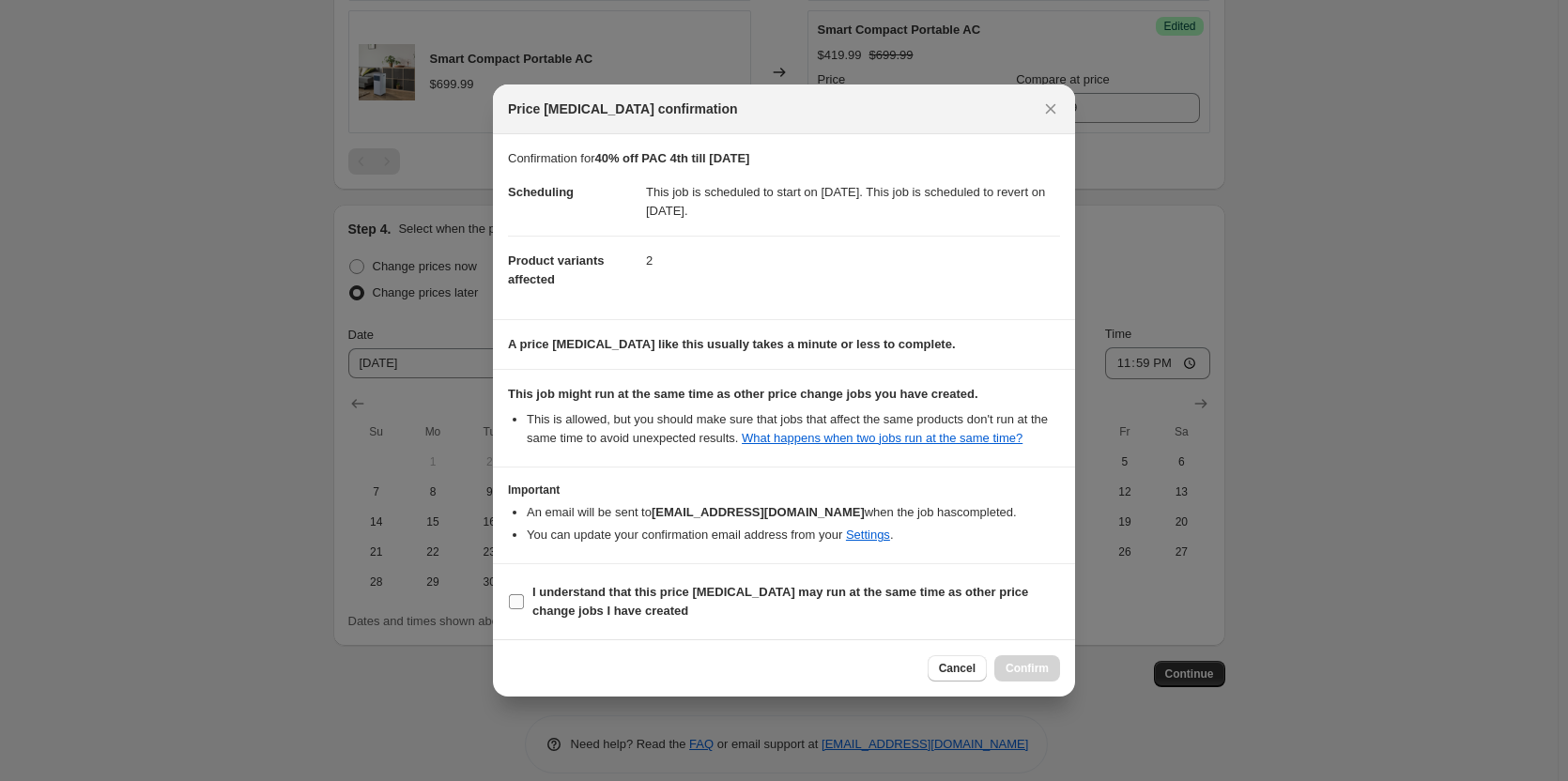
click at [522, 602] on input "I understand that this price [MEDICAL_DATA] may run at the same time as other p…" at bounding box center [517, 602] width 15 height 15
checkbox input "true"
click at [1032, 660] on button "Confirm" at bounding box center [1027, 669] width 66 height 27
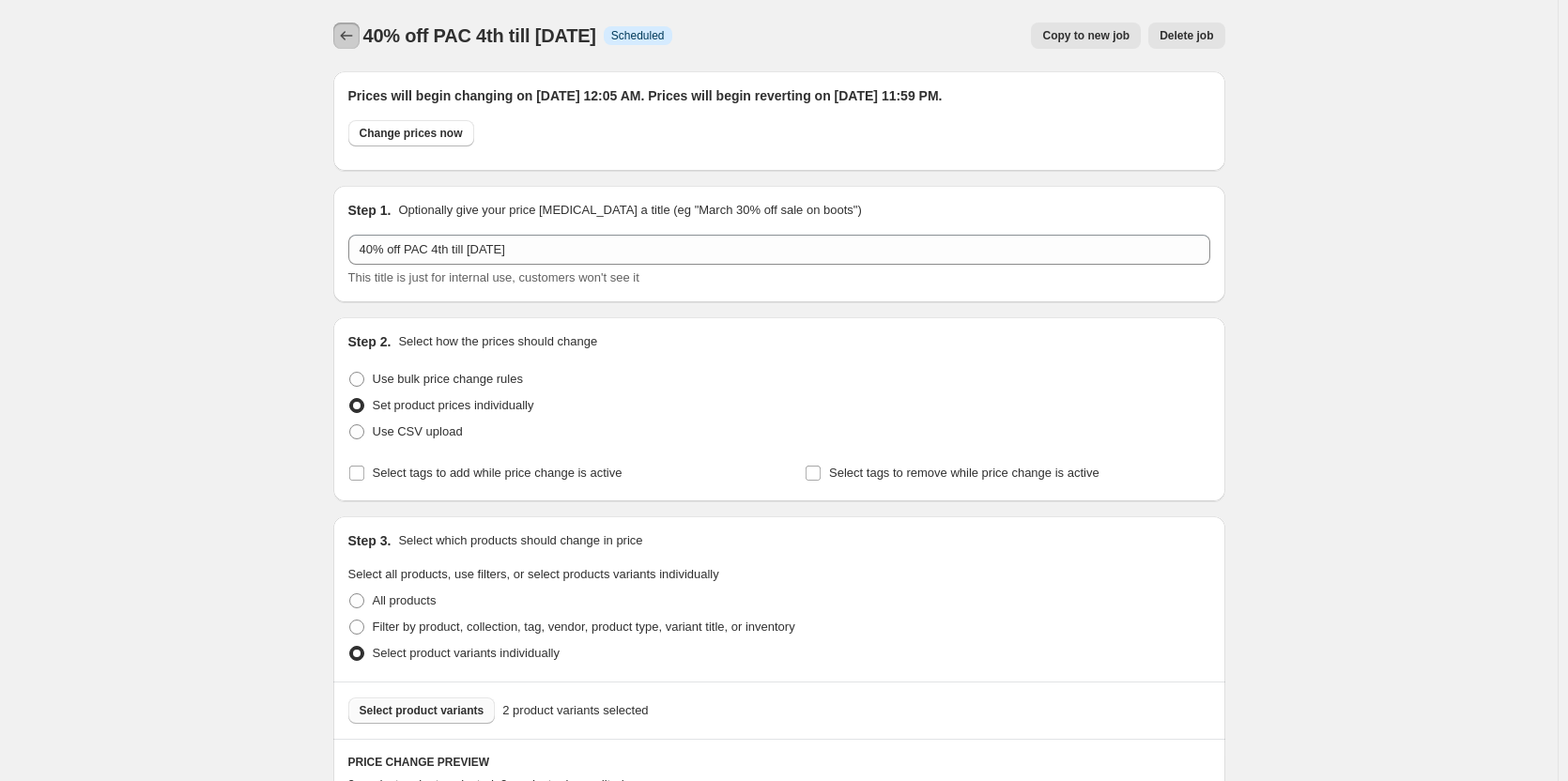
click at [356, 33] on icon "Price change jobs" at bounding box center [347, 36] width 19 height 19
